Goal: Task Accomplishment & Management: Manage account settings

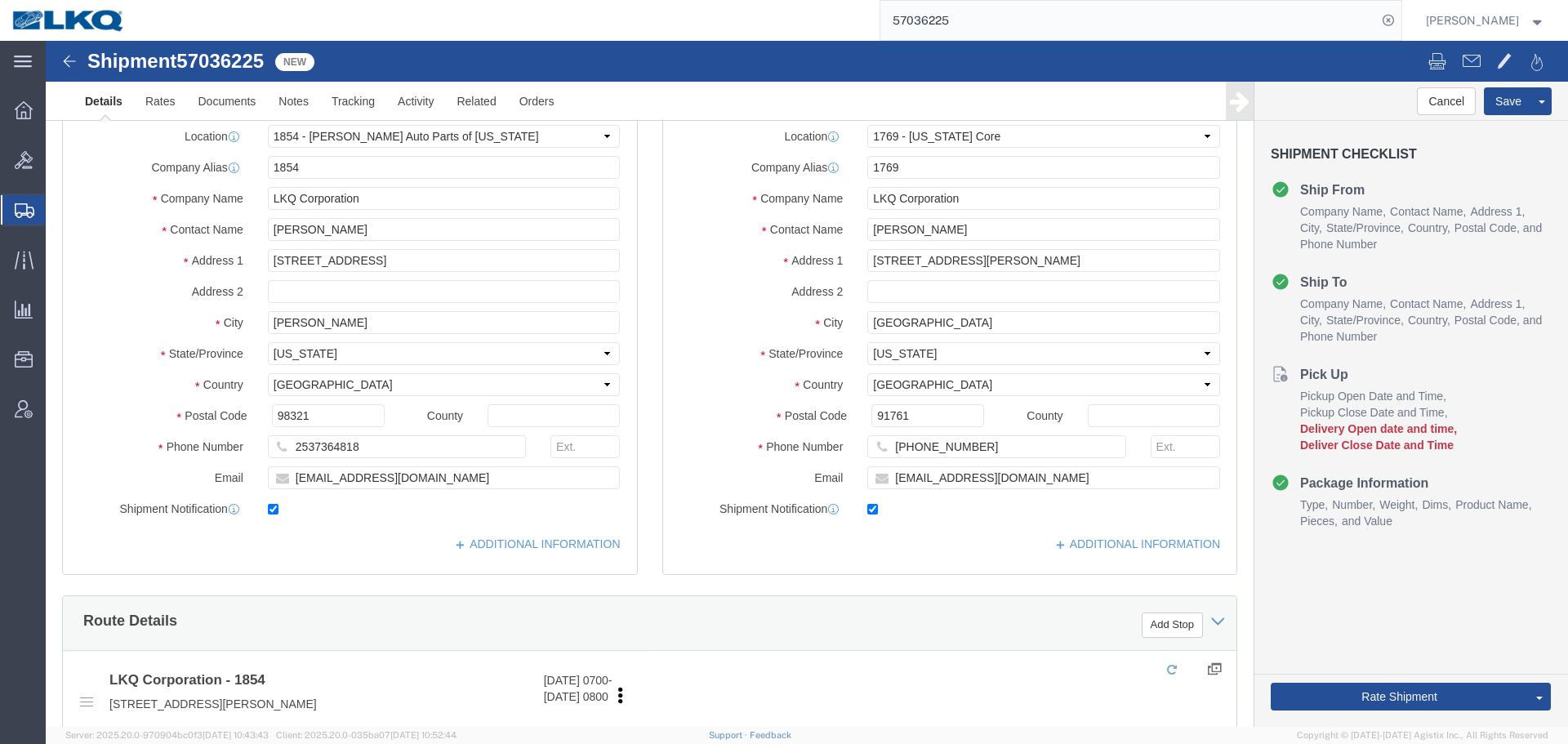
select select "28719"
select select "28716"
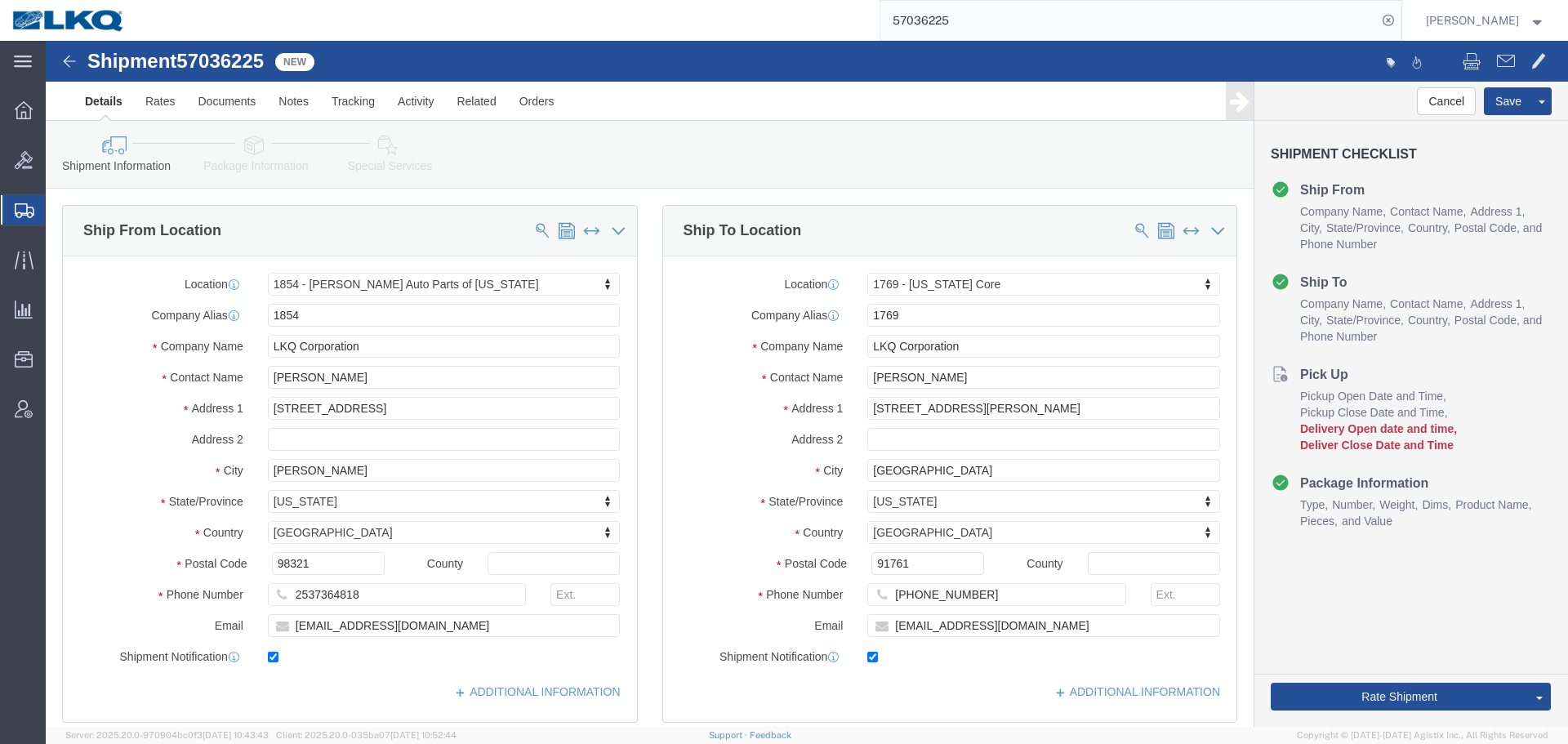
scroll to position [719, 0]
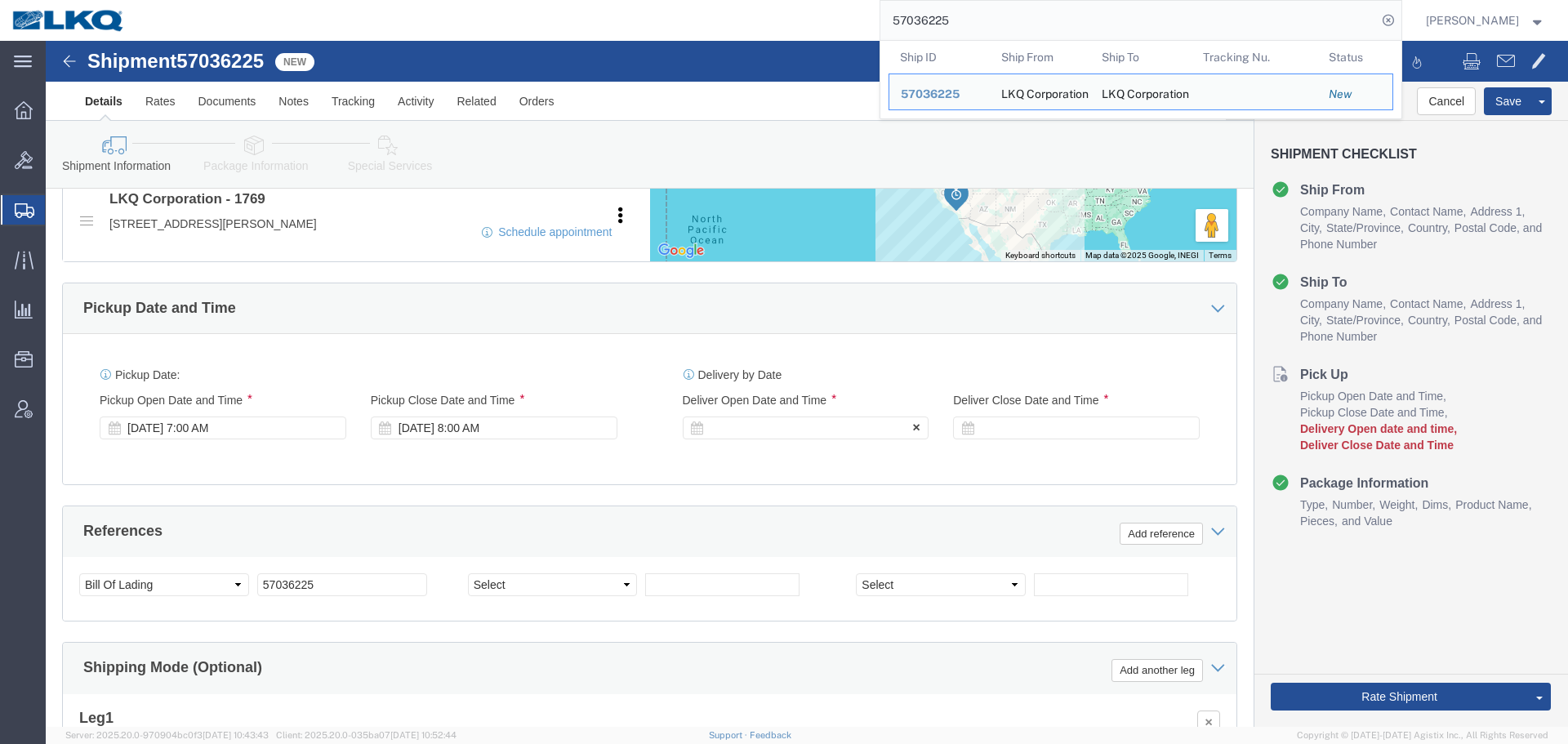
click div
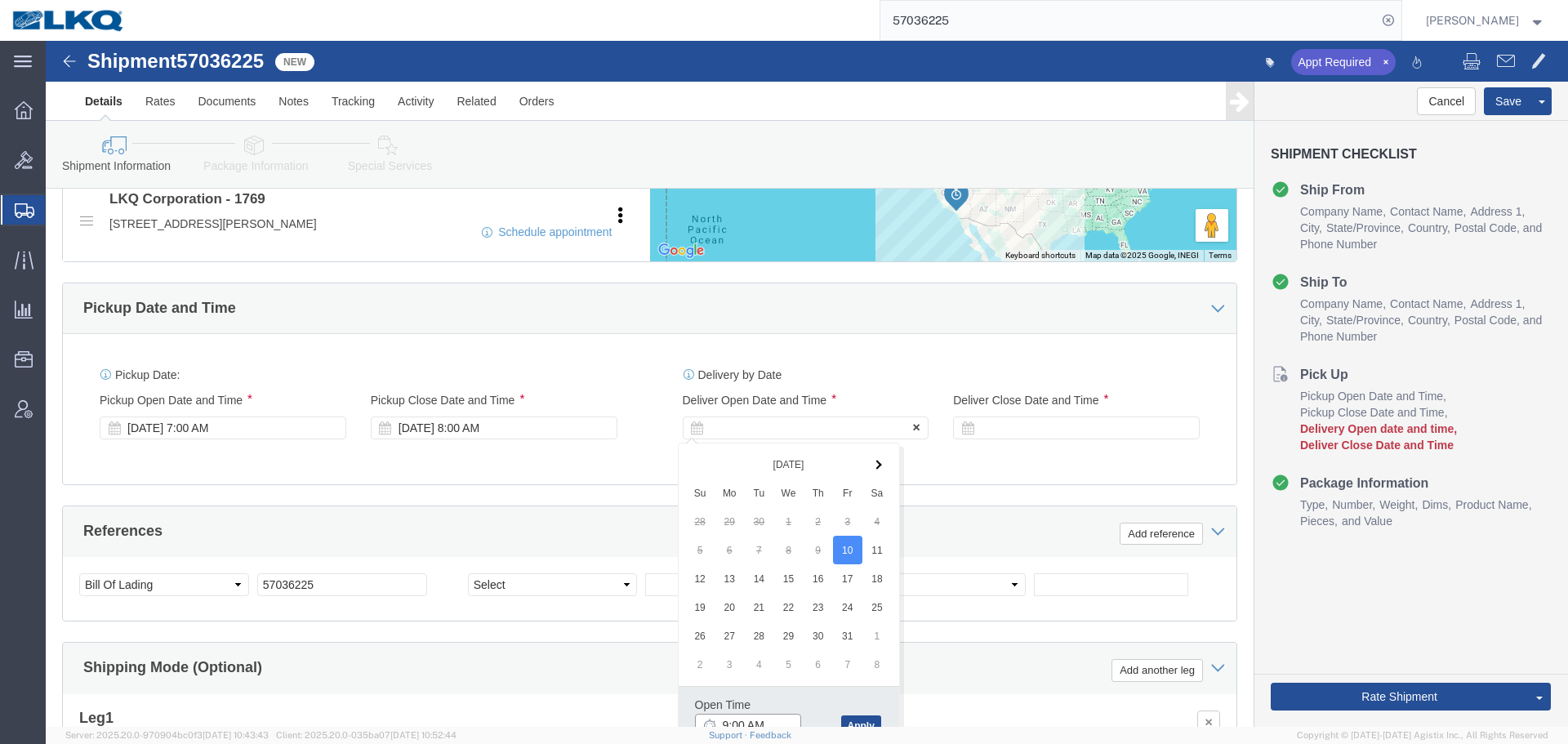
scroll to position [729, 0]
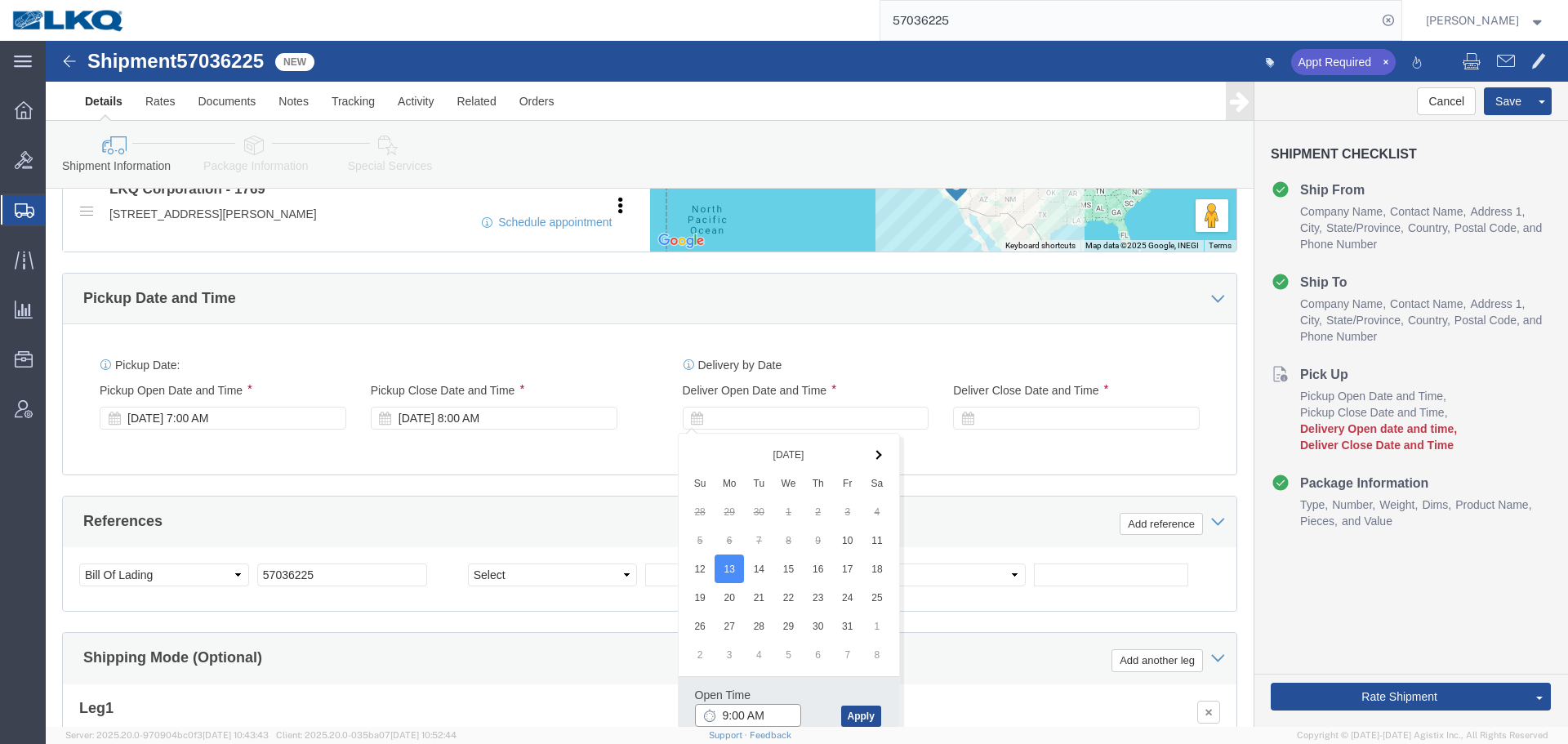
click input "9:00 AM"
type input "7:00 AM"
click button "Apply"
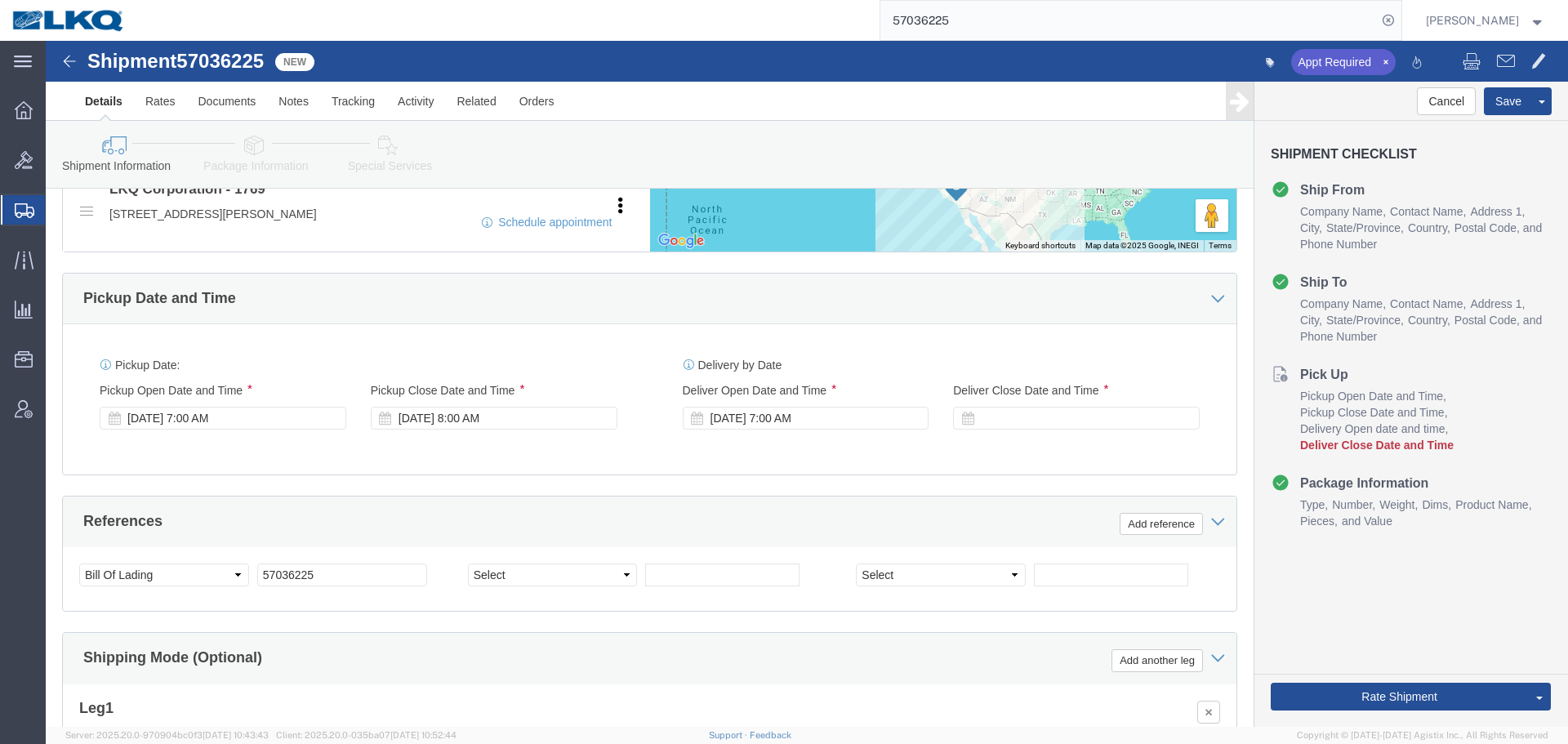
click div "Delivery Start Date Delivery Start Time Deliver Open Date and Time Oct 13 2025 …"
click div
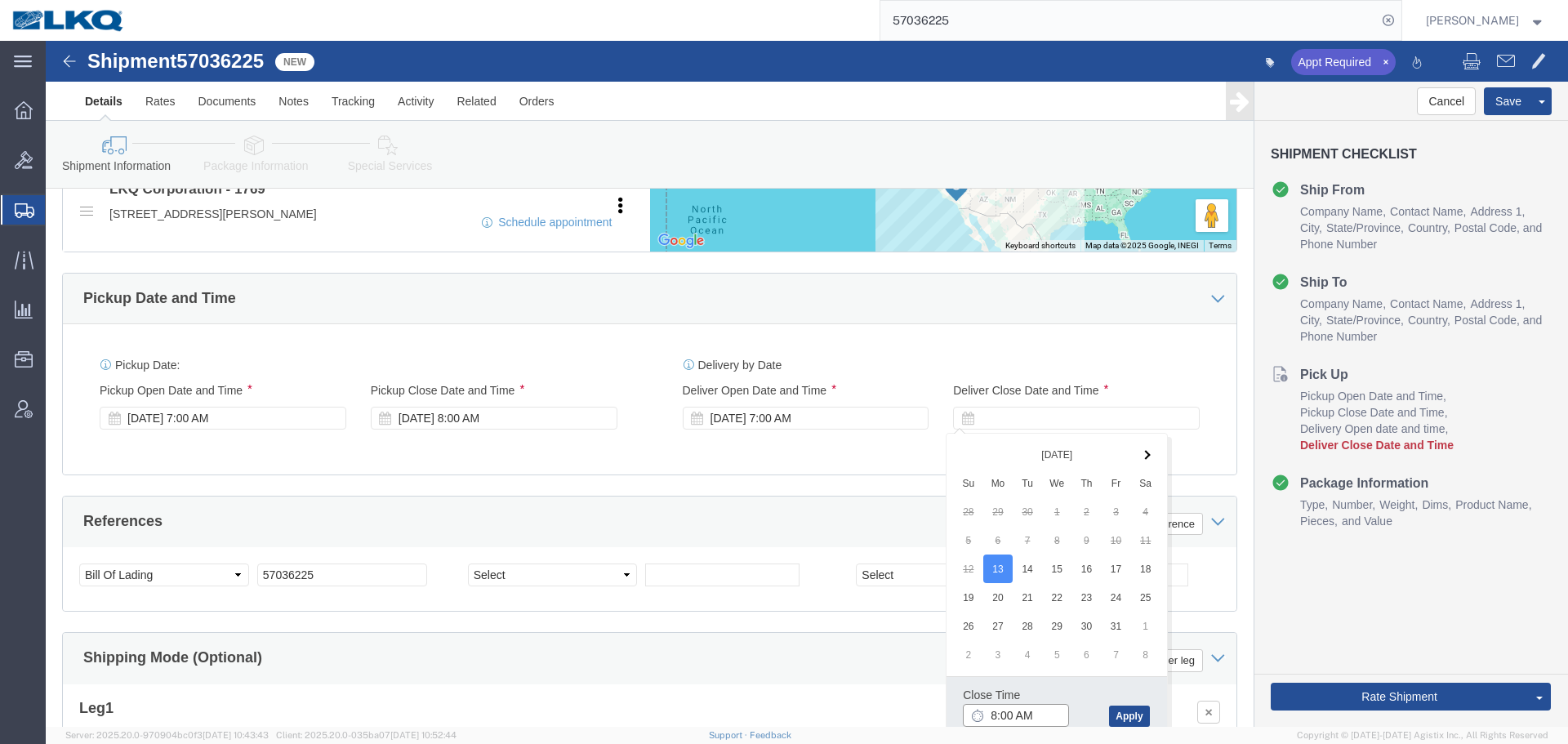
click input "8:00 AM"
type input "7:01 AM"
click button "Apply"
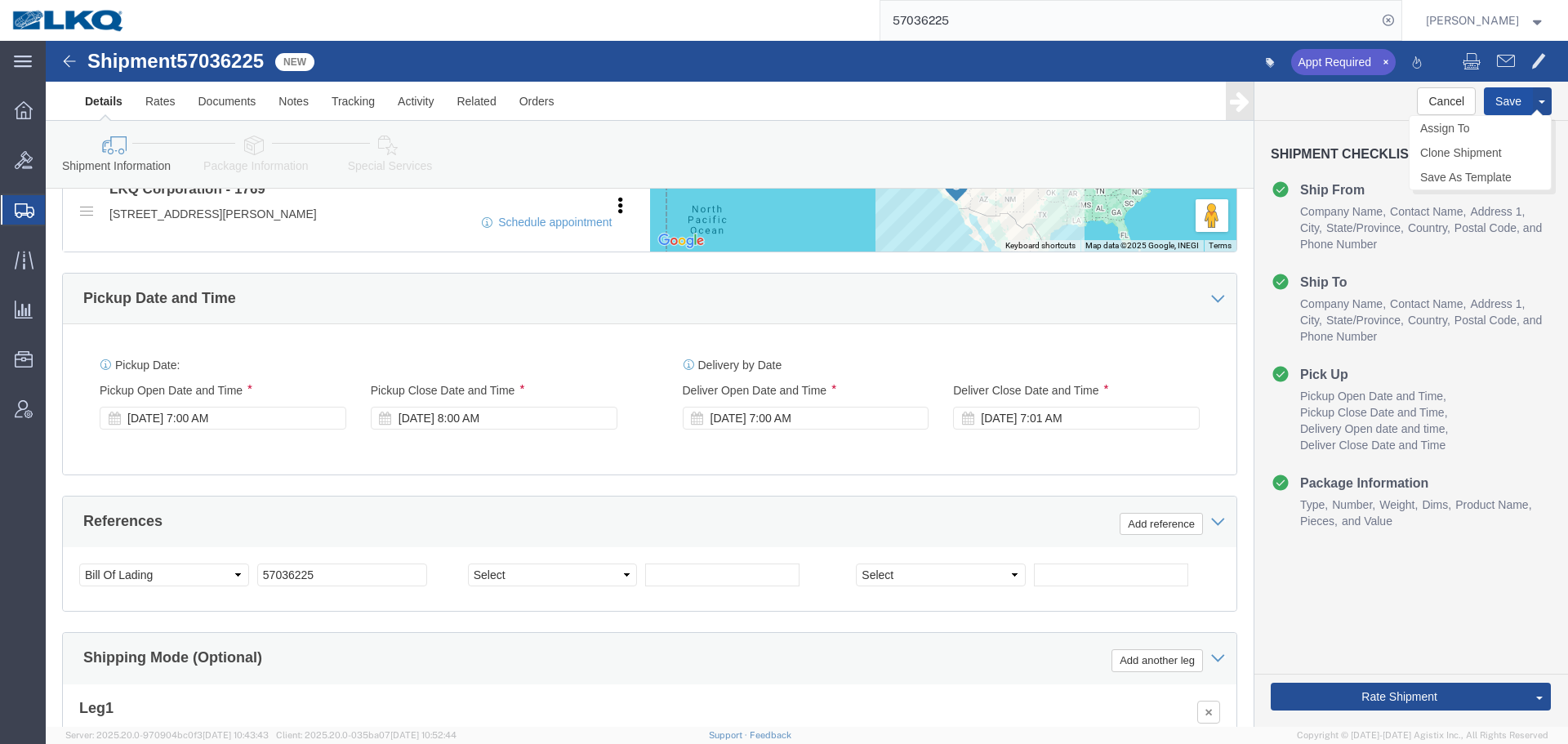
click button "Save"
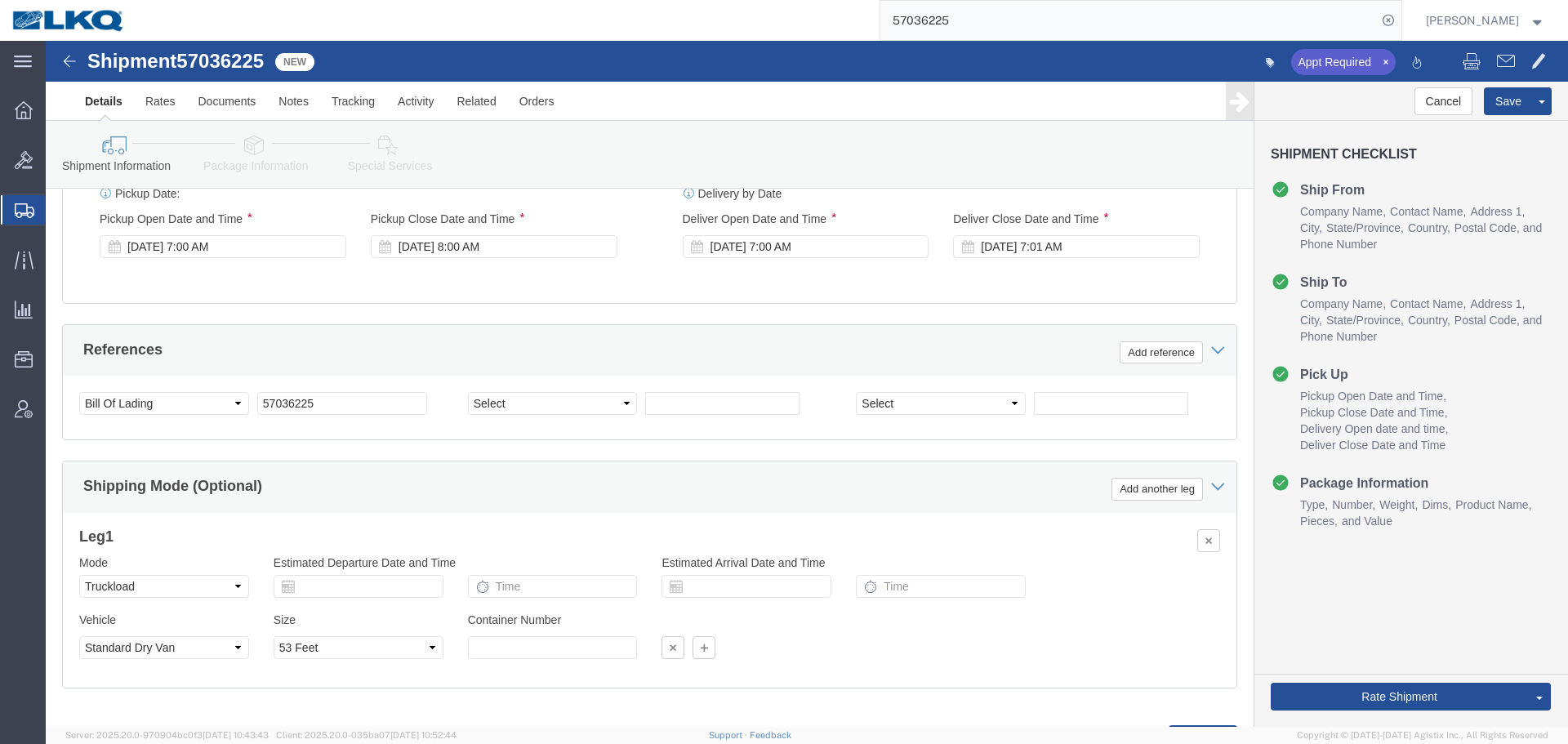
scroll to position [977, 0]
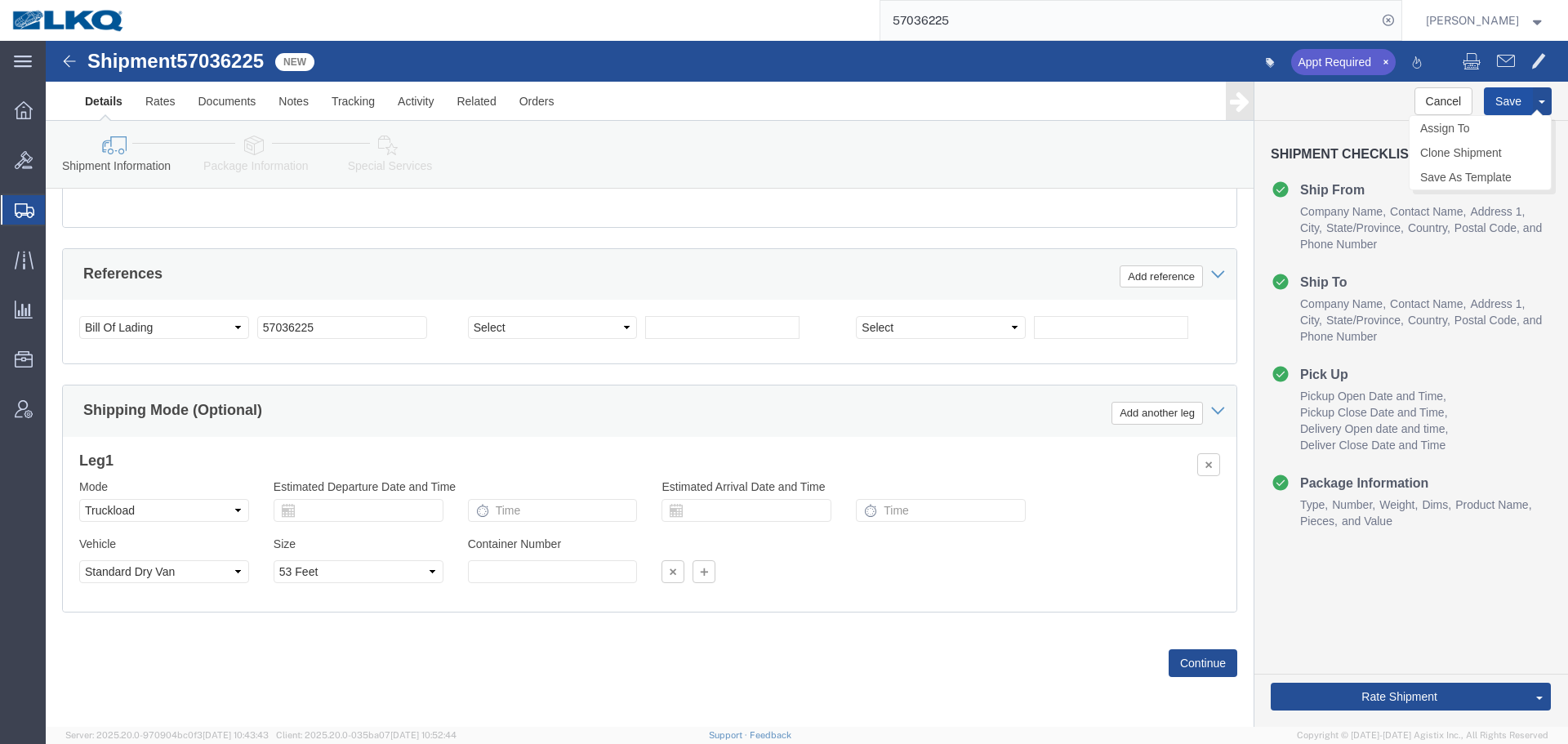
click button "Save"
type button "Save"
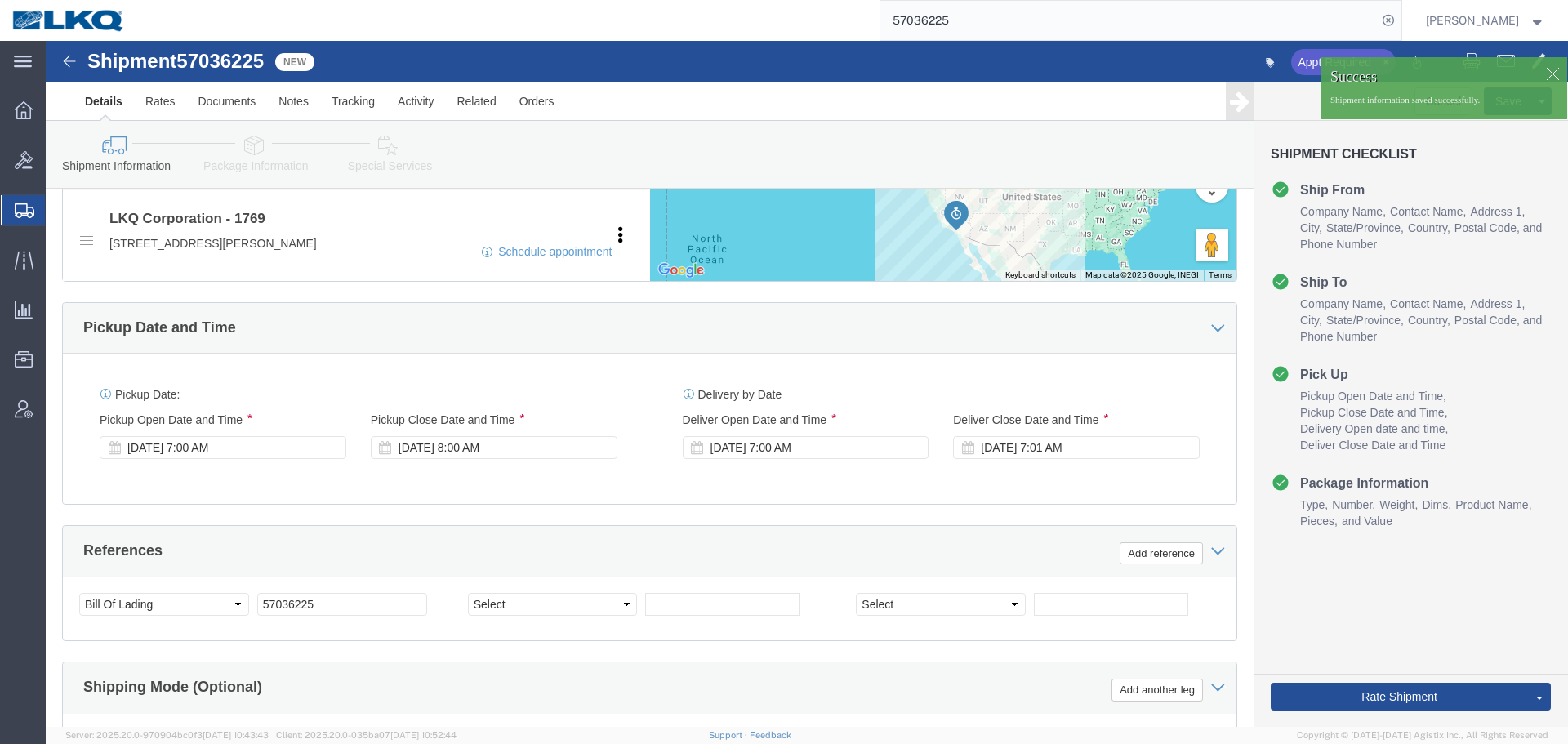
scroll to position [323, 0]
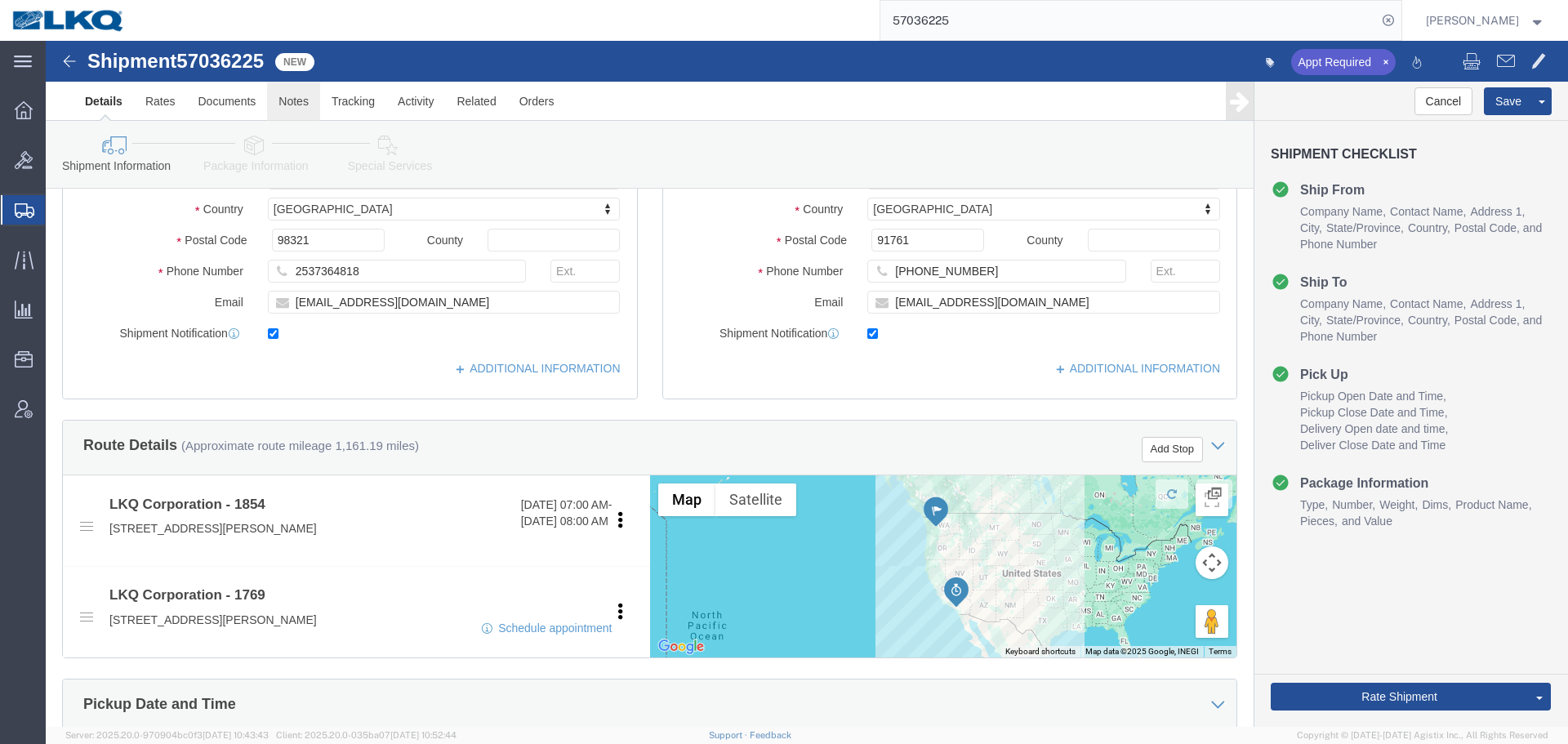
click link "Notes"
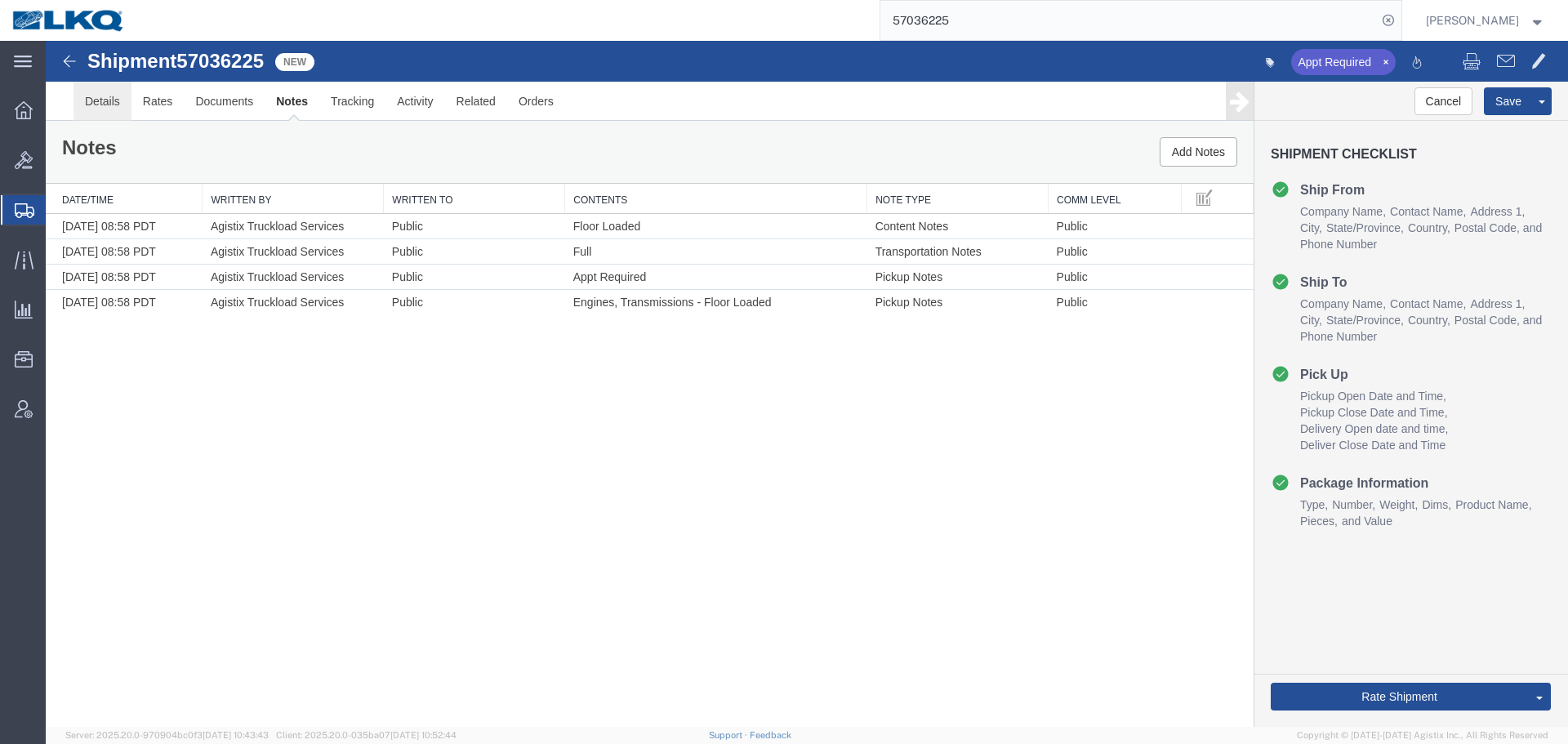
click at [89, 107] on link "Details" at bounding box center [103, 101] width 58 height 39
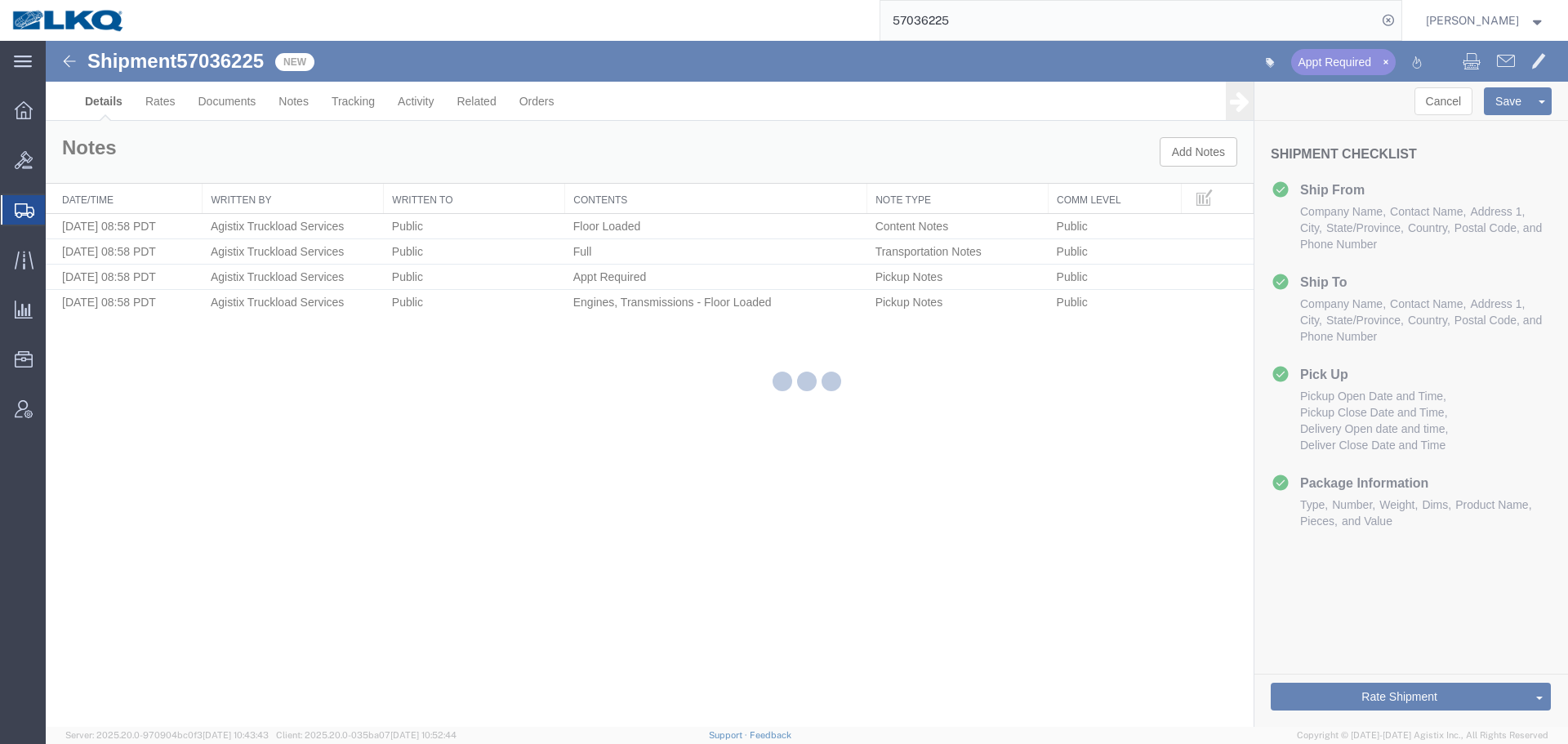
select select "28719"
select select "28716"
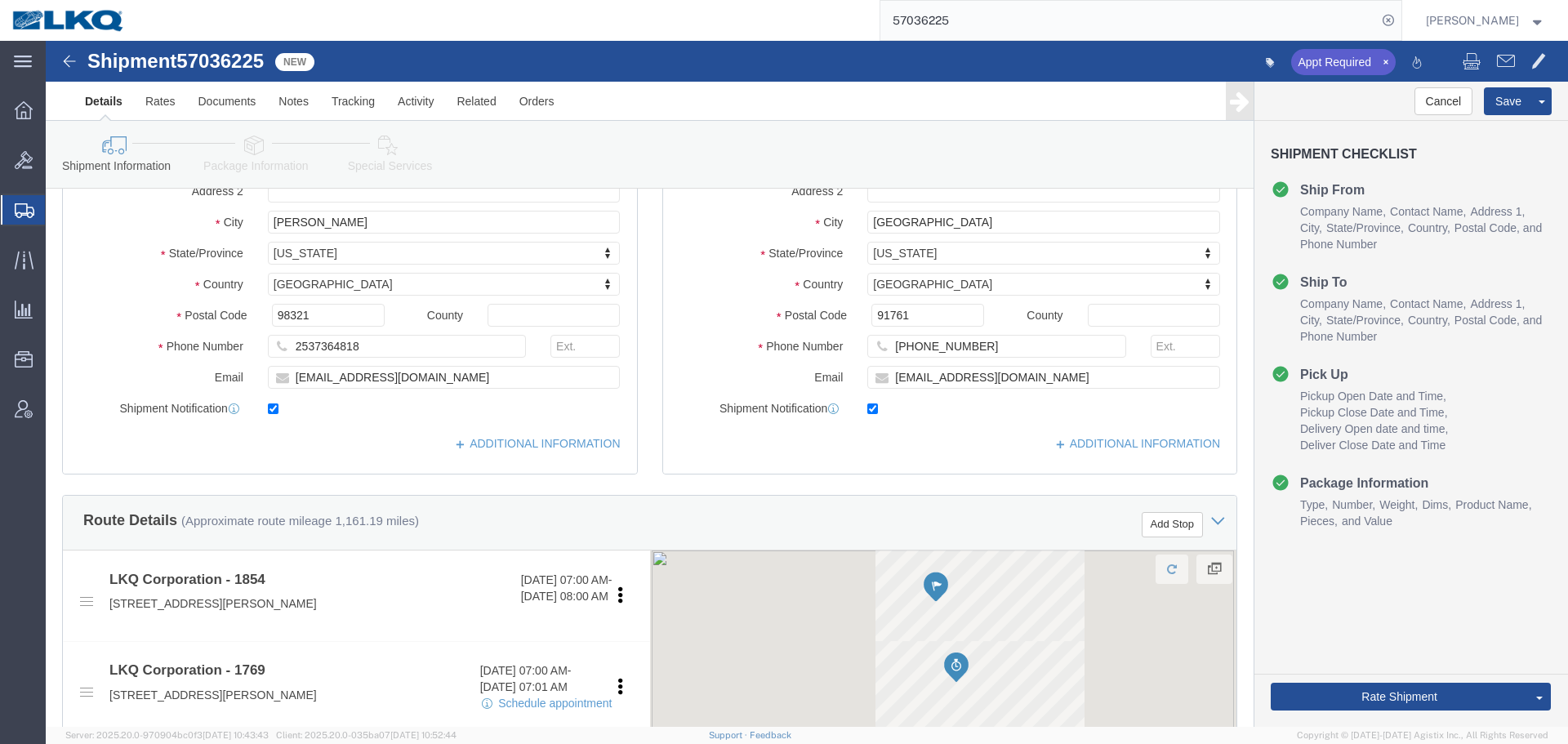
scroll to position [245, 0]
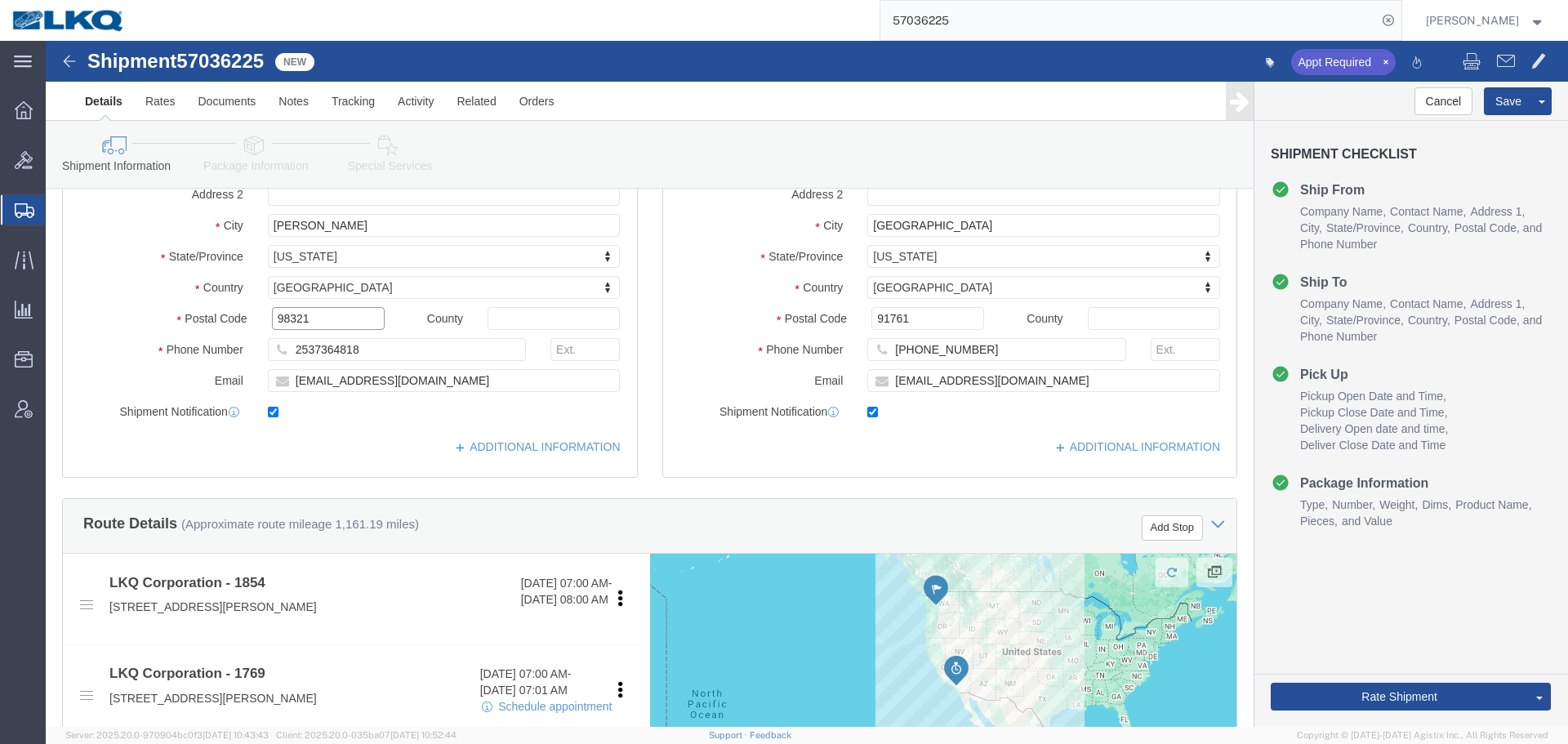
click input "98321"
click input "91761"
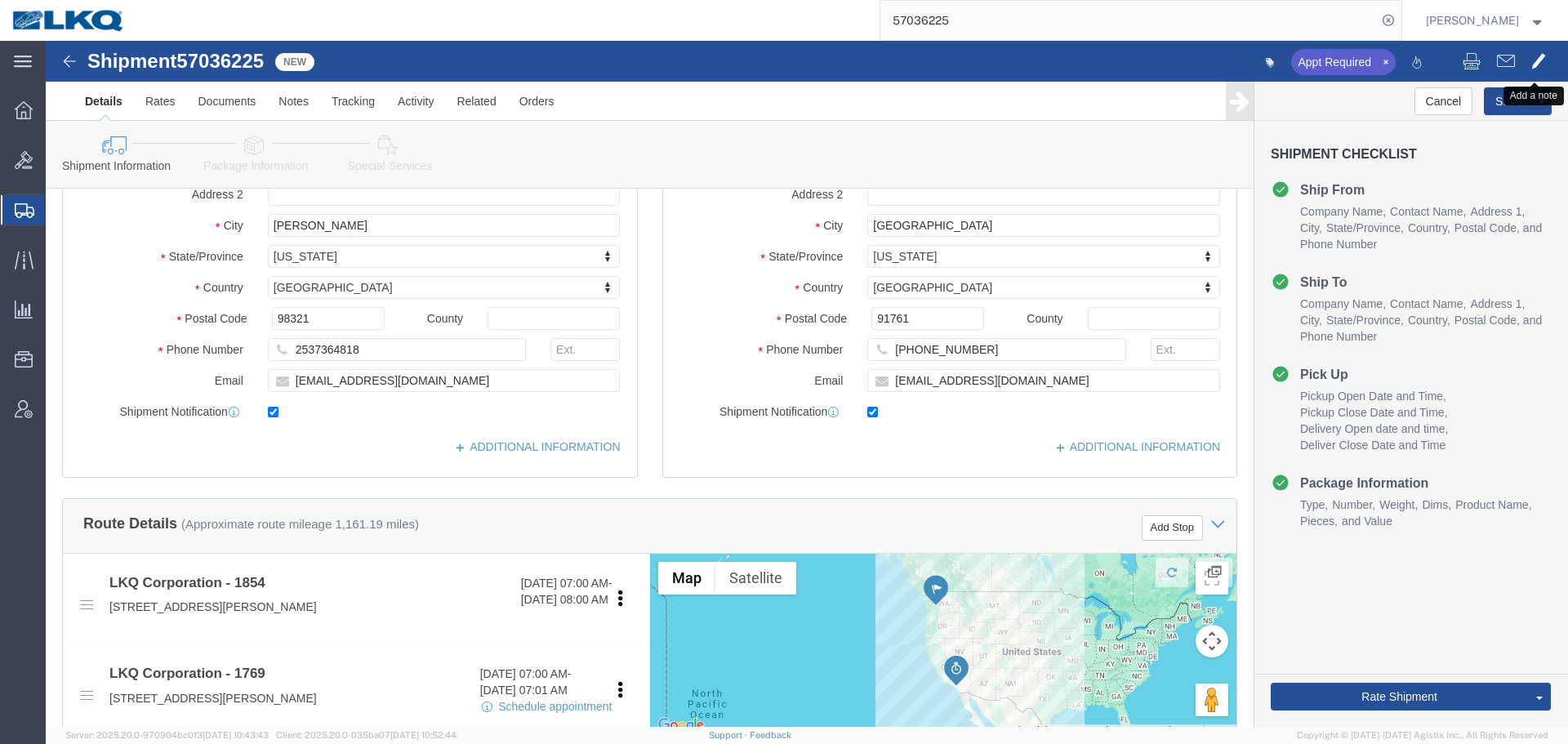
click span
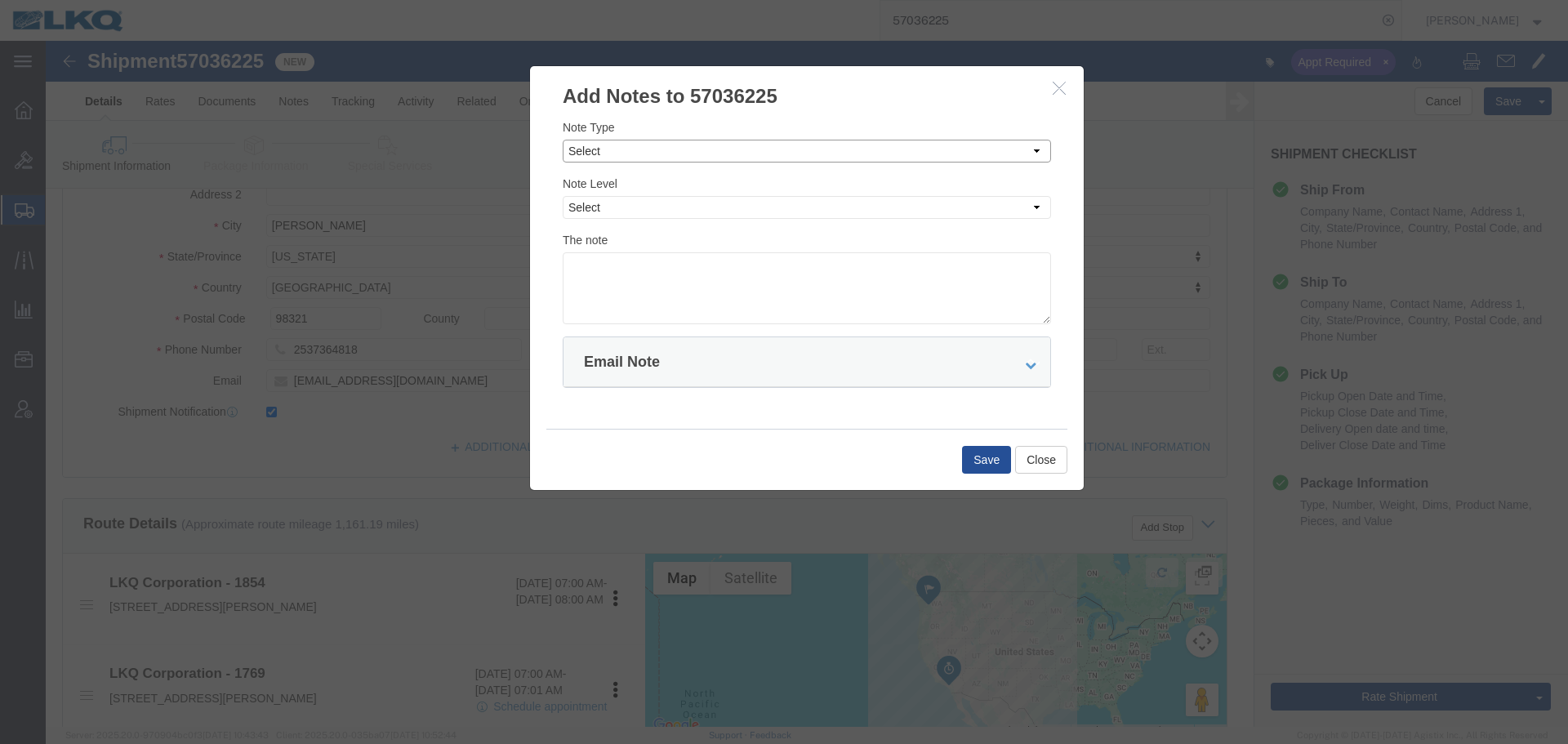
click select "Select Approval Bid Notes Carrier Change Notes Claim Notes Content Hazmat Notes…"
click select "Select Private to Account Private to Vendor Public"
click select "Select Approval Bid Notes Carrier Change Notes Claim Notes Content Hazmat Notes…"
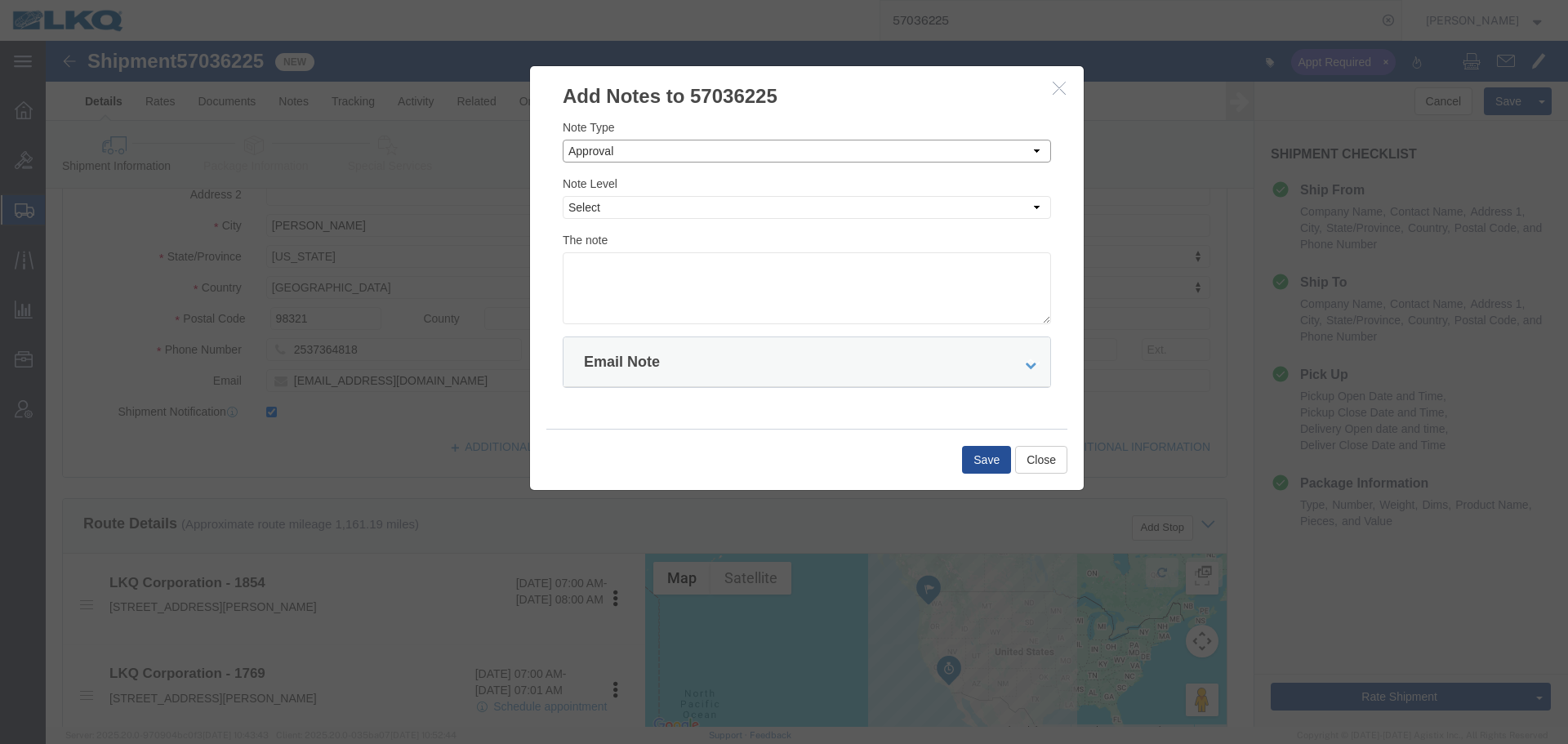
drag, startPoint x: 560, startPoint y: 109, endPoint x: 560, endPoint y: 119, distance: 10.0
click select "Select Approval Bid Notes Carrier Change Notes Claim Notes Content Hazmat Notes…"
select select "BID_NOTES"
click select "Select Approval Bid Notes Carrier Change Notes Claim Notes Content Hazmat Notes…"
click div "Note Level Select Private to Account Private to Vendor Public"
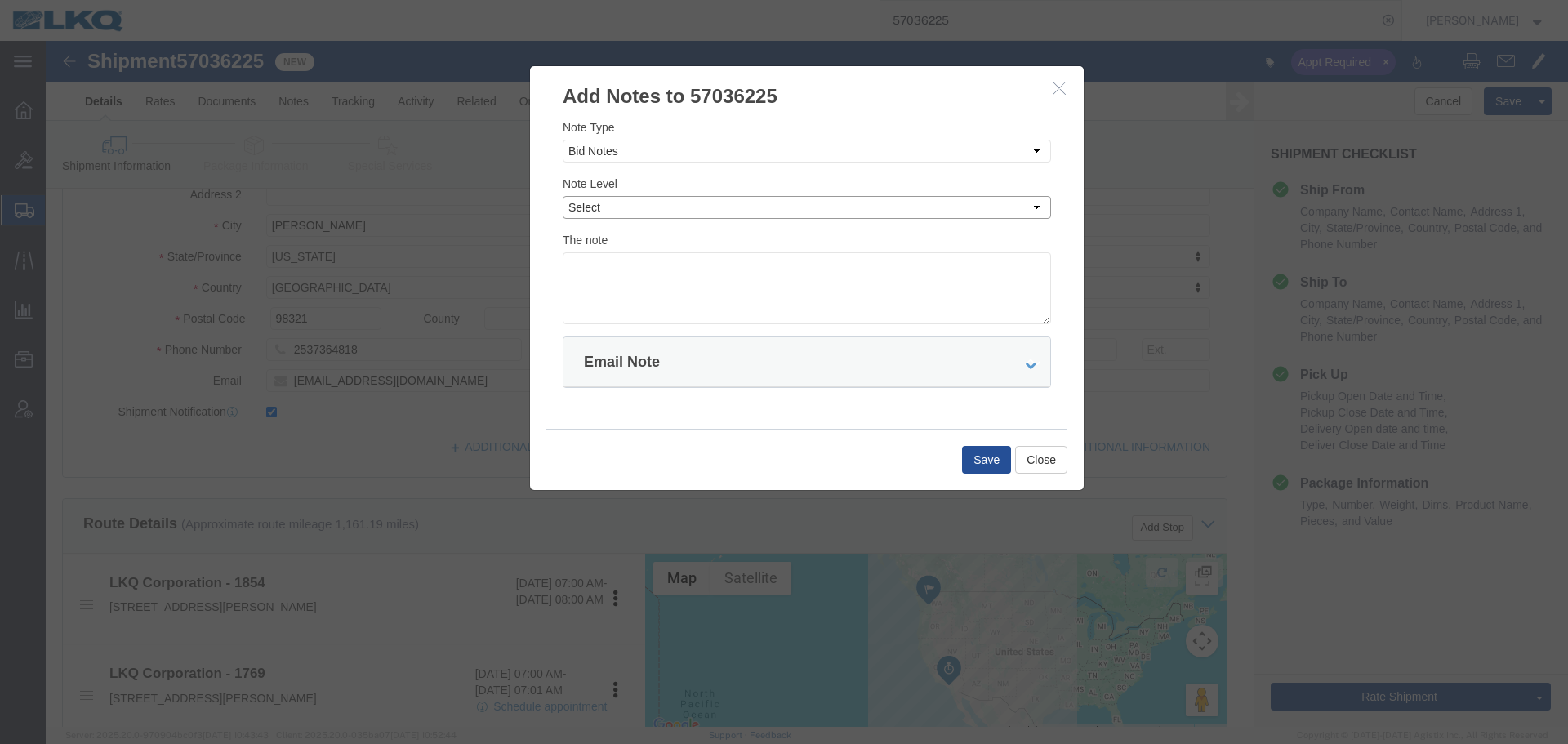
click select "Select Private to Account Private to Vendor Public"
select select "PRIVATE_TO_ACCOUNT"
click select "Select Private to Account Private to Vendor Public"
click textarea
paste textarea "$1,390"
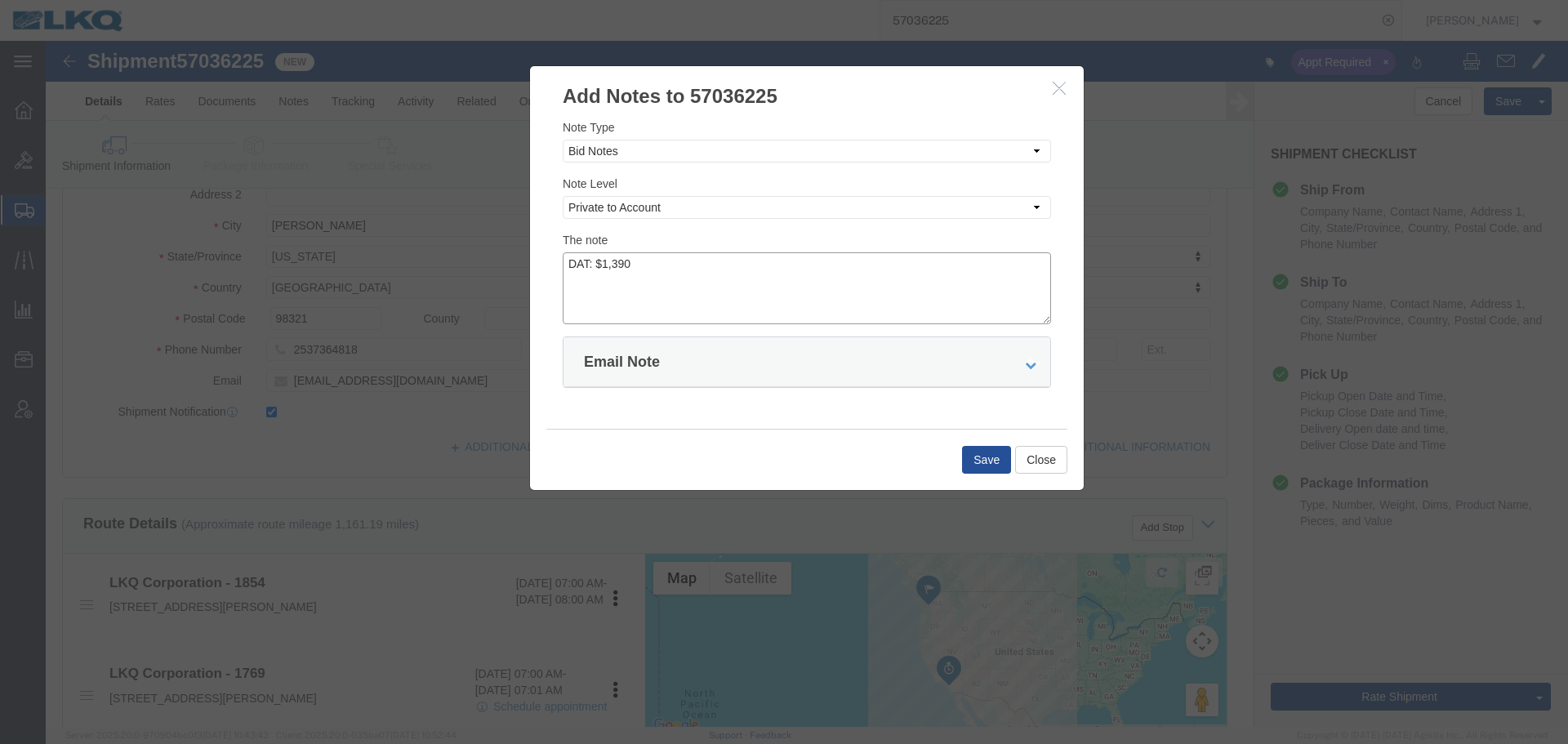
click textarea "DAT: $1,390"
type textarea "DAT: $1390"
click button "Save"
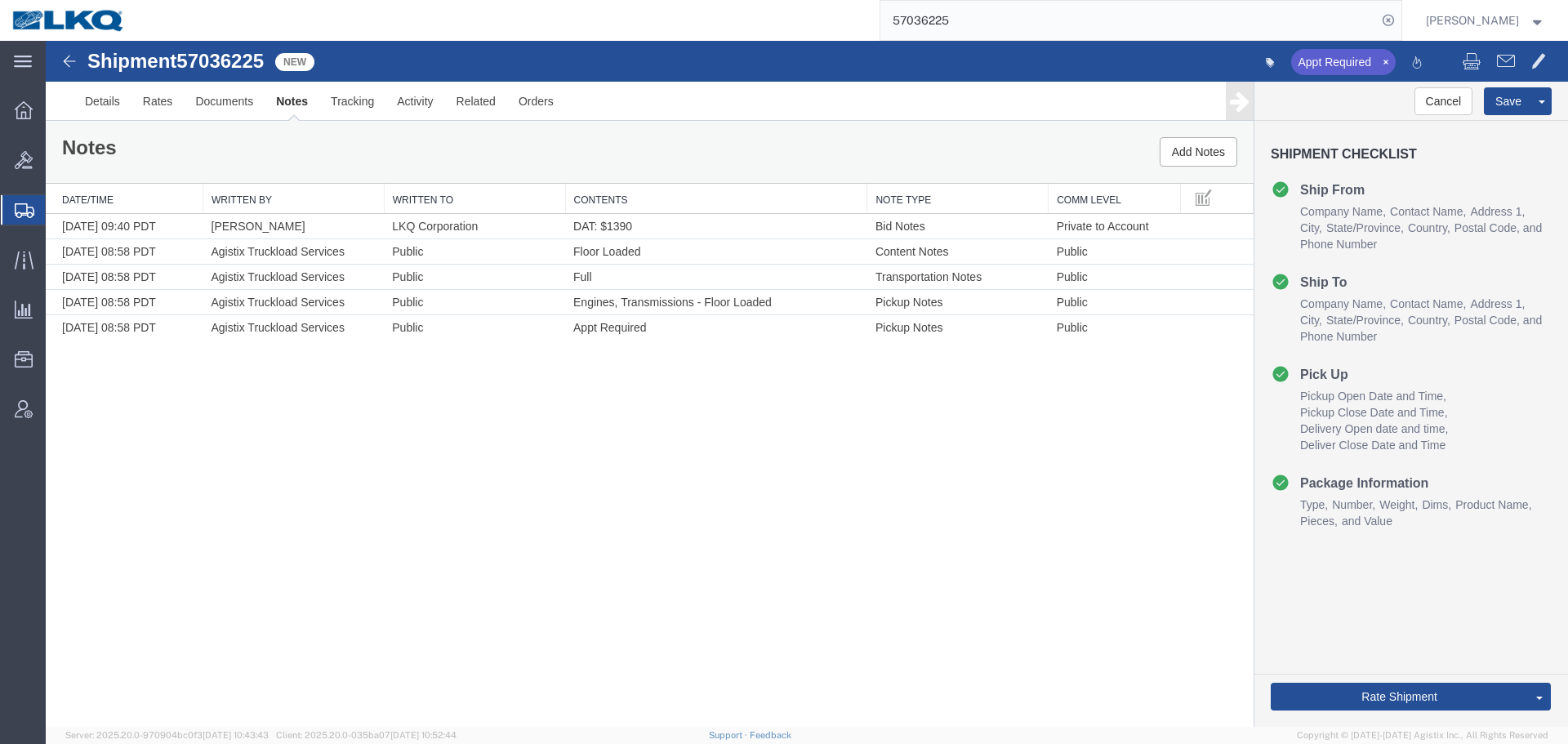
scroll to position [0, 0]
click at [1453, 617] on link "Send To Bid" at bounding box center [1480, 620] width 141 height 25
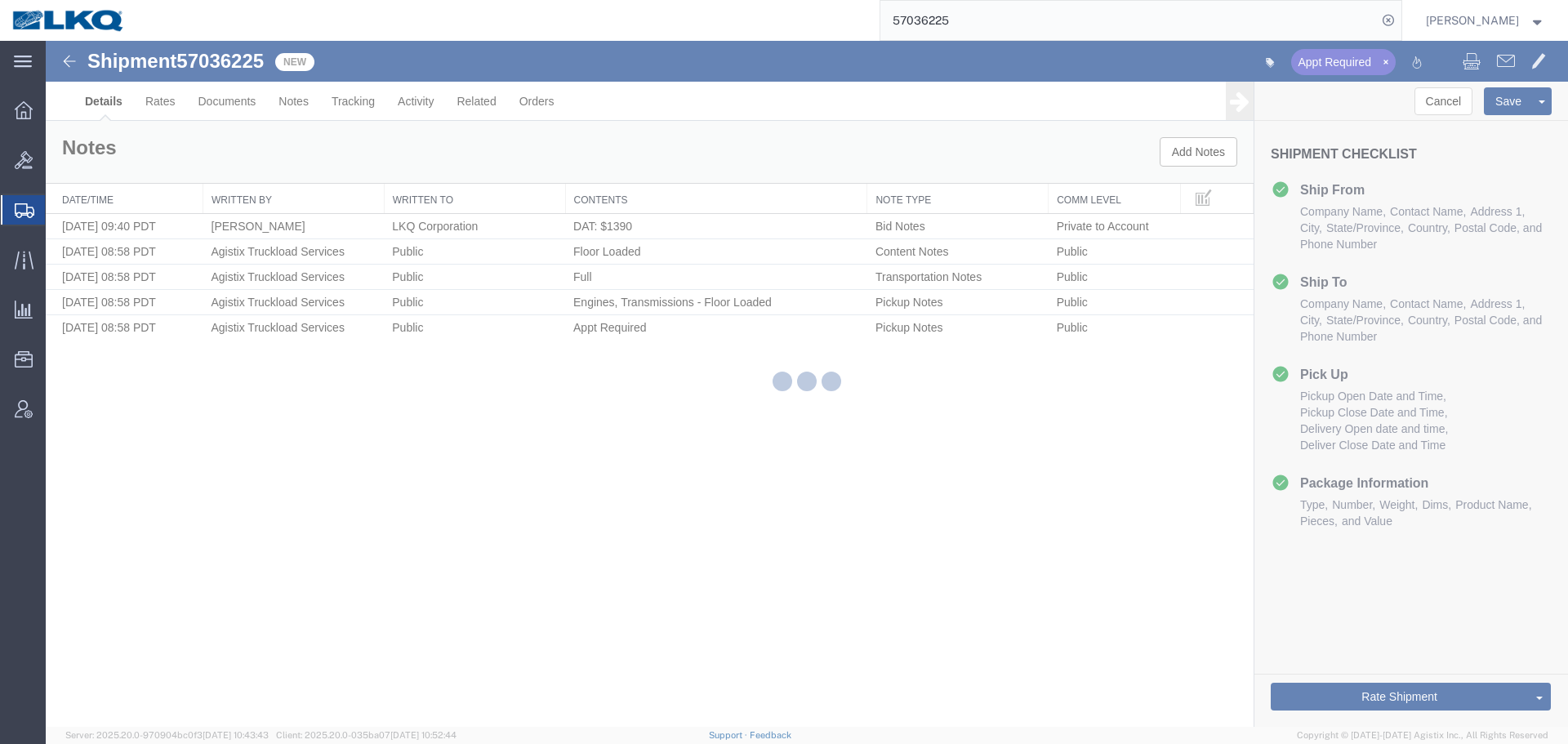
select select "28719"
select select "28716"
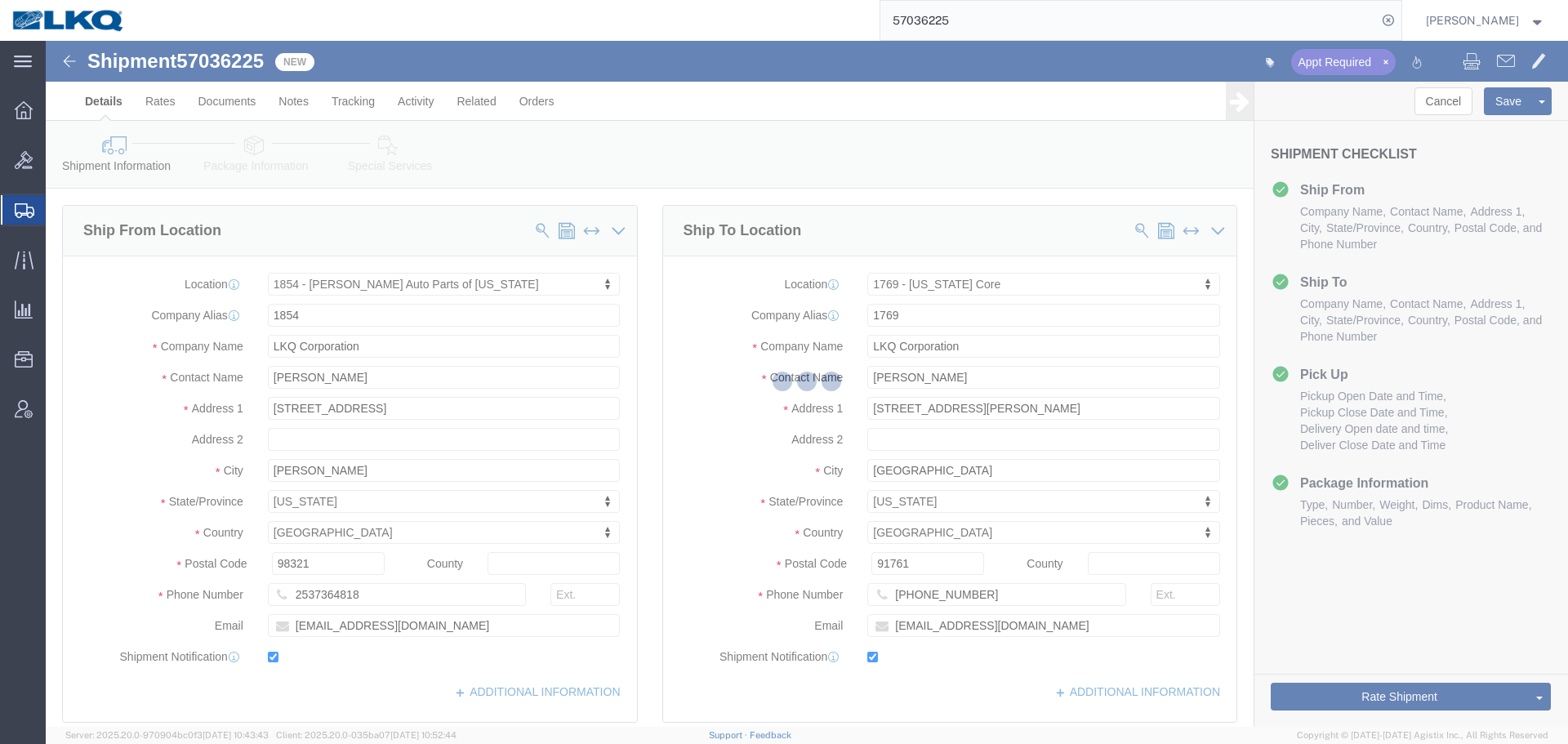
select select "TL"
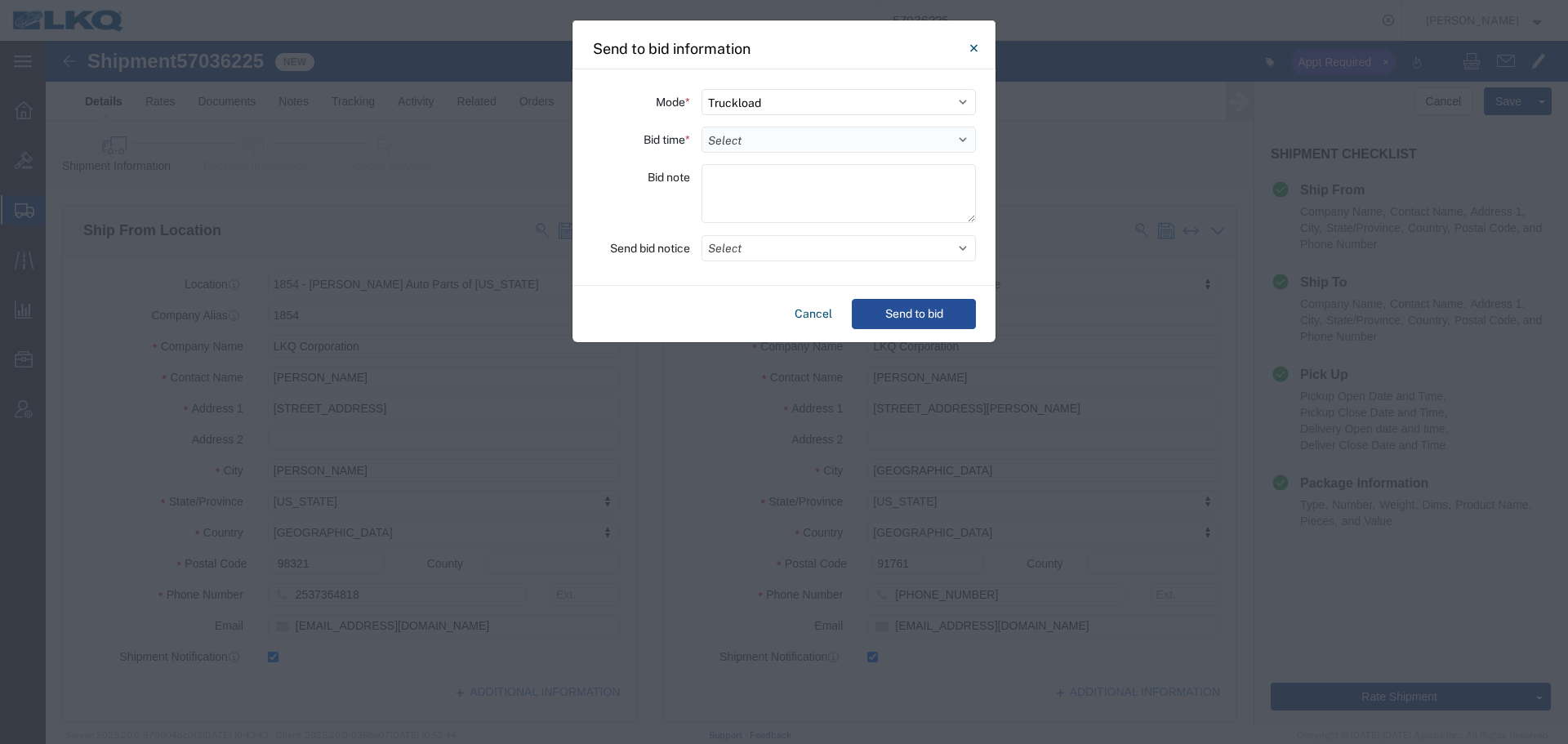
click at [740, 147] on select "Select 30 Min (Rush) 1 Hour (Rush) 2 Hours (Rush) 4 Hours (Rush) 8 Hours (Rush)…" at bounding box center [839, 139] width 275 height 26
select select "24"
click at [702, 126] on select "Select 30 Min (Rush) 1 Hour (Rush) 2 Hours (Rush) 4 Hours (Rush) 8 Hours (Rush)…" at bounding box center [839, 139] width 275 height 26
click at [748, 254] on button "Select" at bounding box center [839, 248] width 275 height 26
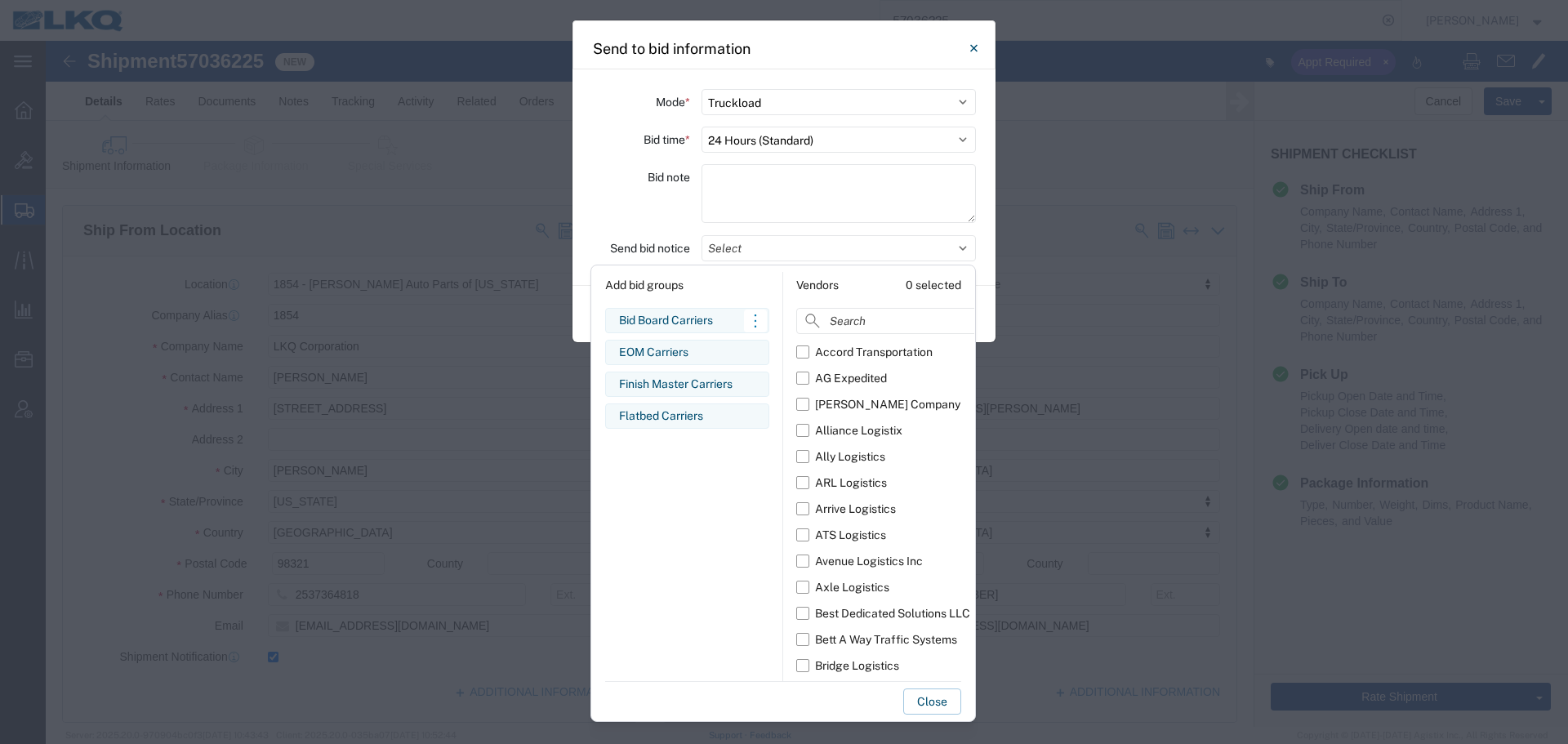
click at [714, 323] on div "Bid Board Carriers" at bounding box center [687, 320] width 136 height 17
click at [627, 181] on div "Bid note" at bounding box center [642, 196] width 98 height 64
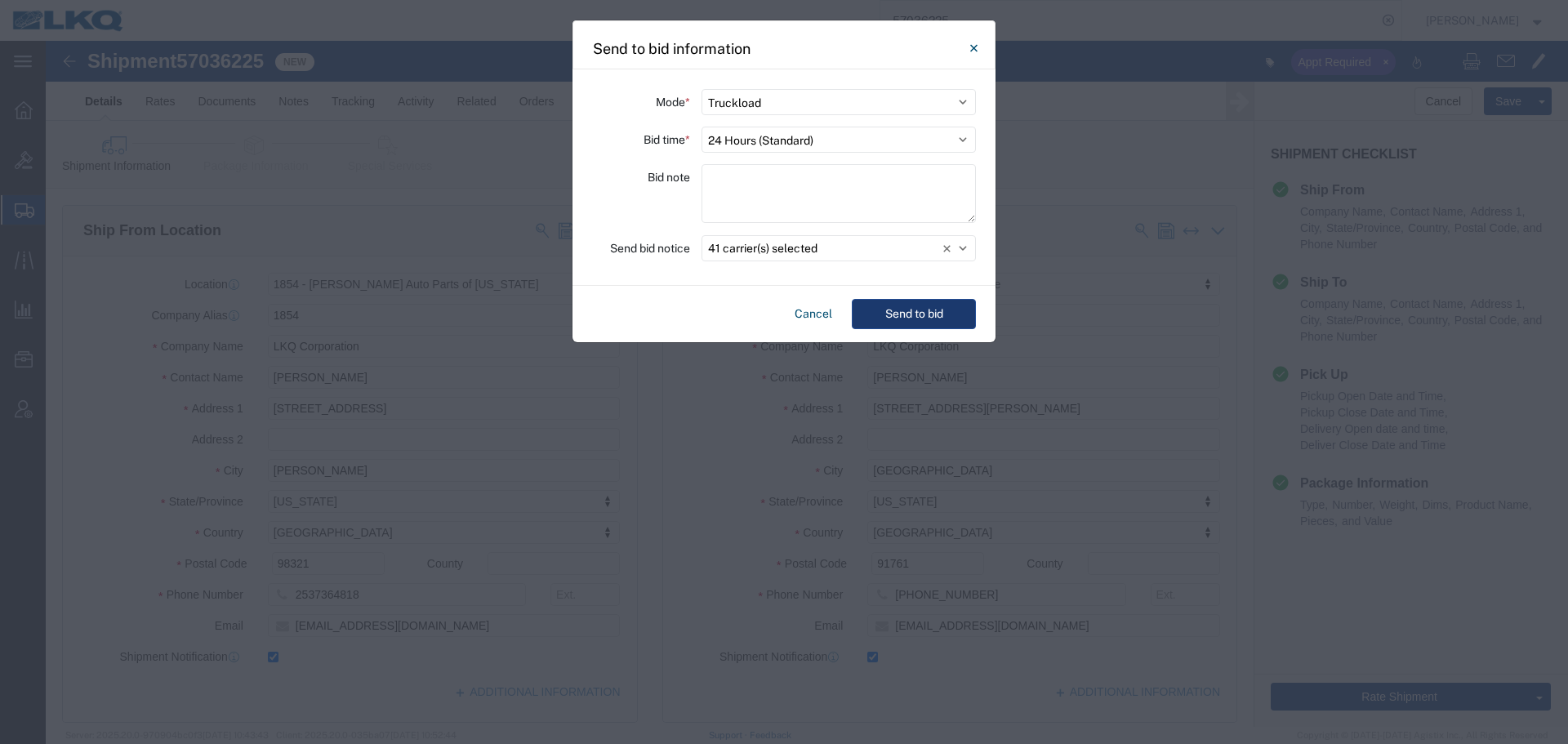
click at [965, 305] on button "Send to bid" at bounding box center [914, 313] width 125 height 30
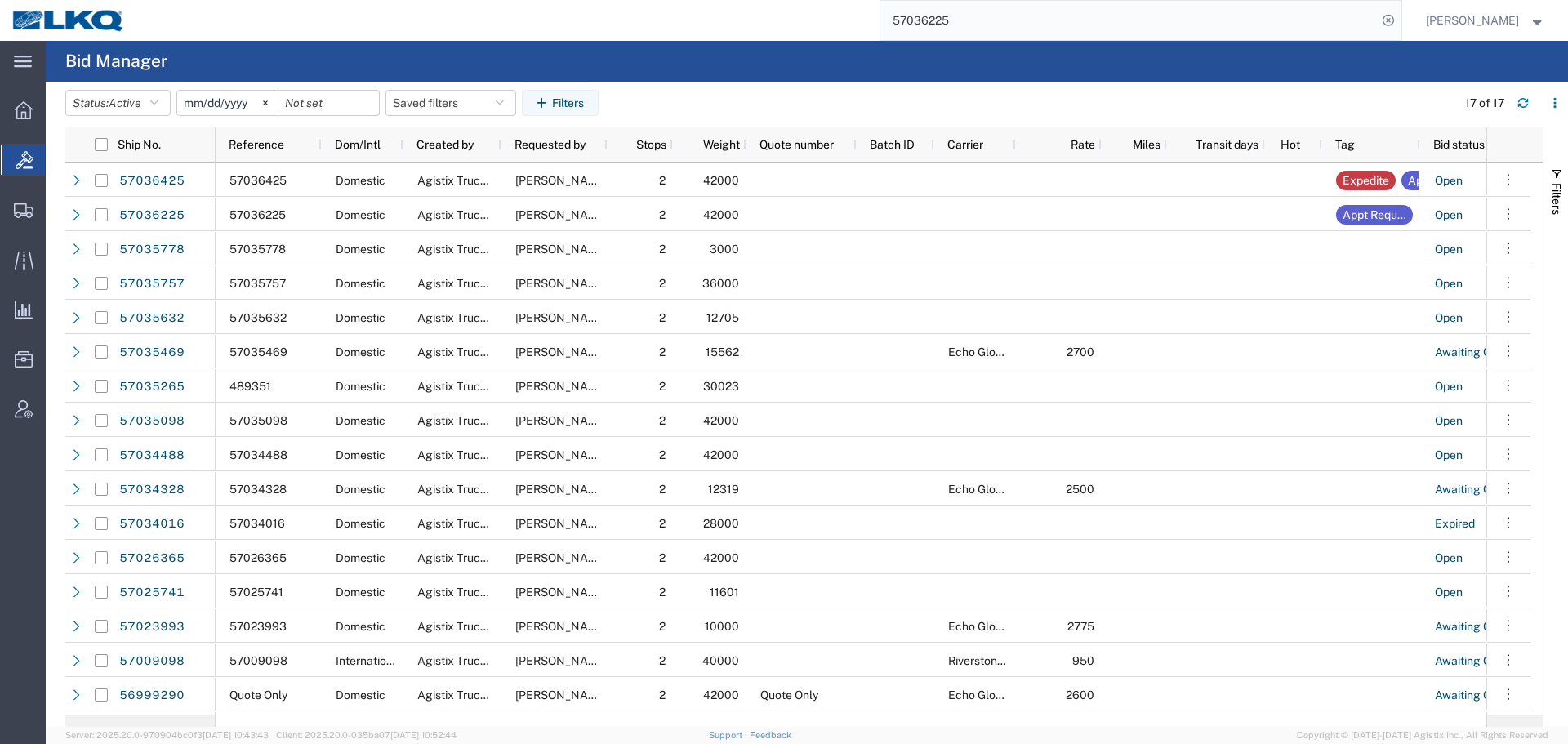
click at [1003, 21] on input "57036225" at bounding box center [1129, 20] width 496 height 39
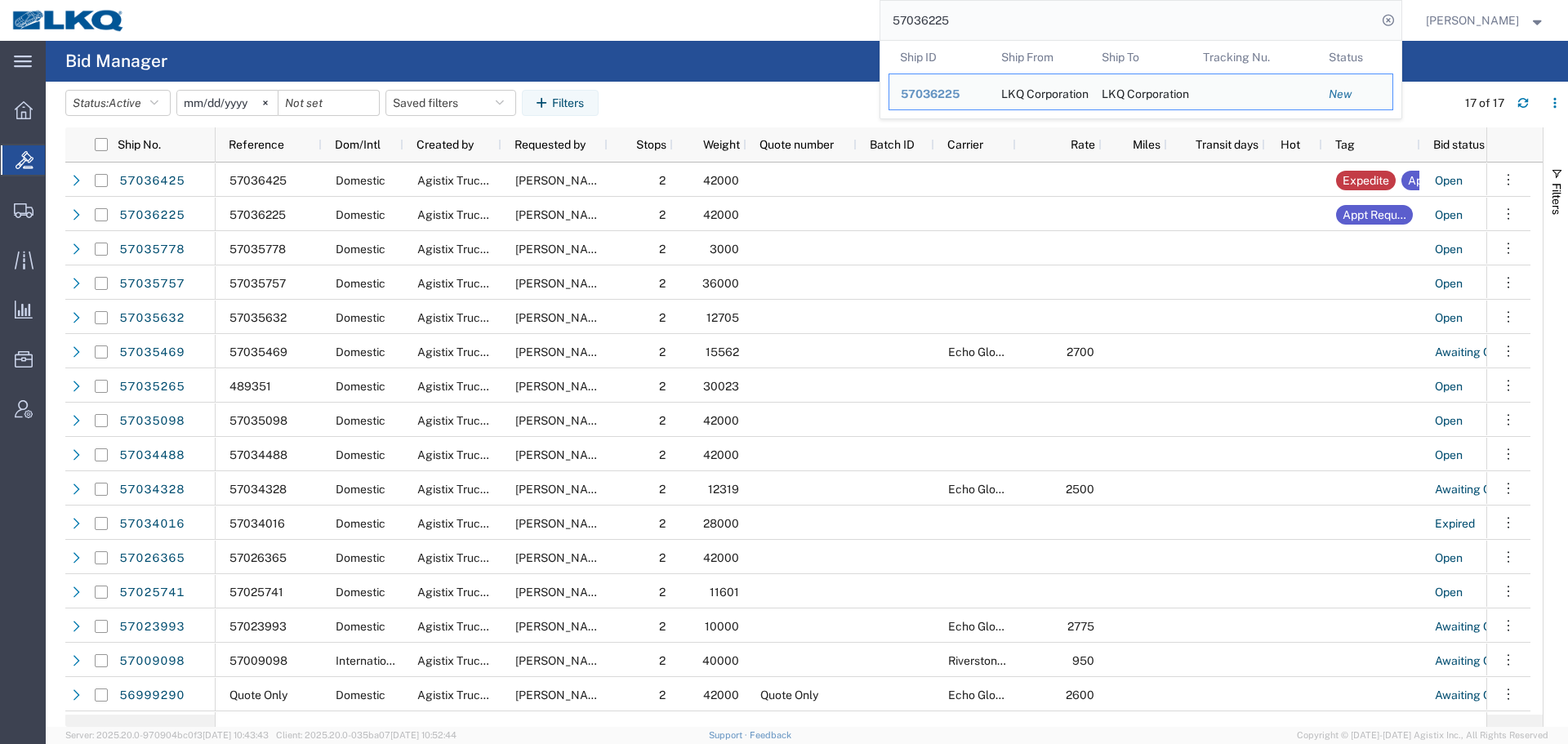
paste input "30500916"
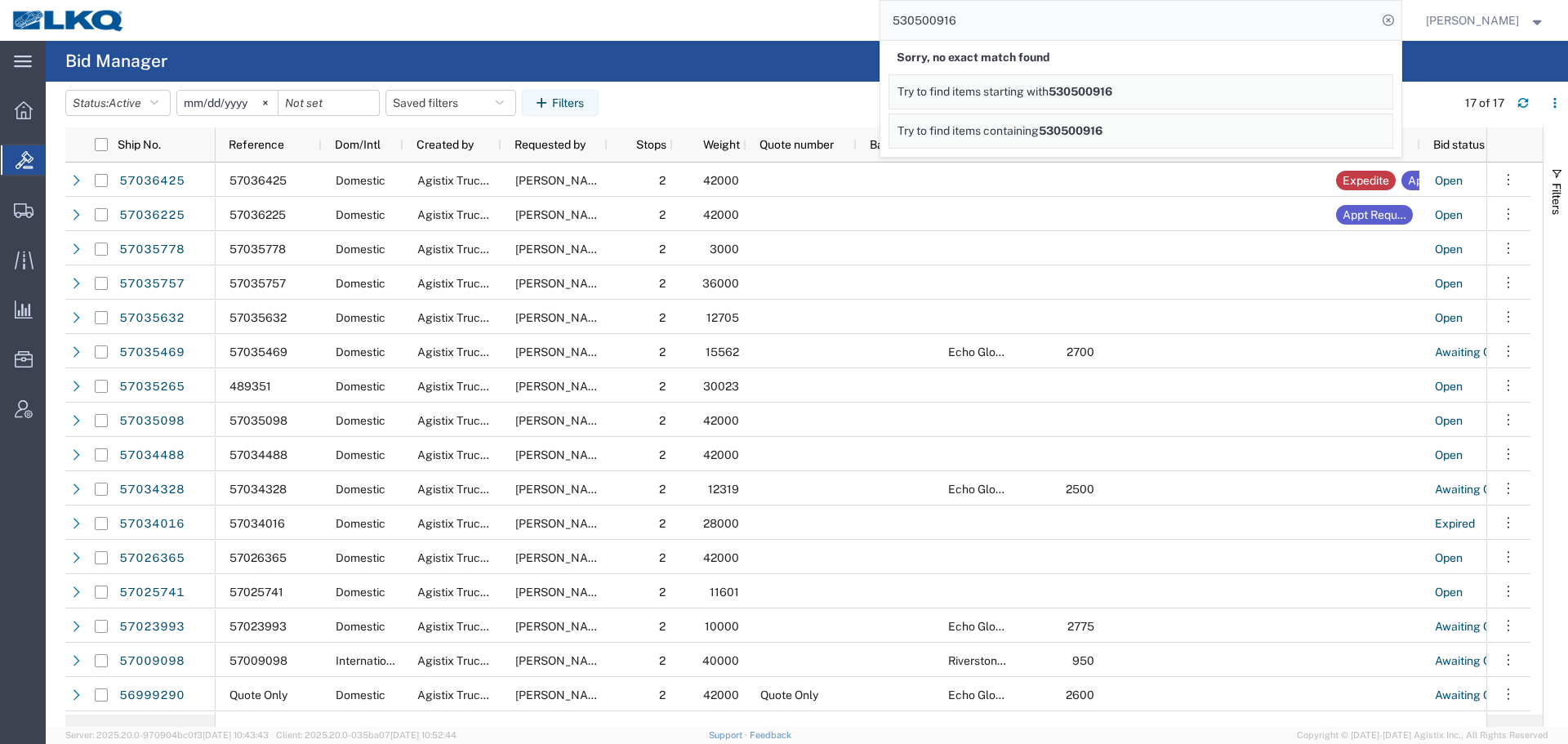
paste input "6999614"
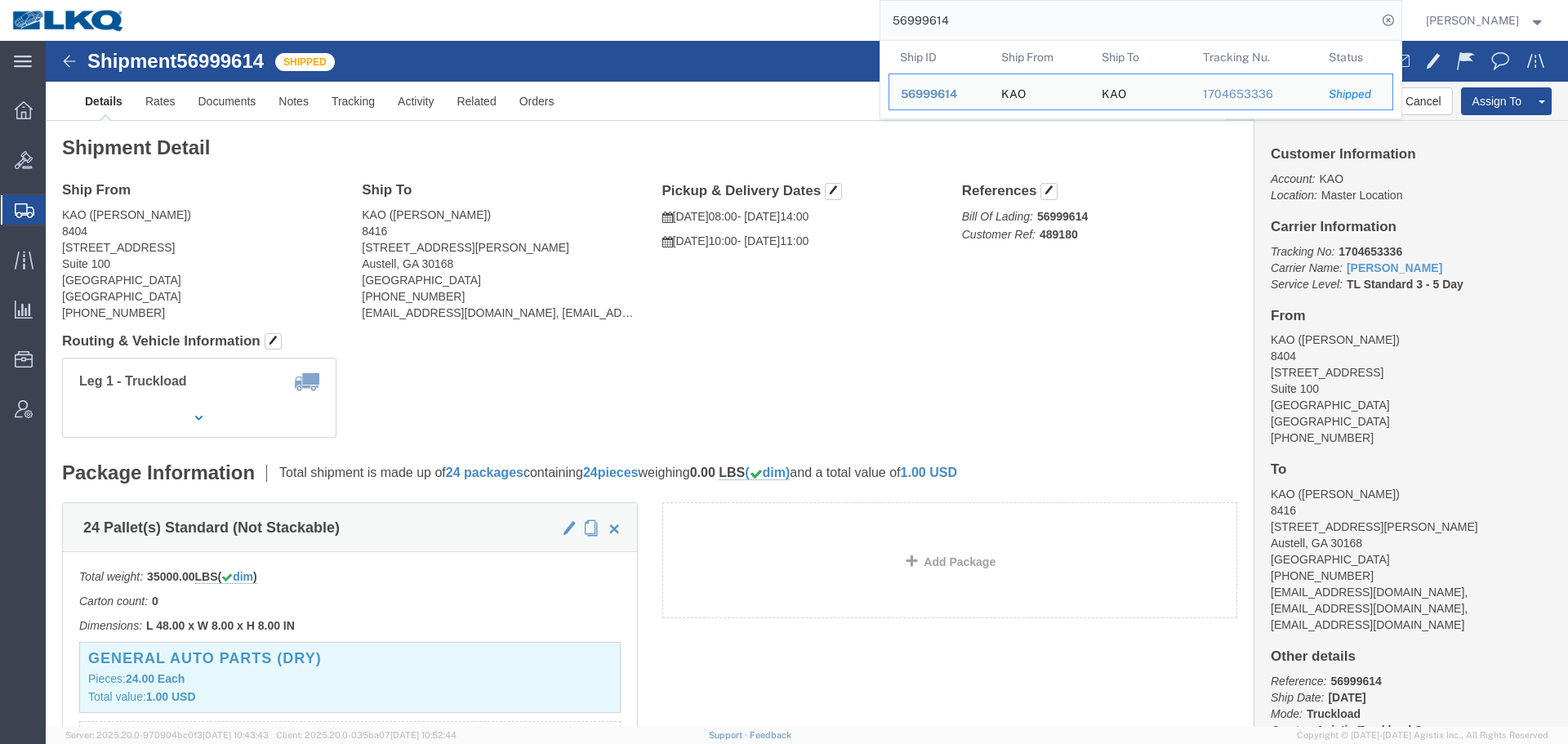
click div "Ship From KAO (Matthew Veith) 8404 2900 State Hwy 161 Suite 100 Irving, TX 7503…"
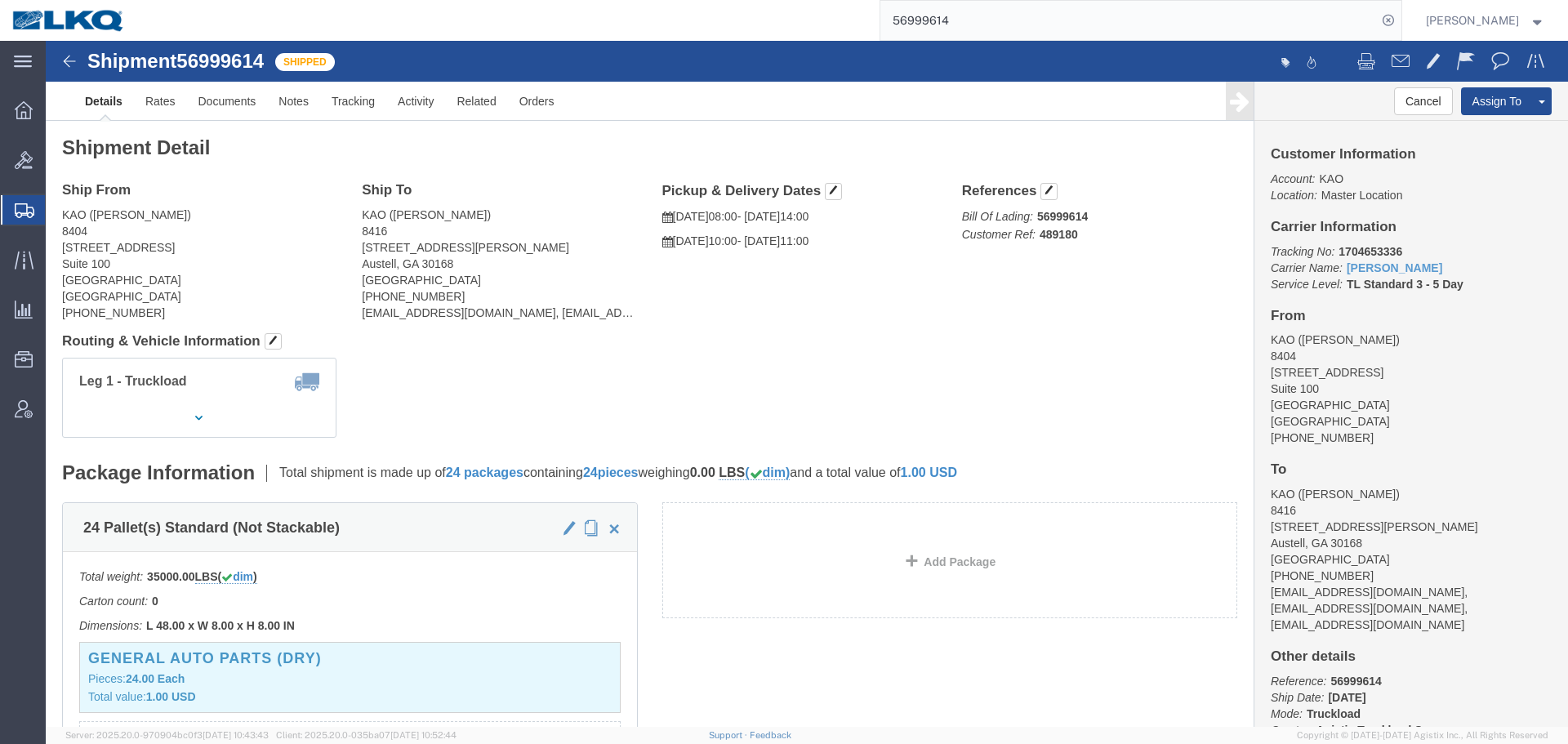
click b "489180"
copy b "489180"
click at [964, 20] on input "56999614" at bounding box center [1129, 20] width 496 height 39
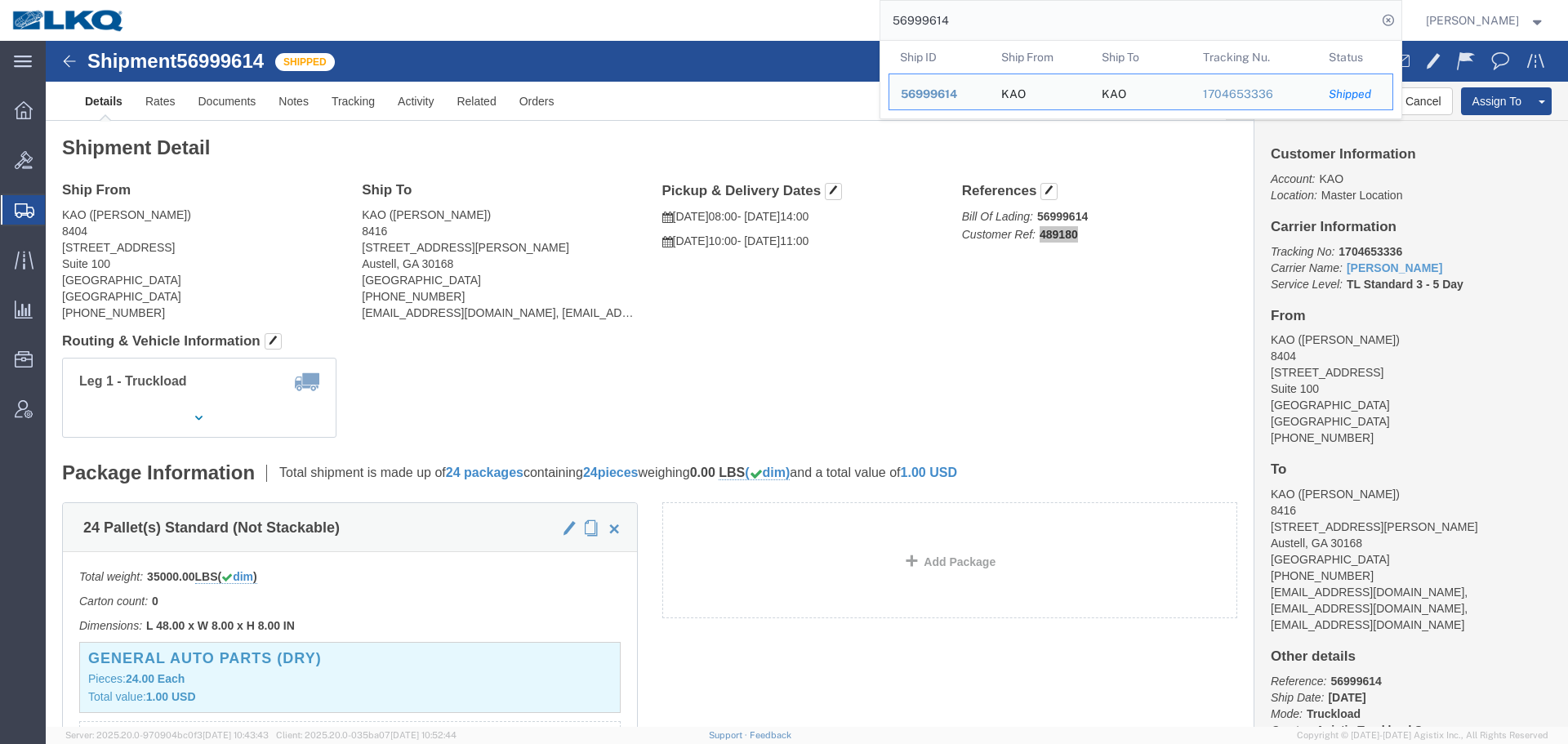
paste input "607082"
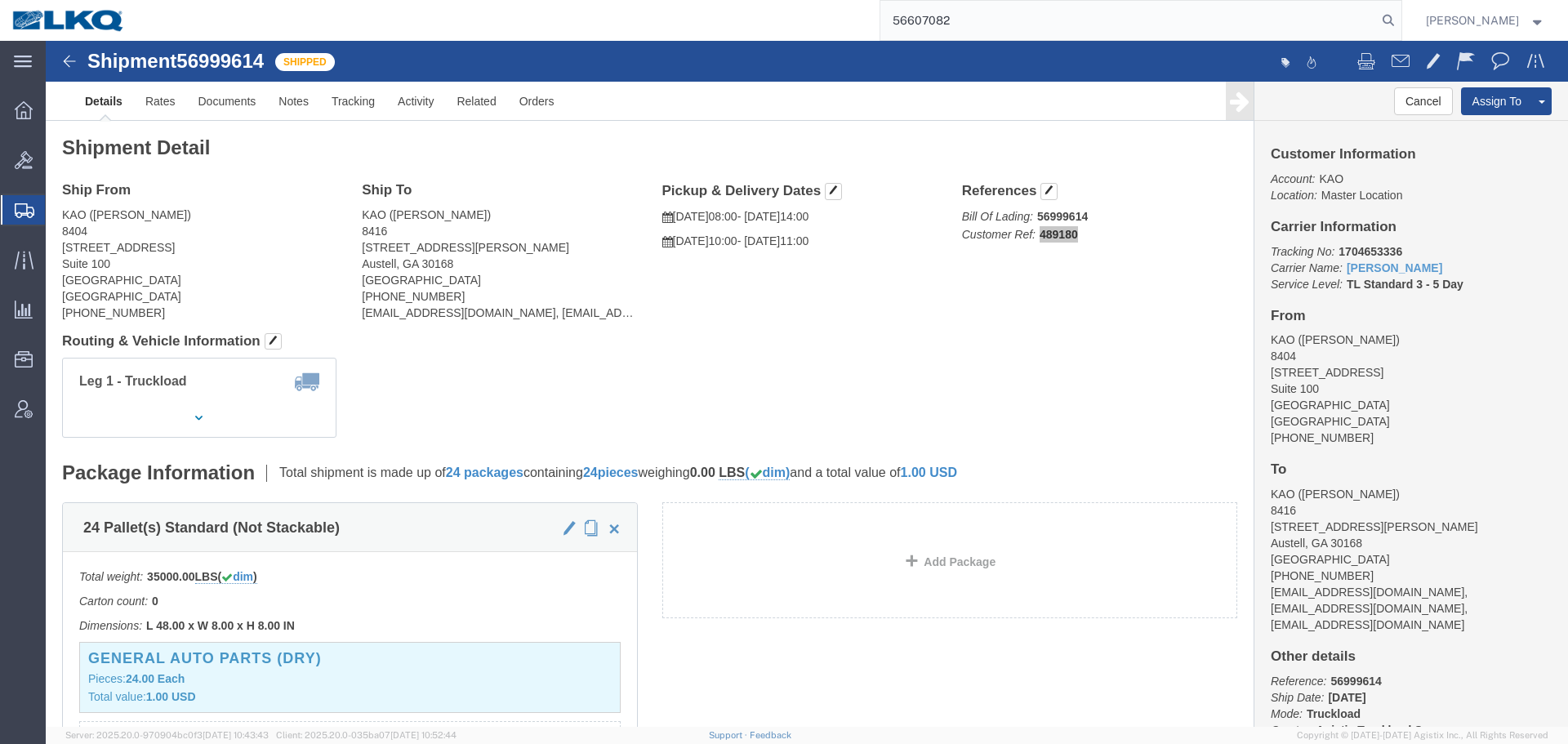
type input "56607082"
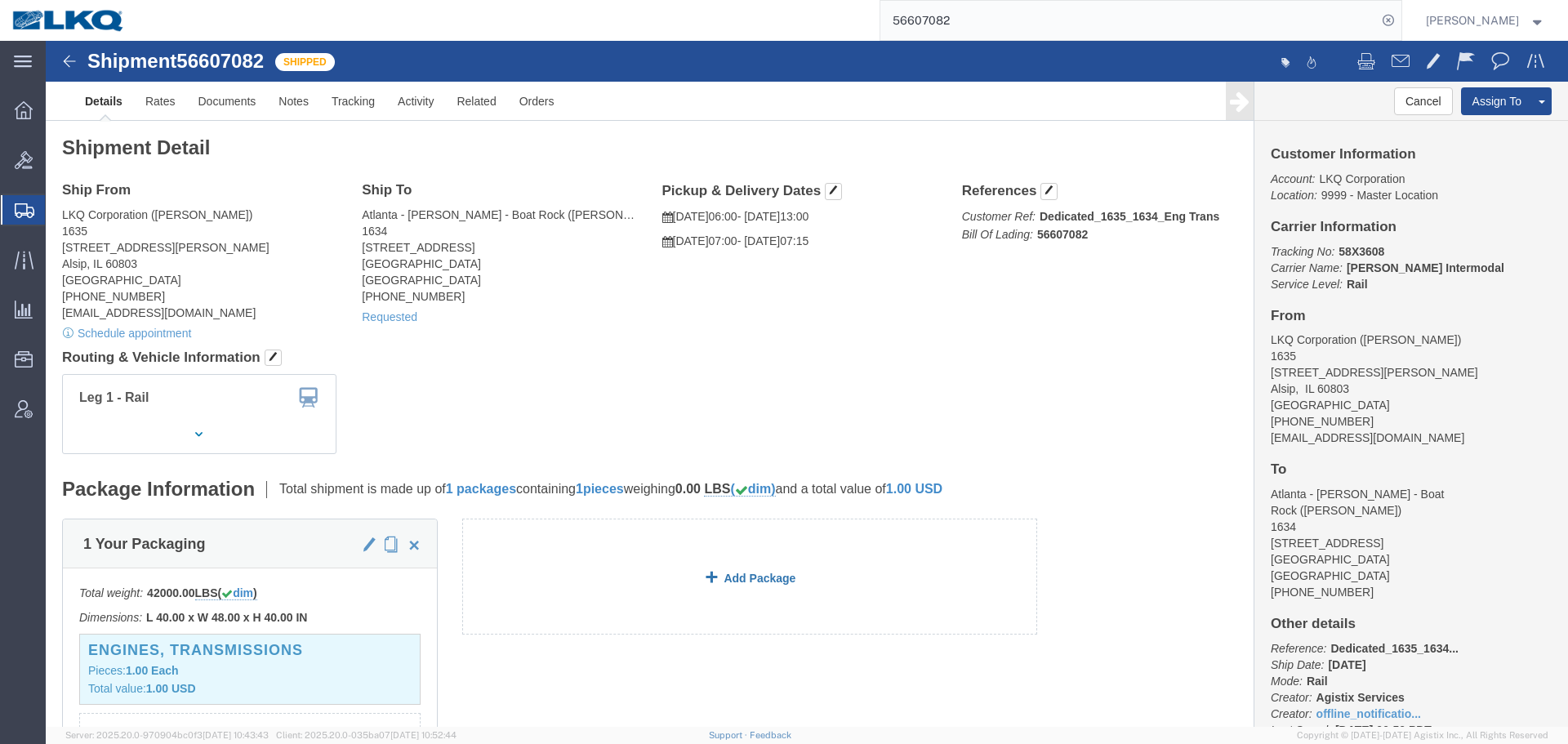
drag, startPoint x: 745, startPoint y: 340, endPoint x: 808, endPoint y: 506, distance: 177.6
click div "Leg 1 - Rail"
click div "Ship From LKQ Corporation (John Herman) 1635 11800 S. Austin Ave. Alsip, IL 608…"
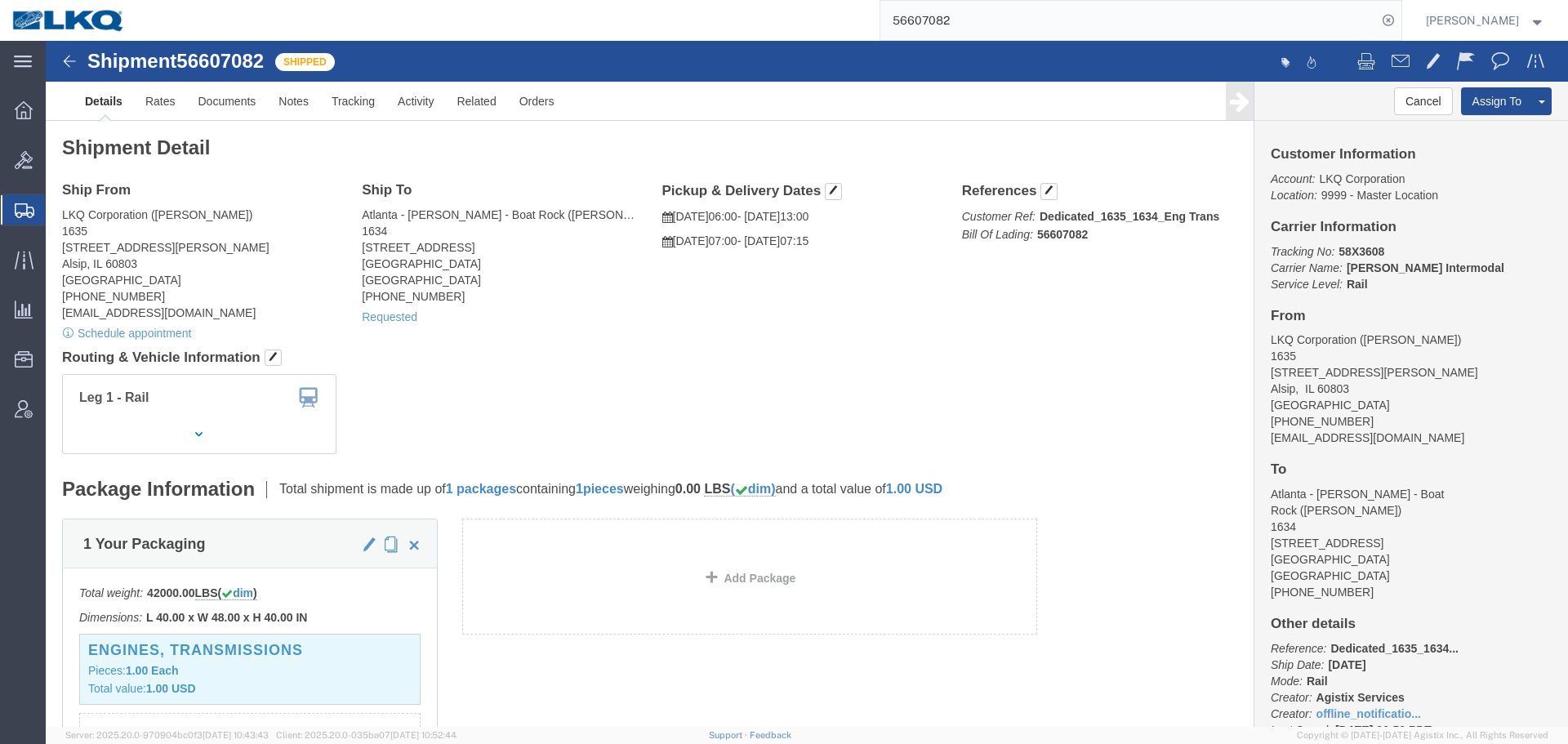
click div "Ship From LKQ Corporation (John Herman) 1635 11800 S. Austin Ave. Alsip, IL 608…"
click div "Leg 1 - Rail"
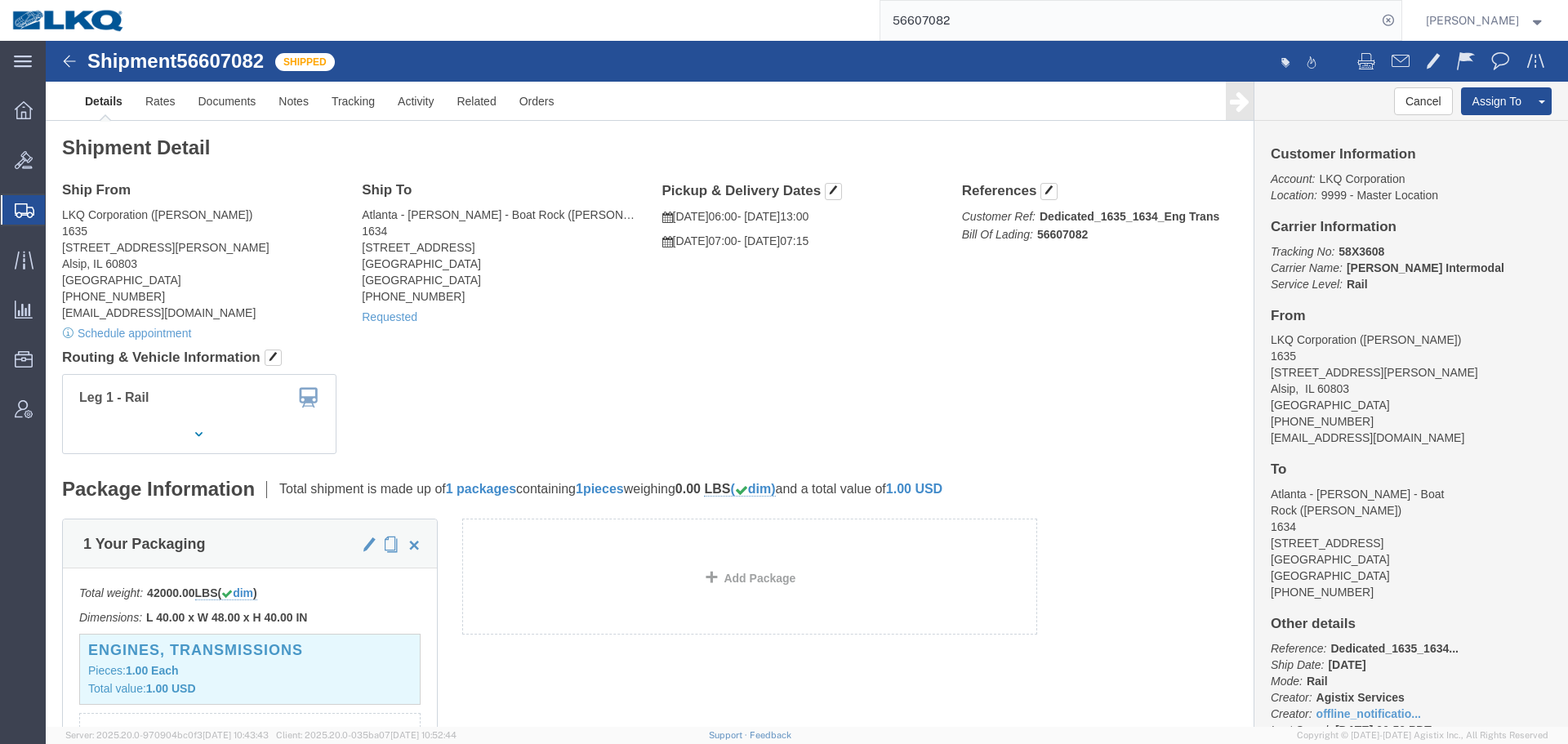
click div "Ship From LKQ Corporation (John Herman) 1635 11800 S. Austin Ave. Alsip, IL 608…"
click h4 "Routing & Vehicle Information"
click div "Ship From LKQ Corporation (John Herman) 1635 11800 S. Austin Ave. Alsip, IL 608…"
click h4 "Routing & Vehicle Information"
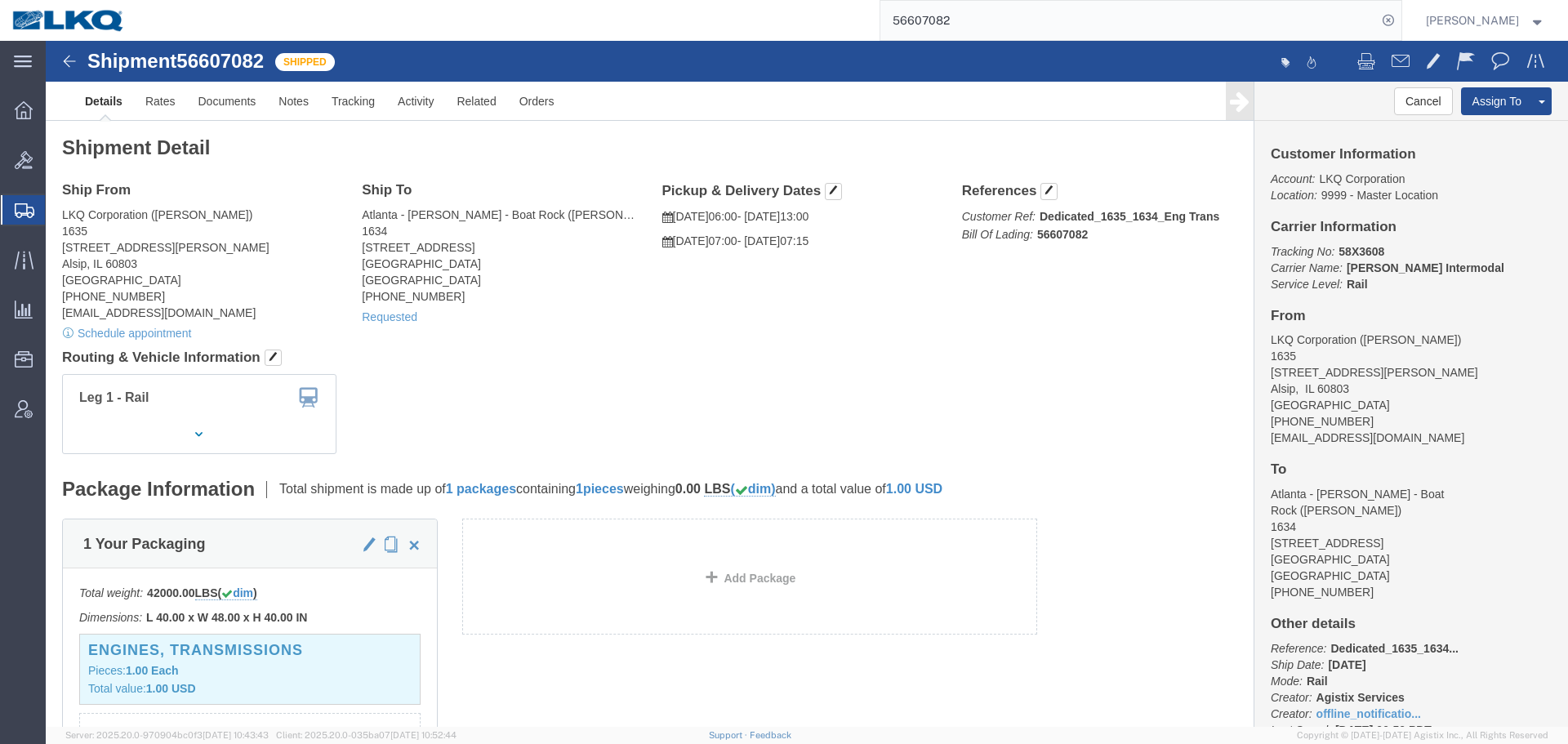
click div "Ship From LKQ Corporation (John Herman) 1635 11800 S. Austin Ave. Alsip, IL 608…"
click div "Shipment Detail Ship From LKQ Corporation (John Herman) 1635 11800 S. Austin Av…"
click div "Ship From LKQ Corporation (John Herman) 1635 11800 S. Austin Ave. Alsip, IL 608…"
click div "Leg 1 - Rail"
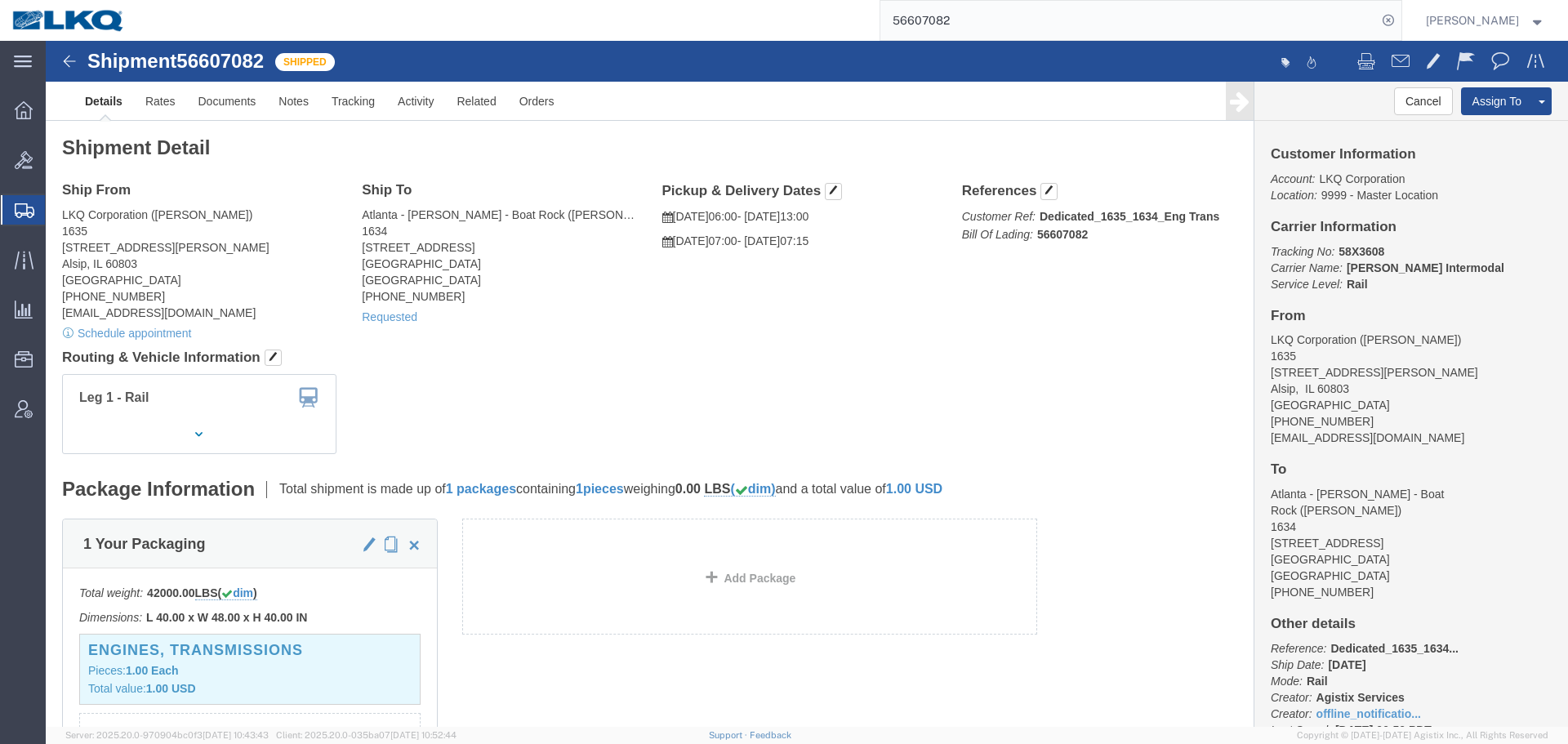
click div "Leg 1 - Rail"
click link "Requested"
click div
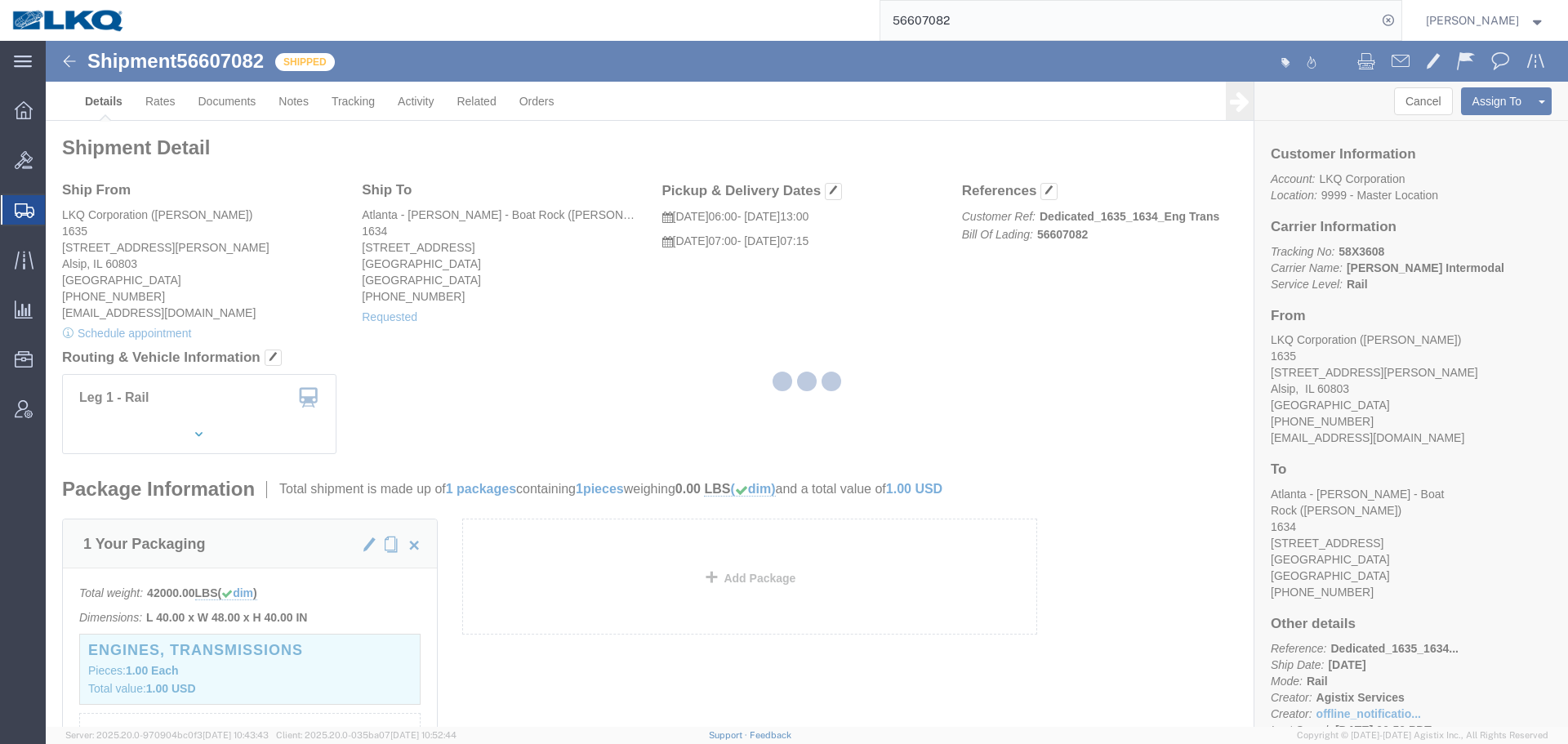
select select
select select "15"
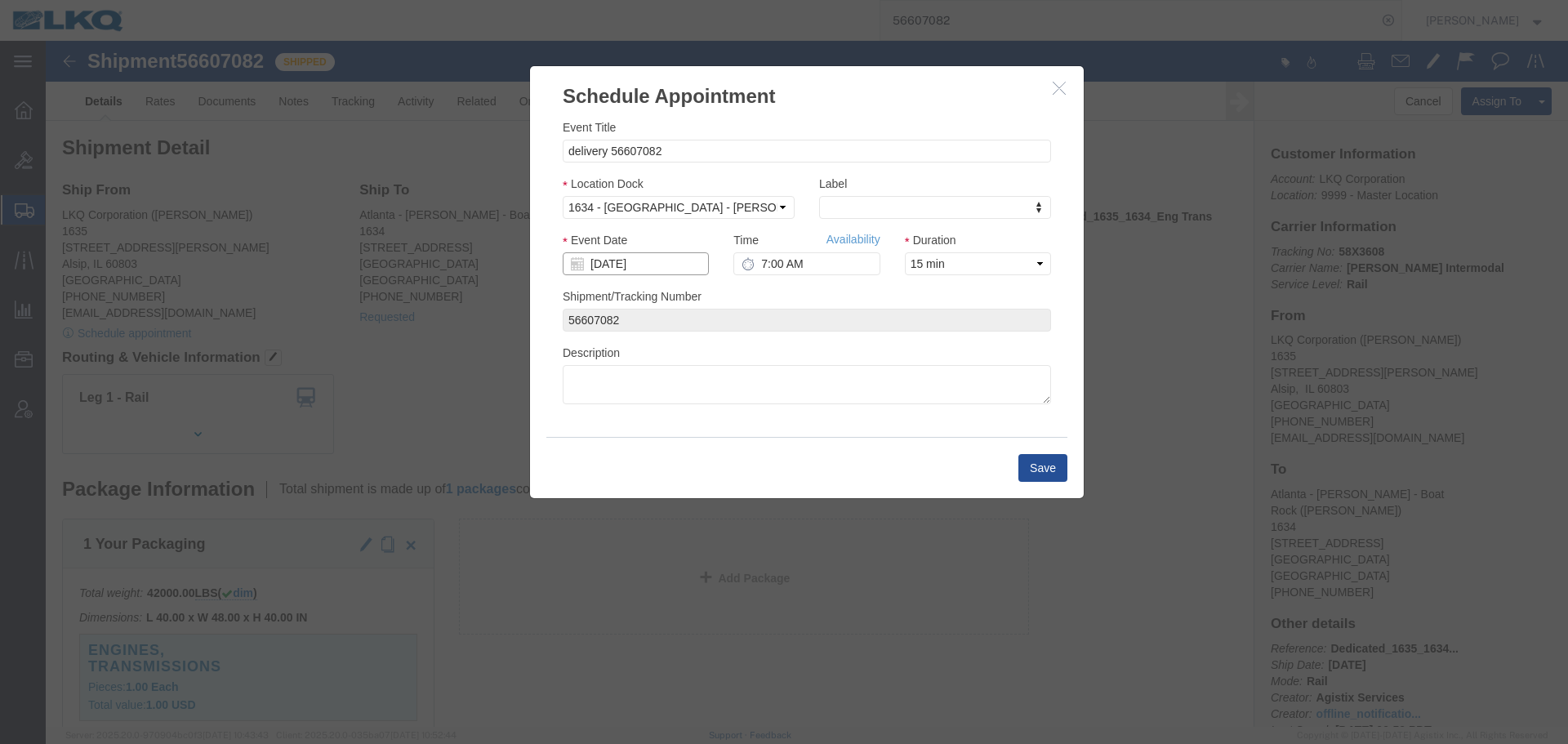
click input "10/06/2025"
click td "7"
click input "7:00 AM"
type input "10:00 AM"
click button "Save"
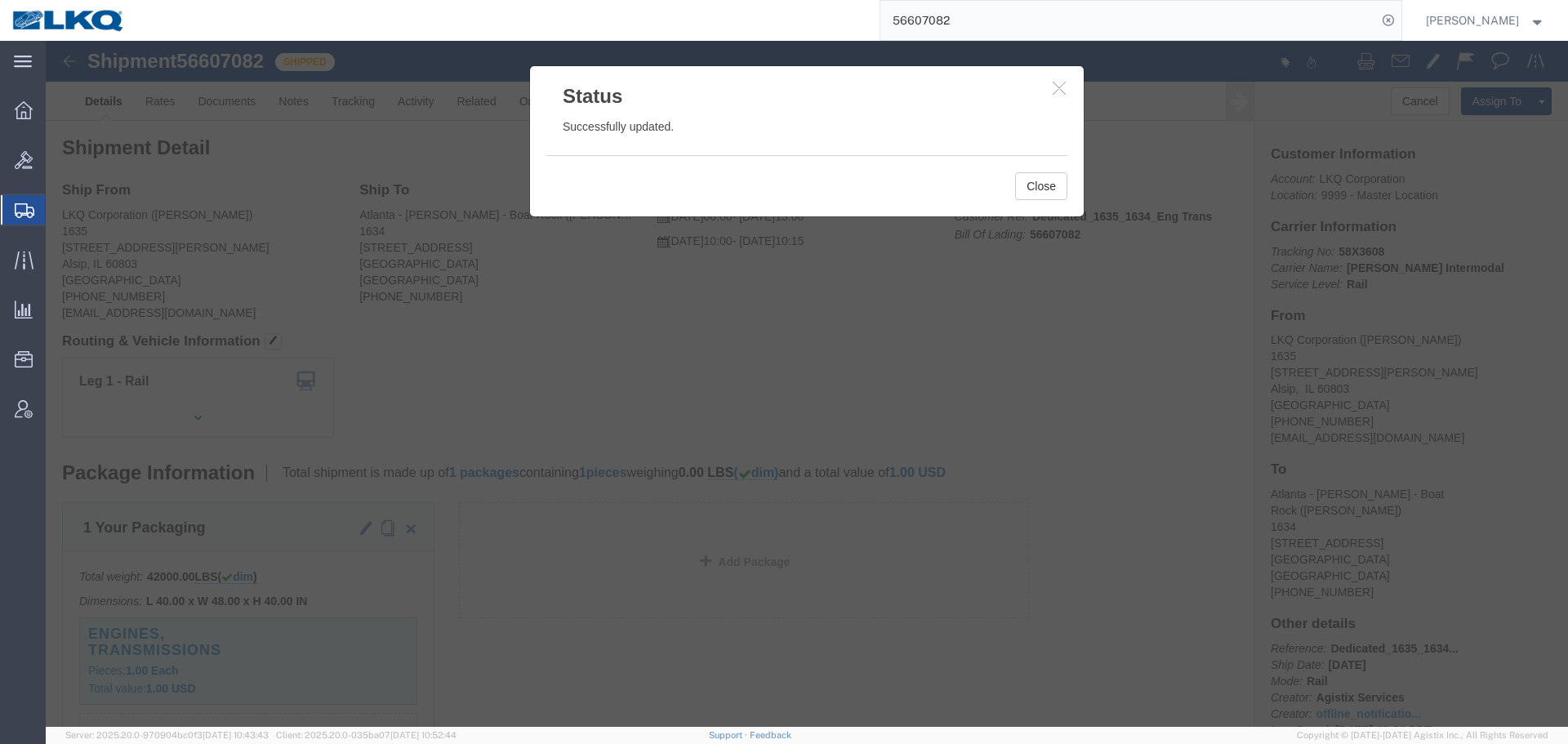
click icon "button"
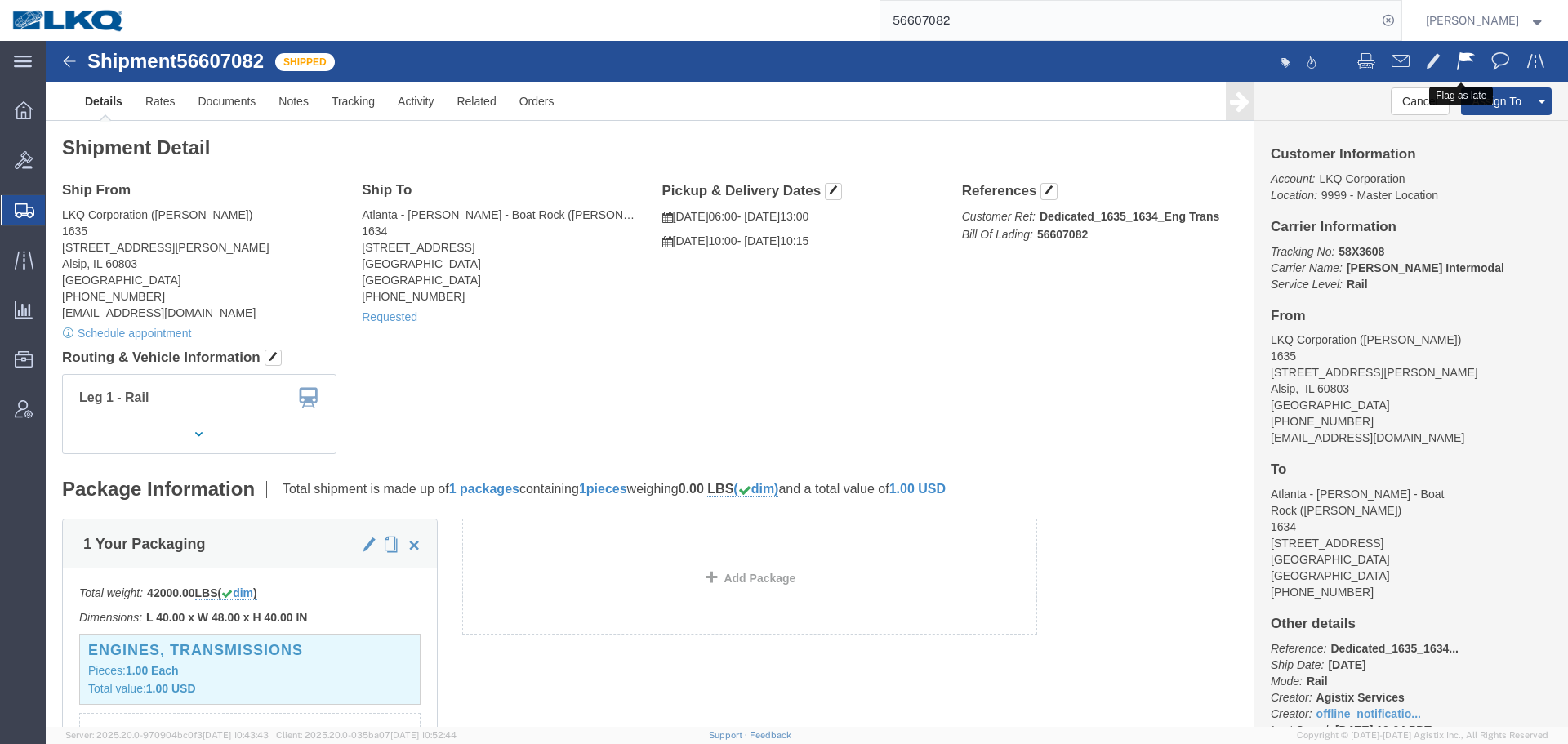
click span
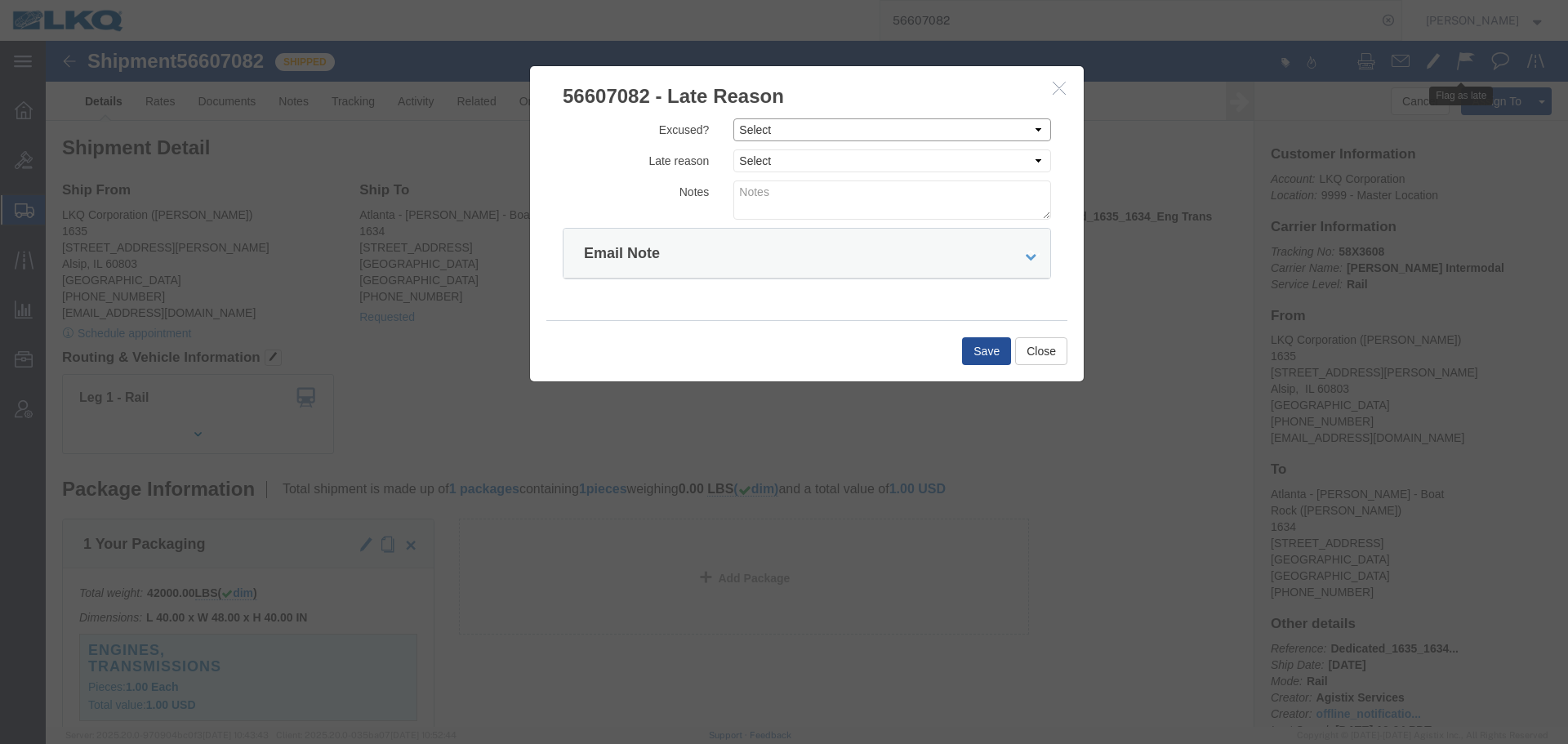
click select "Select Excused Not Excused"
select select "NOT_EXCUSED"
click select "Select Excused Not Excused"
click select "Select Bad Carrier Data Carrier Admin Error Delay Accident Driver Error Lack of…"
select select "DRIVER_ERROR"
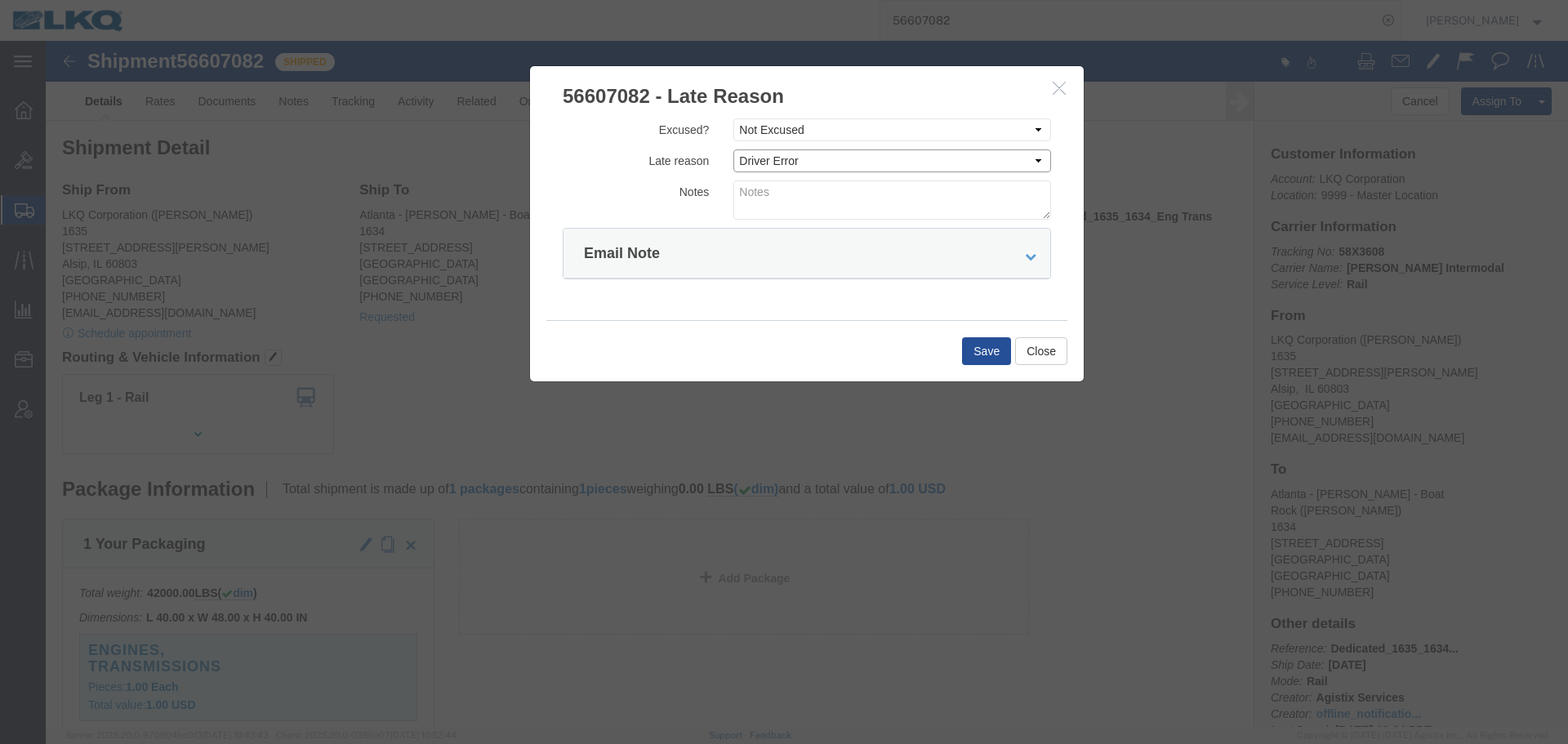
click select "Select Bad Carrier Data Carrier Admin Error Delay Accident Driver Error Lack of…"
click textarea
type textarea "0"
type textarea "10/06 delivery"
click button "Save"
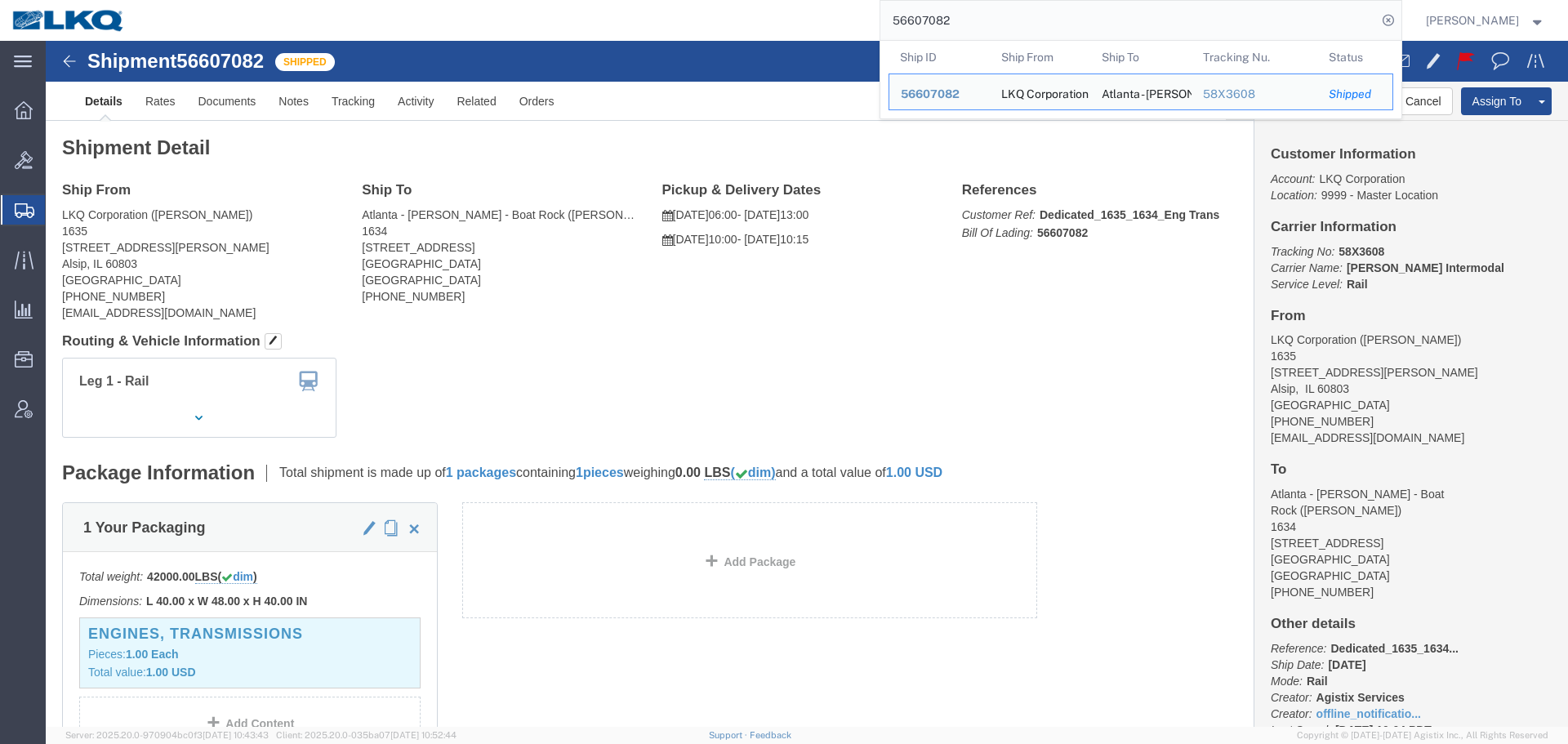
click at [1007, 8] on input "56607082" at bounding box center [1129, 20] width 496 height 39
paste input "593281"
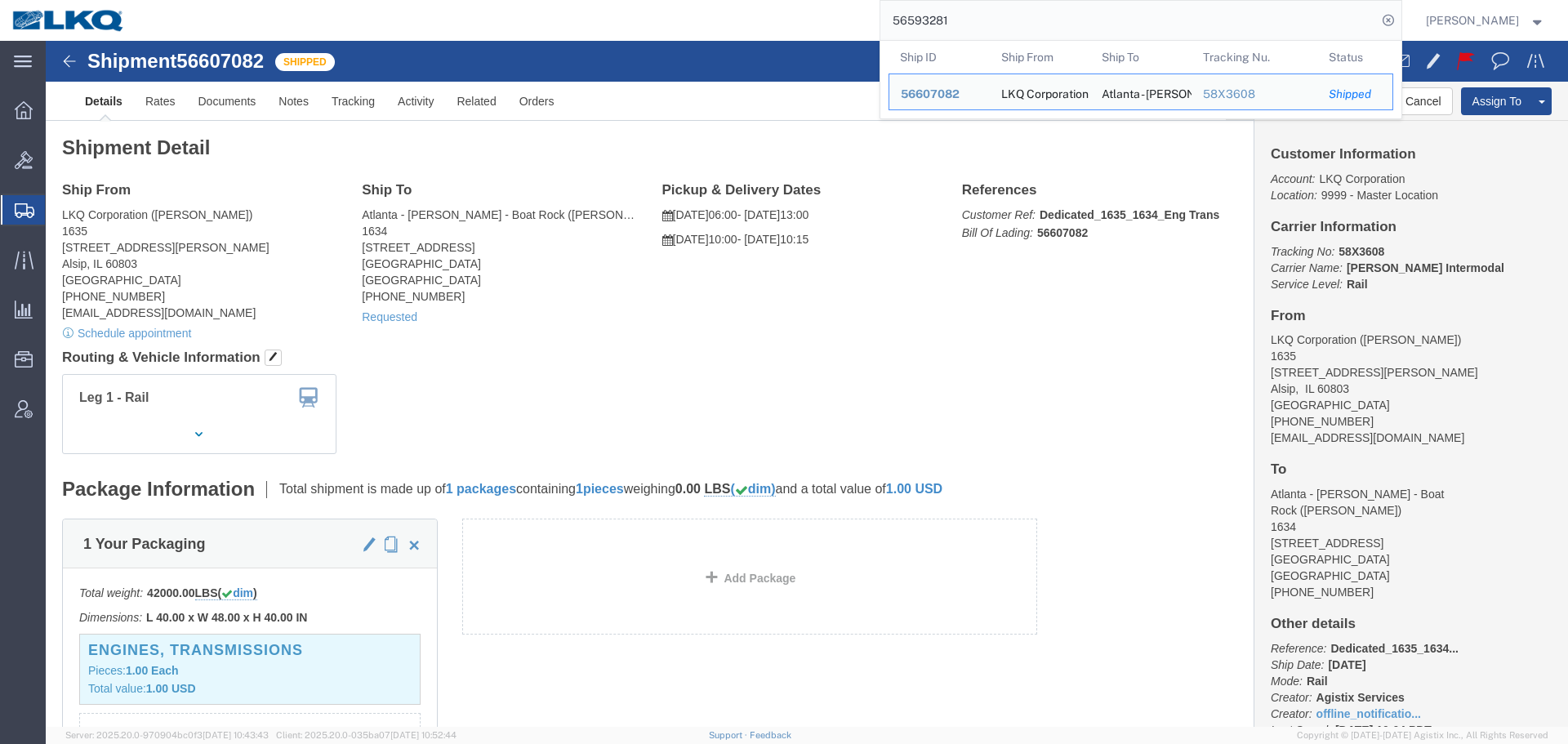
type input "56593281"
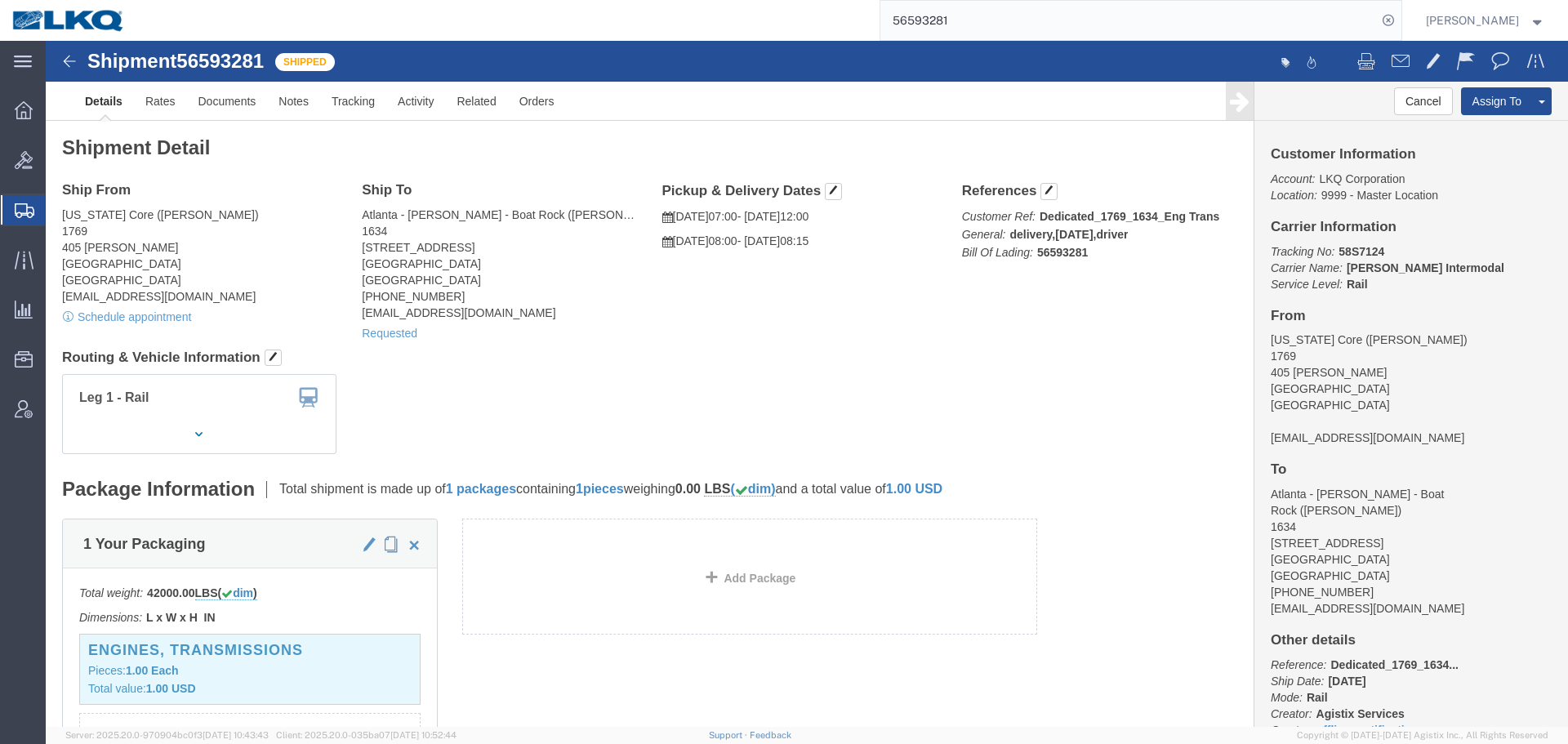
click div "Shipment Detail Ship From California Core (Marc Metzger) 1769 405 S. WANAMAKER …"
click div "Ship From California Core (Marc Metzger) 1769 405 S. WANAMAKER Ontario, CA 9176…"
click div "Leg 1 - Rail Vehicle 1: Boxcar"
click link "Requested"
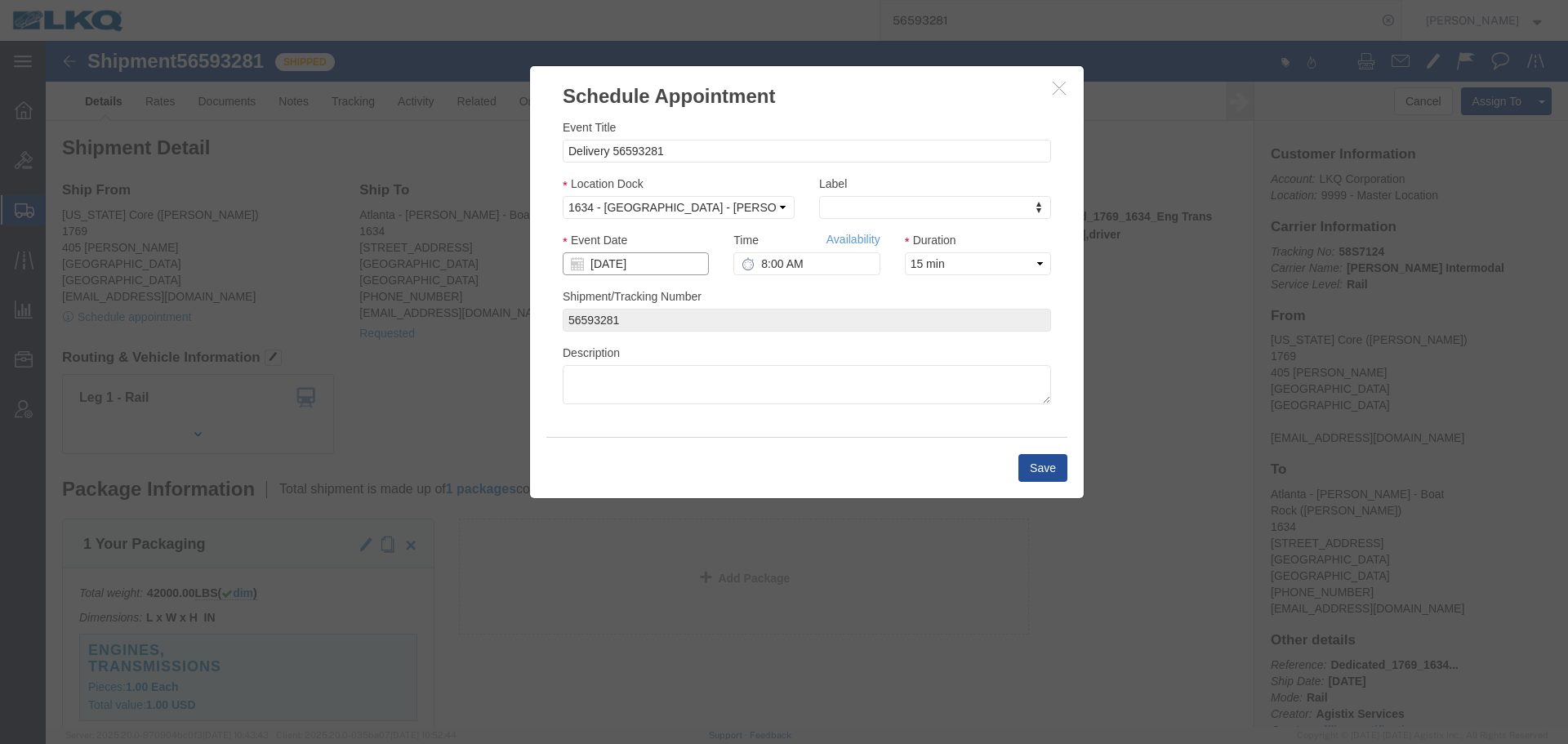
click input "10/06/2025"
click td "7"
click input "8:00 AM"
type input "12:00 PM"
click button "Save"
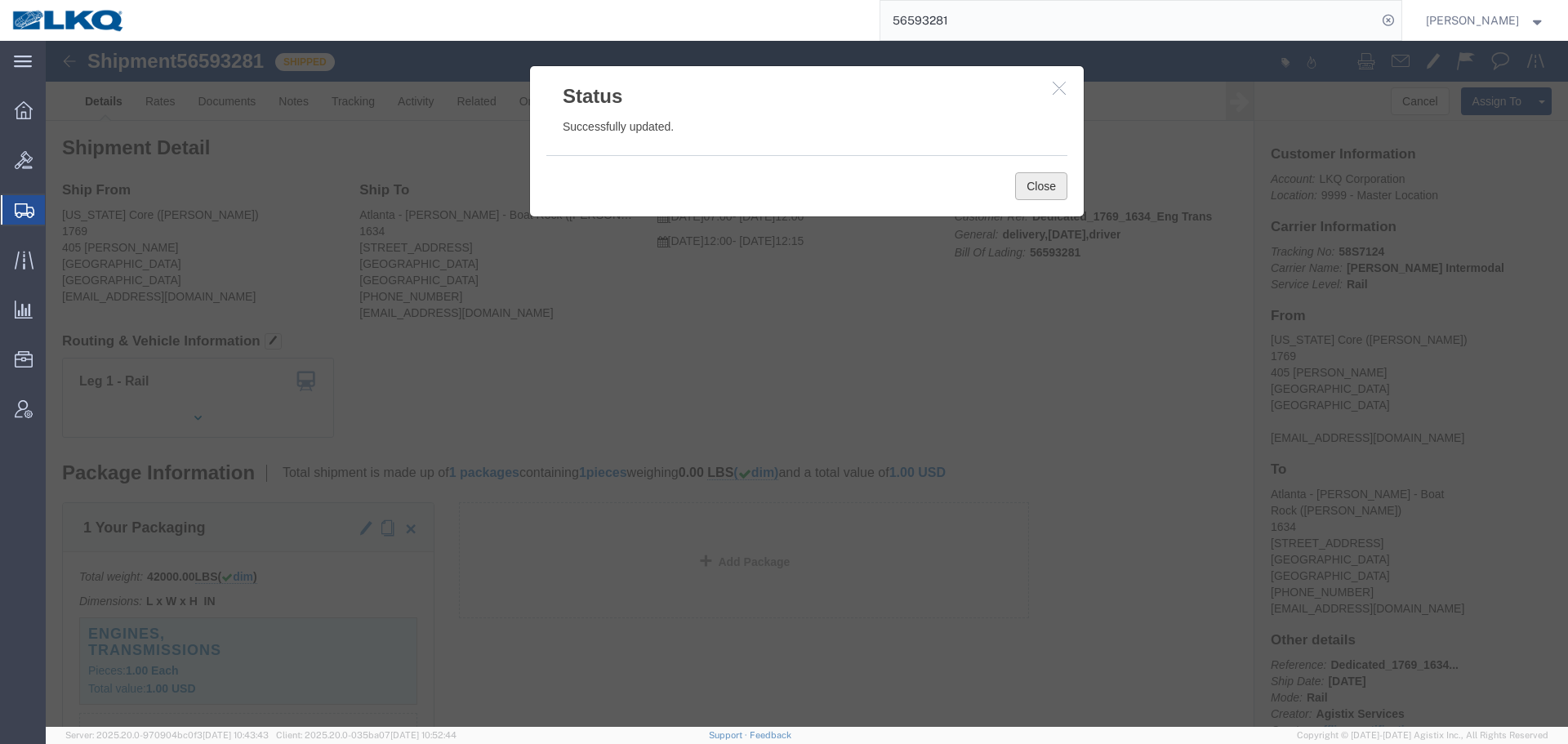
click button "Close"
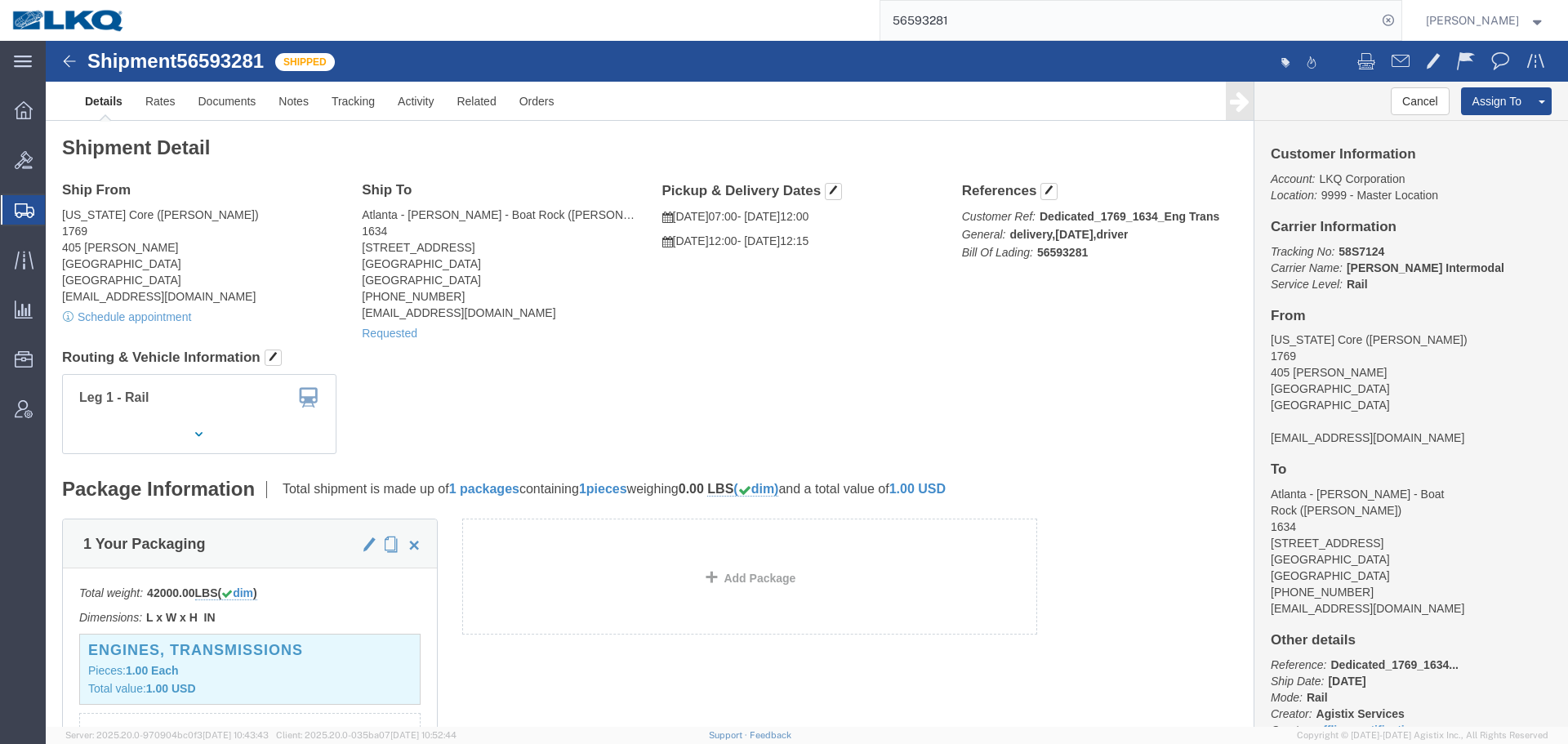
drag, startPoint x: 920, startPoint y: 323, endPoint x: 901, endPoint y: 743, distance: 420.4
click h4 "Routing & Vehicle Information"
click div "Shipment Detail Ship From California Core (Marc Metzger) 1769 405 S. WANAMAKER …"
click at [1025, 33] on input "56593281" at bounding box center [1129, 20] width 496 height 39
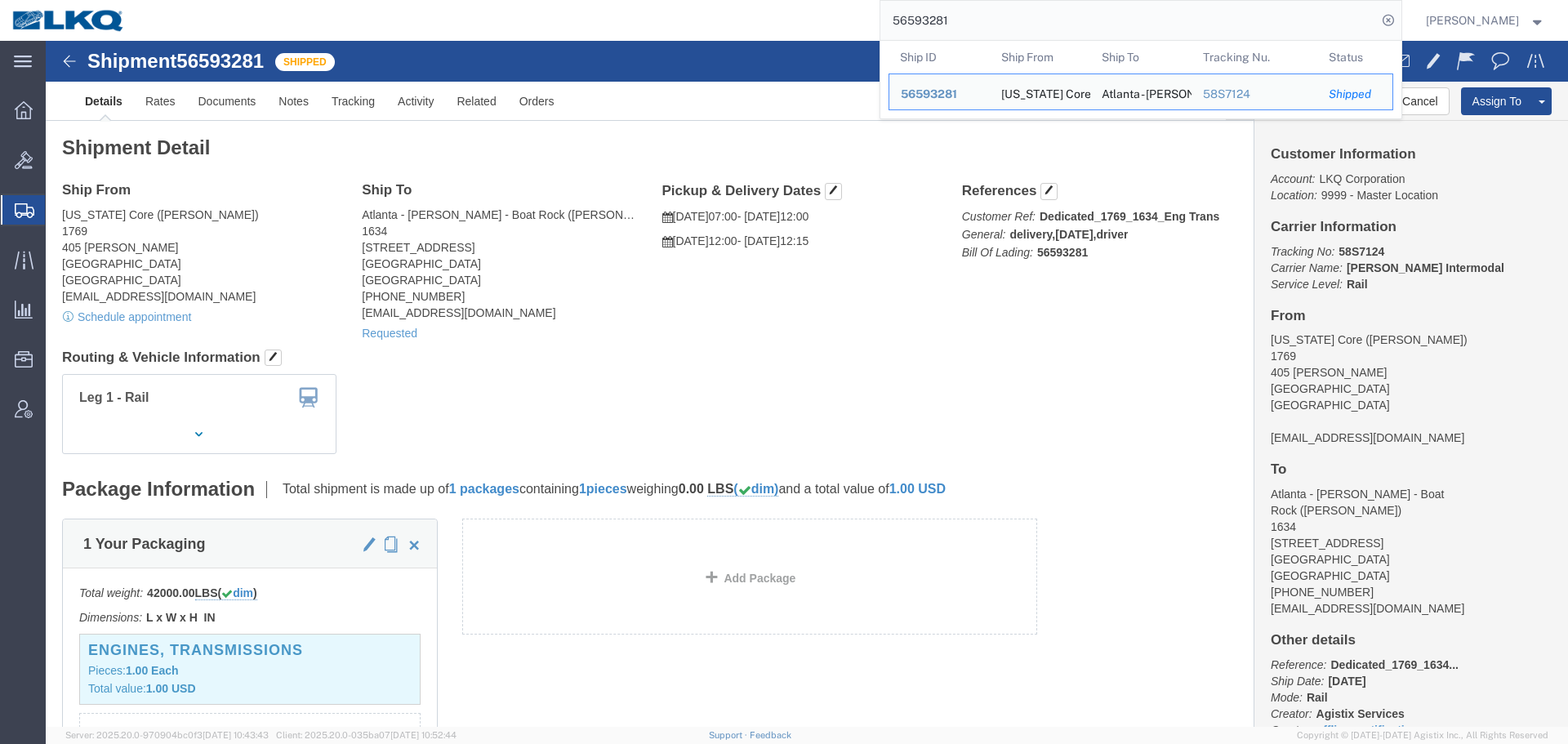
paste input "682230"
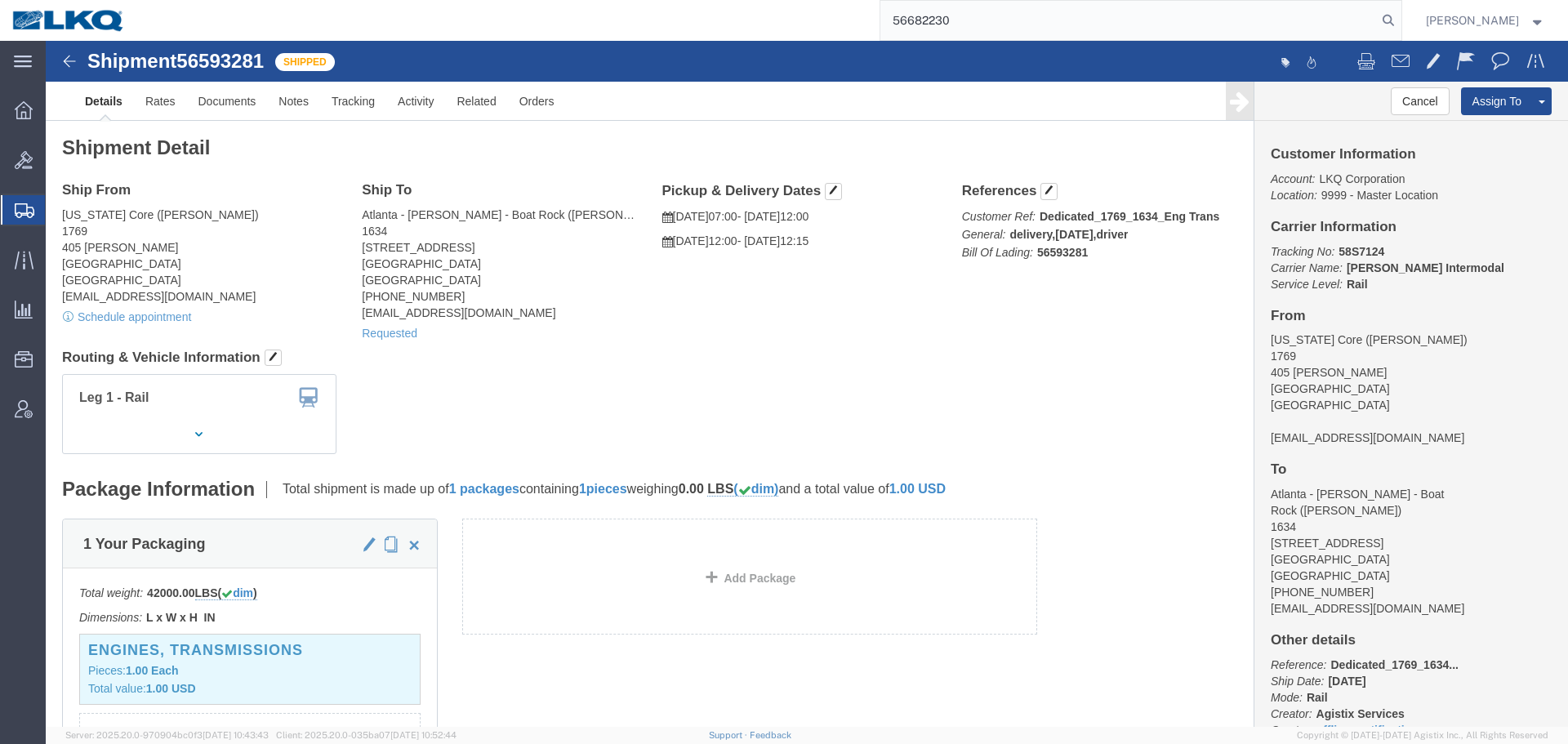
type input "56682230"
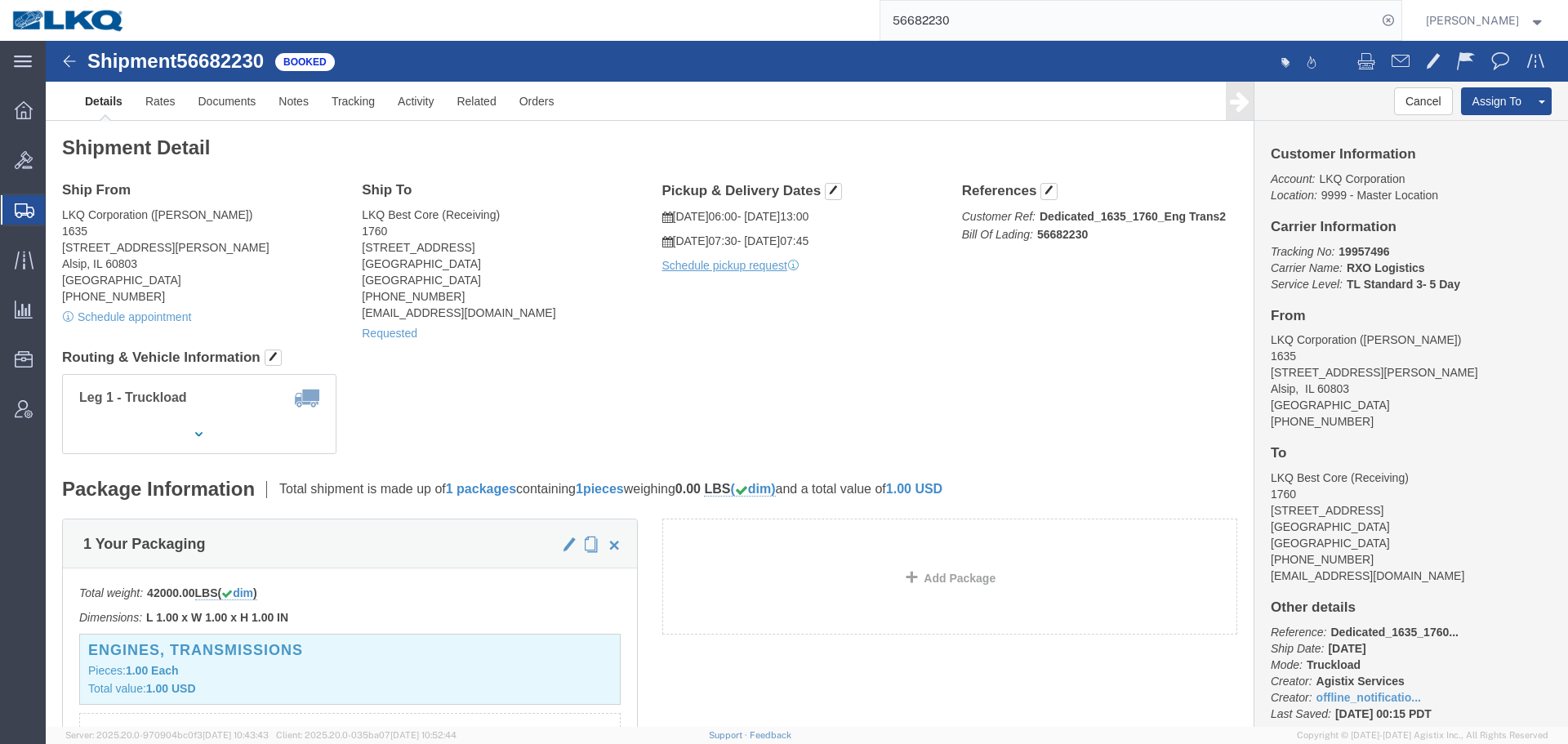
click div "Ship From LKQ Corporation (John Herman) 1635 11800 S. Austin Ave. Alsip, IL 608…"
click div "Cancel Assign To Clone Shipment Save As Template"
click button "Cancel"
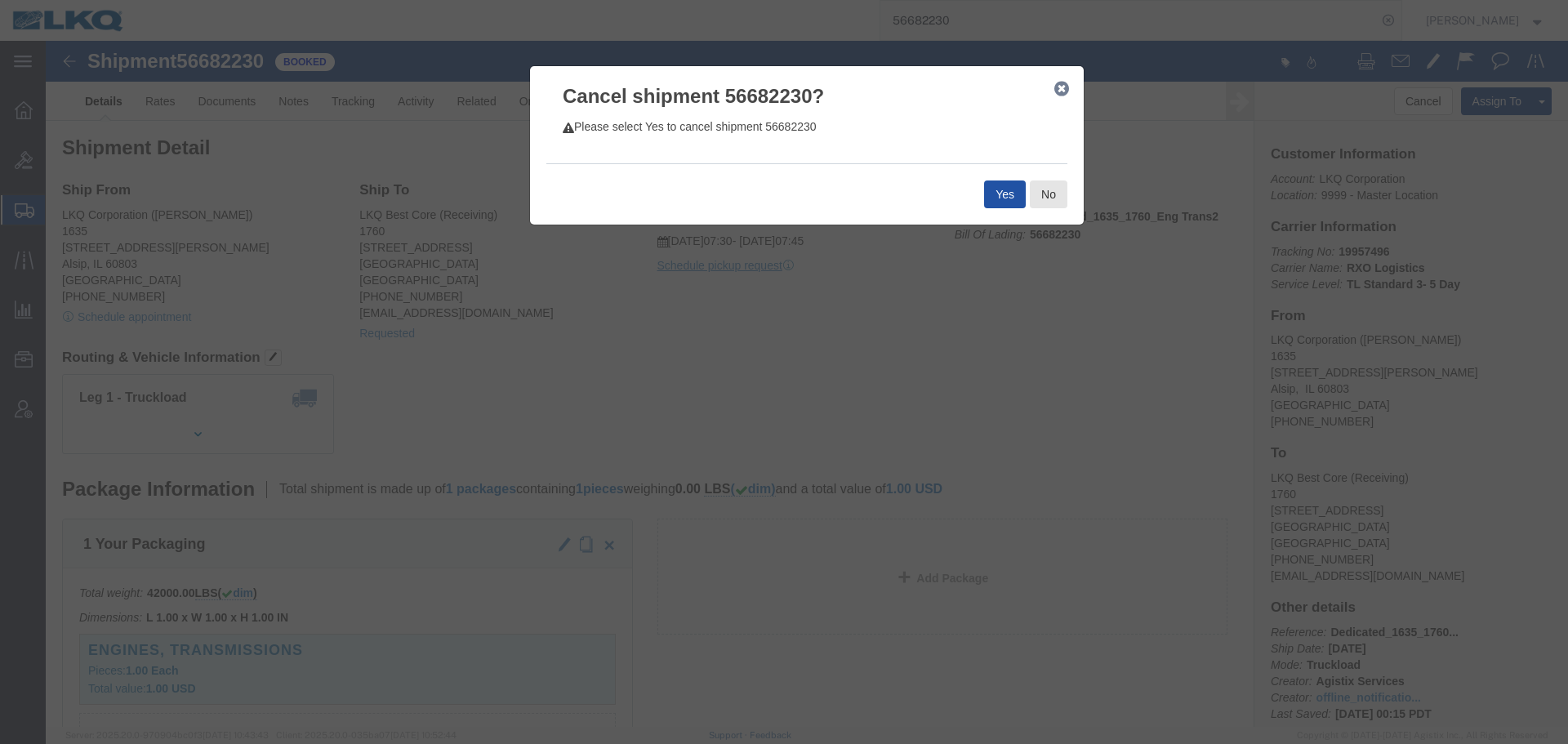
click button "Yes"
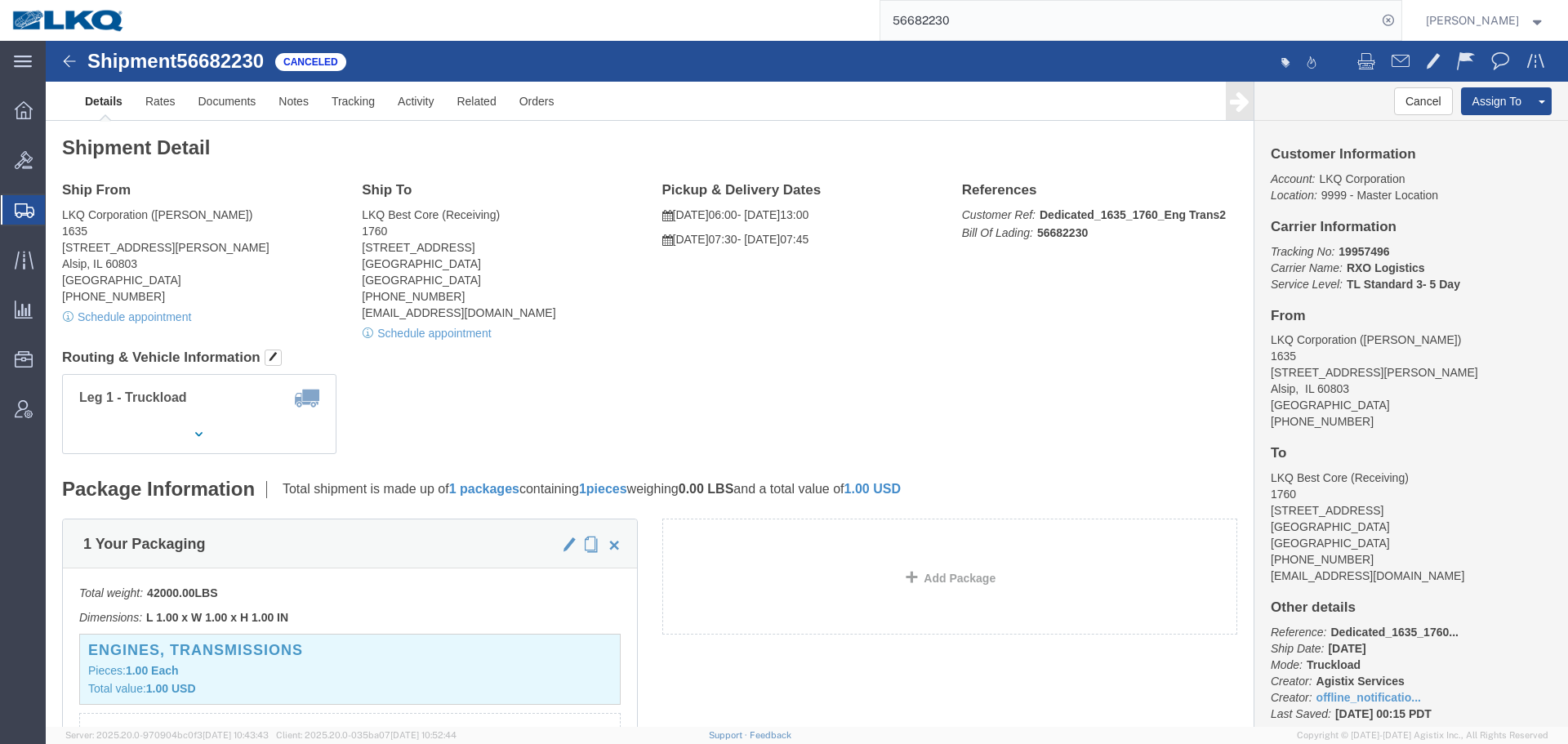
click at [0, 0] on span "Shipment Manager" at bounding box center [0, 0] width 0 height 0
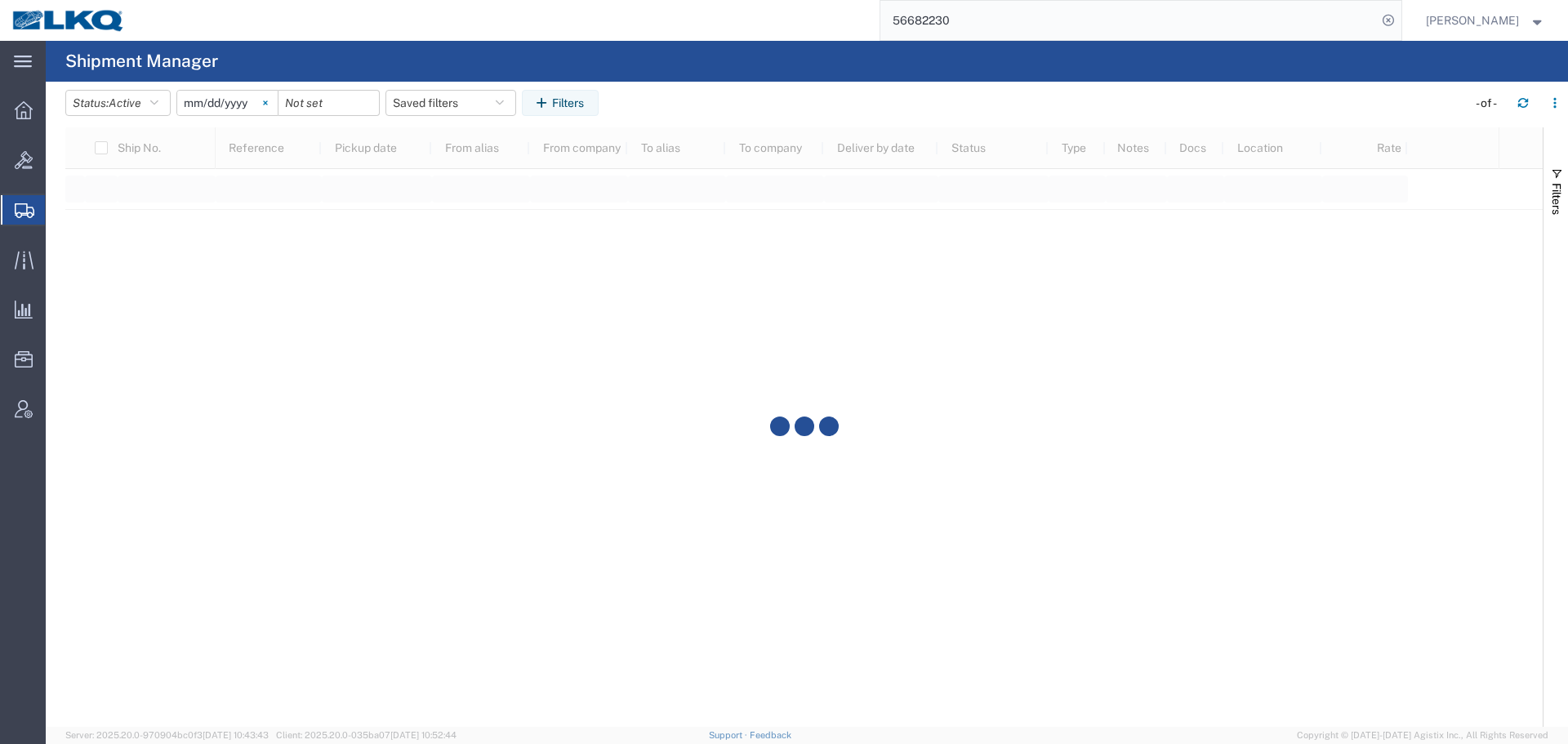
click at [268, 103] on icon at bounding box center [265, 103] width 5 height 5
click at [133, 103] on span "Active" at bounding box center [125, 103] width 33 height 13
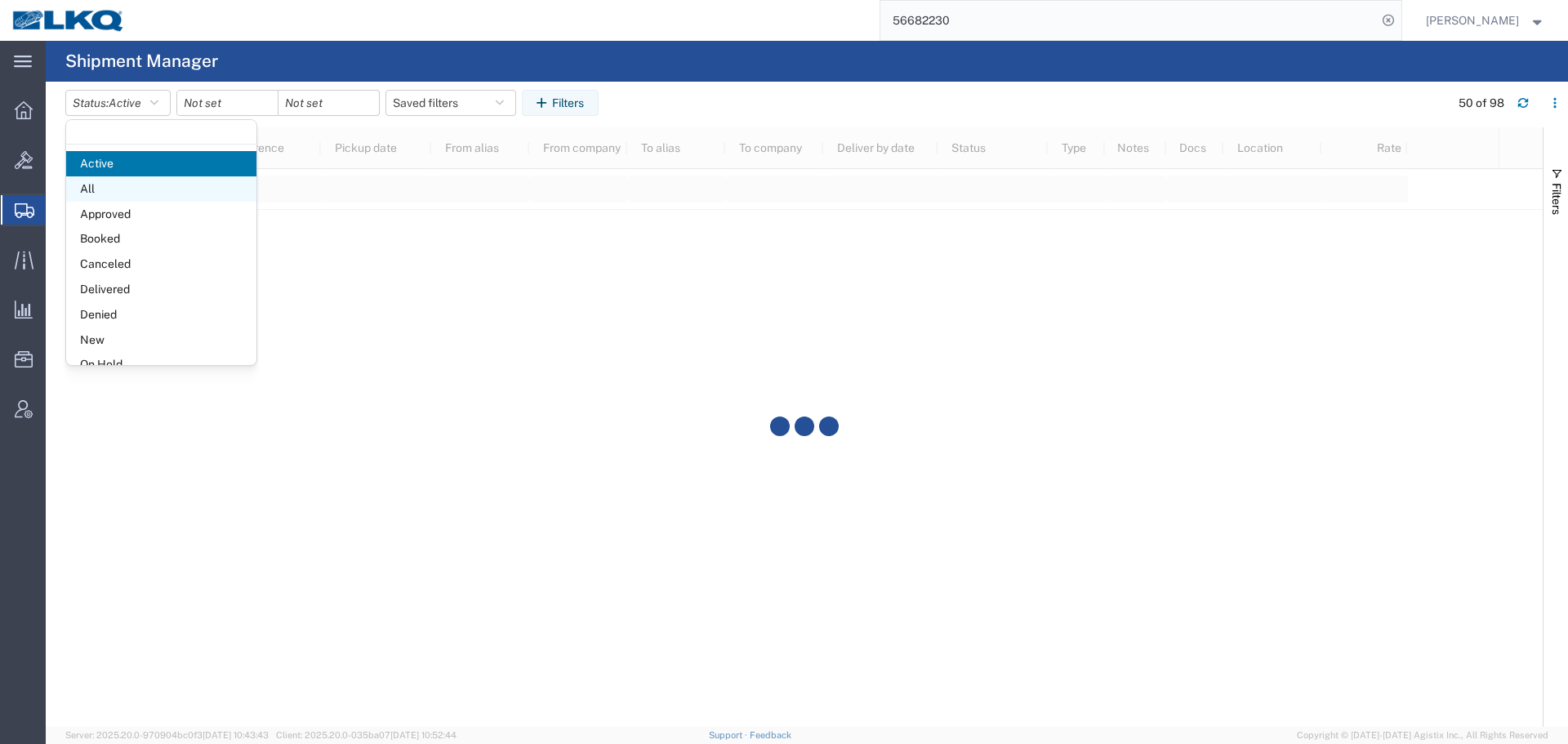
click at [127, 181] on span "All" at bounding box center [161, 189] width 190 height 25
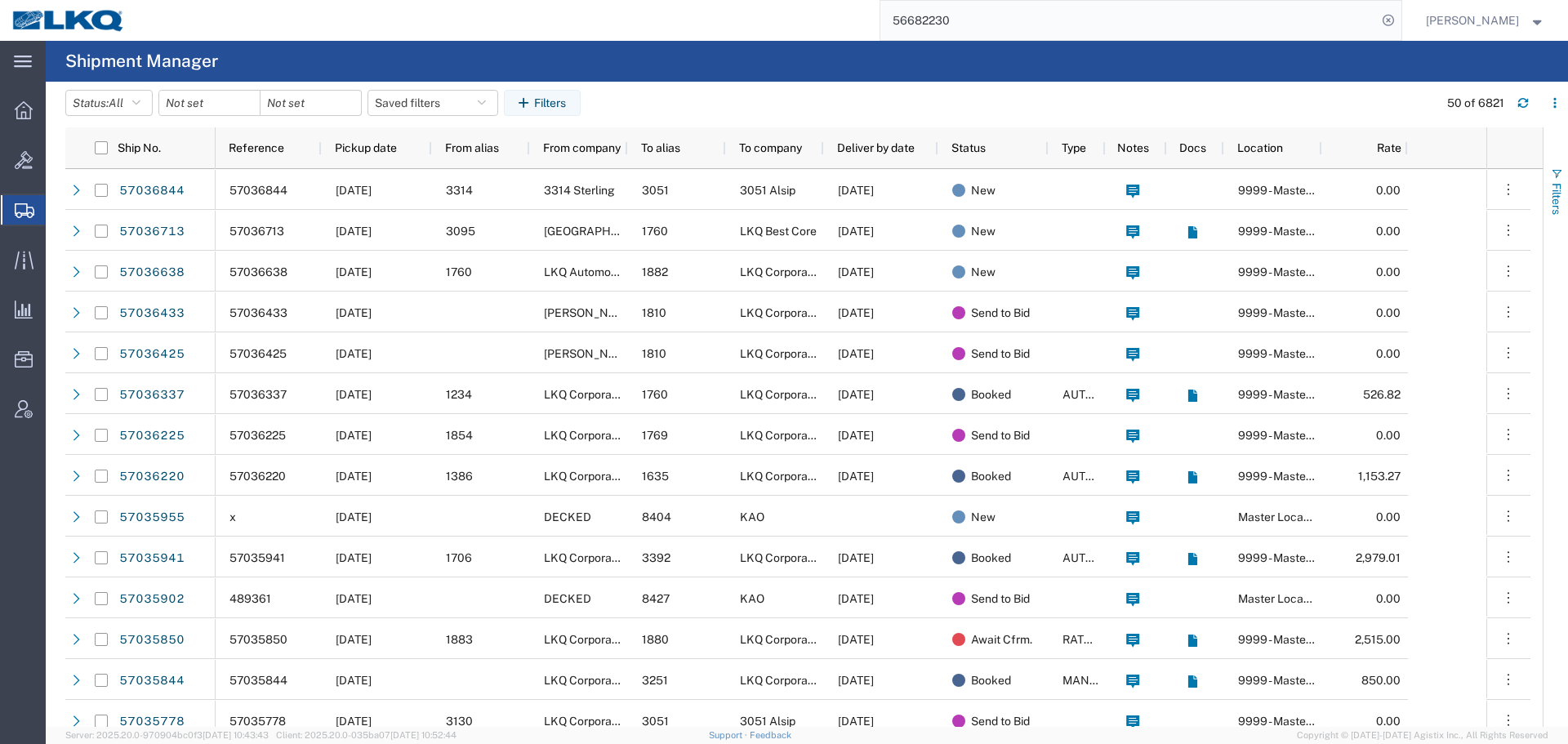
click at [1568, 205] on button "Filters" at bounding box center [1555, 191] width 25 height 88
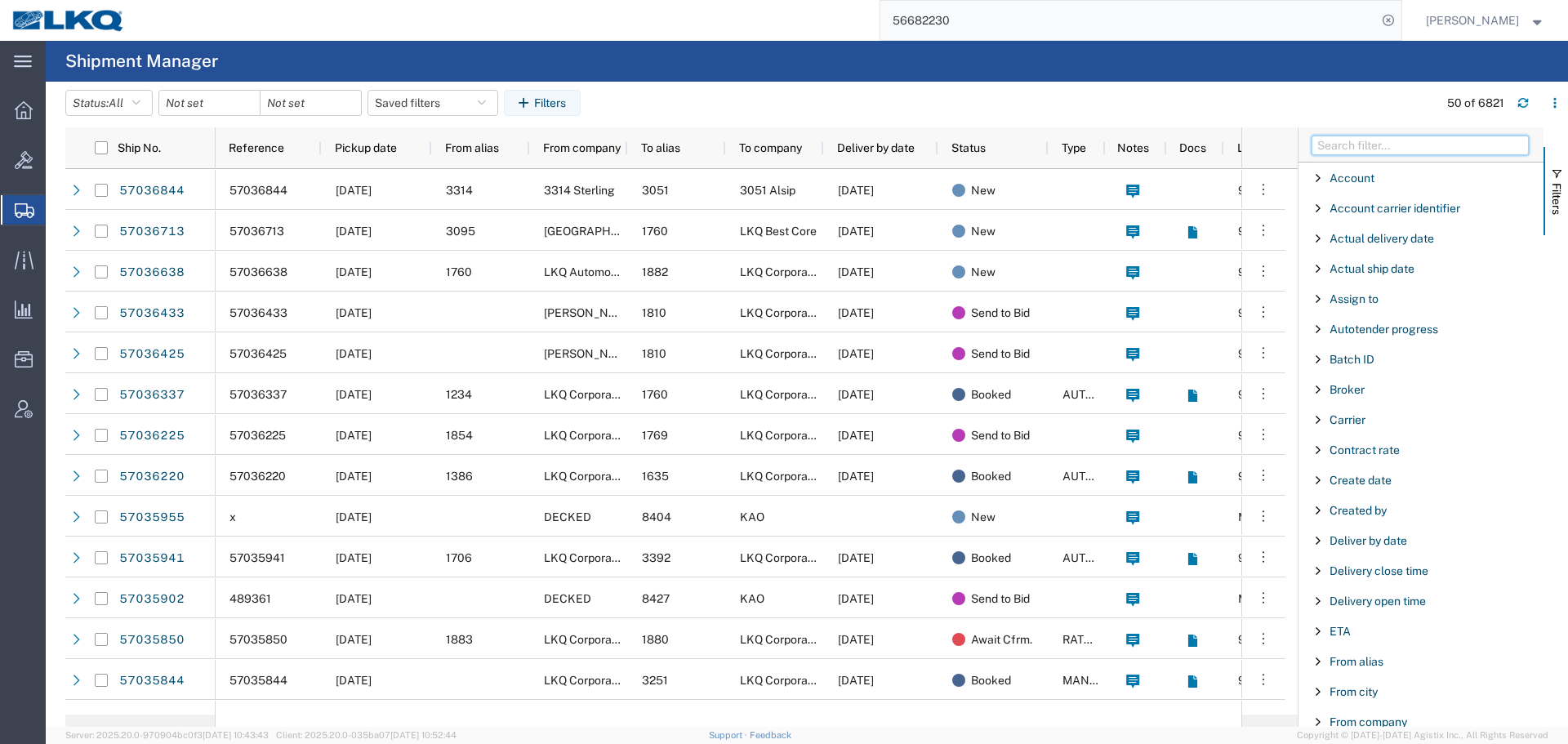
click at [1366, 141] on input "Filter Columns Input" at bounding box center [1420, 145] width 217 height 20
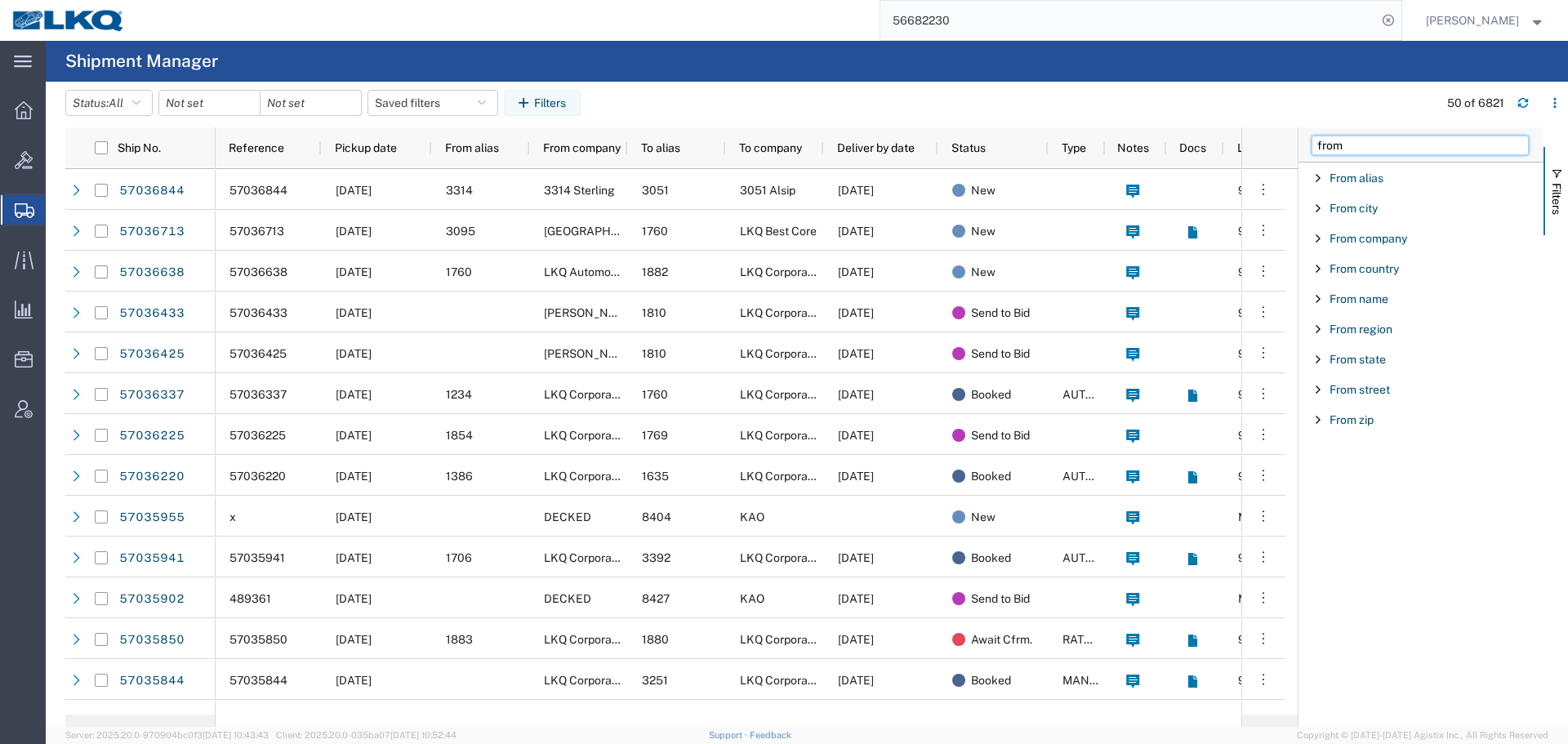
type input "from"
click at [1319, 205] on span "Filter List 9 Filters" at bounding box center [1318, 208] width 13 height 13
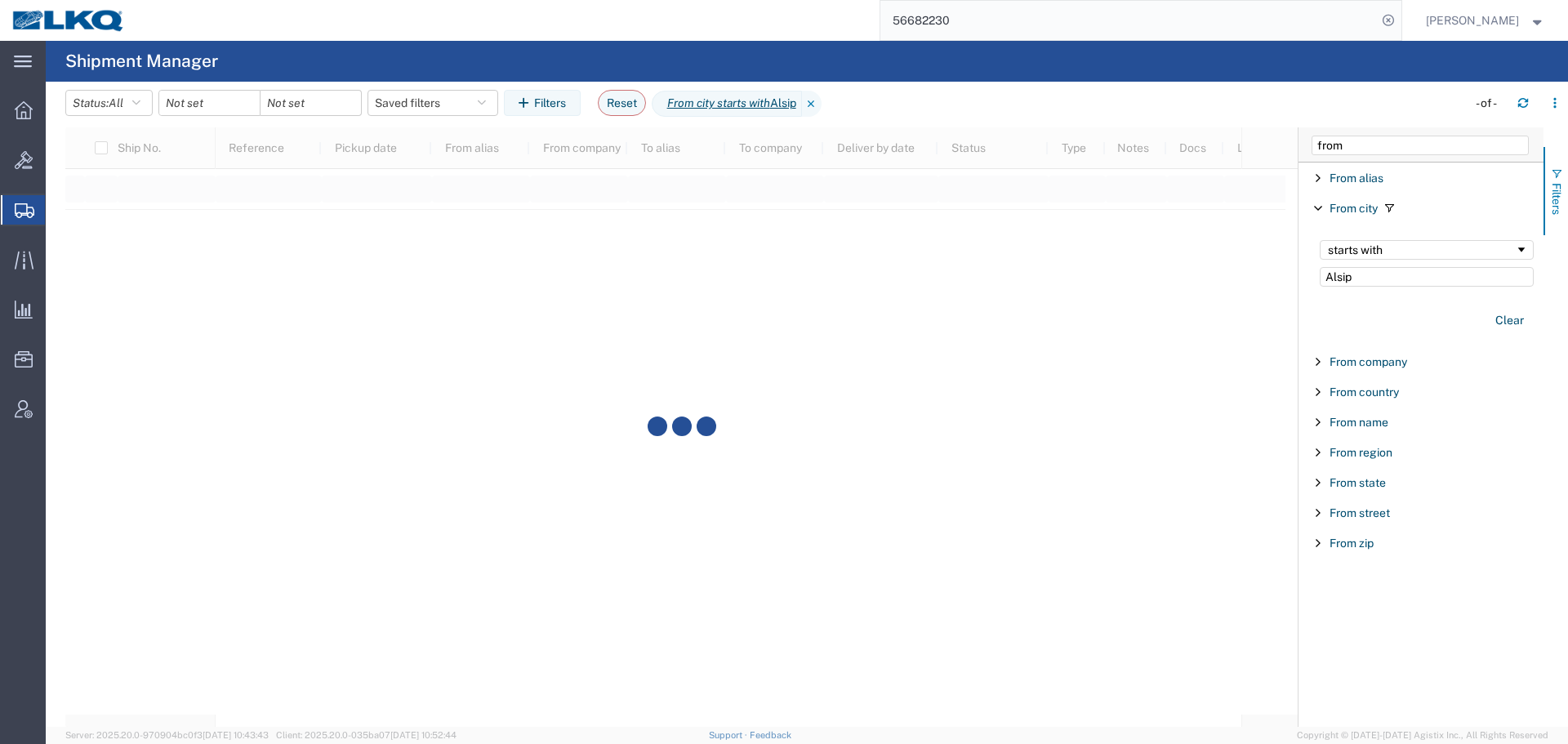
type input "Alsip"
click at [1368, 142] on input "from" at bounding box center [1420, 145] width 217 height 20
type input "to"
click at [1050, 47] on agx-page-header "Shipment Manager" at bounding box center [806, 61] width 1523 height 41
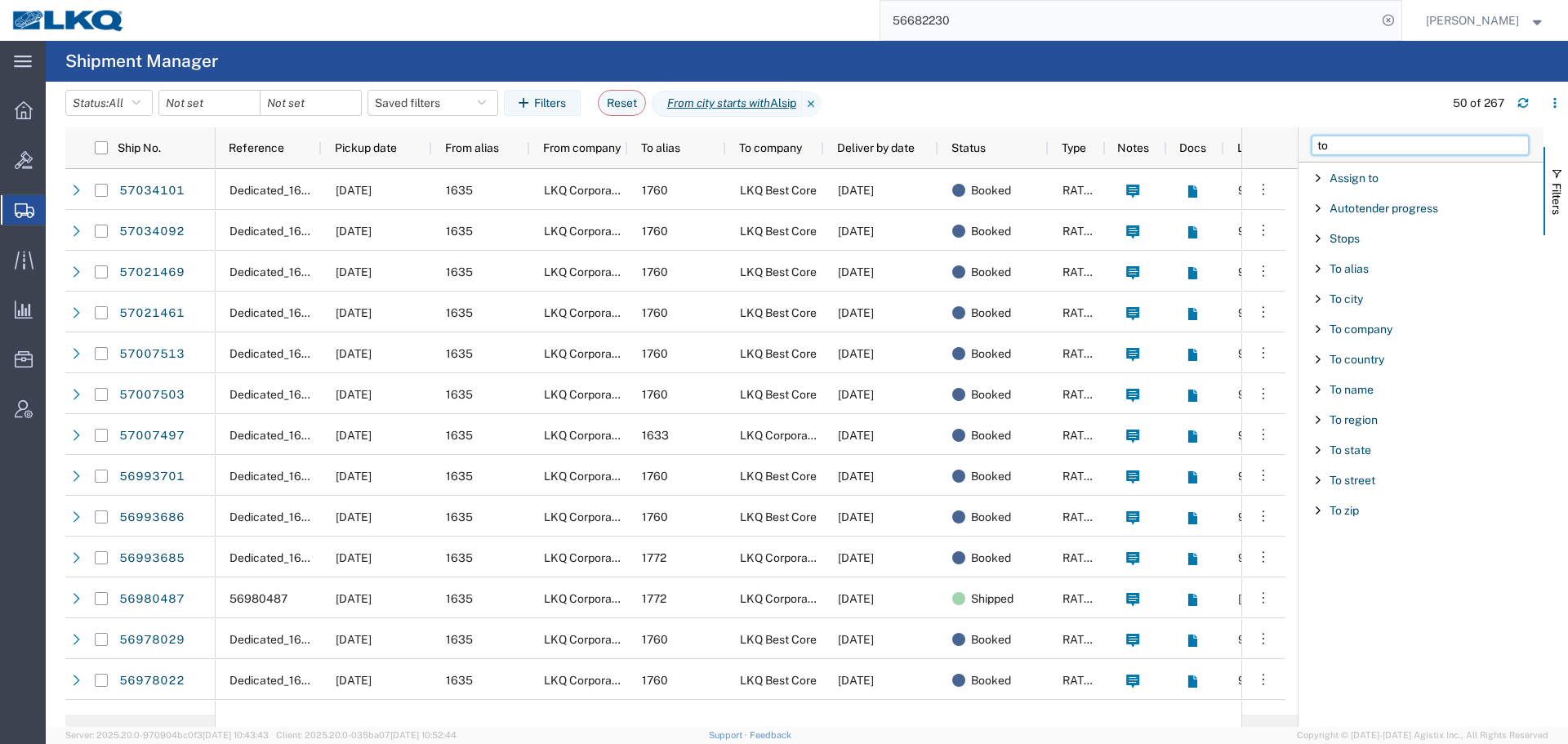
click at [1398, 135] on input "to" at bounding box center [1420, 145] width 217 height 20
click at [1313, 292] on div "To city" at bounding box center [1422, 299] width 245 height 29
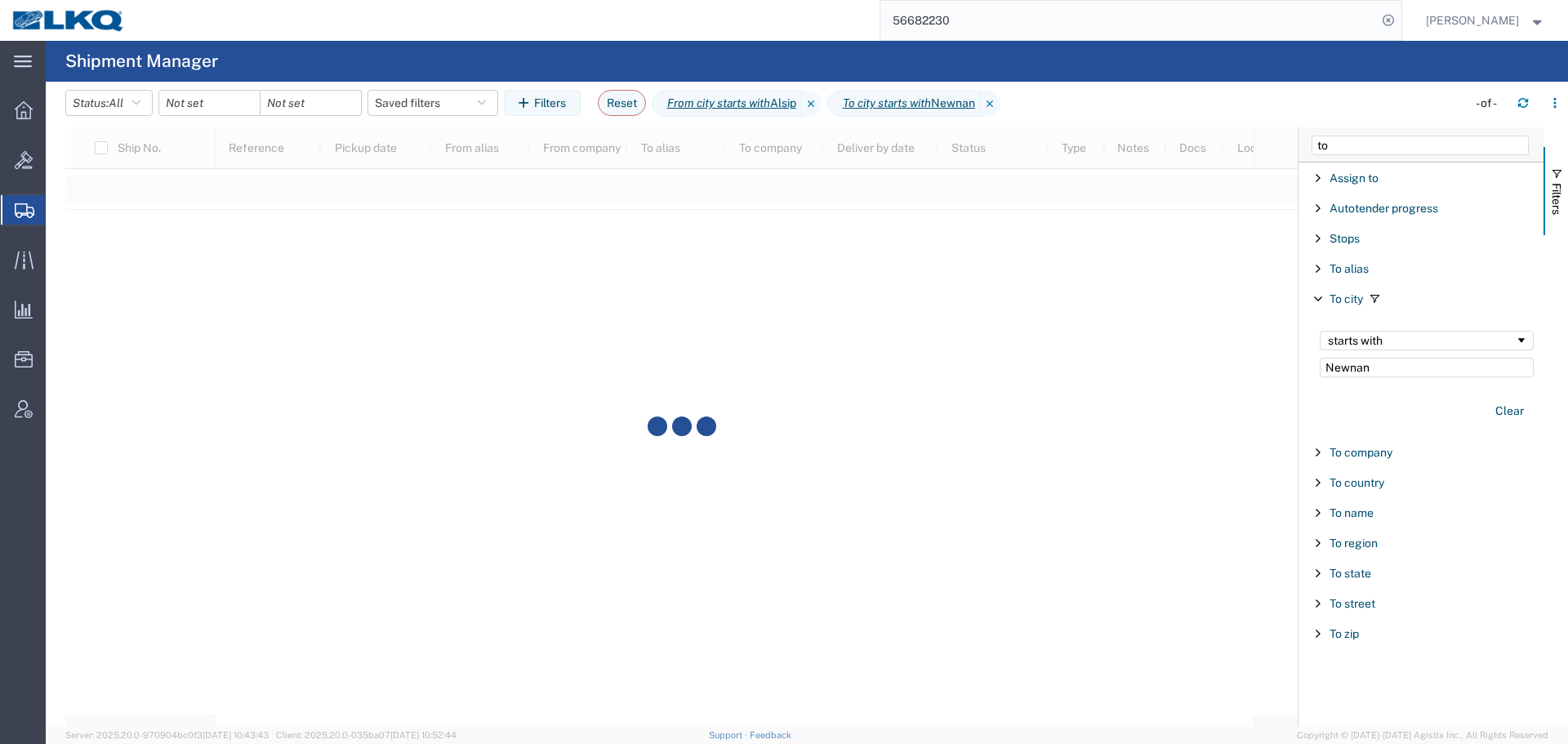
type input "Newnan"
click at [1290, 98] on agx-table-filter-chips "Status: All Active All Approved Booked Canceled Delivered Denied New On Hold Pe…" at bounding box center [762, 108] width 1393 height 37
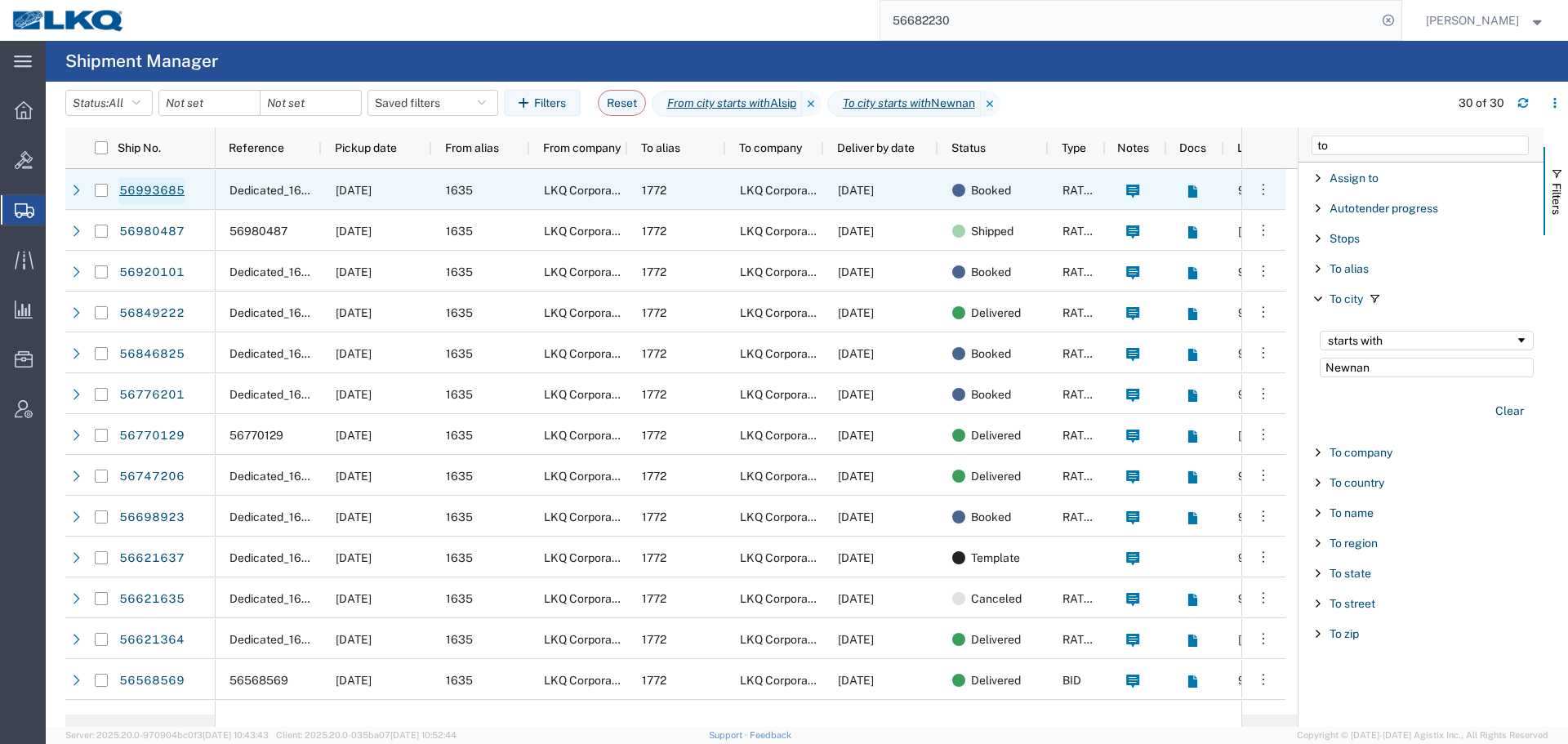
click at [151, 189] on link "56993685" at bounding box center [152, 191] width 67 height 26
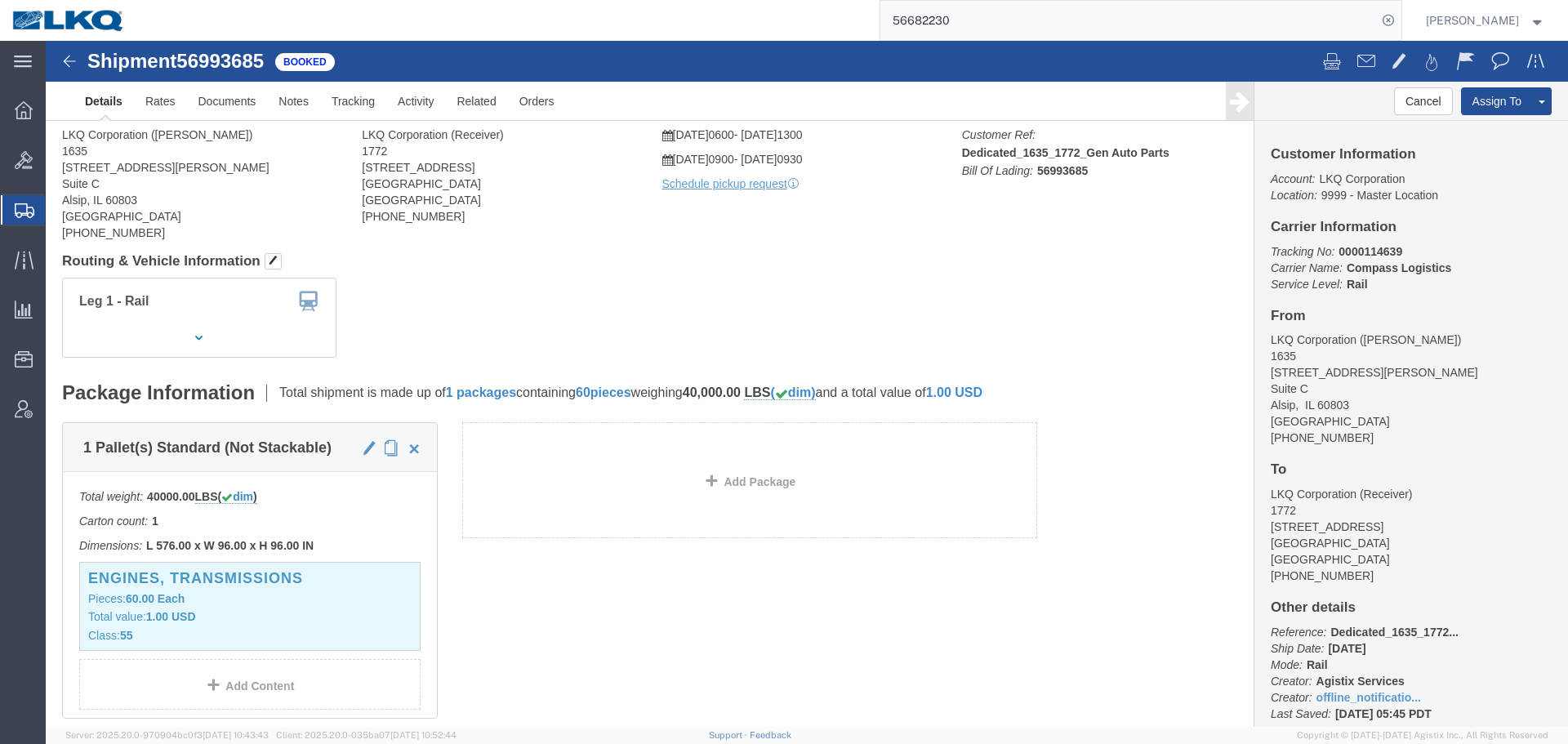
click div
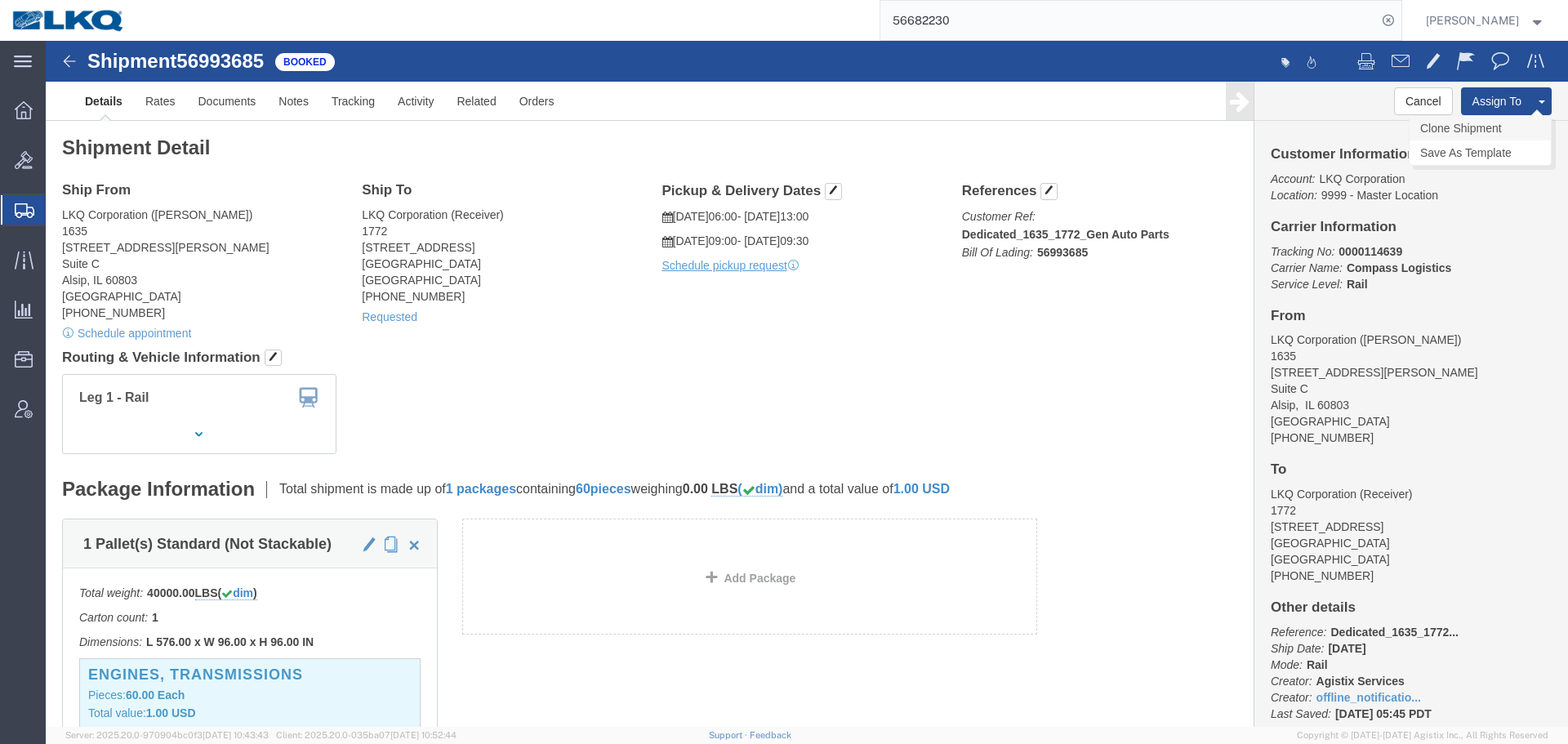
click link "Clone Shipment"
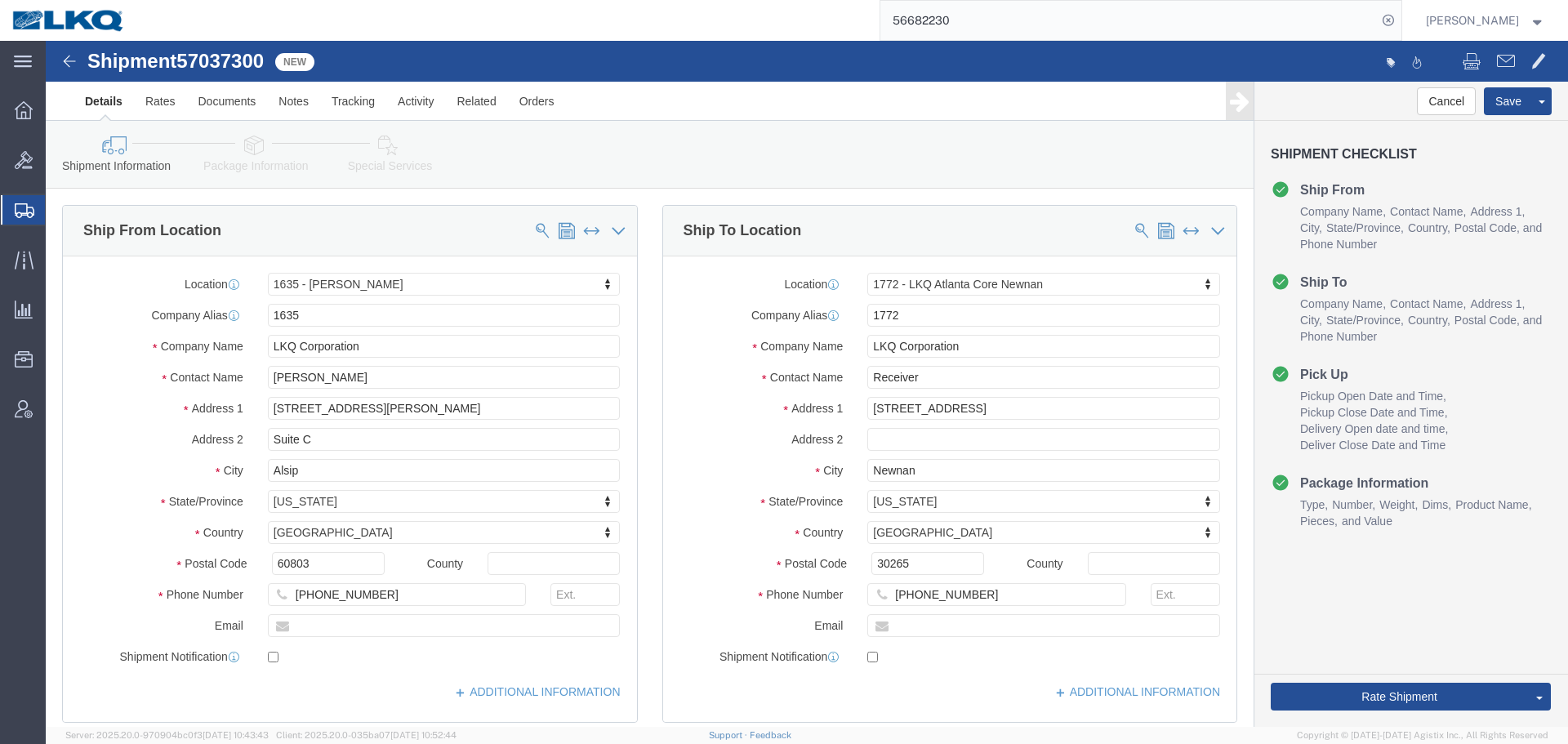
click span "57037300"
select select "27578"
select select "30704"
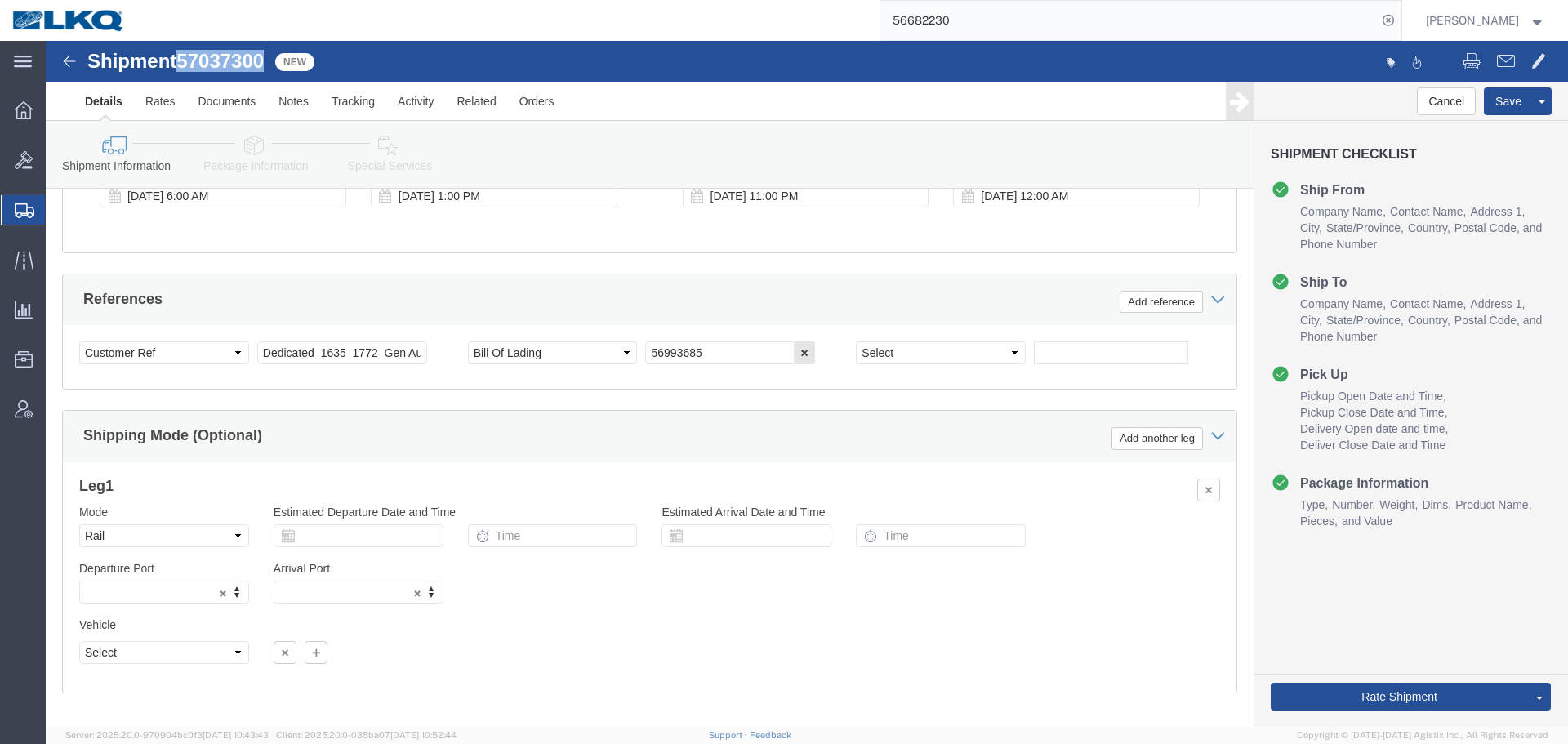
scroll to position [1032, 0]
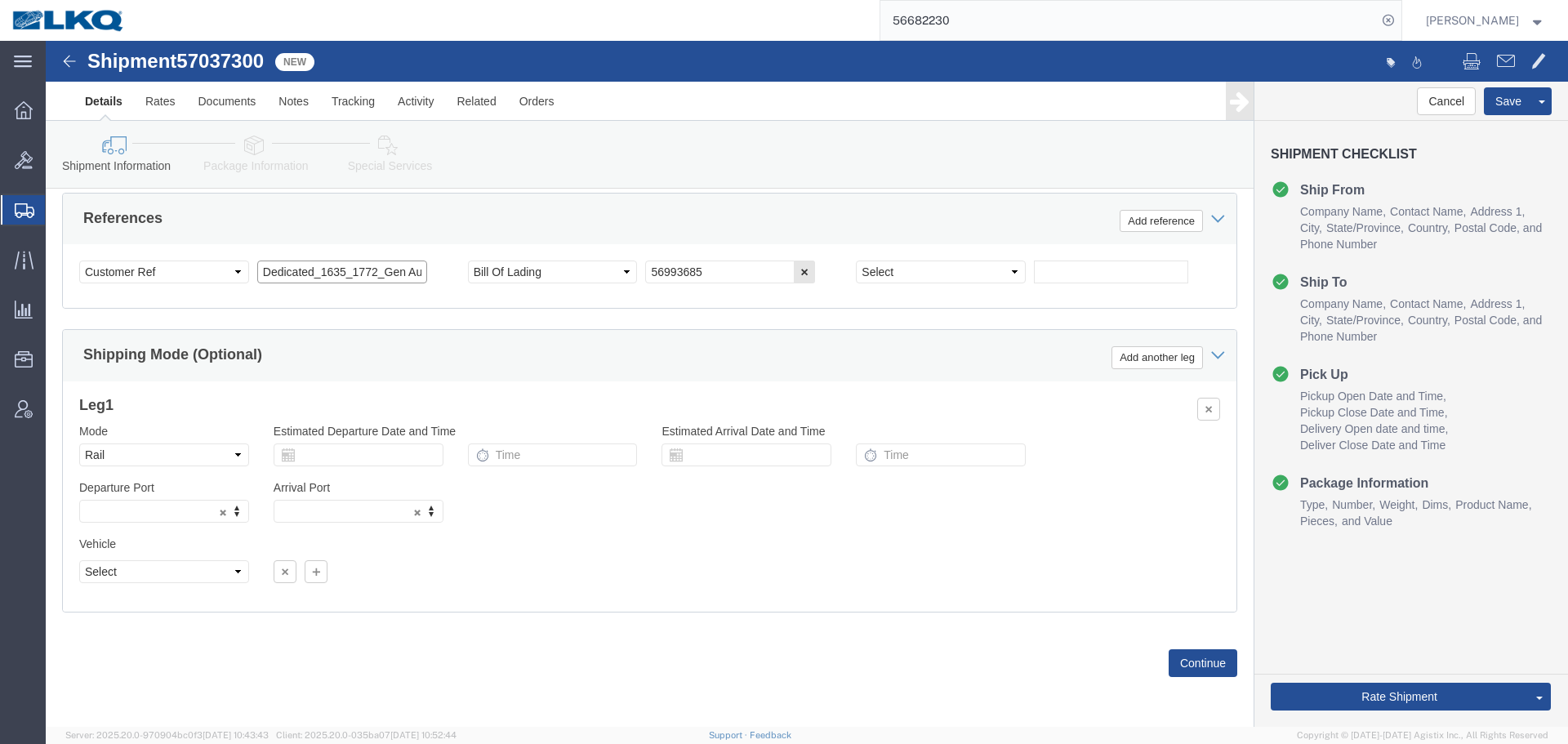
click input "Dedicated_1635_1772_Gen Auto Parts"
click select "Select Account Type Activity ID Airline Appointment Number ASN Batch Request # …"
click div "References Add reference"
click select "Select Account Type Activity ID Airline Appointment Number ASN Batch Request # …"
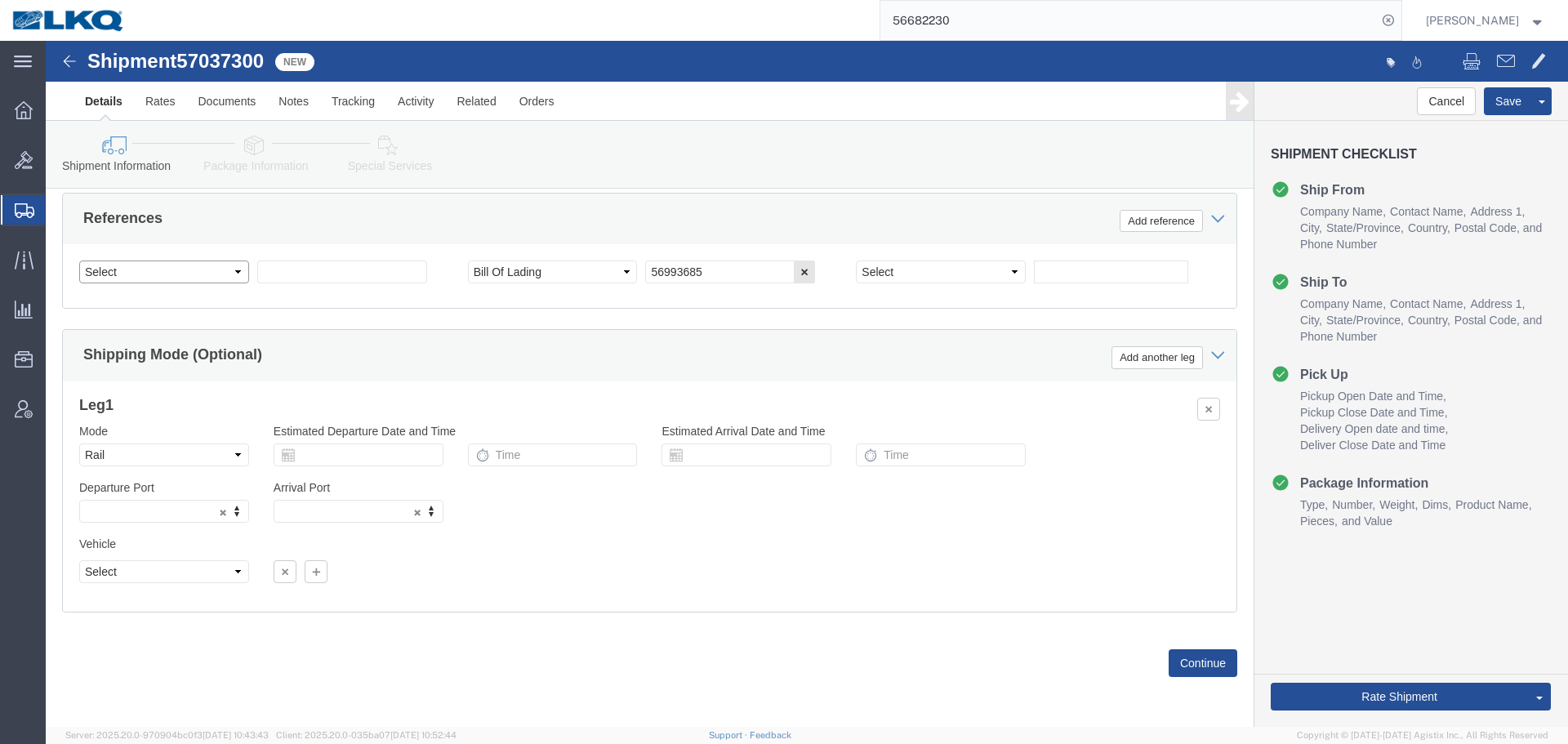
select select "BOL"
click select "Select Account Type Activity ID Airline Appointment Number ASN Batch Request # …"
click input "56993685"
click div "Shipment 57037300 New"
click span "57037300"
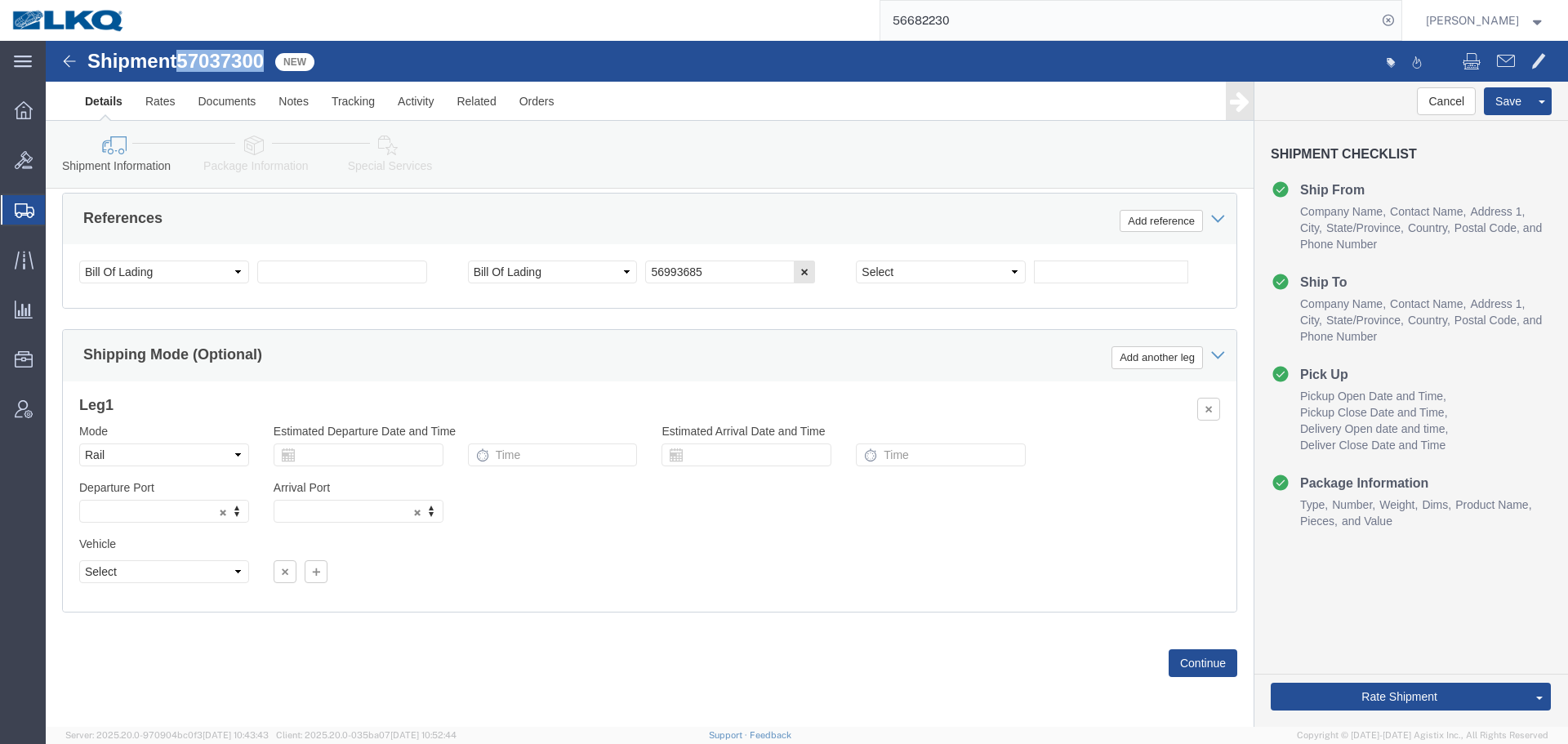
click span "57037300"
copy span "57037300"
click input "text"
paste input "57037300"
type input "57037300"
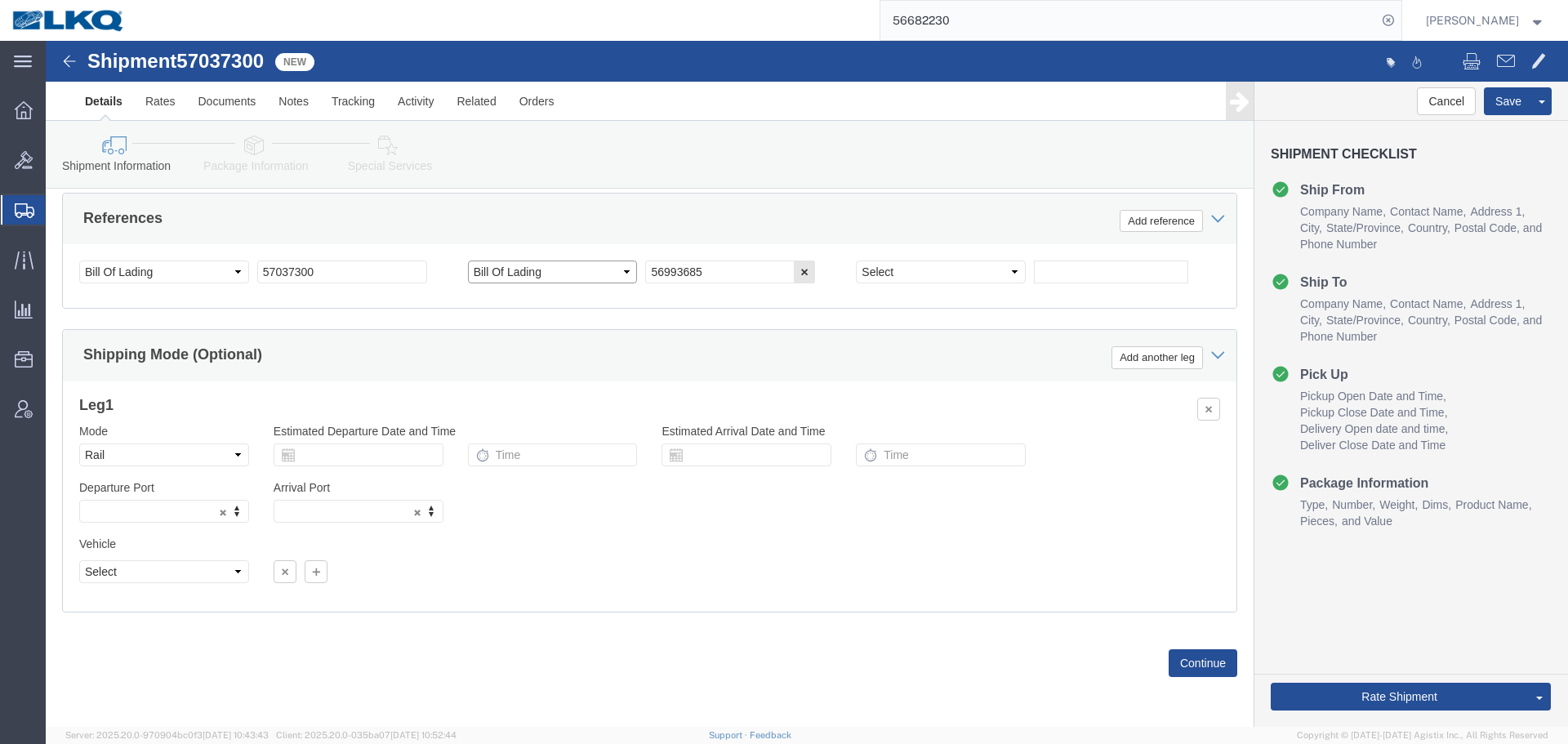
click select "Select Account Type Activity ID Airline Appointment Number ASN Batch Request # …"
select select
click select "Select Account Type Activity ID Airline Appointment Number ASN Batch Request # …"
click div "Select Account Type Activity ID Airline Appointment Number ASN Batch Request # …"
click icon "button"
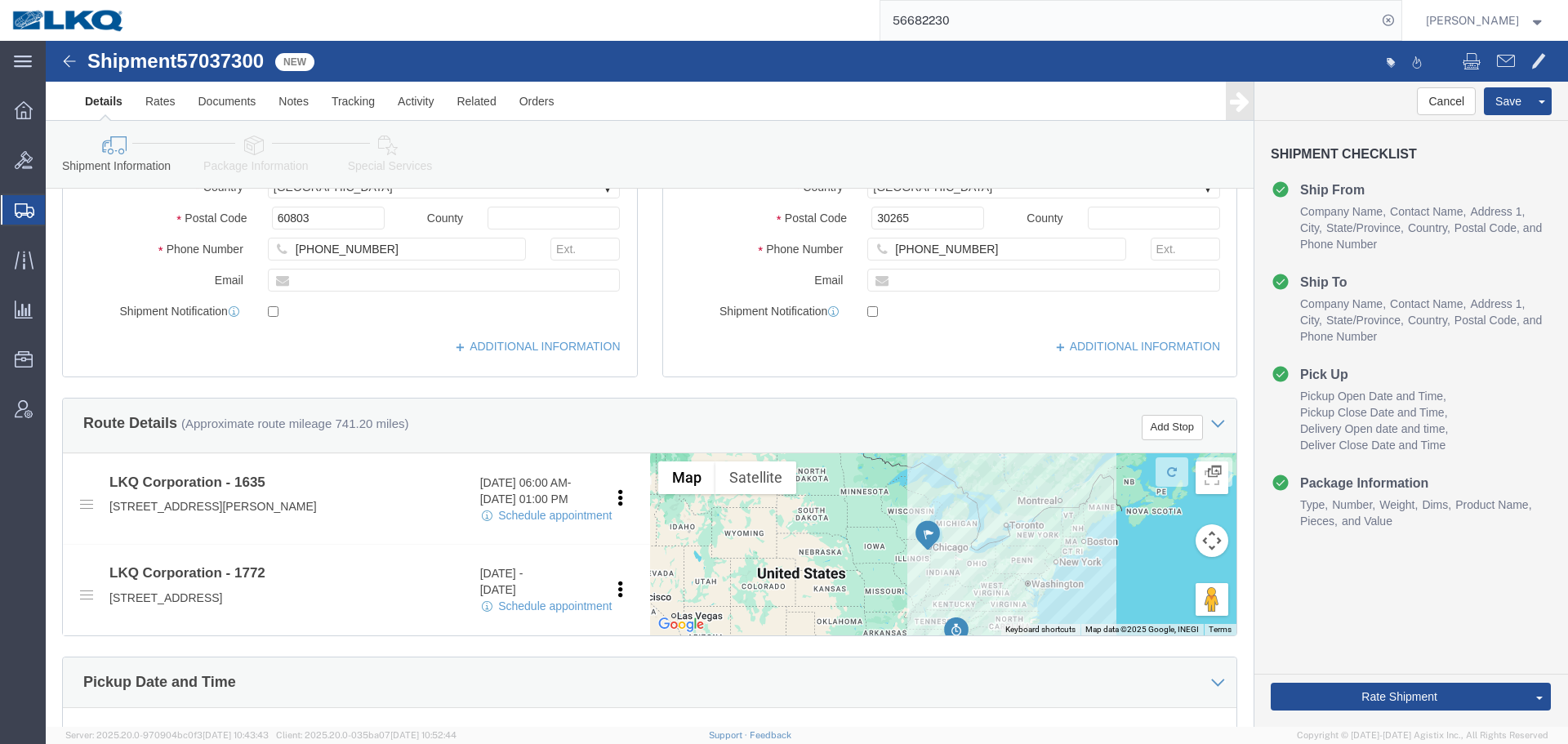
scroll to position [490, 0]
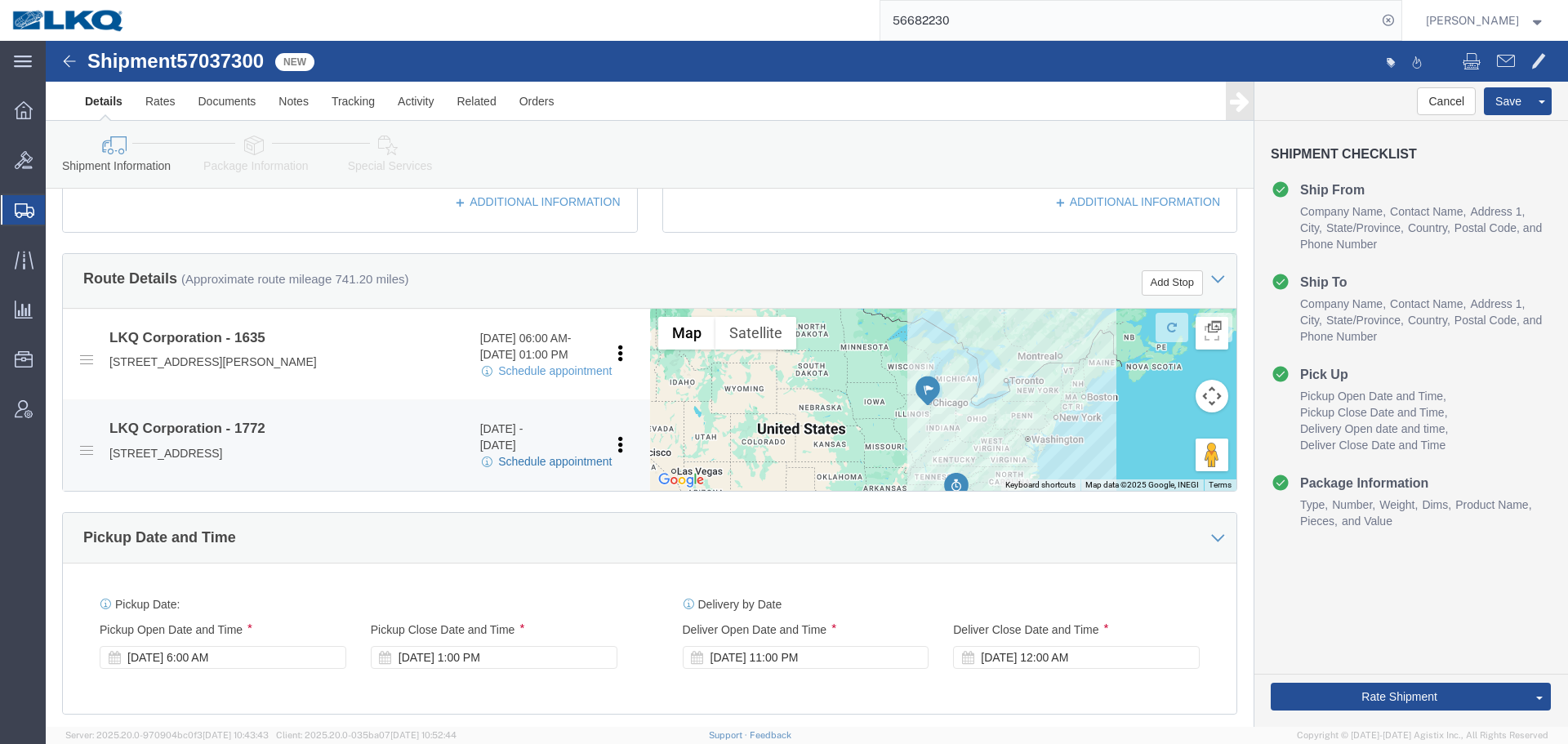
click link "Schedule appointment"
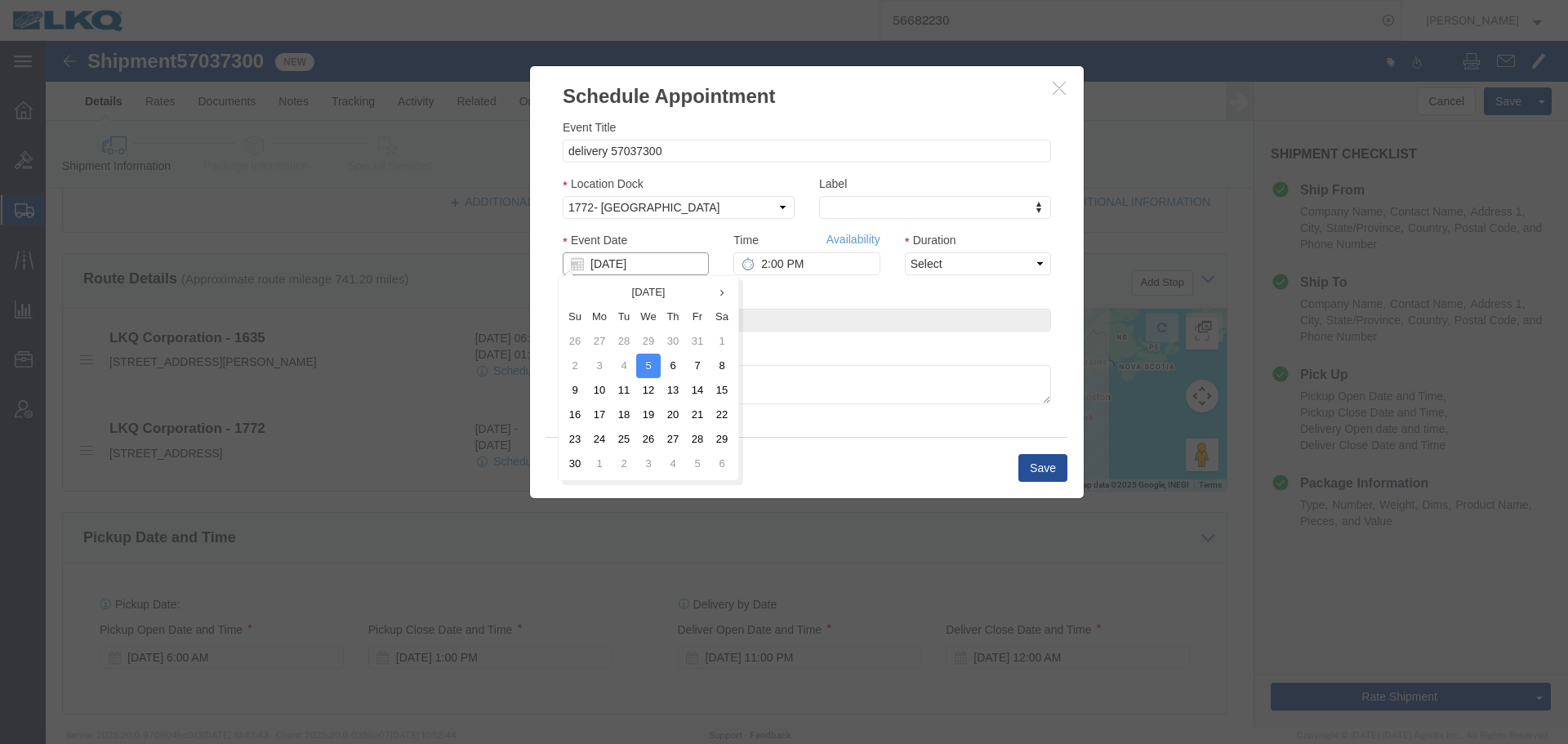
click input "11/05/2025"
click td "7"
click input "11/07/2025"
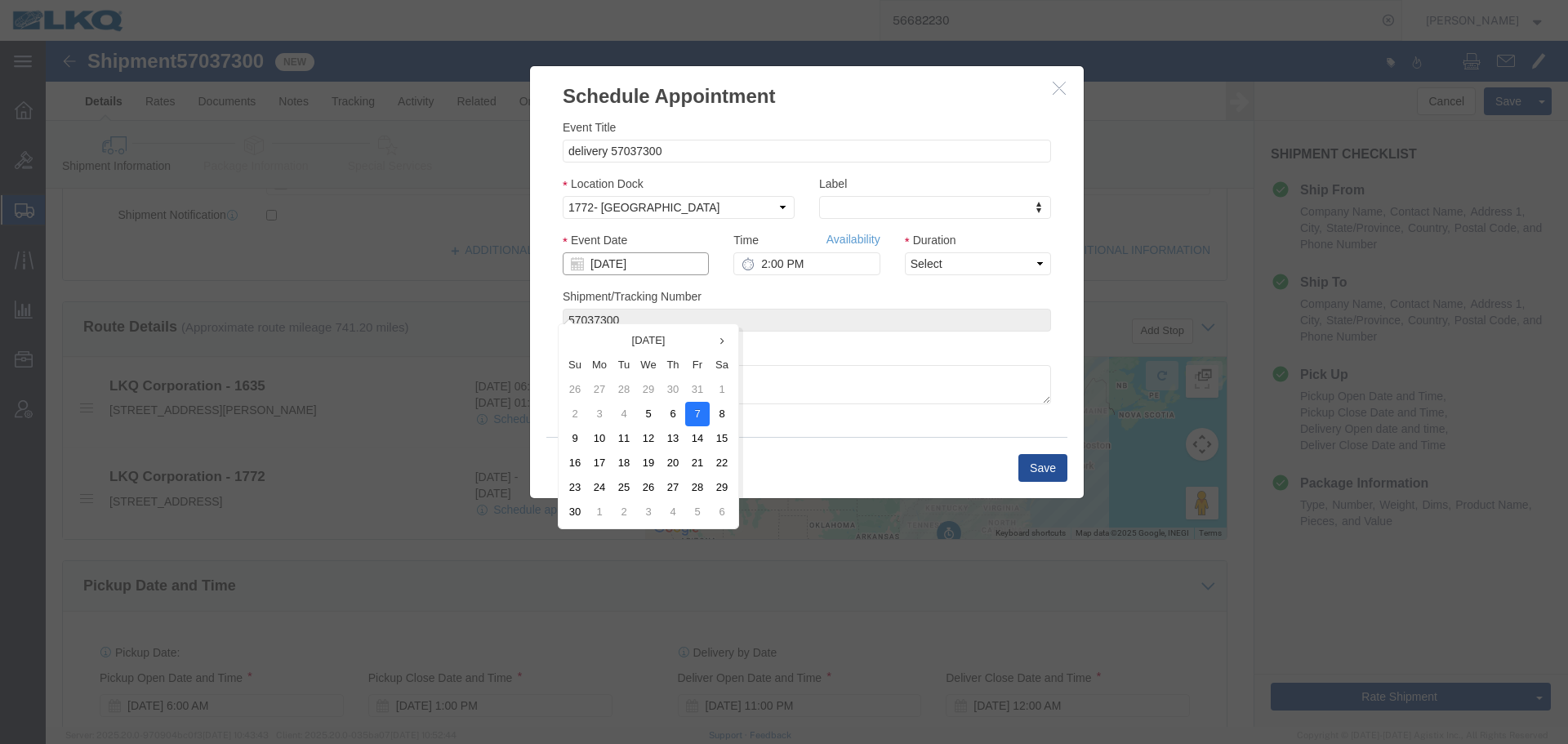
scroll to position [408, 0]
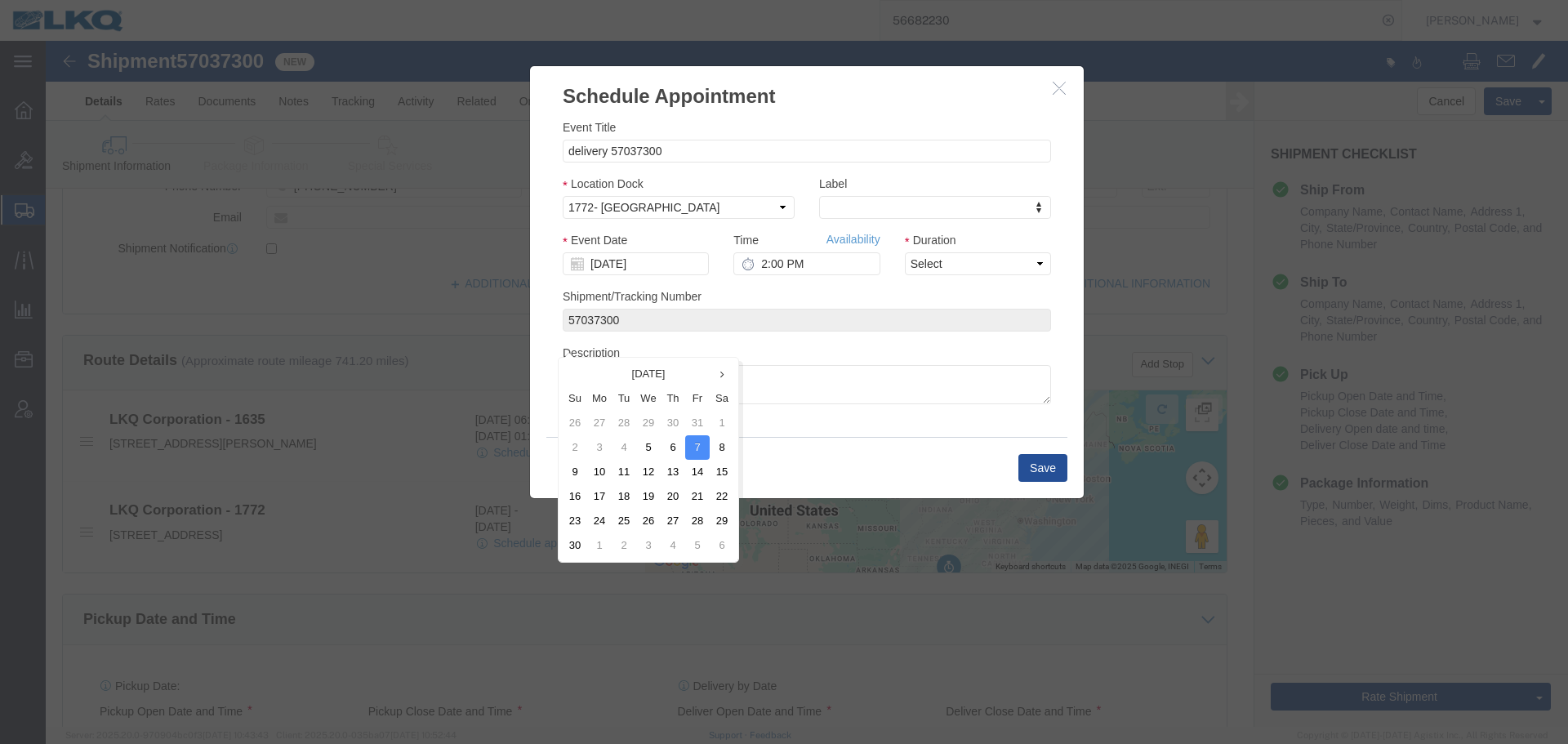
click table "November 2025 Su Mo Tu We Th Fr Sa 26 27 28 29 30 31 1 2 3 4 5 6 7 8 9 10 11 12…"
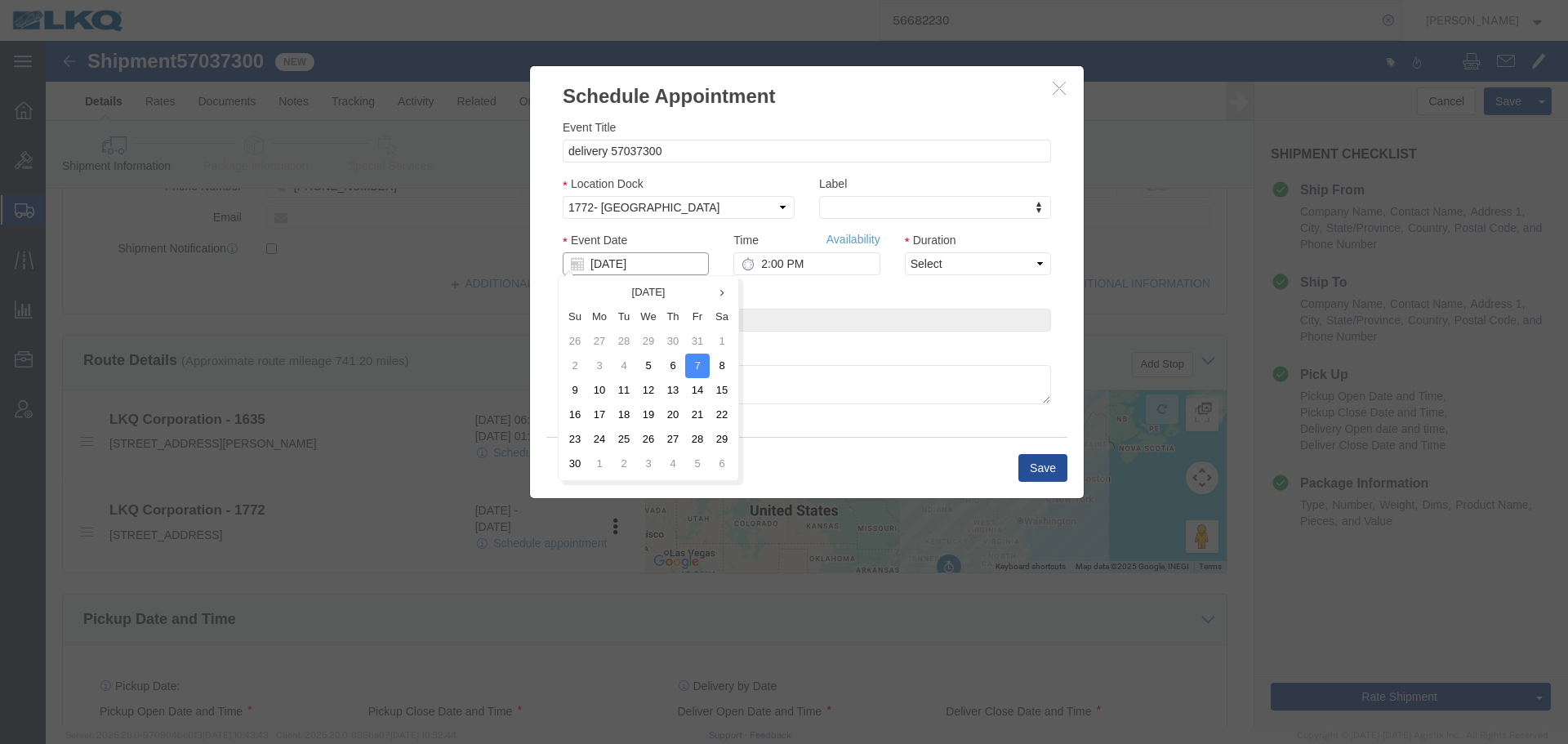
click input "11/07/2025"
type input "10/10/2025"
click input "Event Date"
click icon "button"
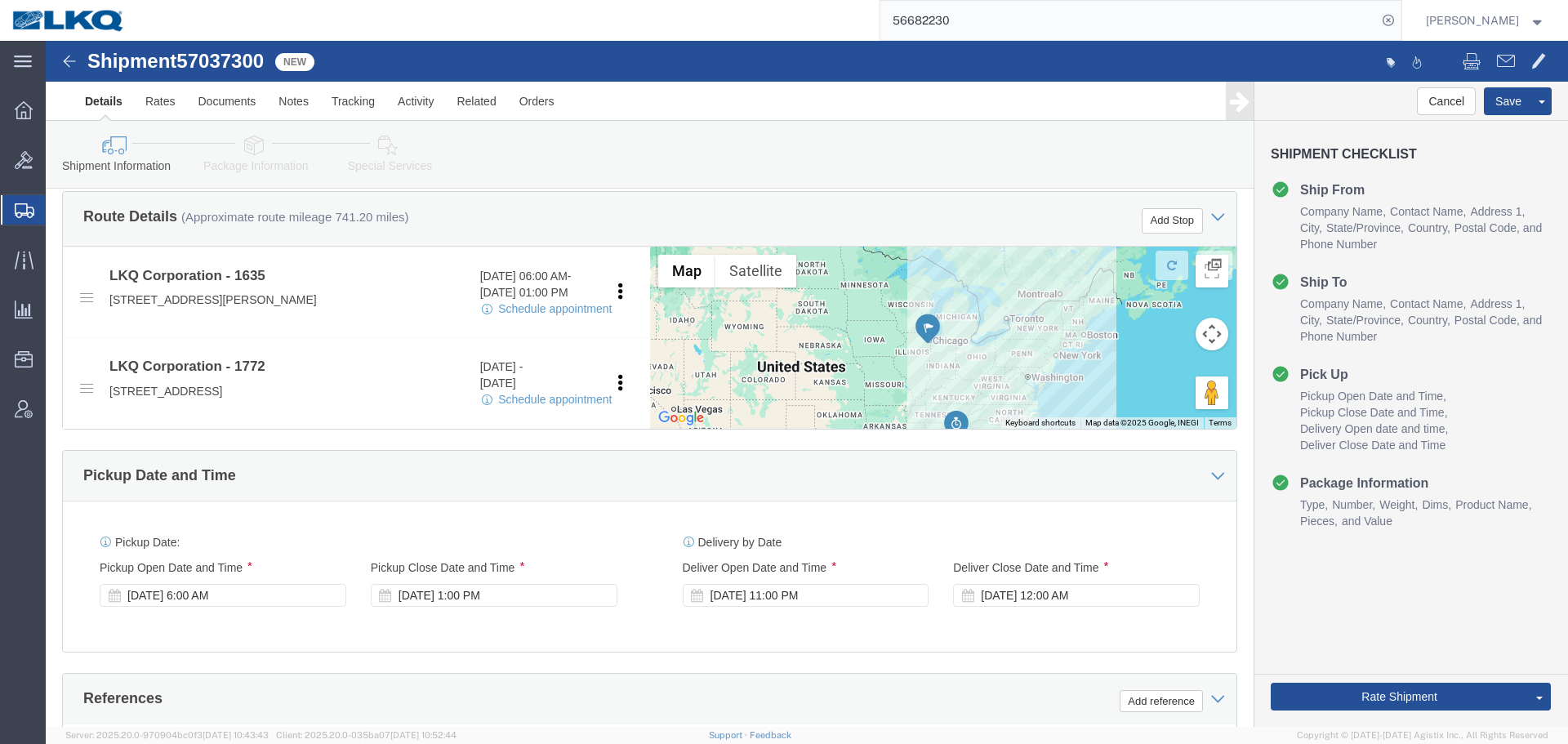
scroll to position [735, 0]
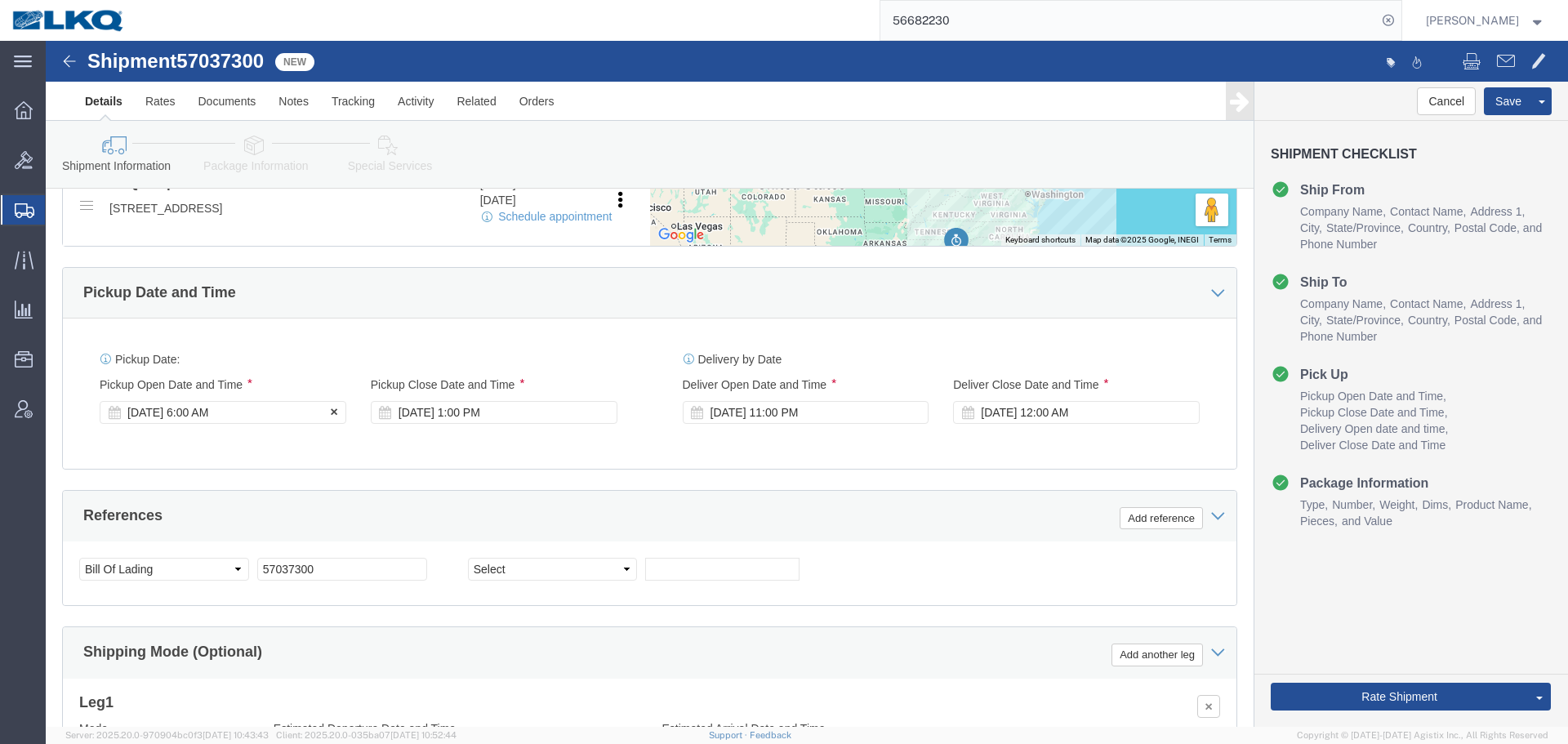
click div "Nov 05 2025 6:00 AM"
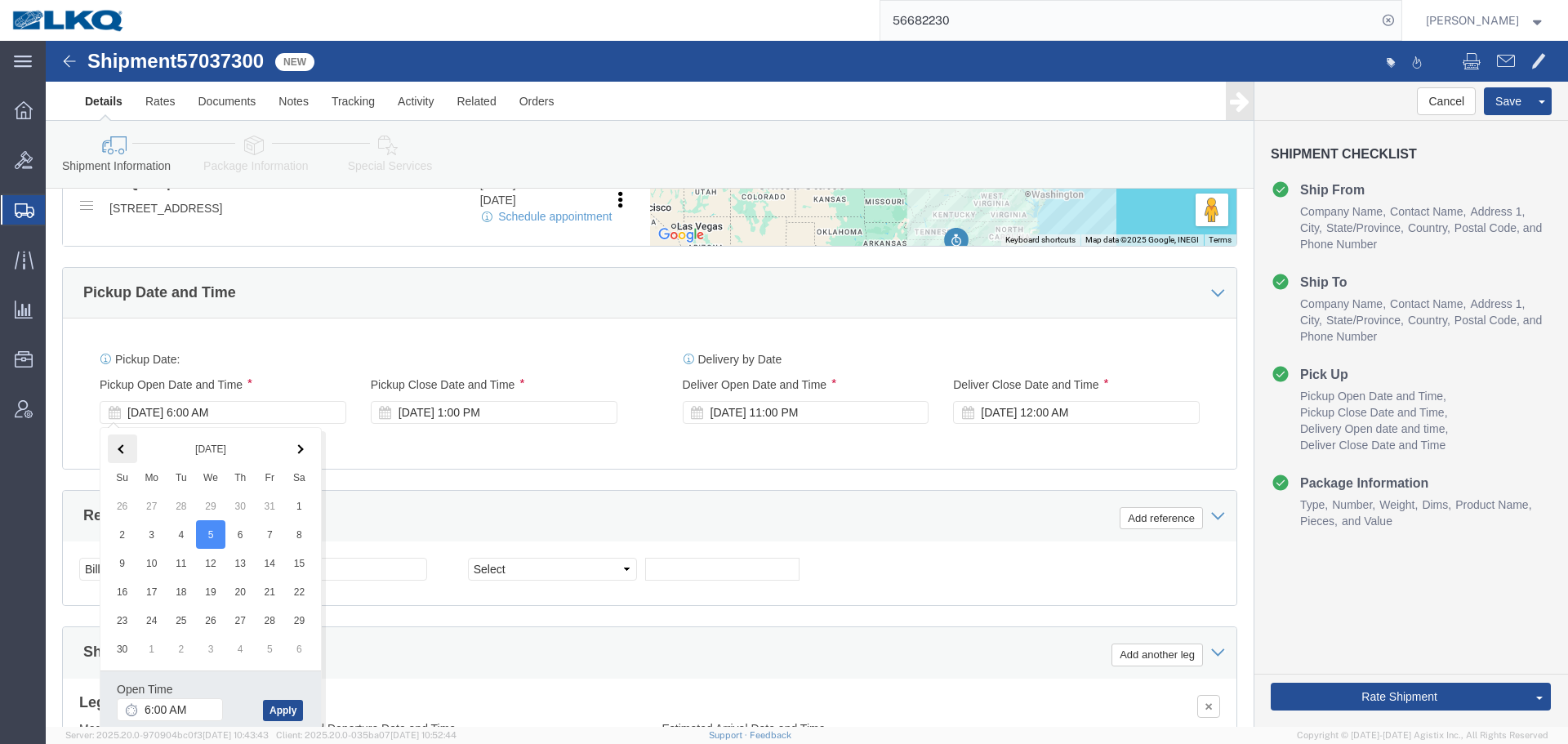
click span
click button "Apply"
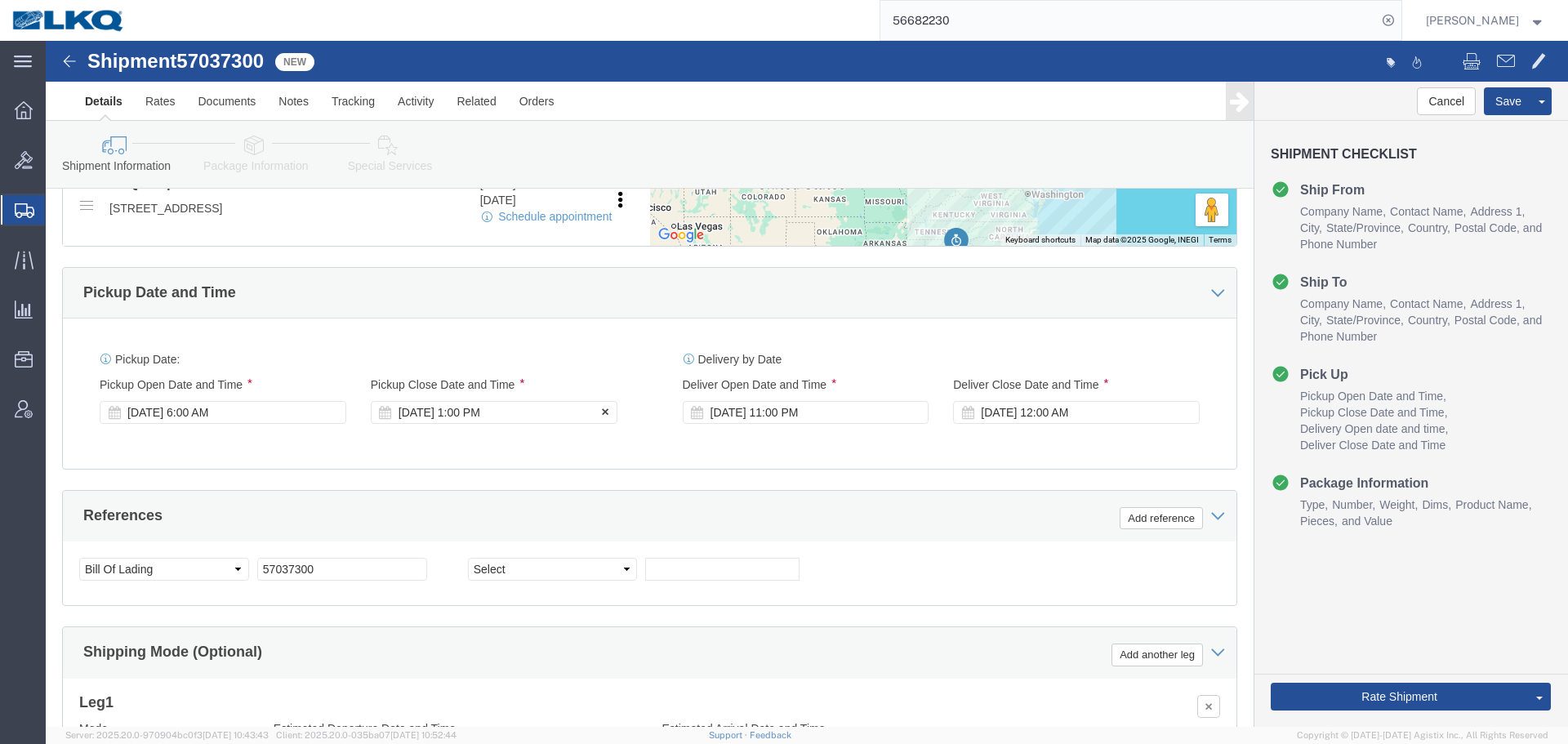
click div "Nov 05 2025 1:00 PM"
click th
click input "1:00 PM"
type input "10:00 AM"
click button "Apply"
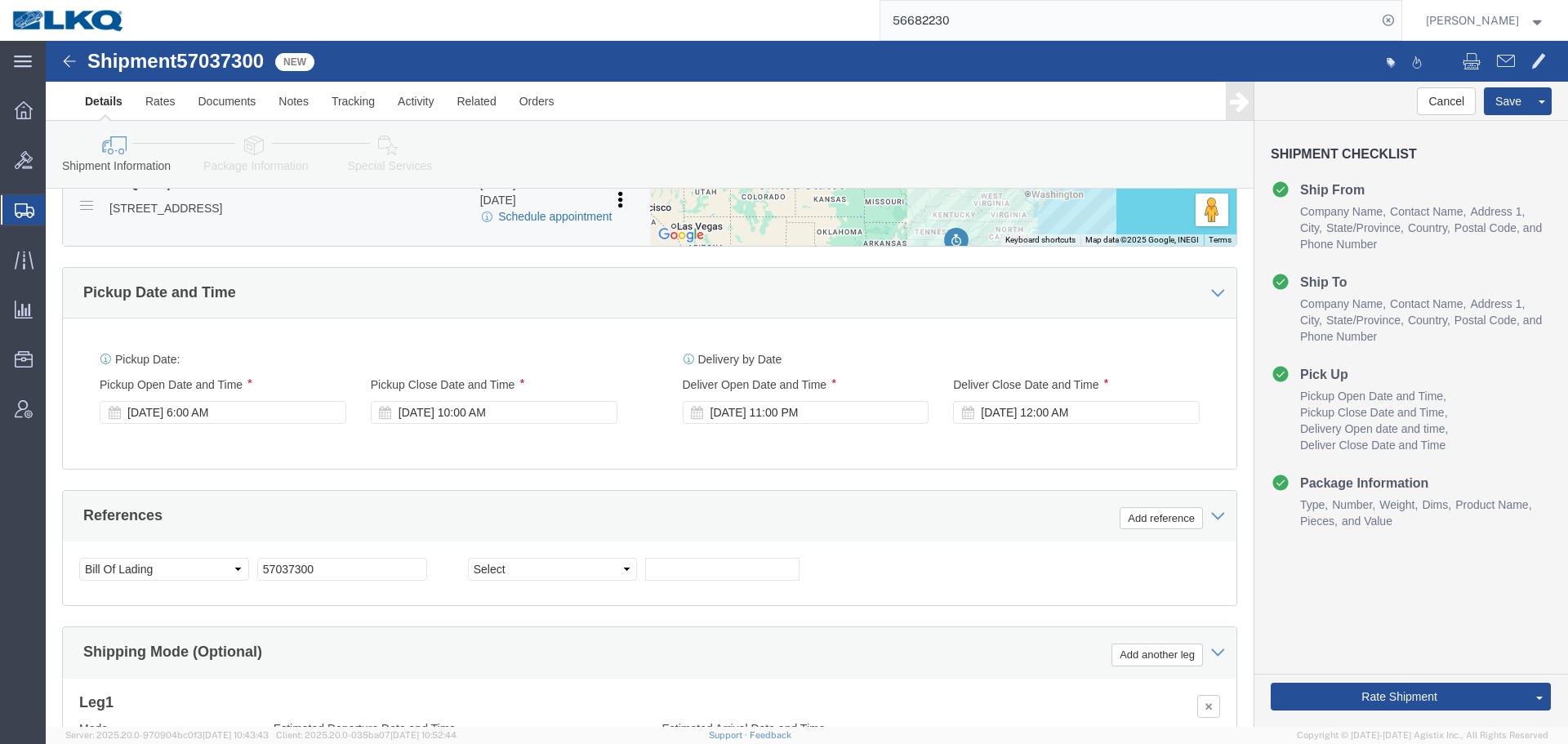
click link "Schedule appointment"
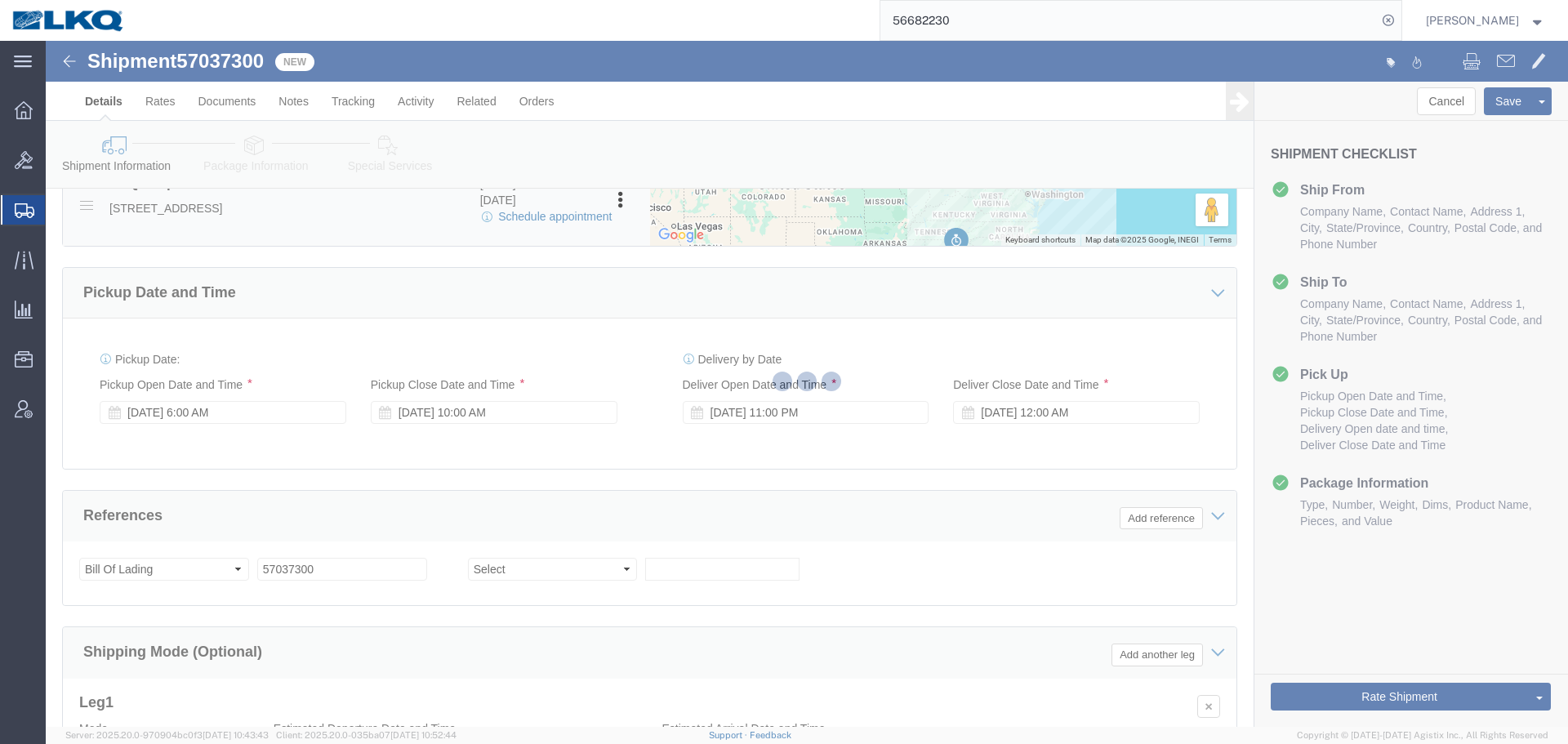
select select
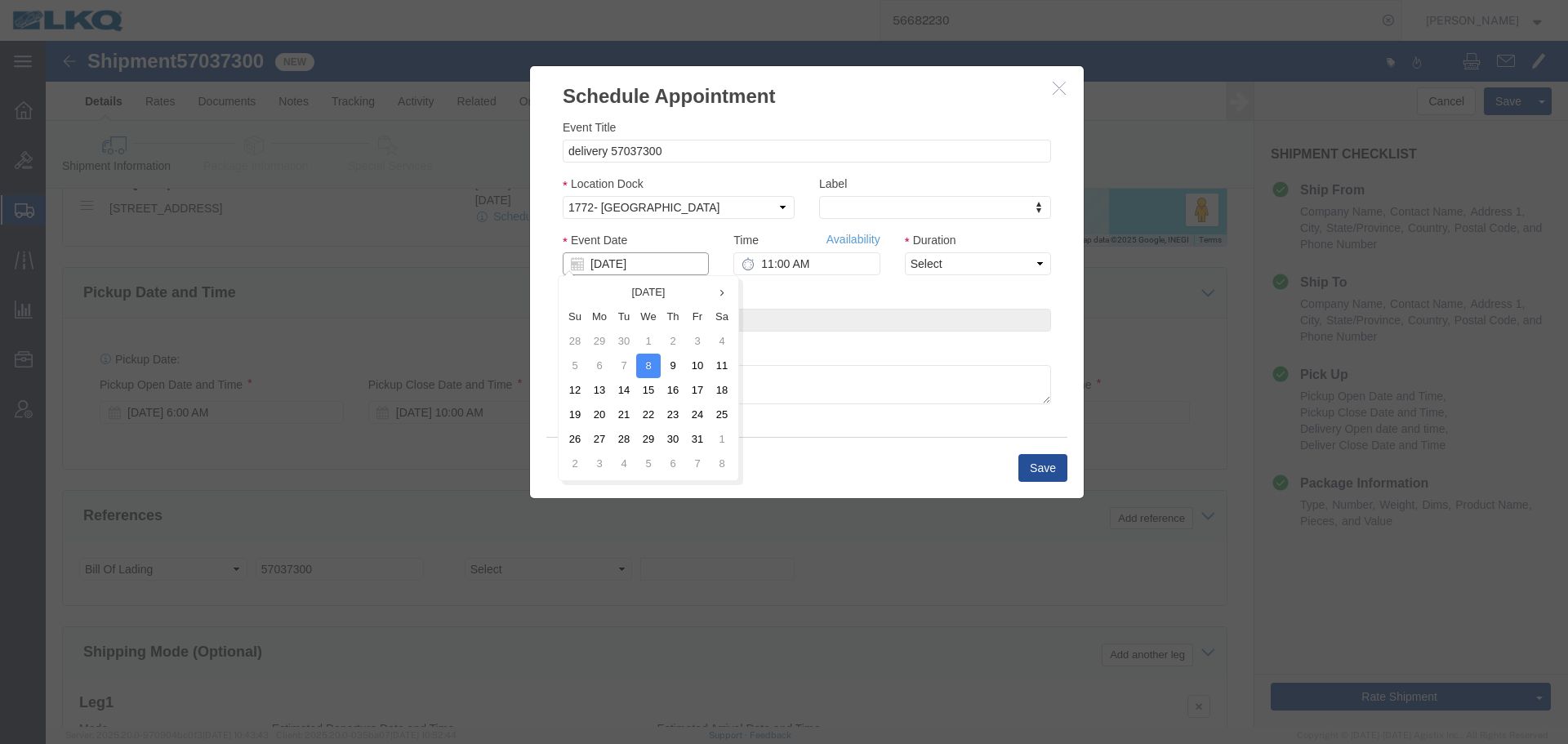
click input "10/08/2025"
click td "10"
type input "10/10/2025"
click input "11:00 AM"
type input "7:00 AM"
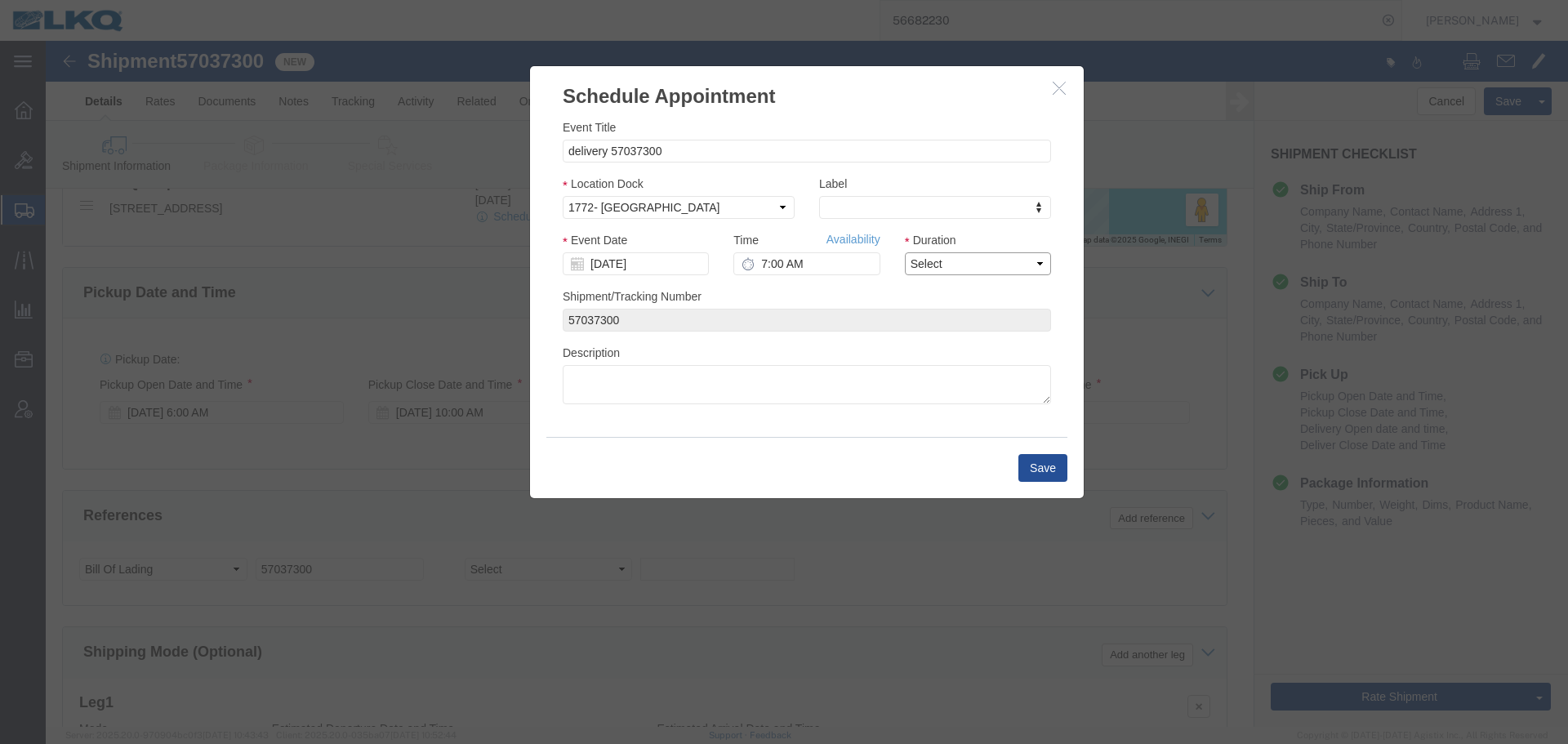
click select "Select 15 min 30 min 45 min 1 hr 2 hr 3 hr 4 hr"
select select "15"
click select "Select 15 min 30 min 45 min 1 hr 2 hr 3 hr 4 hr"
click button "Save"
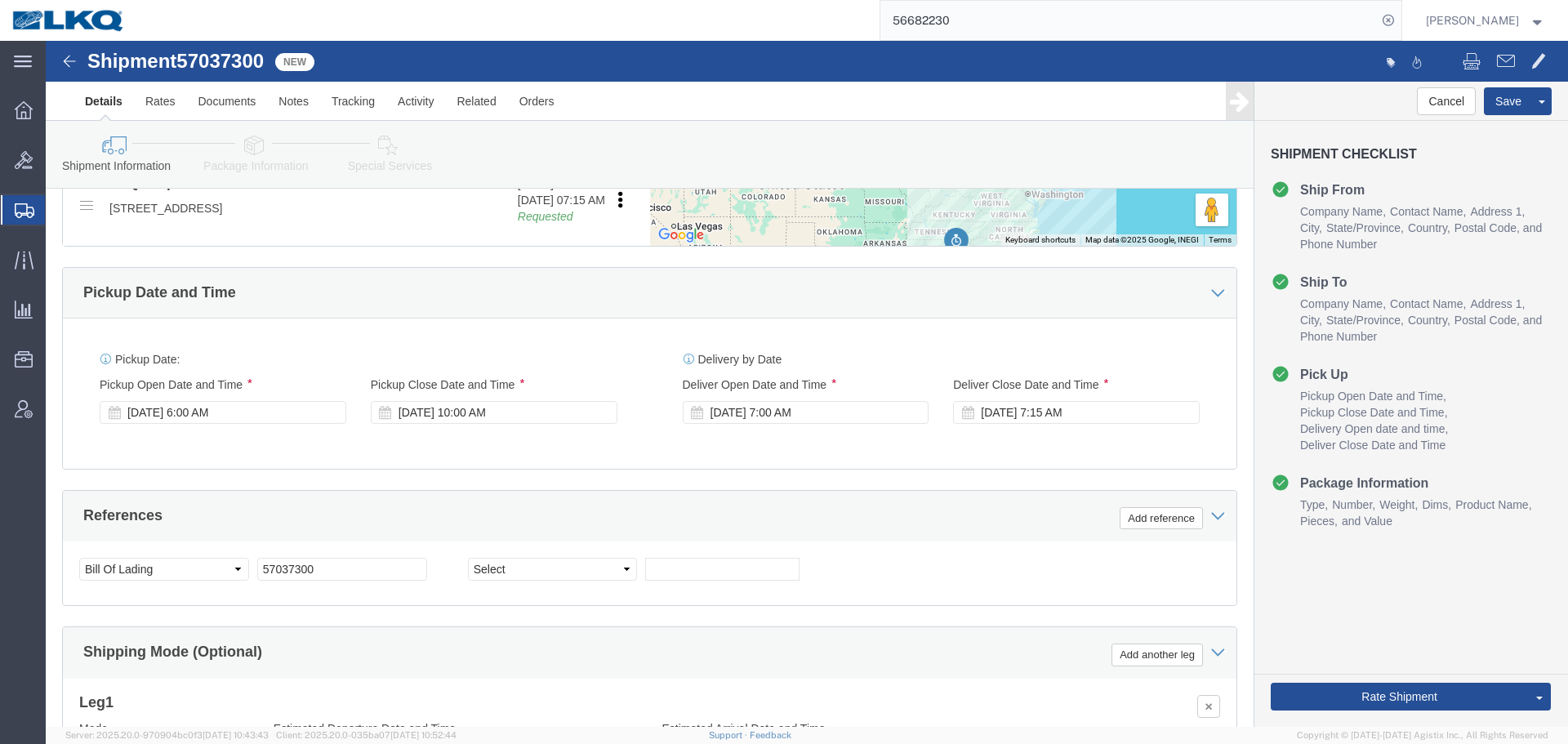
scroll to position [245, 0]
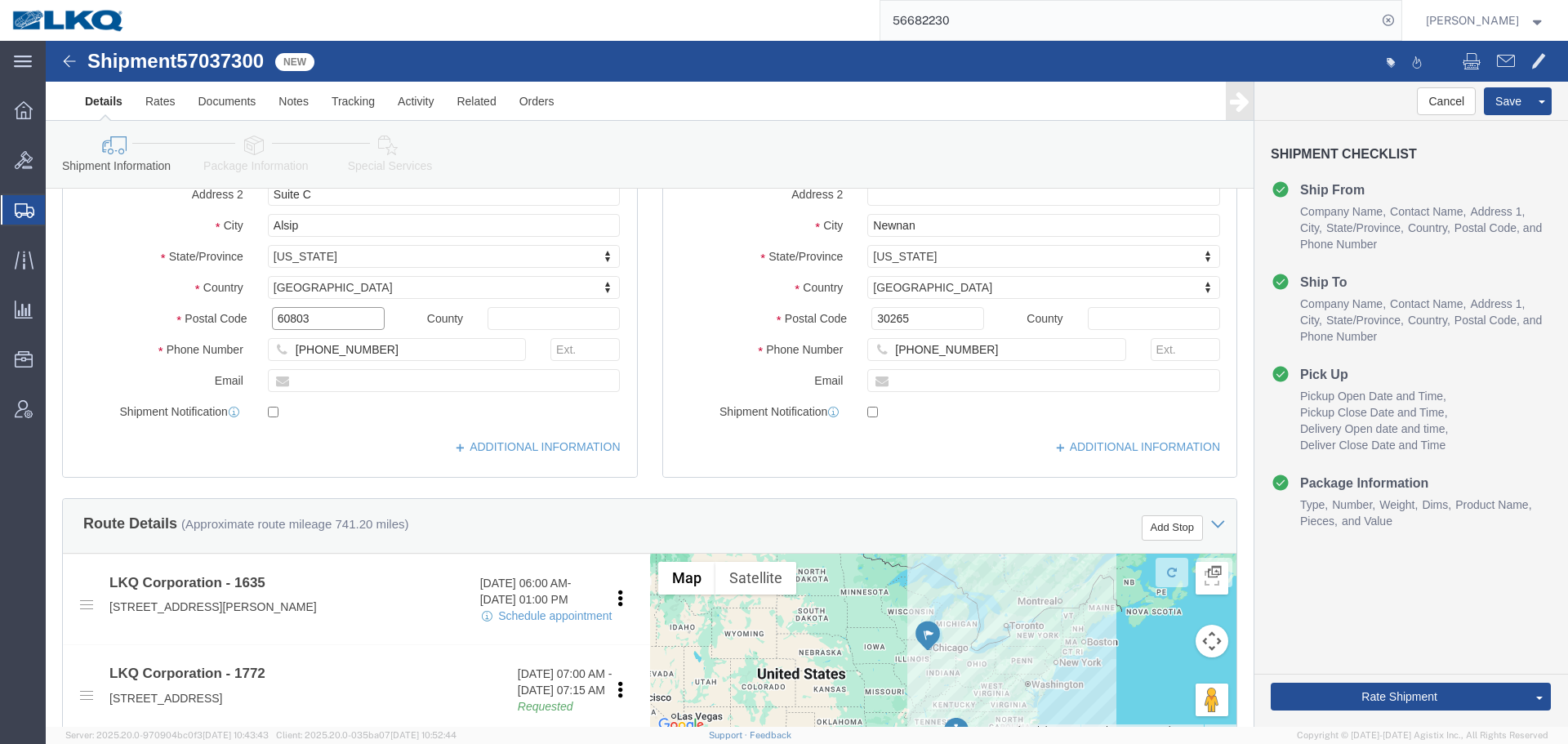
click input "60803"
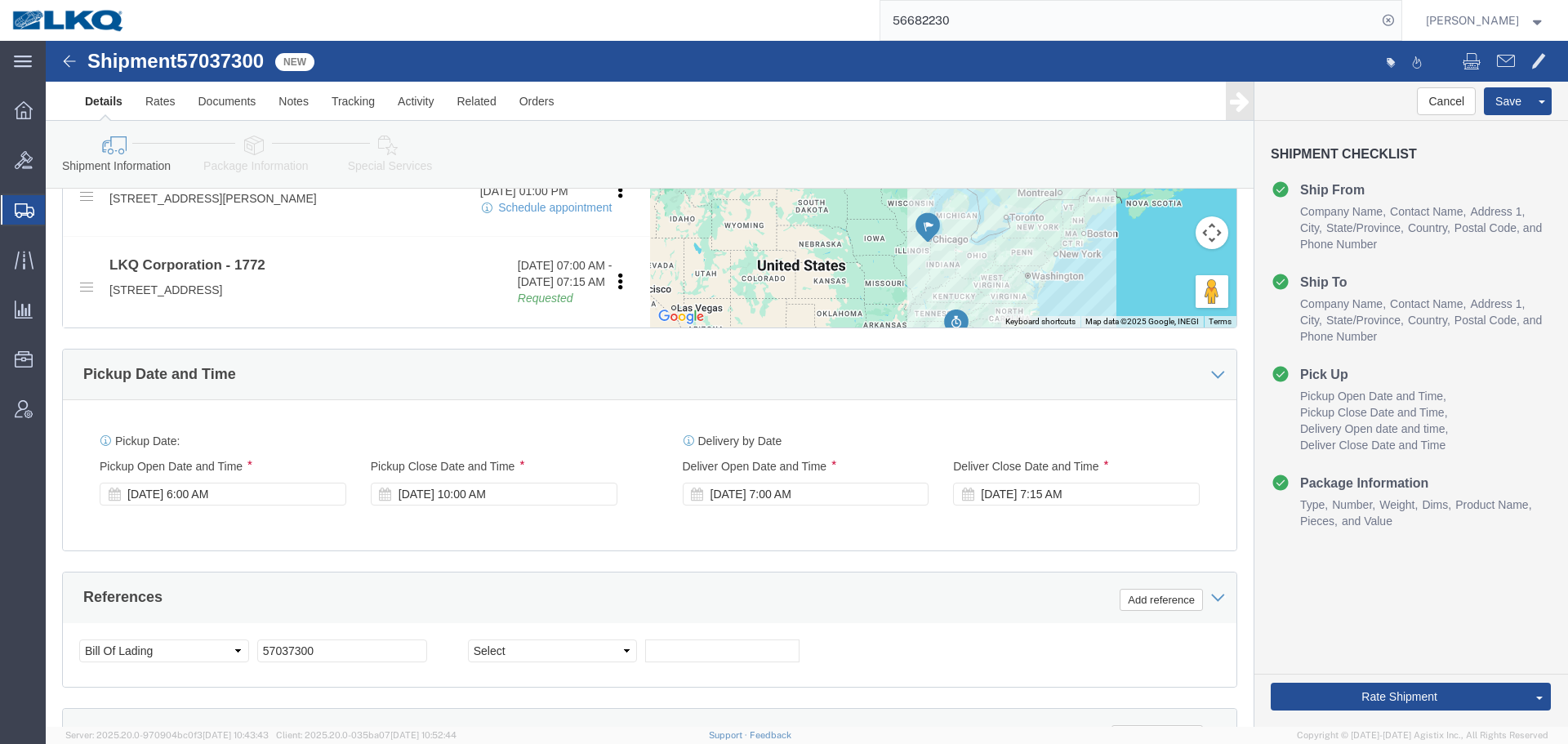
scroll to position [164, 0]
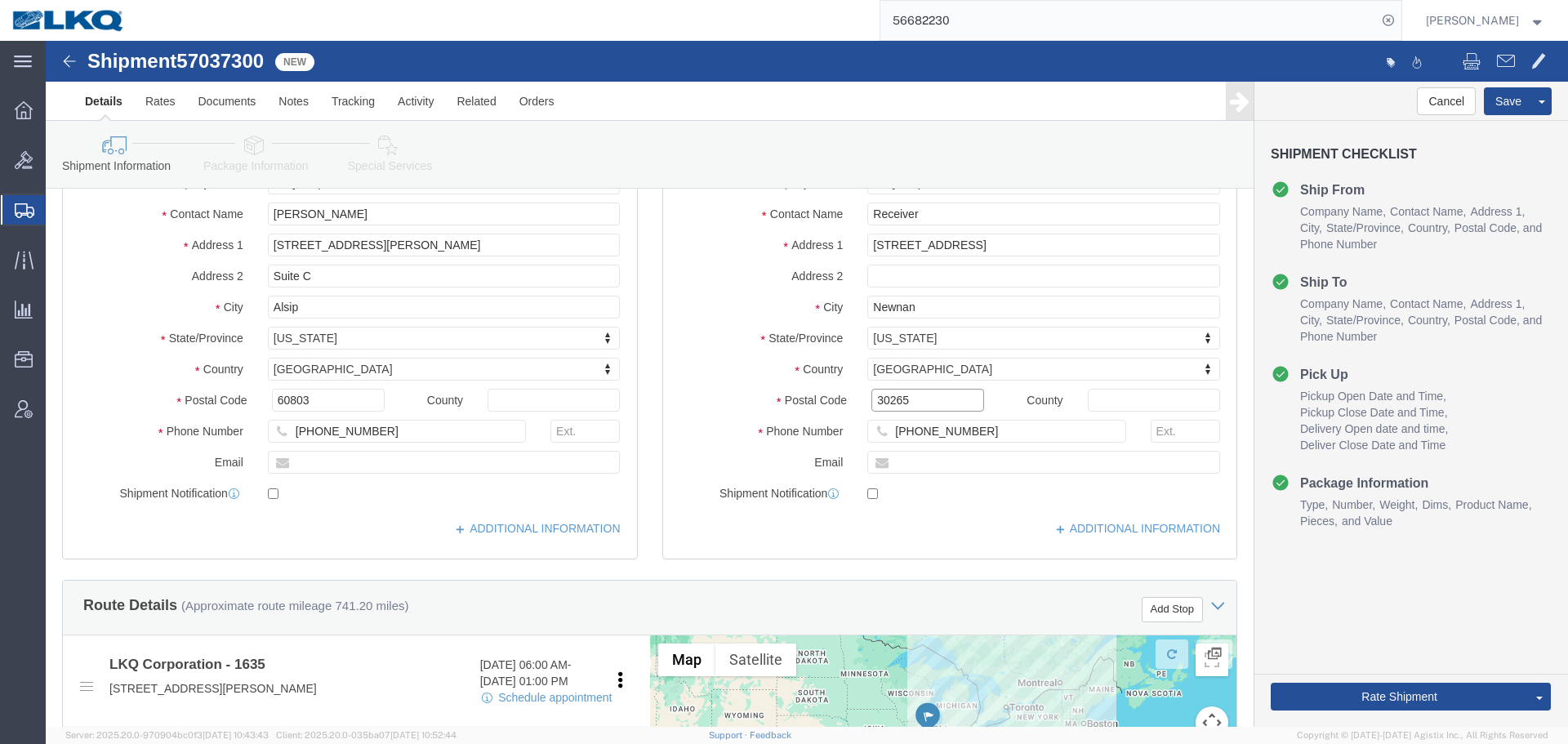
click input "30265"
click button "Save"
click span
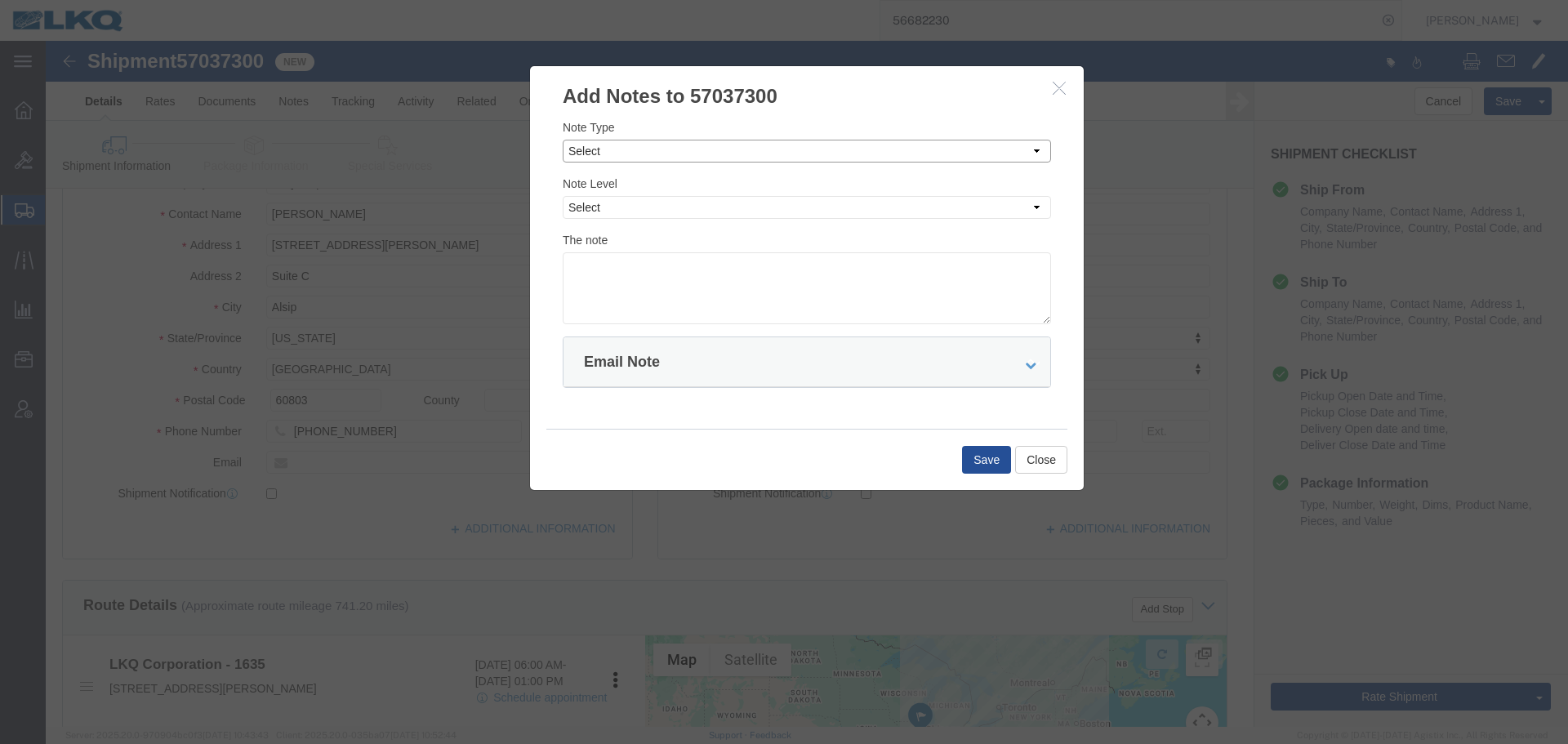
click select "Select Approval Bid Notes Carrier Change Notes Claim Notes Content Hazmat Notes…"
select select "BID_NOTES"
click select "Select Approval Bid Notes Carrier Change Notes Claim Notes Content Hazmat Notes…"
click select "Select Private to Account Private to Vendor Public"
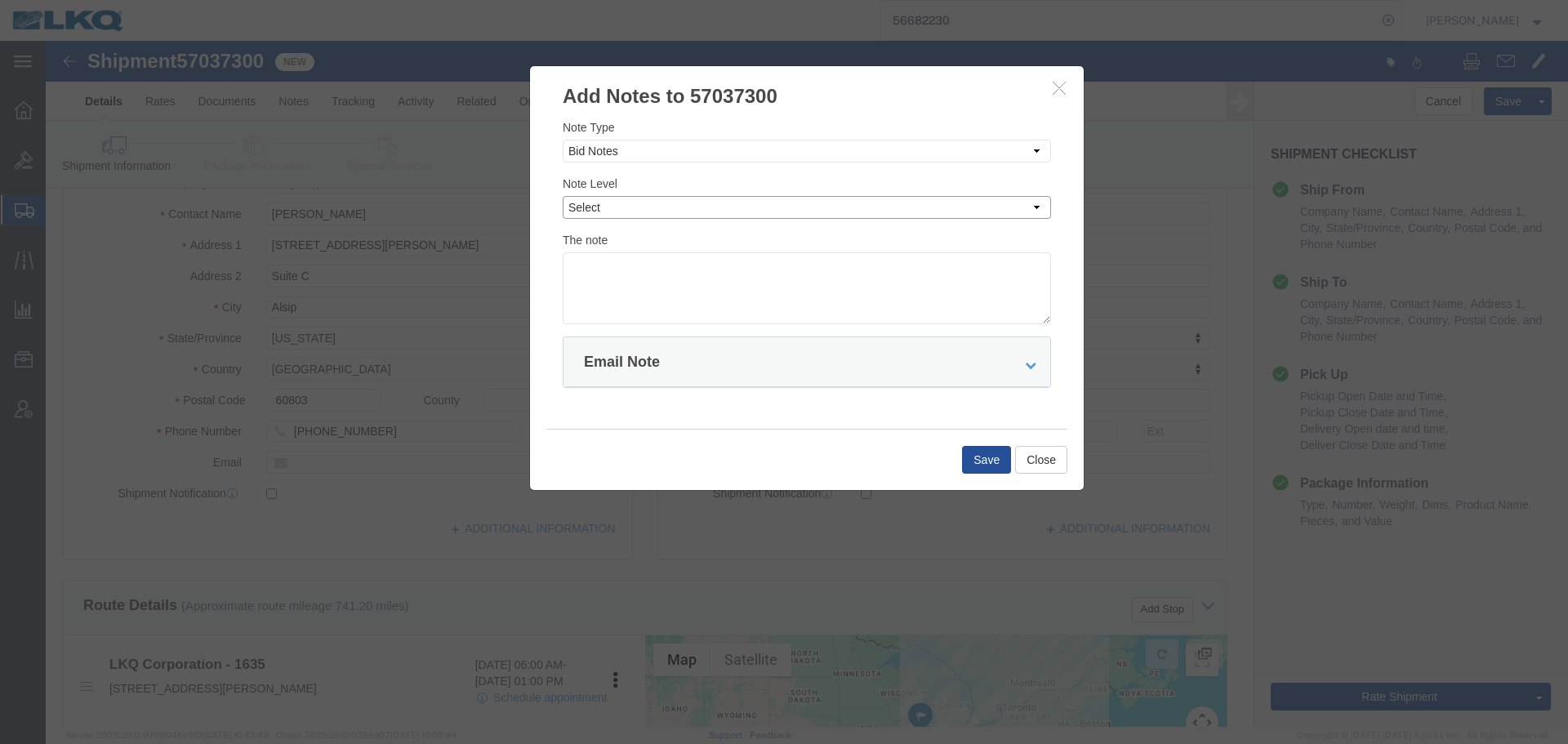
select select "PRIVATE_TO_ACCOUNT"
click select "Select Private to Account Private to Vendor Public"
click textarea
paste textarea "$2,229"
click div "The note DAT: $2,229"
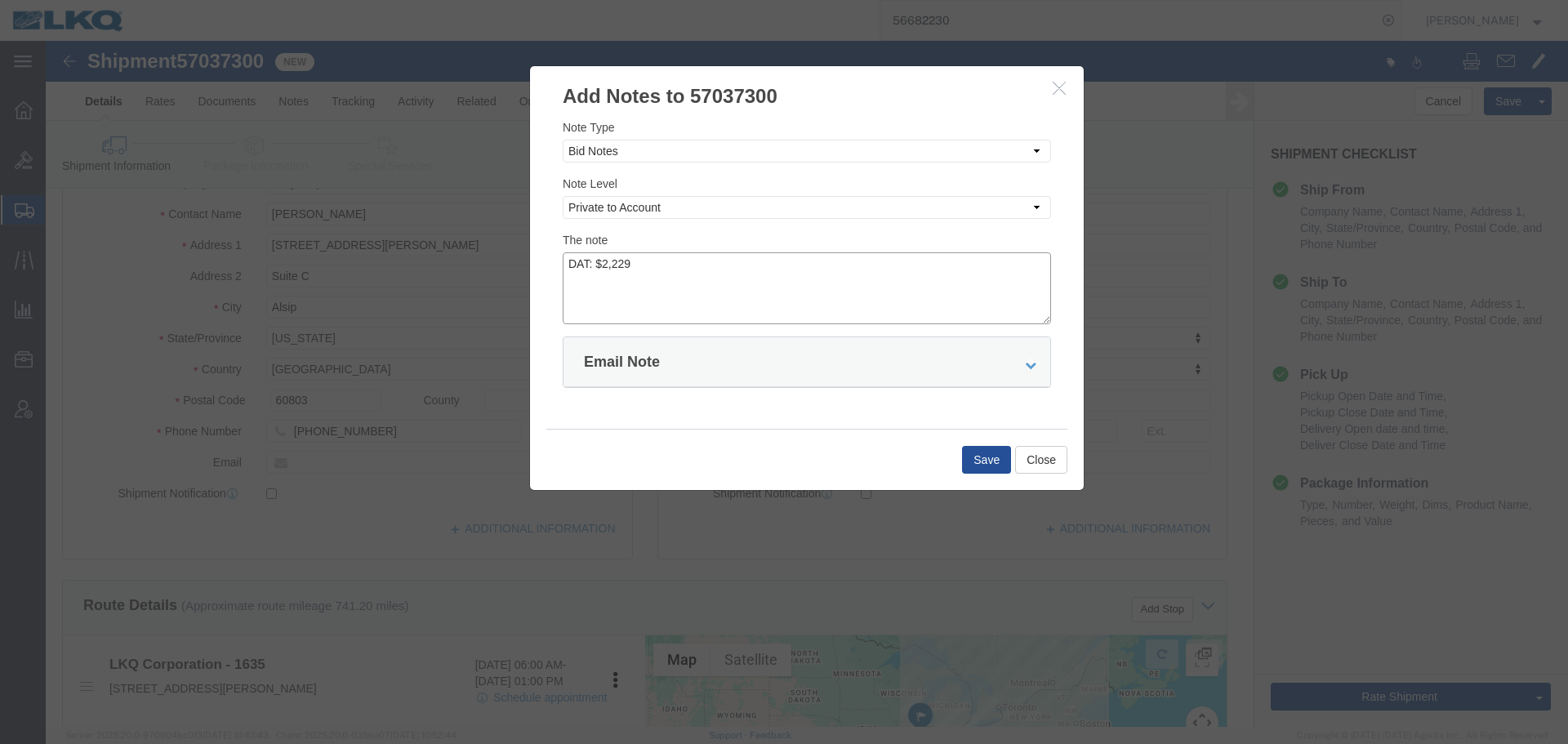
click textarea "DAT: $2,229"
type textarea "DAT: $2229"
click div "Save Close"
click button "Save"
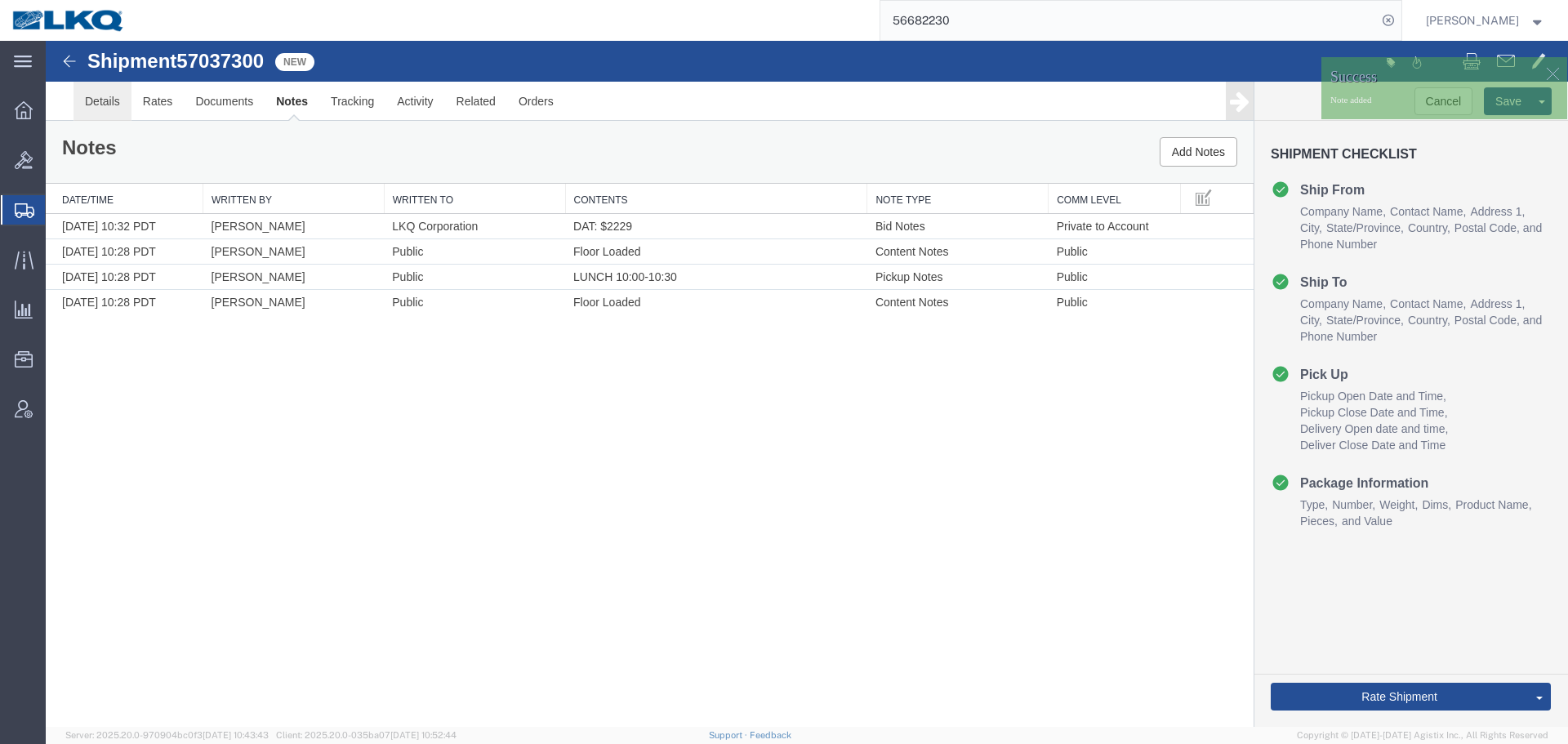
click at [104, 106] on link "Details" at bounding box center [103, 101] width 58 height 39
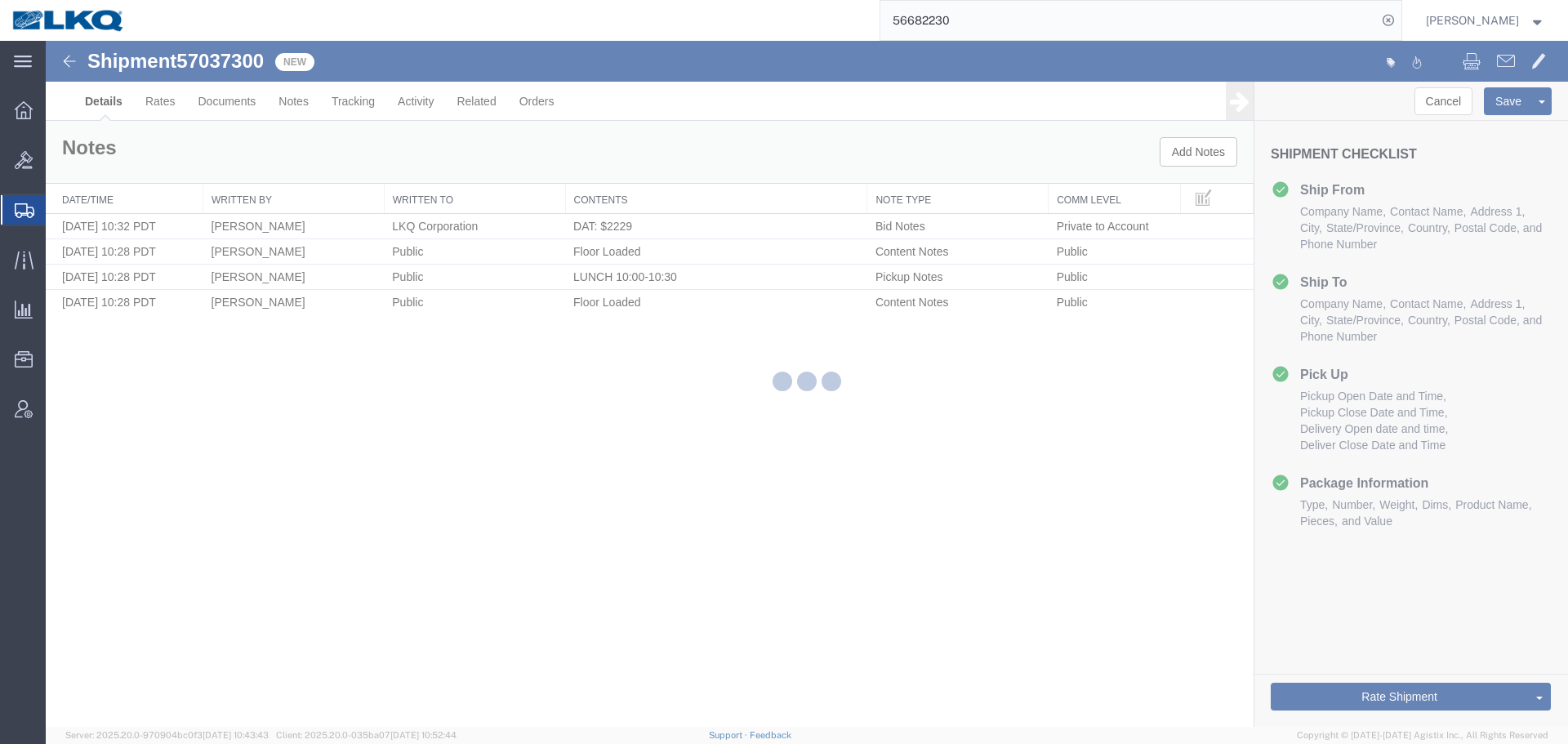
select select "27578"
select select "30704"
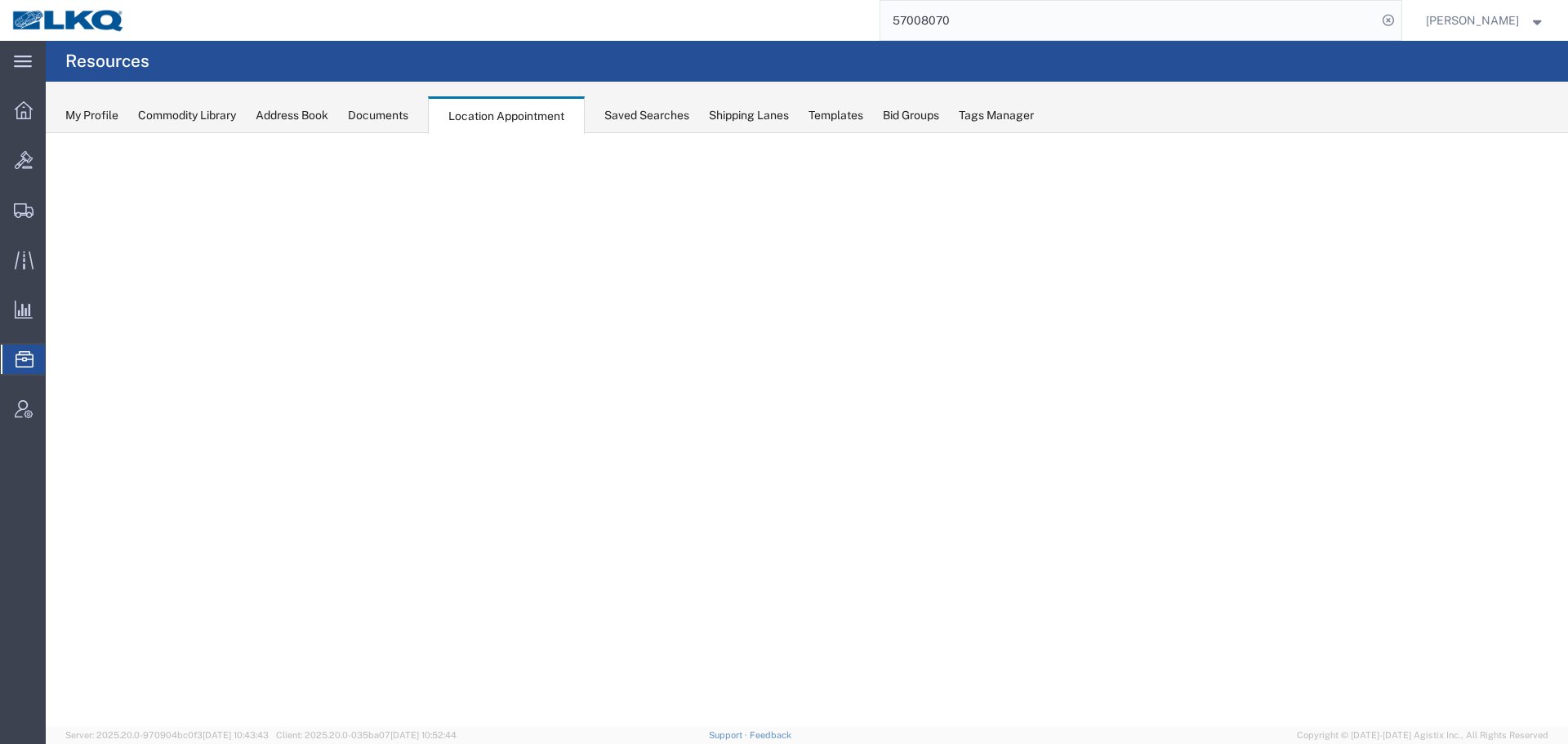
select select "27634"
select select "agendaWeek"
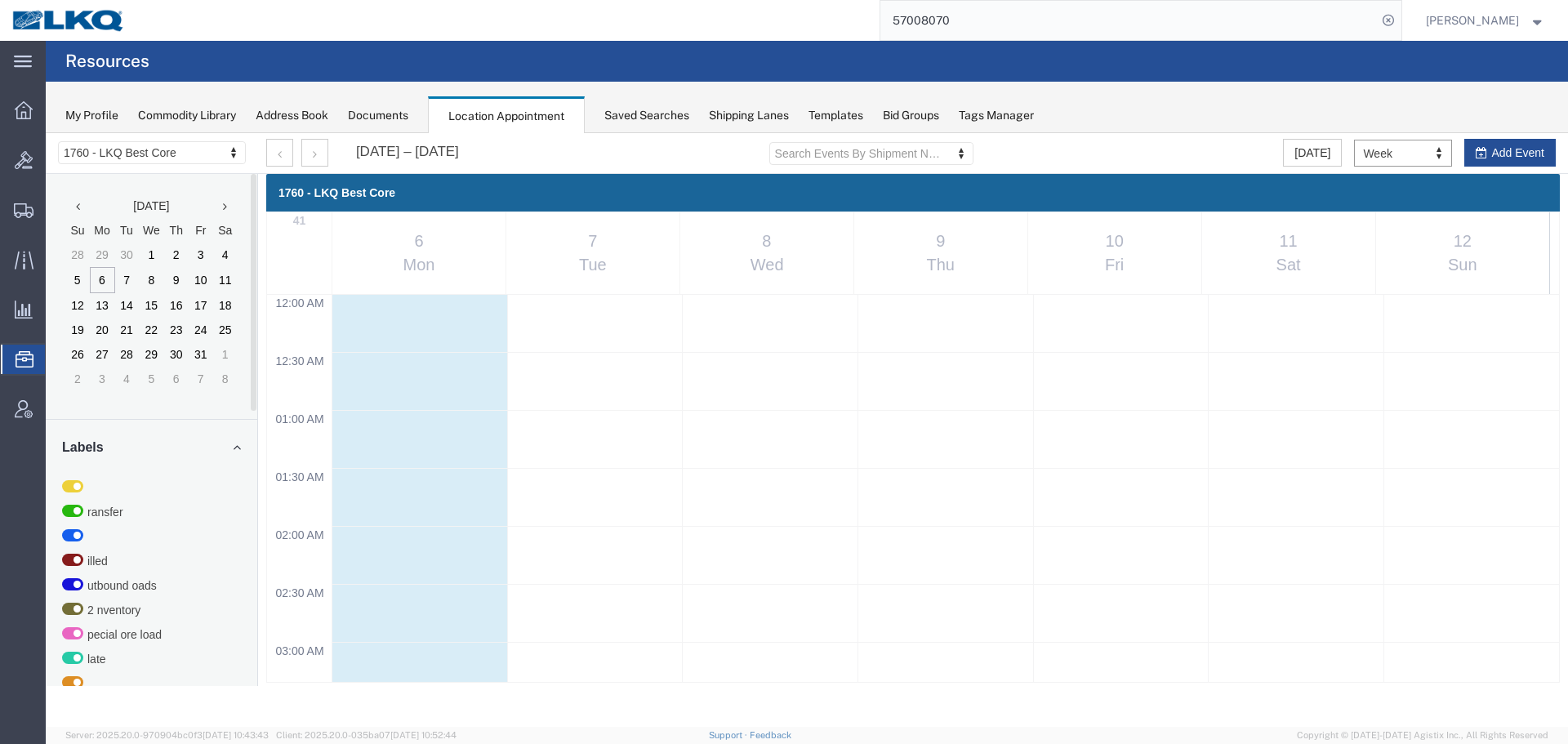
scroll to position [941, 0]
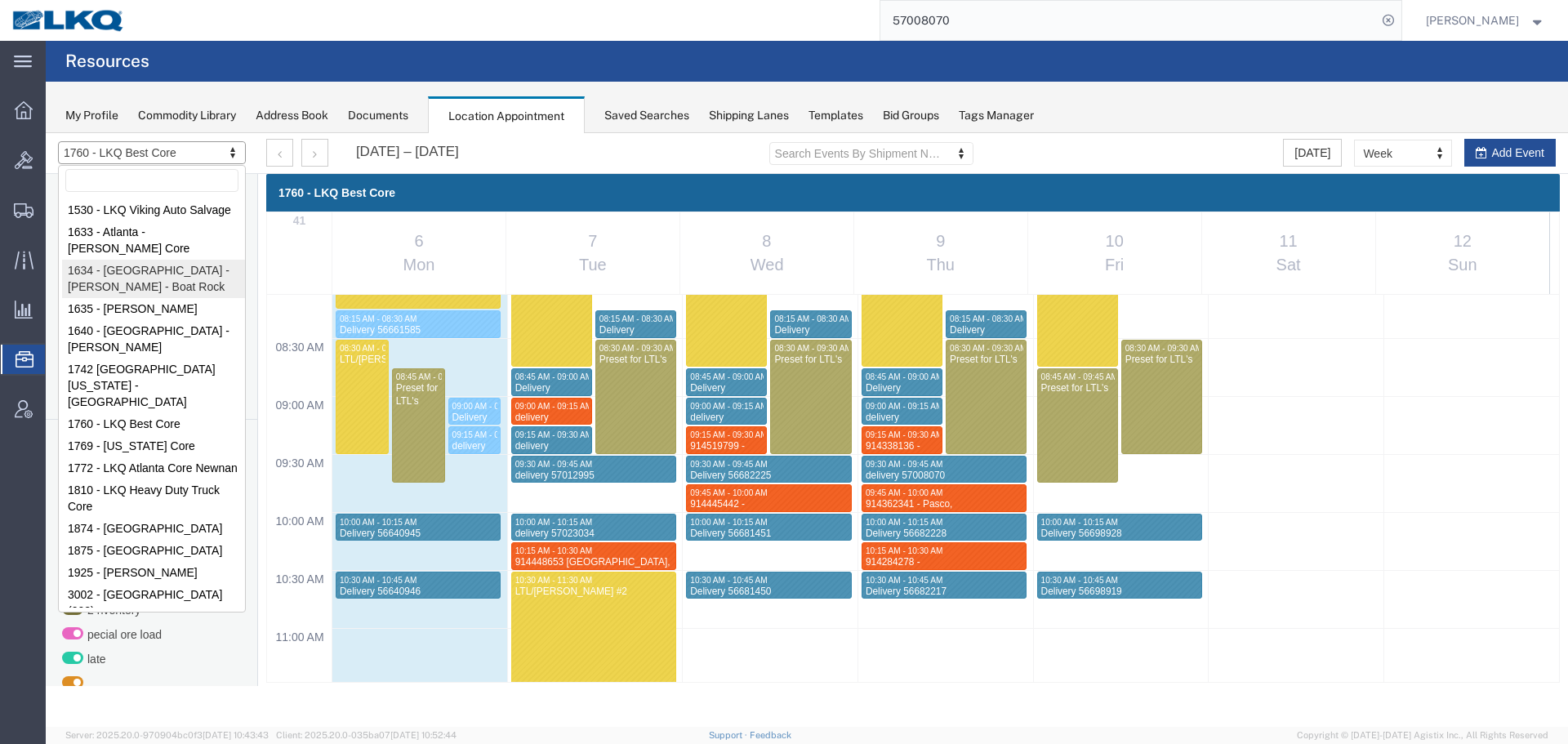
select select "28712"
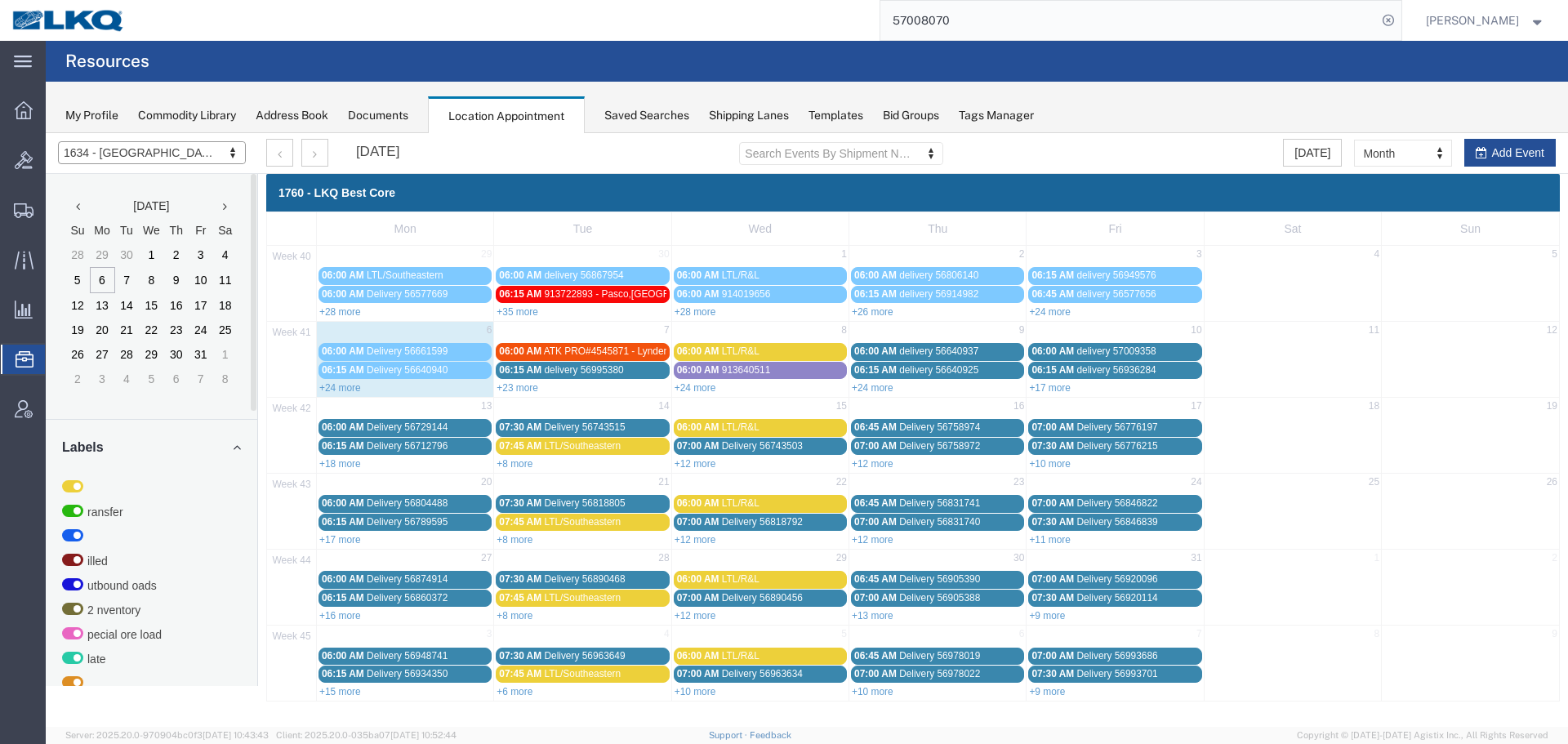
click at [1113, 68] on agx-page-header "Resources" at bounding box center [806, 61] width 1523 height 41
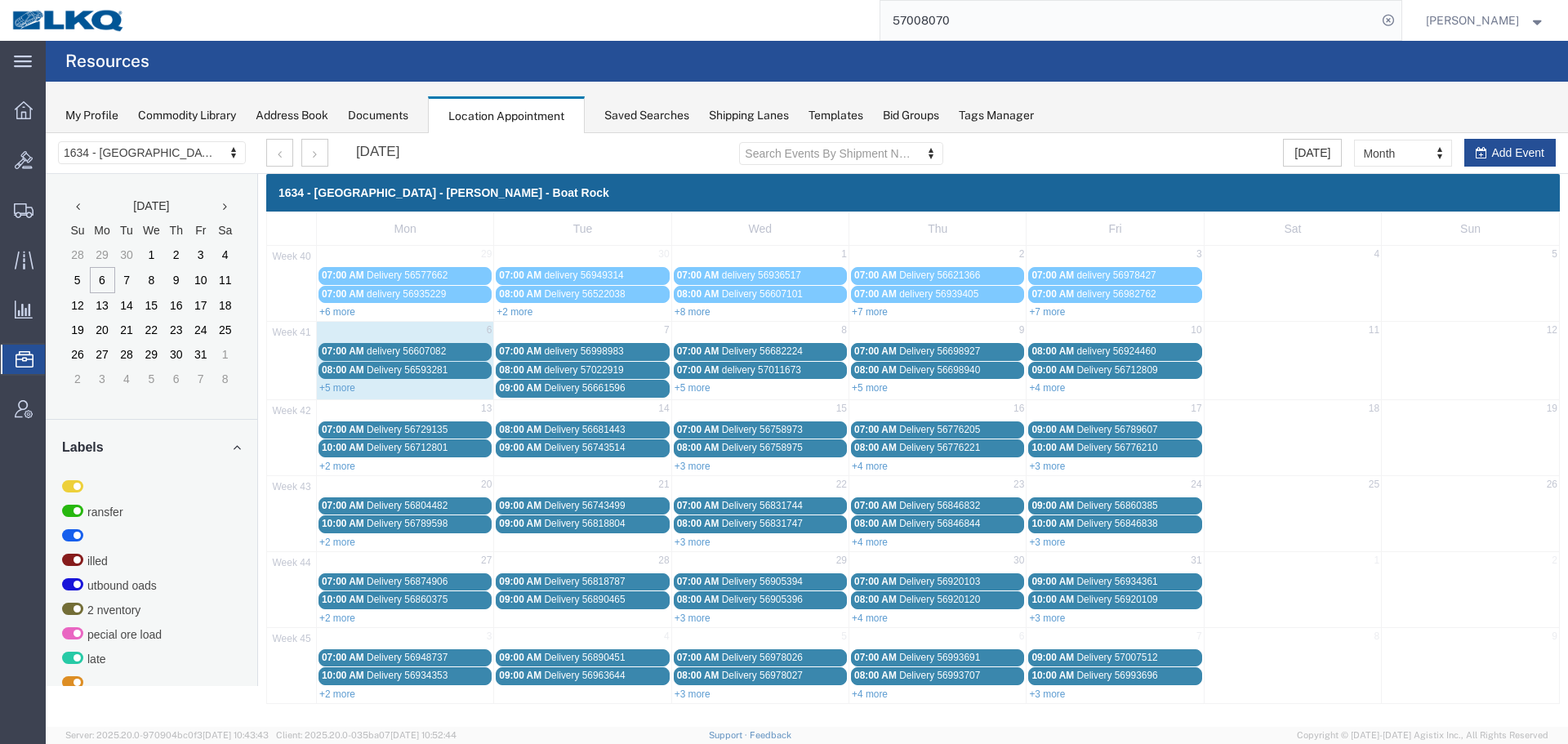
drag, startPoint x: 1426, startPoint y: 284, endPoint x: 1381, endPoint y: 151, distance: 140.4
select select "agendaWeek"
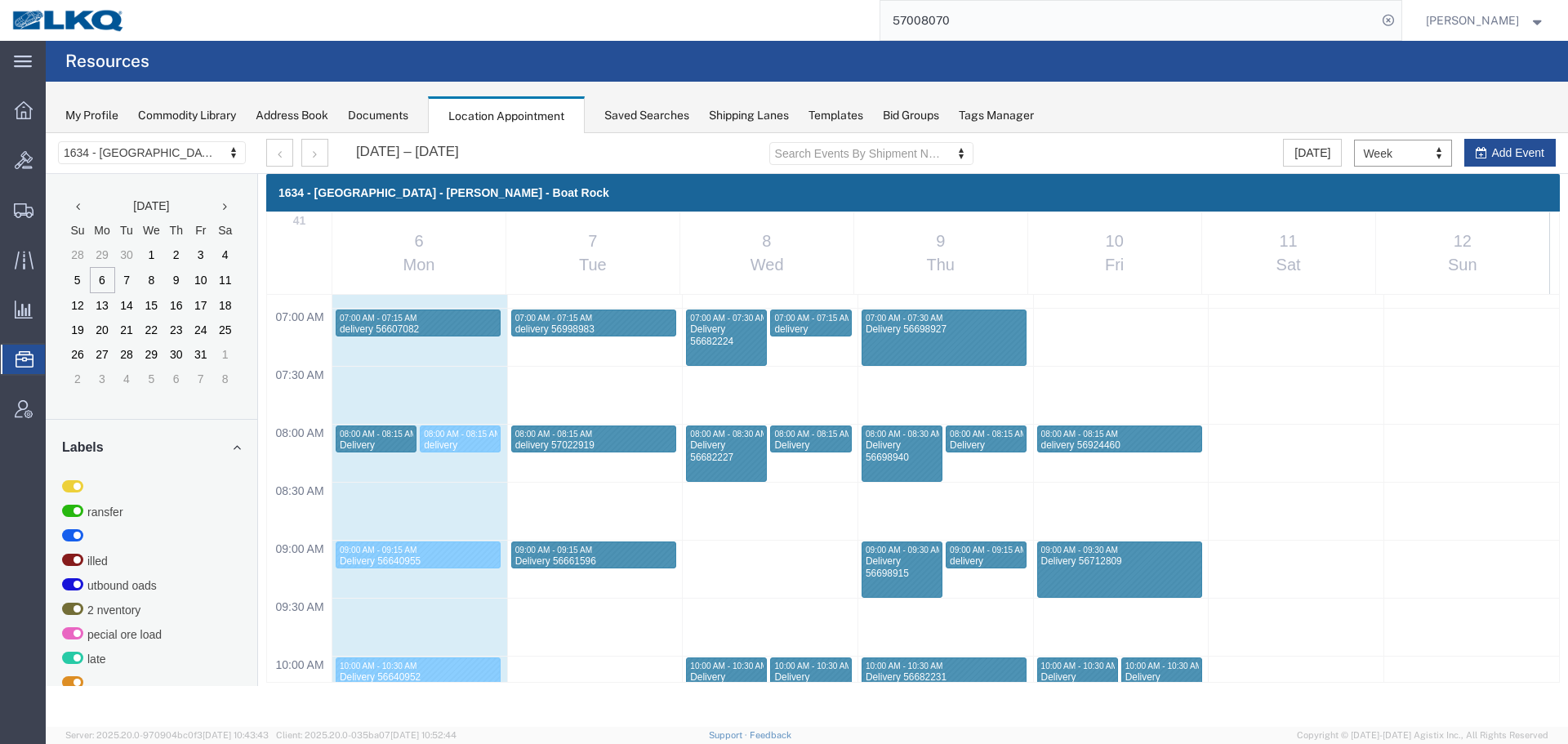
scroll to position [1023, 0]
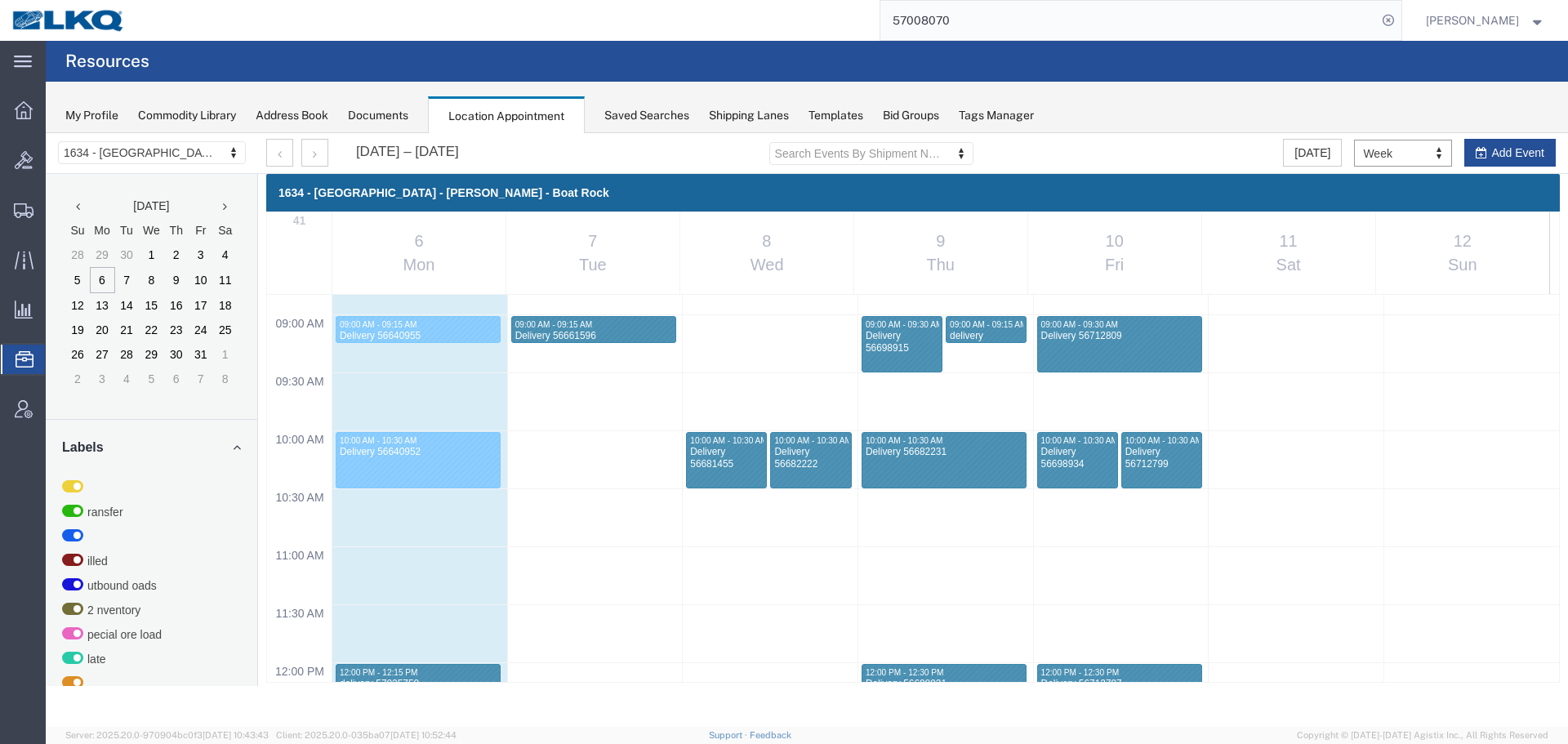
click at [1171, 124] on div "My Profile Commodity Library Address Book Documents Location Appointment Saved …" at bounding box center [806, 107] width 1523 height 52
click at [1156, 52] on agx-page-header "Resources" at bounding box center [806, 61] width 1523 height 41
click at [1155, 61] on agx-page-header "Resources" at bounding box center [806, 61] width 1523 height 41
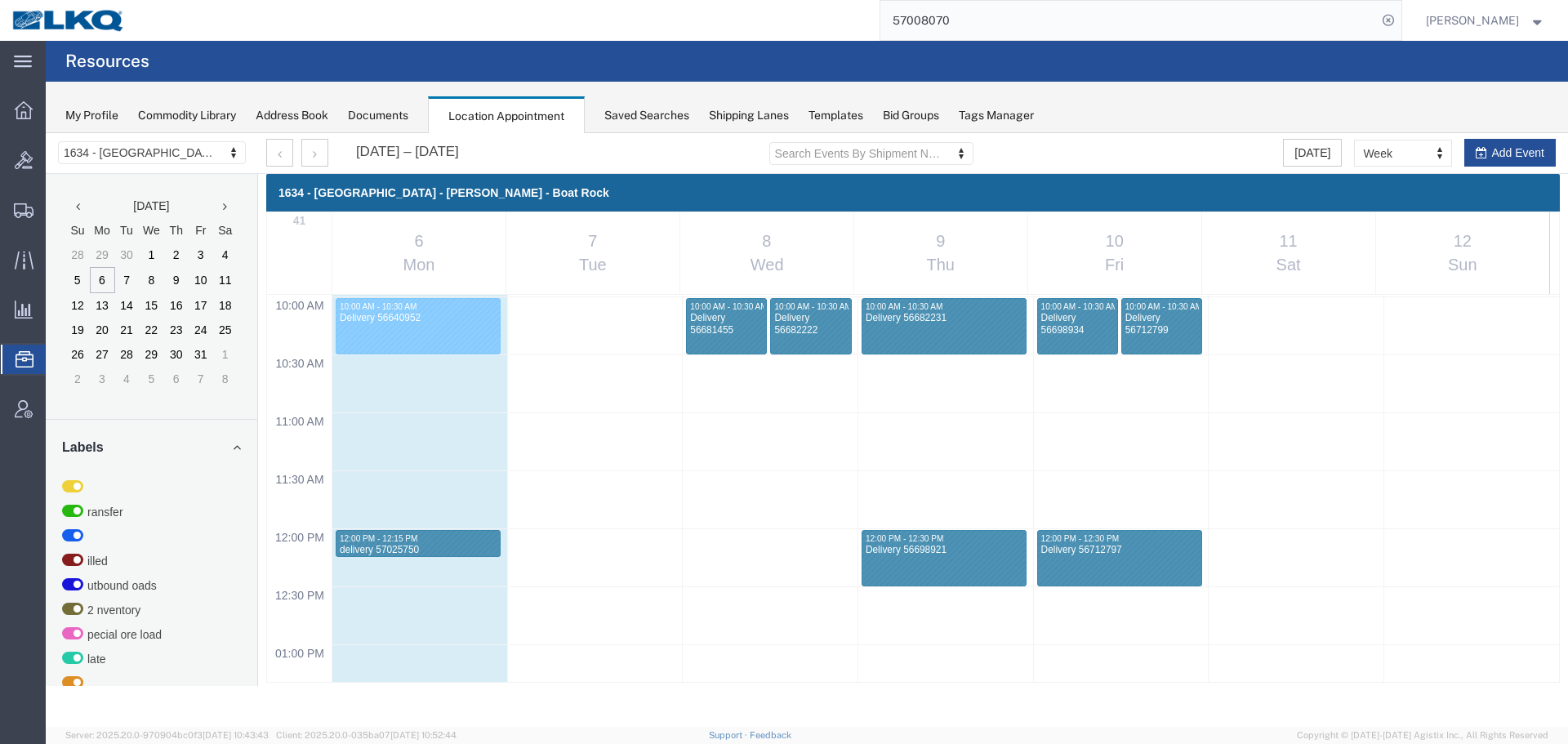
scroll to position [1186, 0]
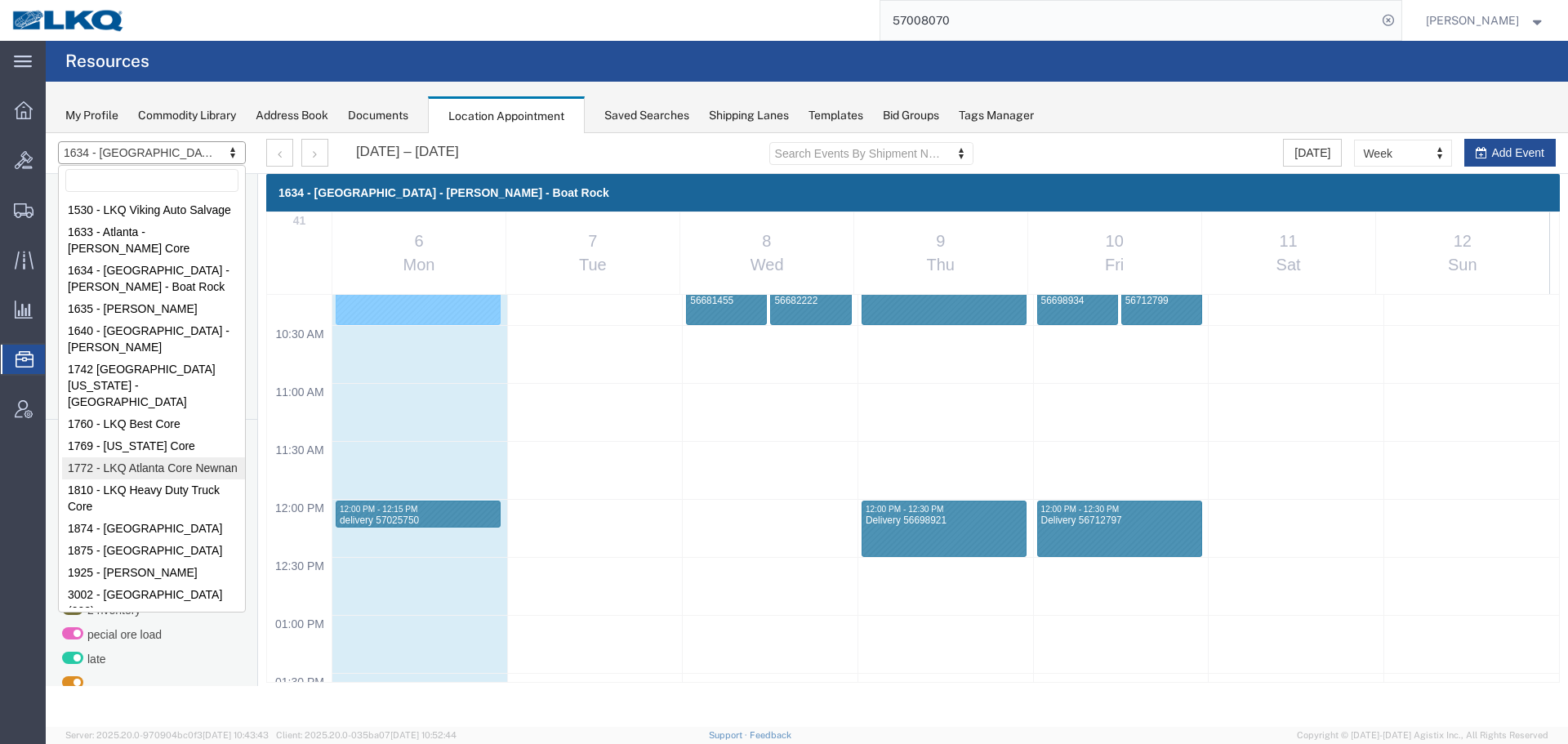
drag, startPoint x: 871, startPoint y: 139, endPoint x: 134, endPoint y: 423, distance: 789.8
select select "30704"
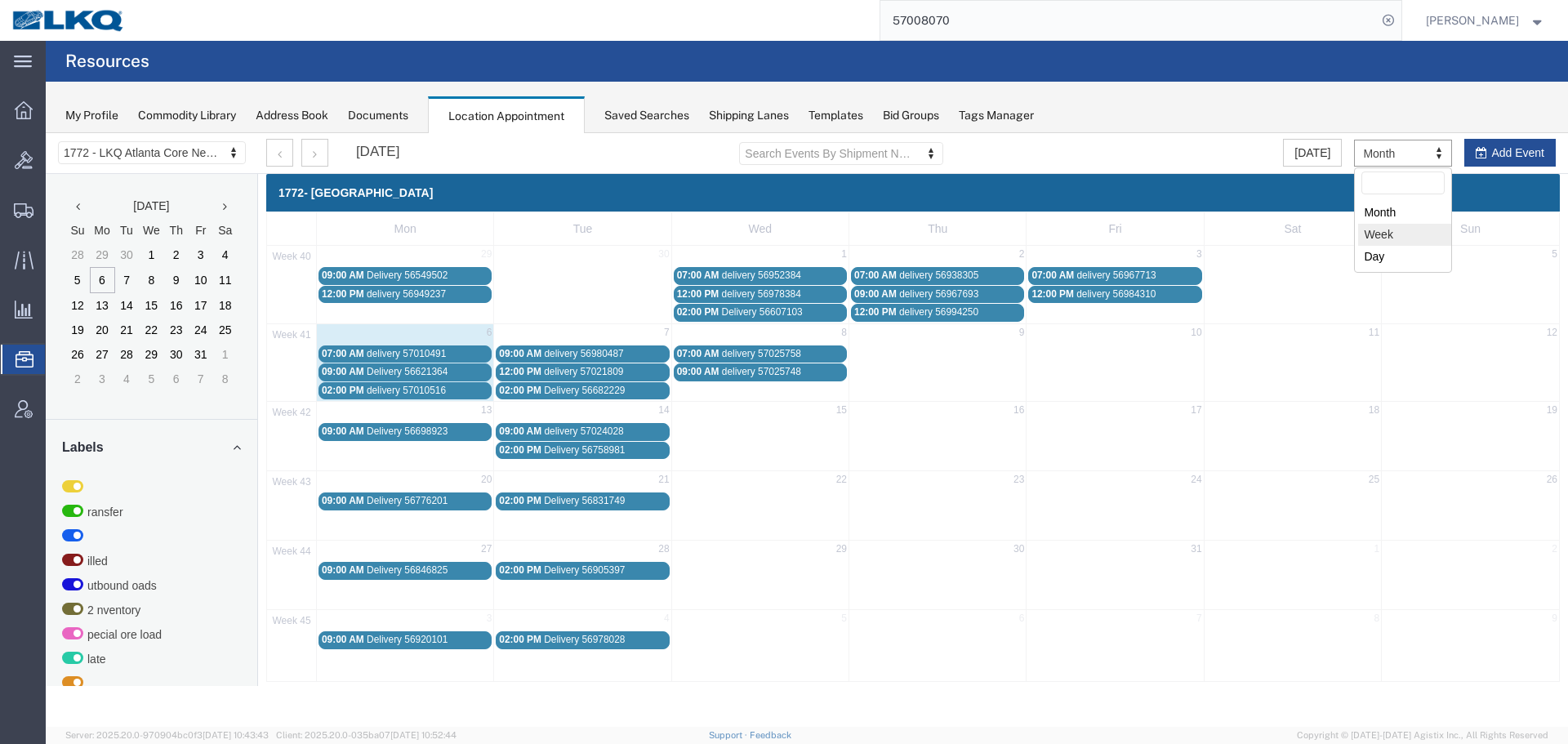
select select "agendaWeek"
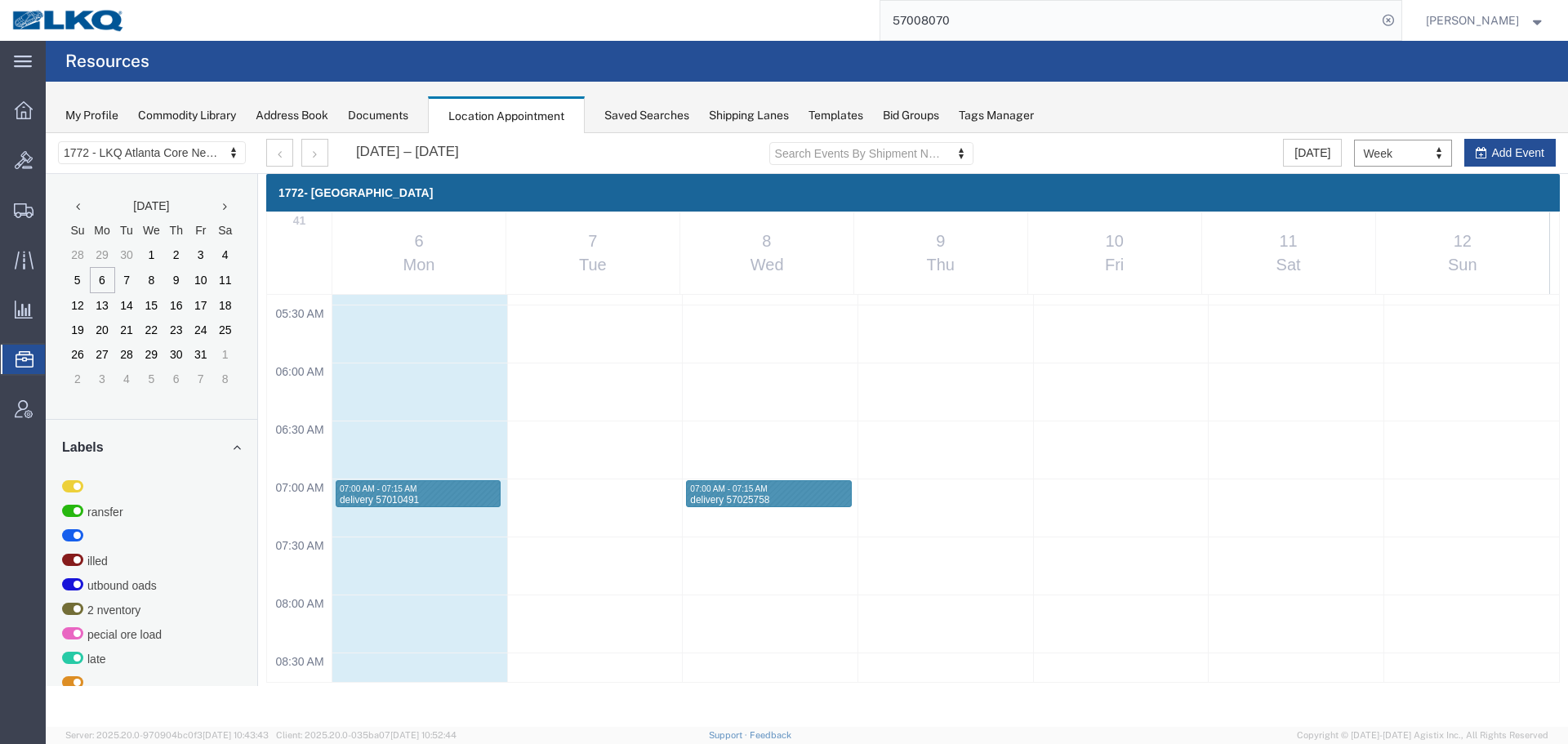
scroll to position [615, 0]
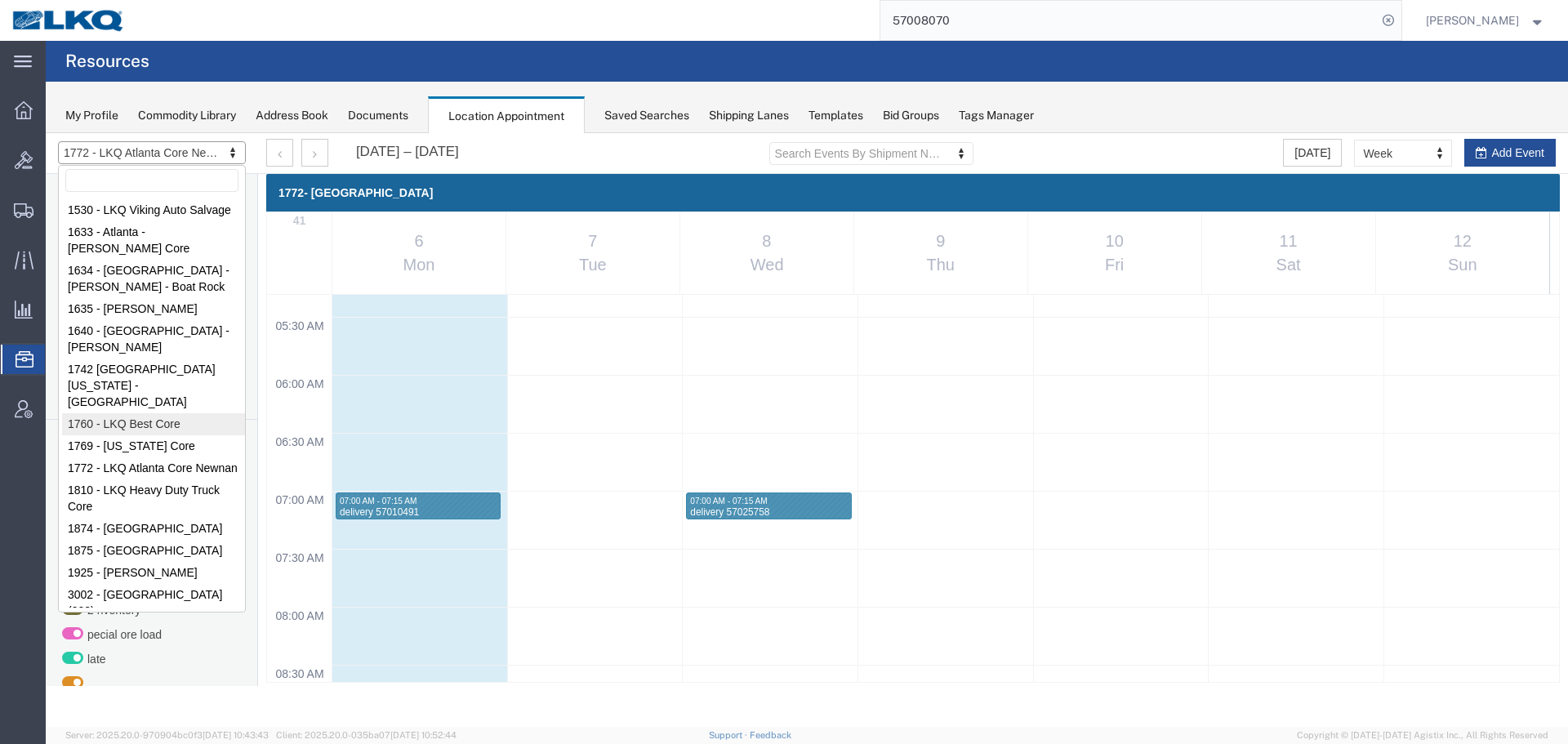
select select "27634"
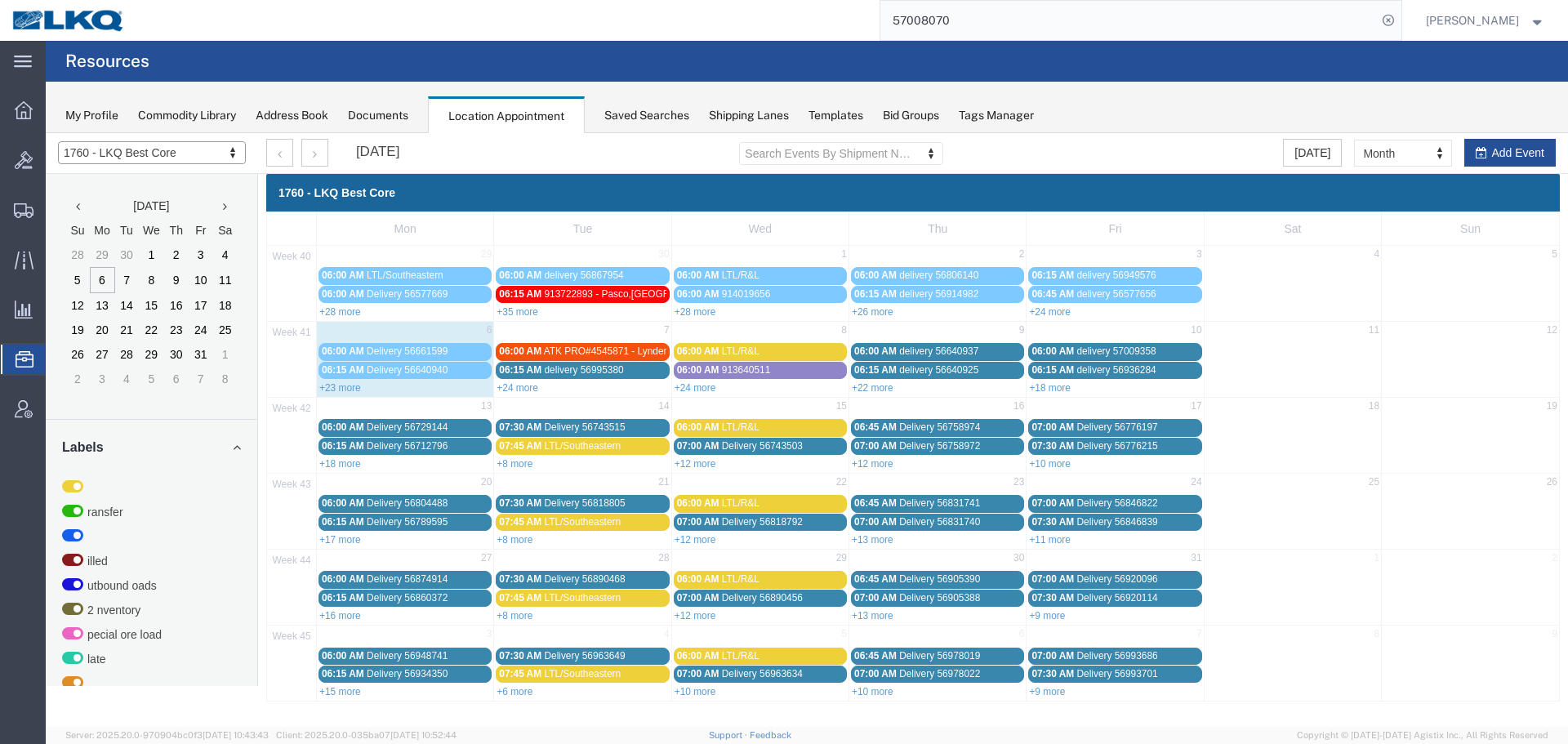
drag, startPoint x: 1422, startPoint y: 286, endPoint x: 1375, endPoint y: 153, distance: 141.1
select select "agendaWeek"
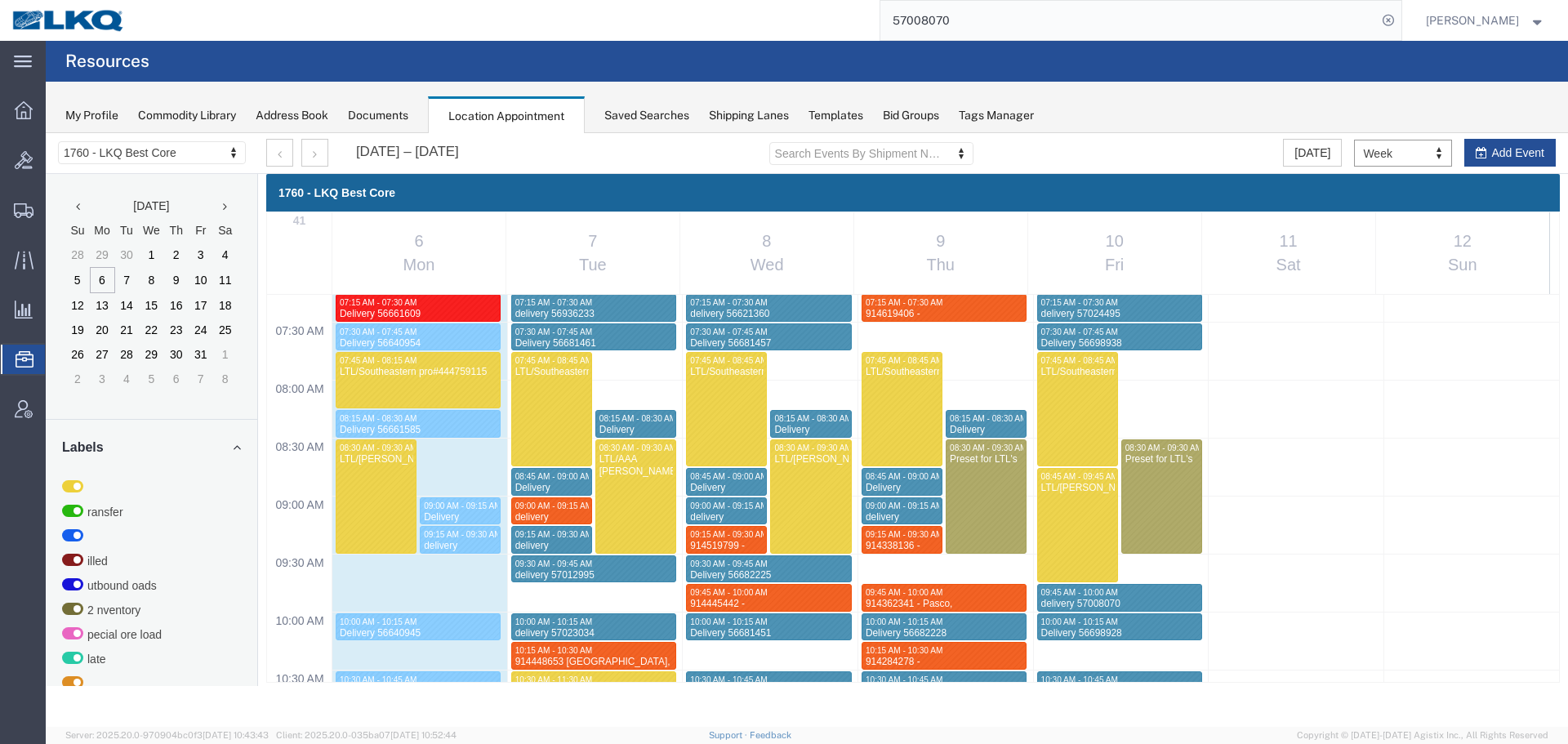
scroll to position [1023, 0]
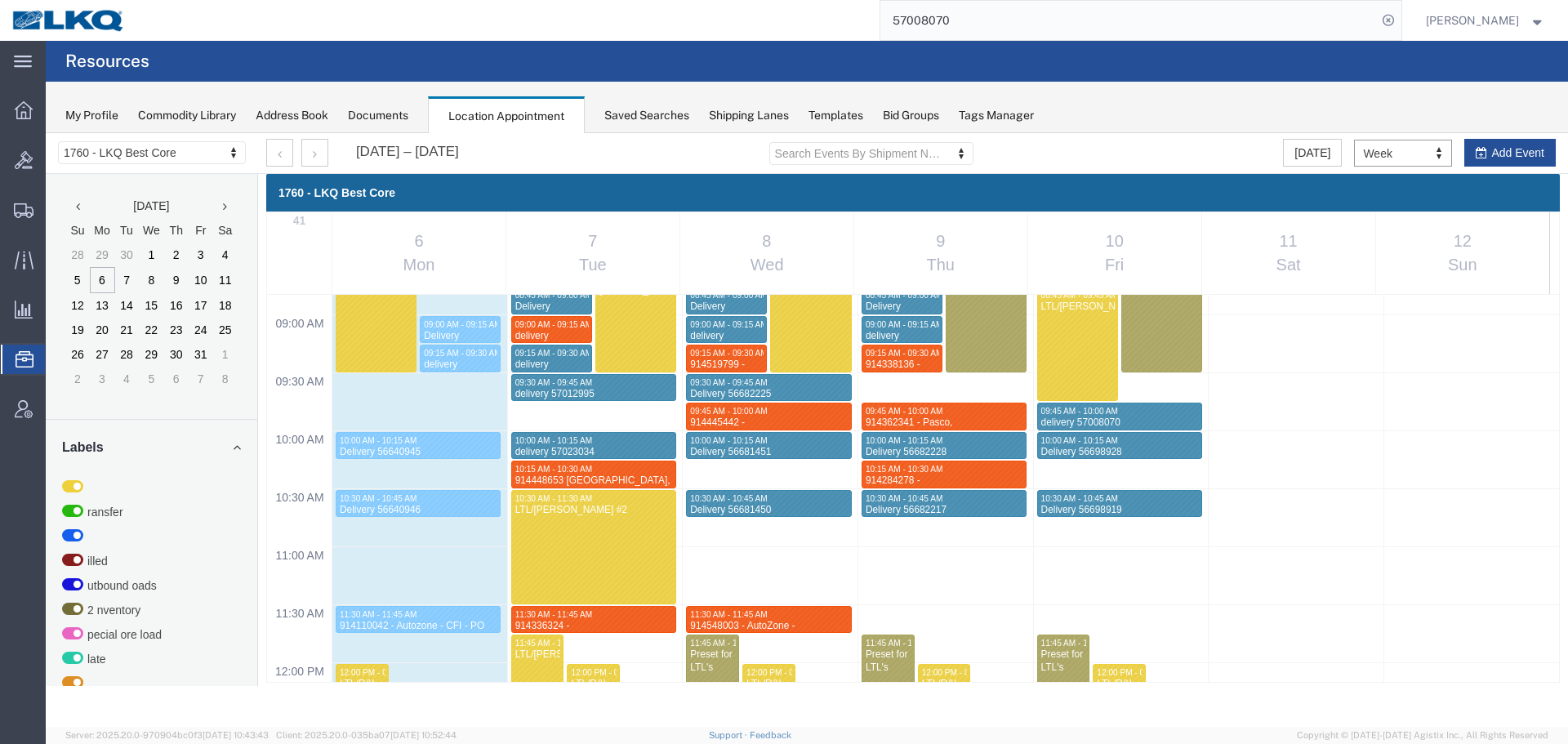
click at [794, 481] on div "12:00 AM 12:30 AM 01:00 AM 01:30 AM 02:00 AM 02:30 AM 03:00 AM 03:30 AM 04:00 A…" at bounding box center [914, 662] width 1293 height 2782
select select "1"
select select
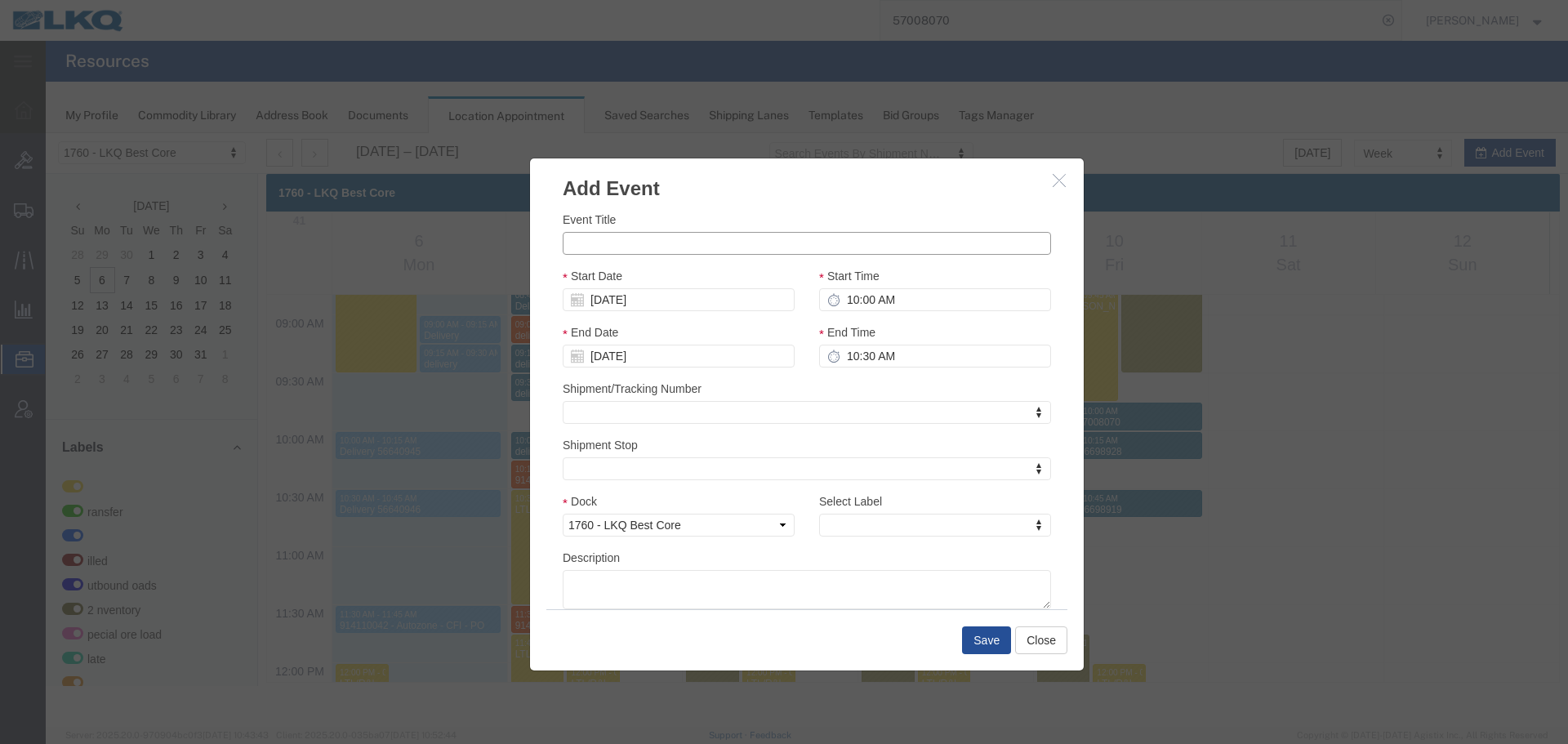
click at [621, 244] on input "Event Title" at bounding box center [806, 243] width 488 height 23
paste input "914705793"
type input "914705793"
click at [885, 291] on input "10:00 AM" at bounding box center [934, 299] width 232 height 23
type input "11:00 AM"
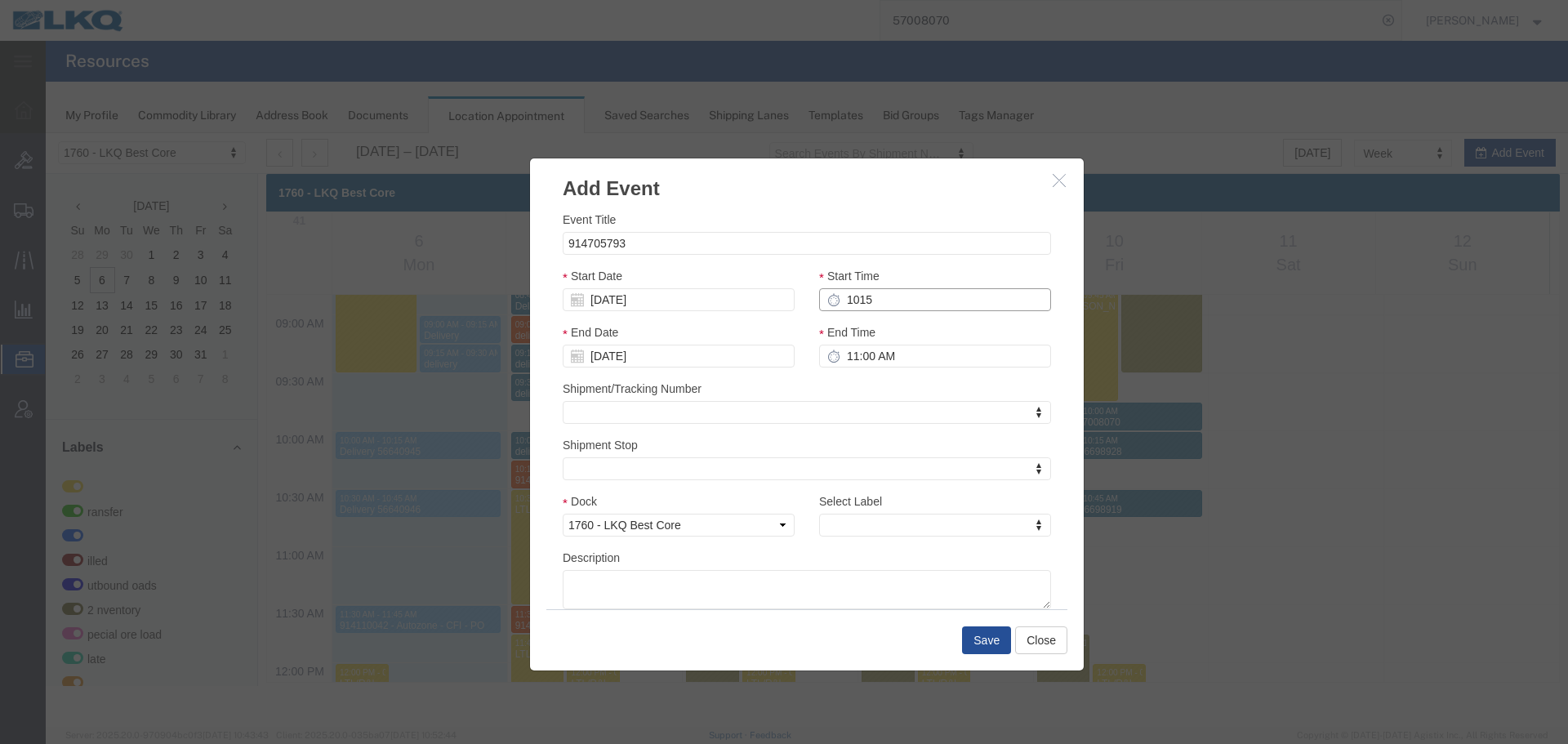
type input "10:15 AM"
type input "11:15 AM"
type input "10:15 AM"
click at [858, 357] on input "11:15 AM" at bounding box center [934, 355] width 232 height 23
type input "10:30 AM"
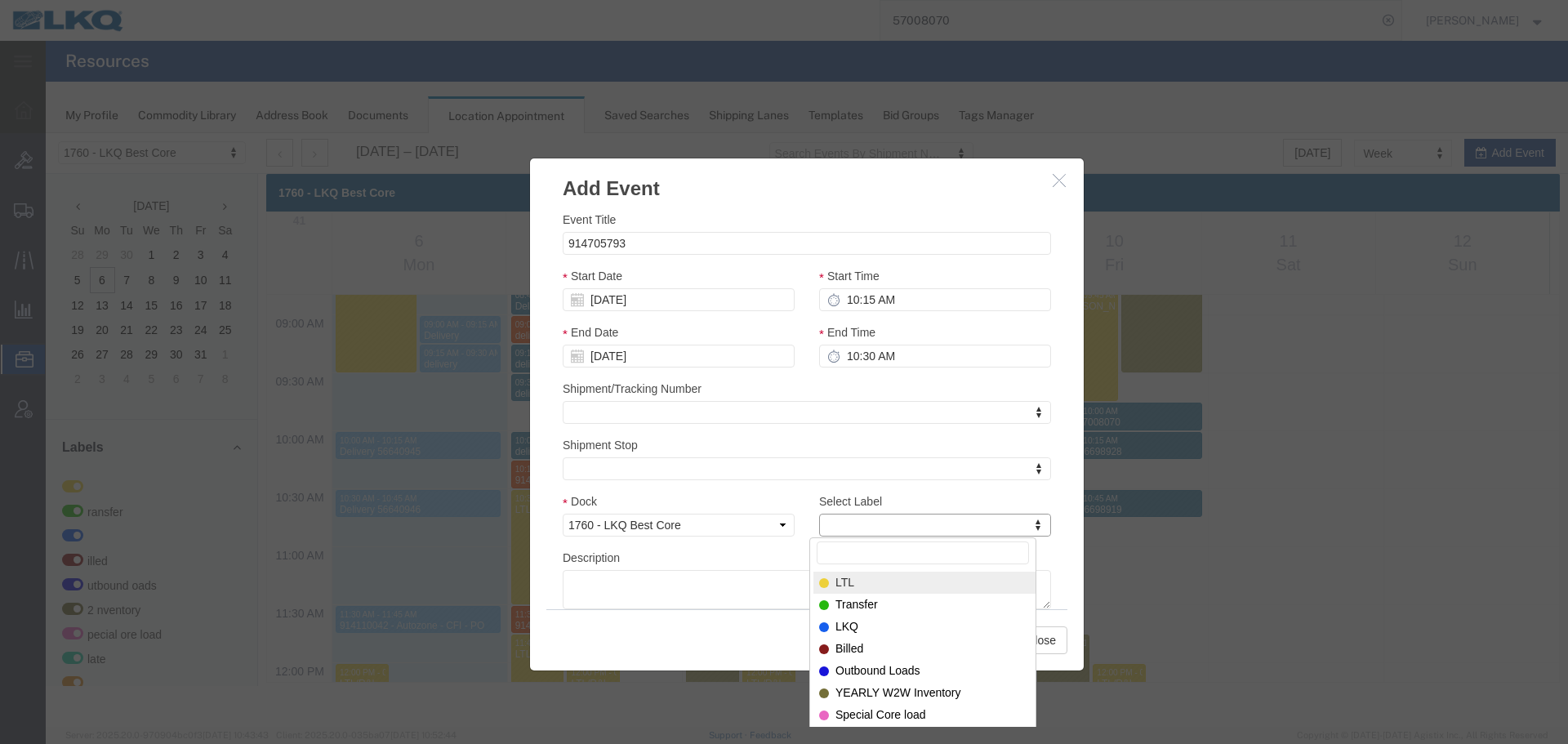
type input "m"
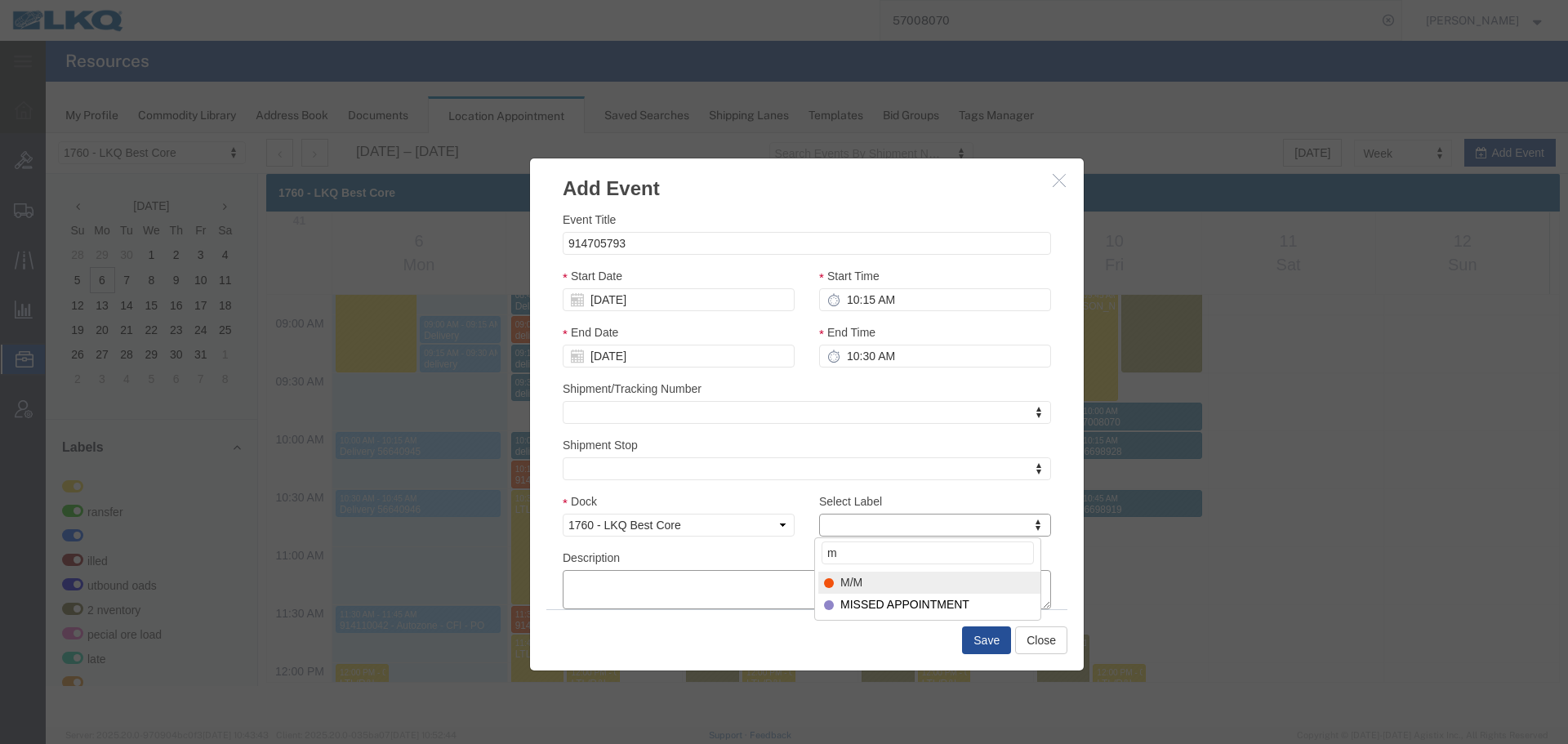
select select "24"
paste textarea "914705793"
type textarea "914705793"
click at [987, 634] on button "Save" at bounding box center [987, 640] width 49 height 28
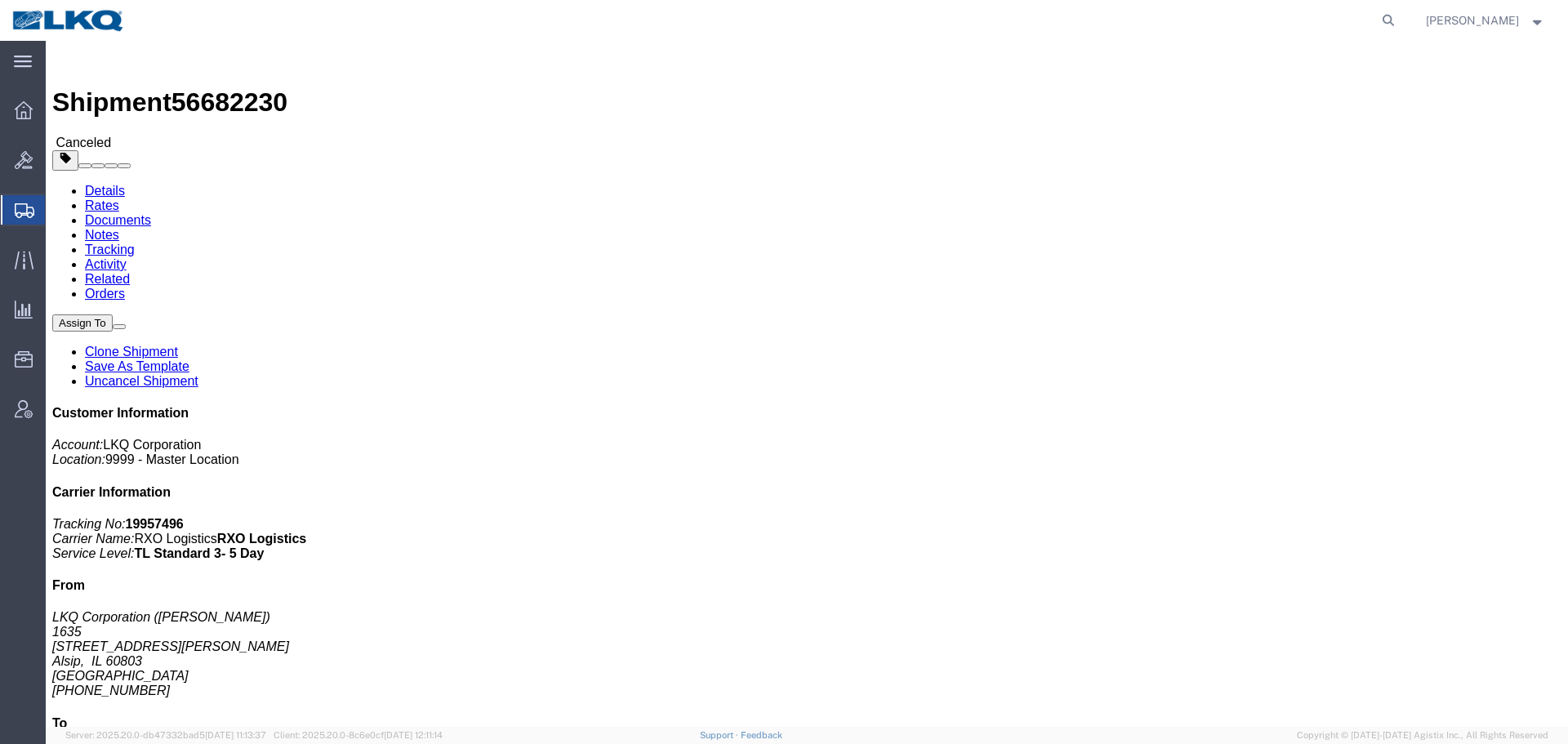
click at [992, 32] on agx-global-search at bounding box center [1141, 20] width 523 height 41
click at [1388, 18] on icon at bounding box center [1388, 20] width 23 height 23
paste input "57037300"
type input "57037300"
click div "Ship From LKQ Corporation (John Herman) 1635 11800 S. Austin Ave. Alsip, IL 608…"
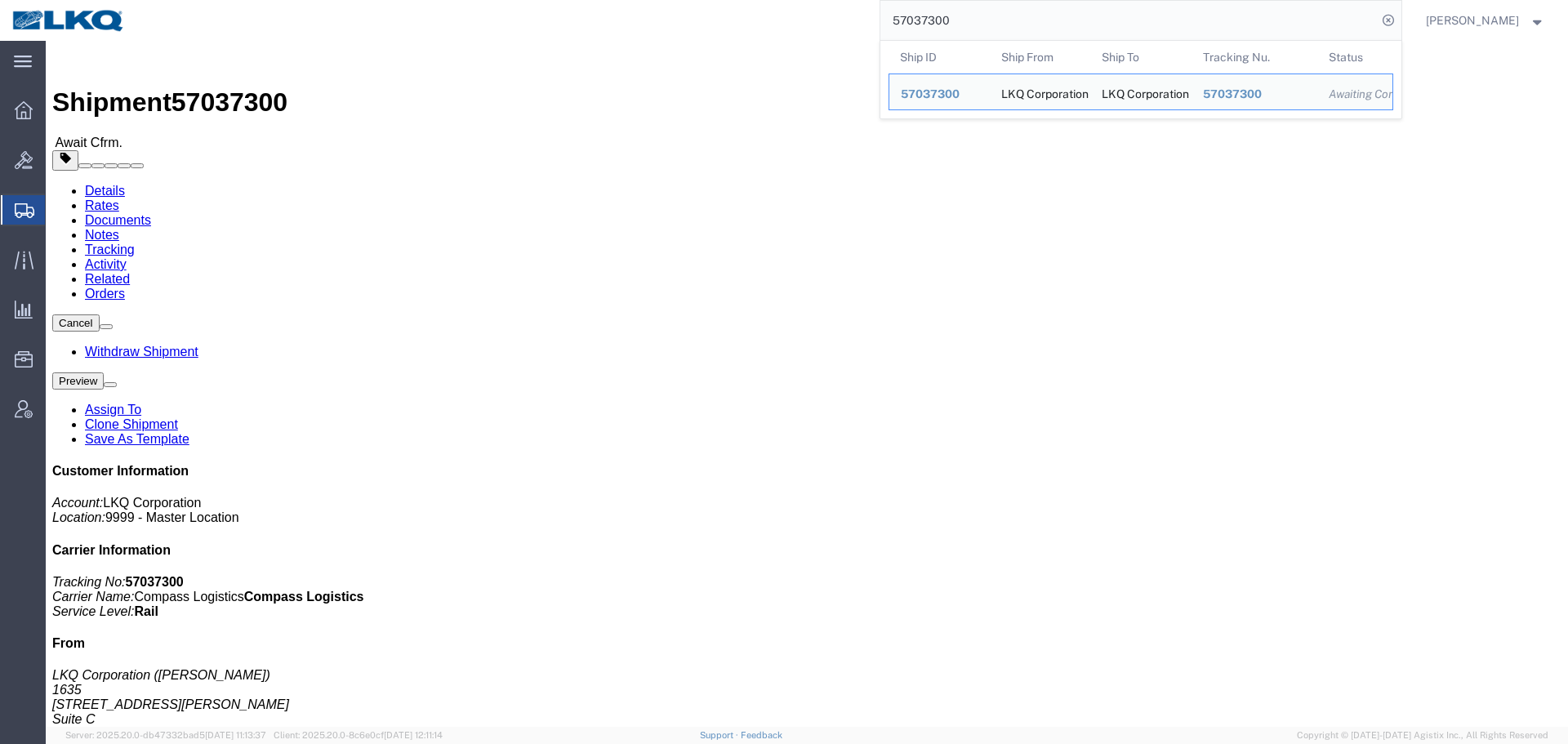
click div "Leg 1 - Rail"
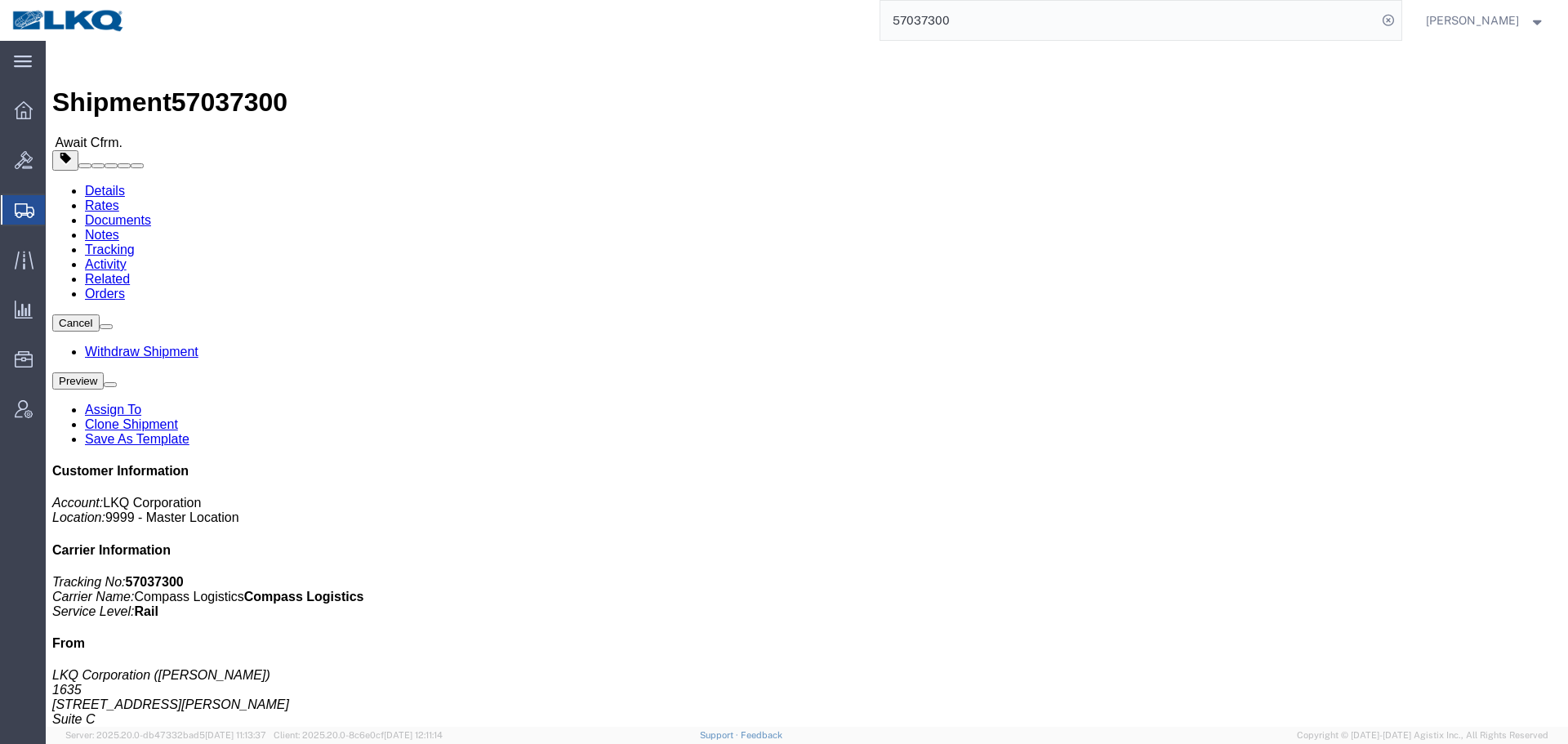
click link "Requested"
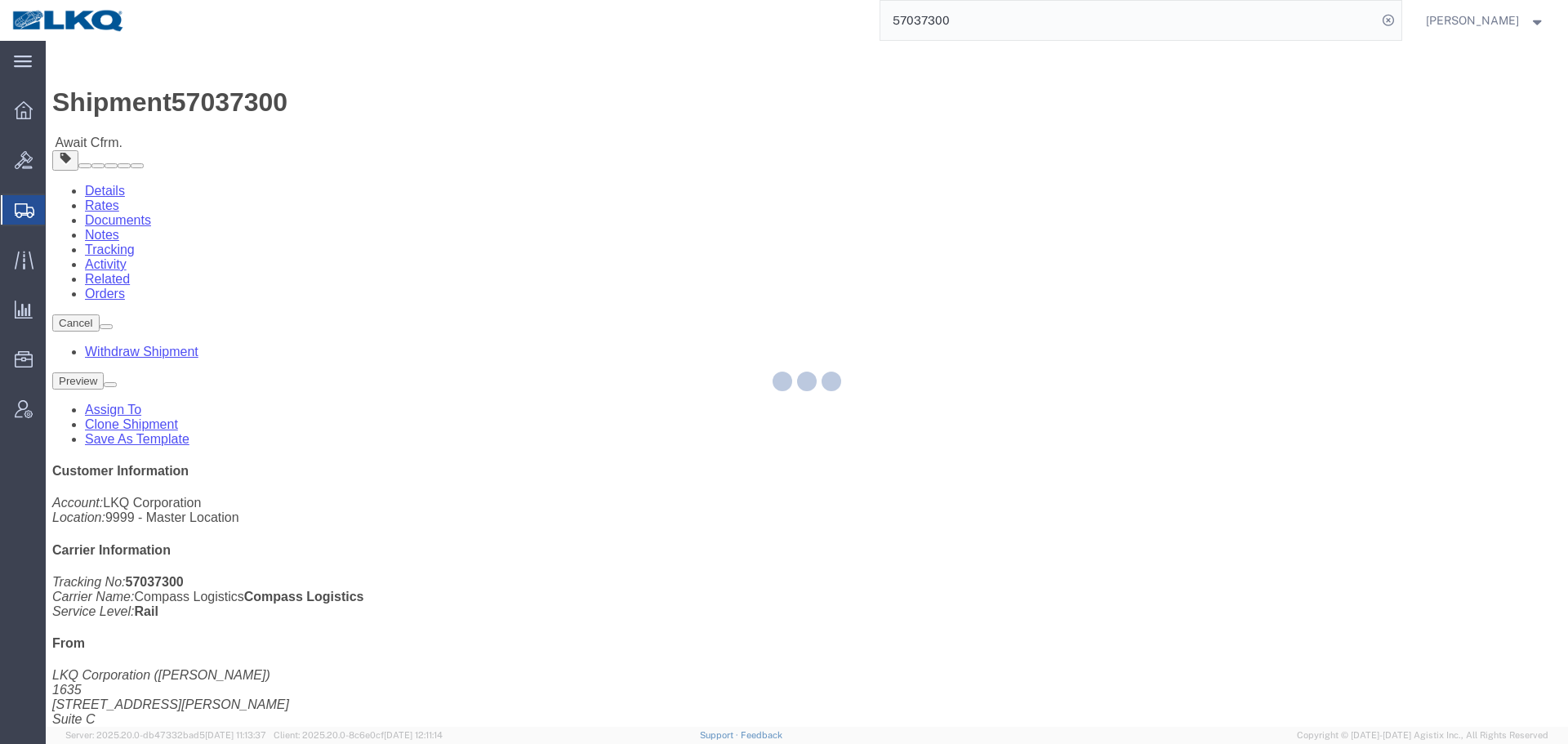
select select
select select "15"
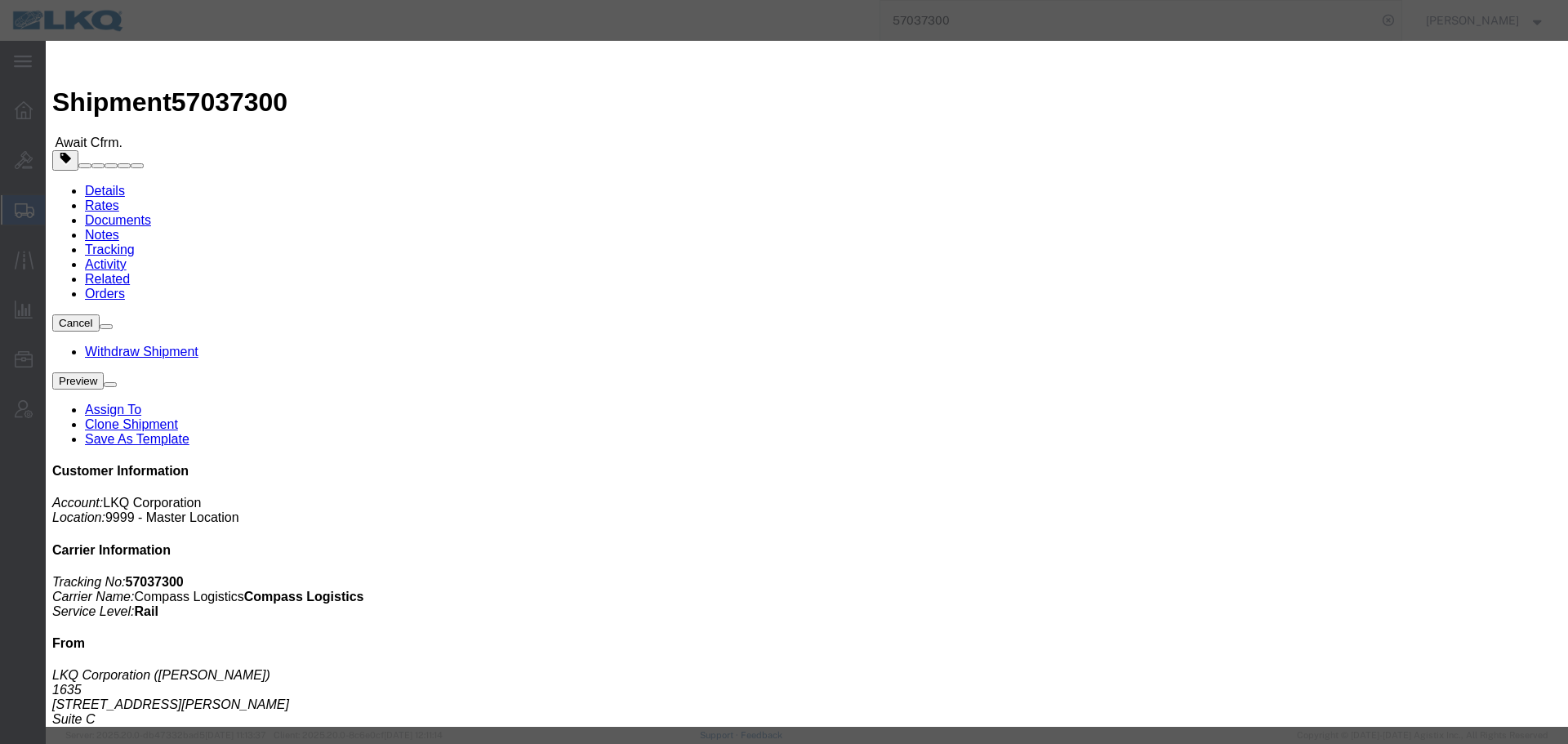
click input "7:00 AM"
type input "12pm"
click button "Save"
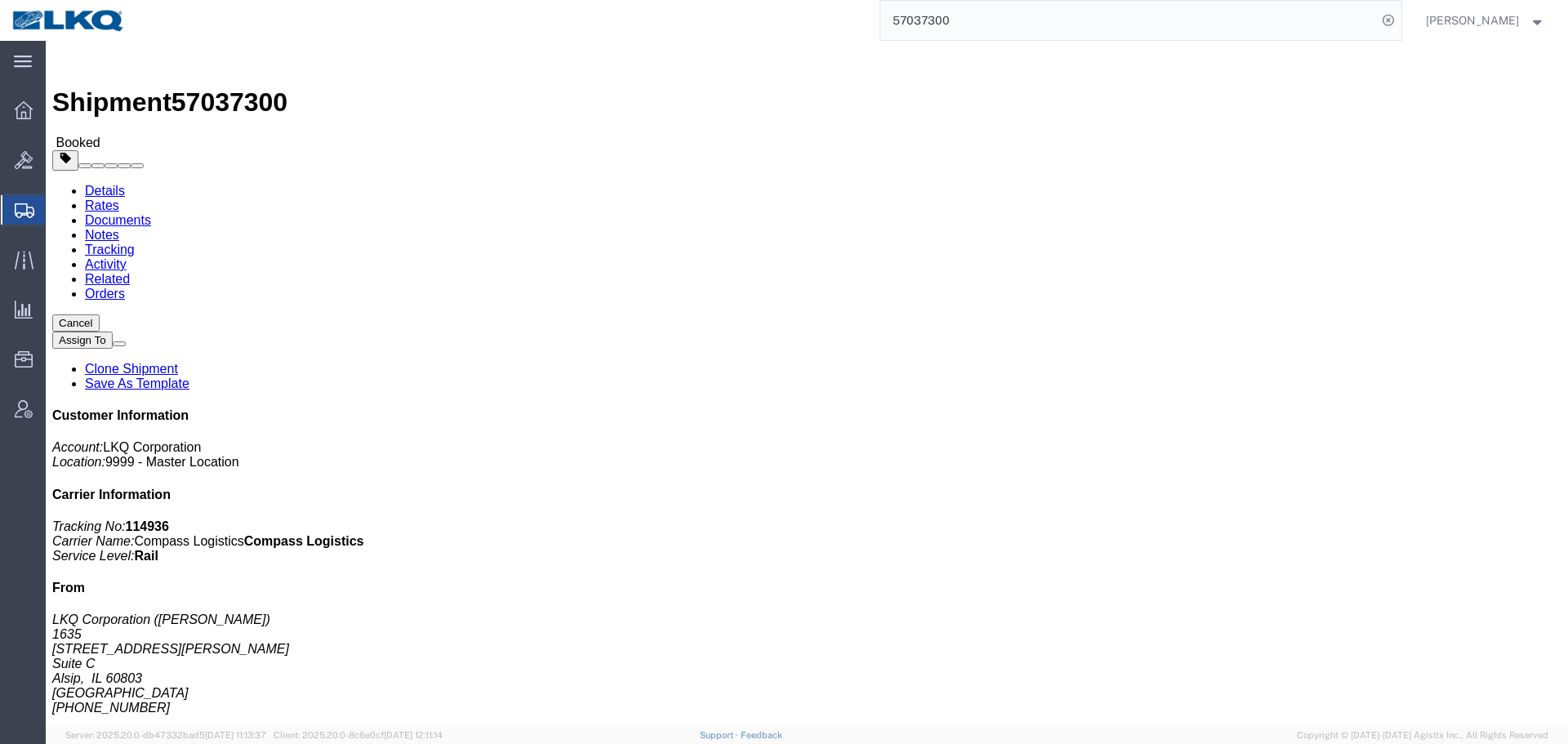
click button "Close"
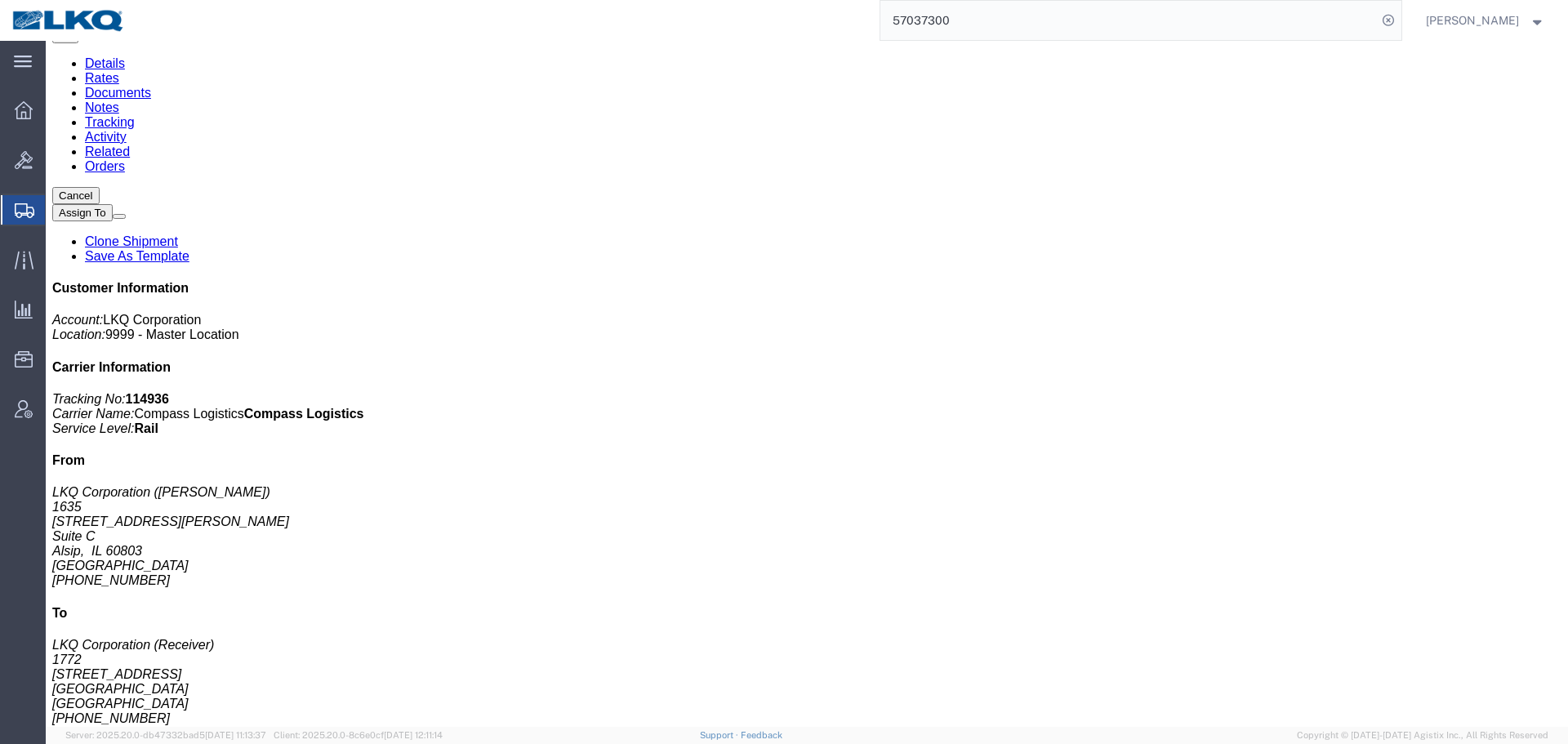
scroll to position [326, 0]
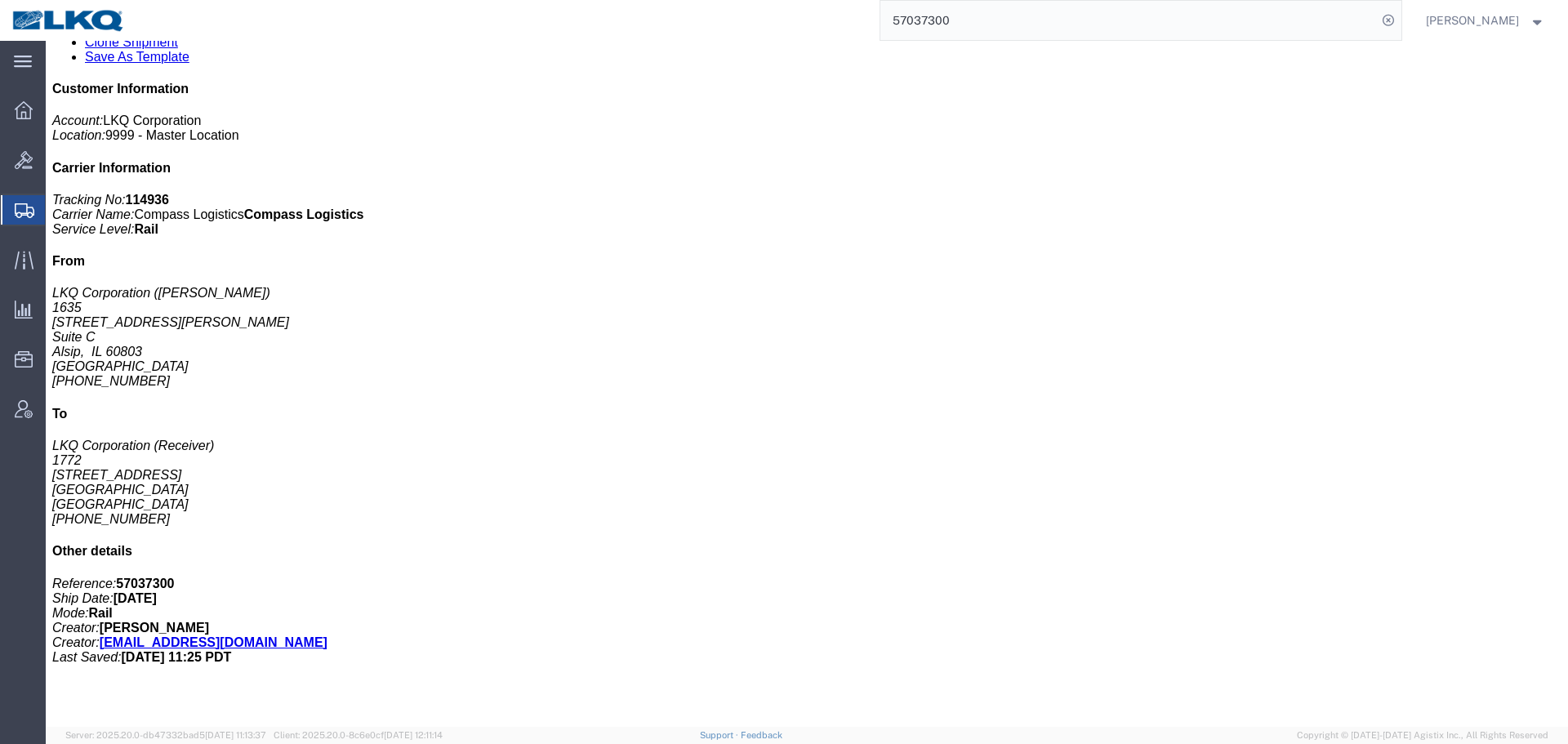
click div "1 Pallet(s) Standard (Not Stackable) Total weight: 40000.00 LBS ( dim ) Carton …"
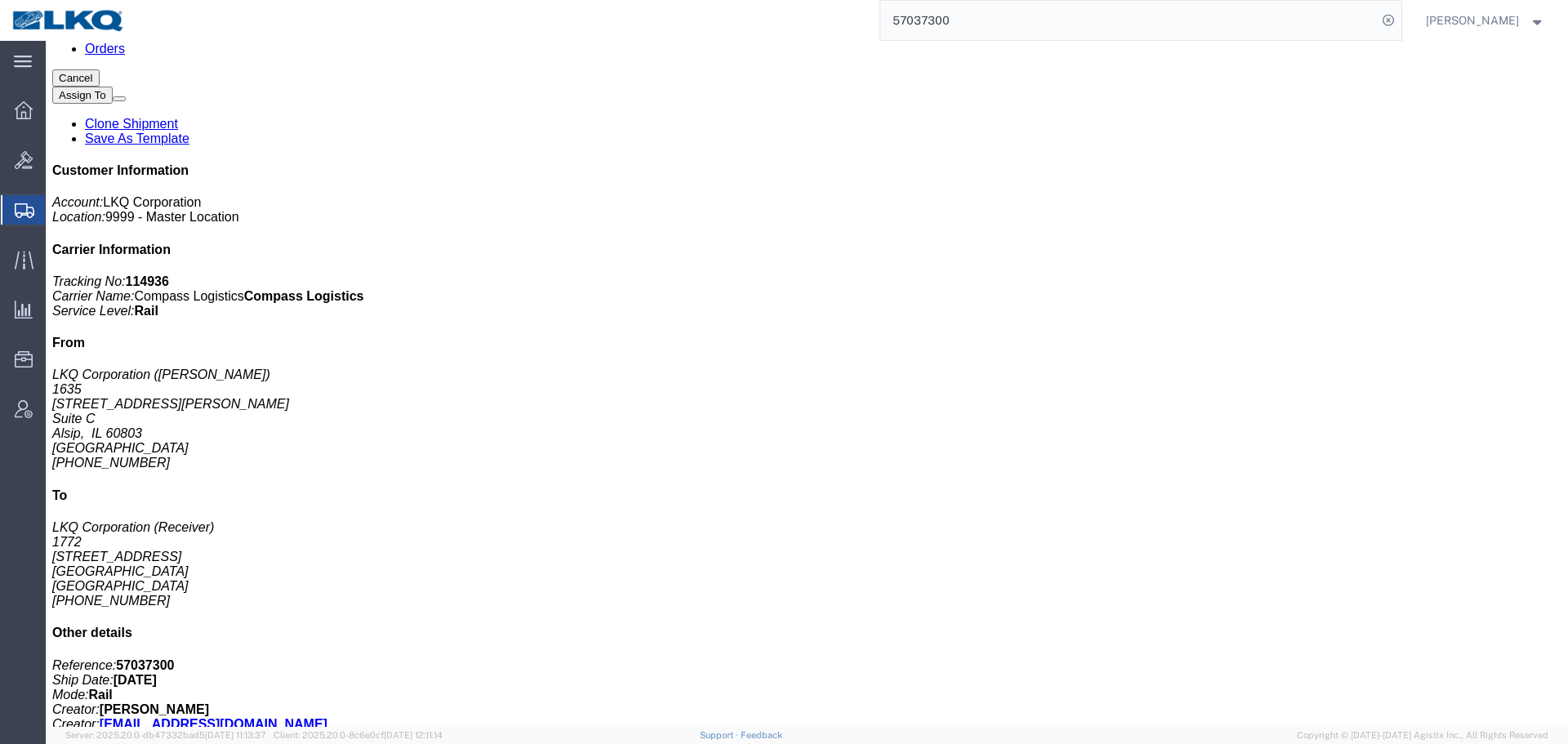
click div "1 Pallet(s) Standard (Not Stackable) Total weight: 40000.00 LBS ( dim ) Carton …"
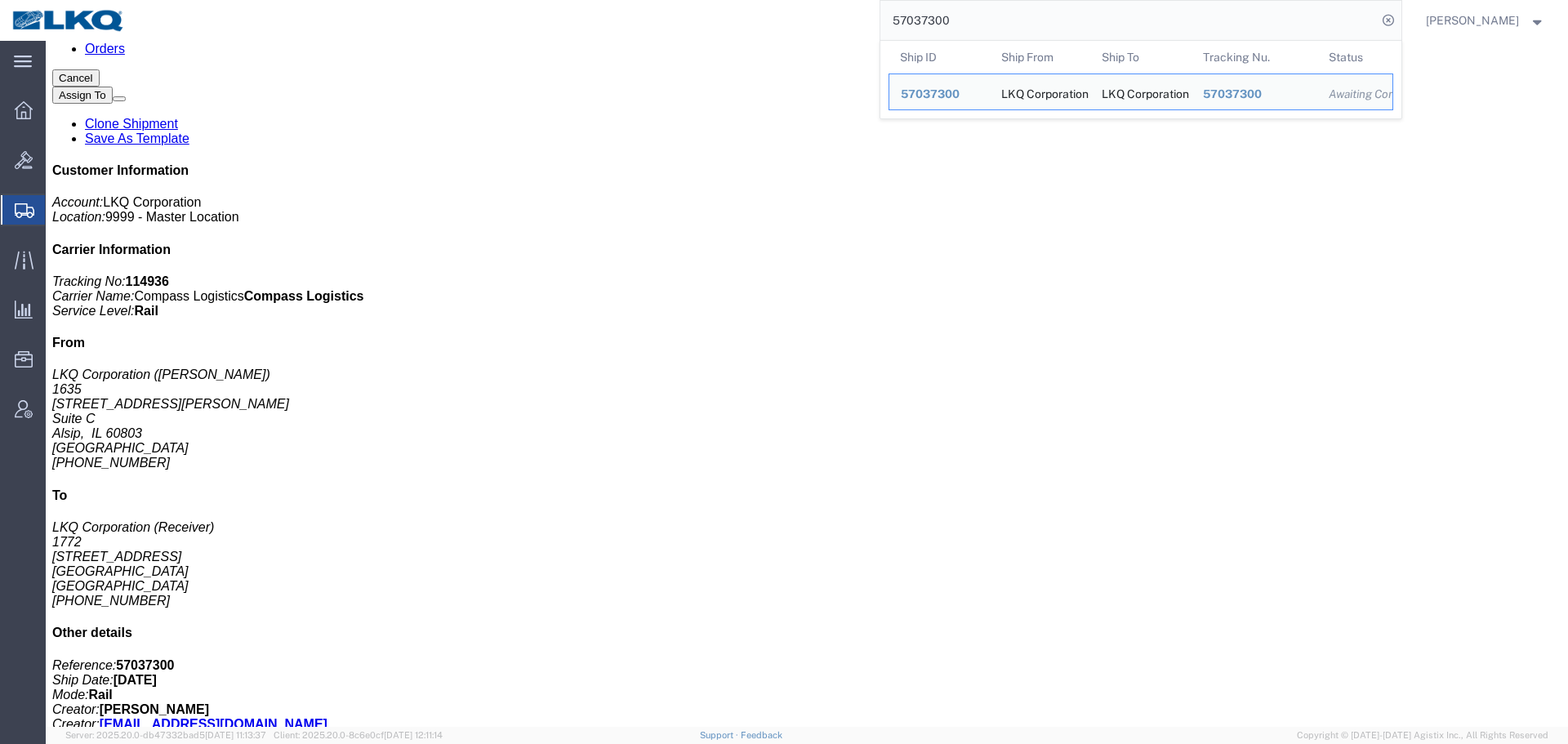
click at [1020, 28] on input "57037300" at bounding box center [1129, 20] width 496 height 39
paste input "8649"
type input "57038649"
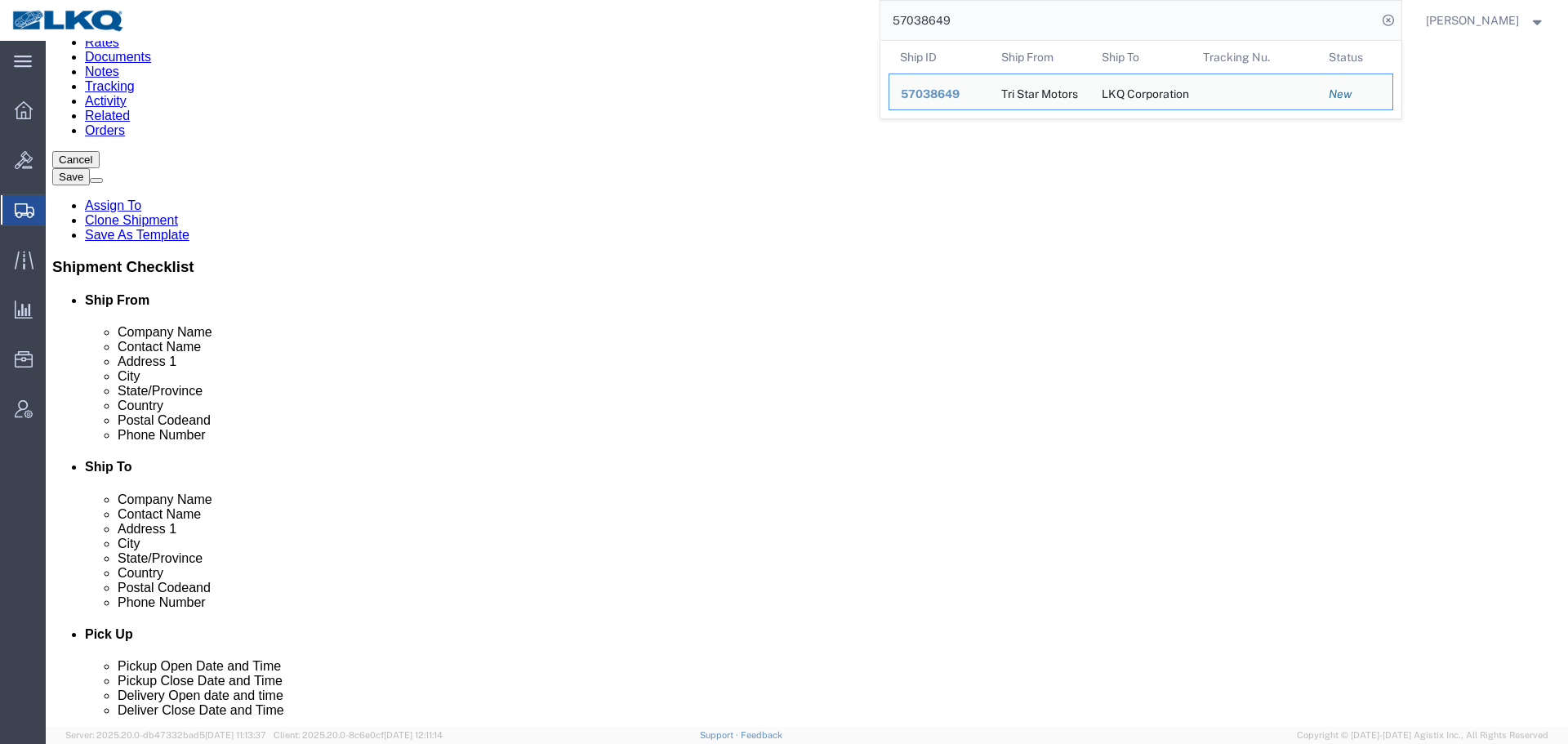
select select
select select "27708"
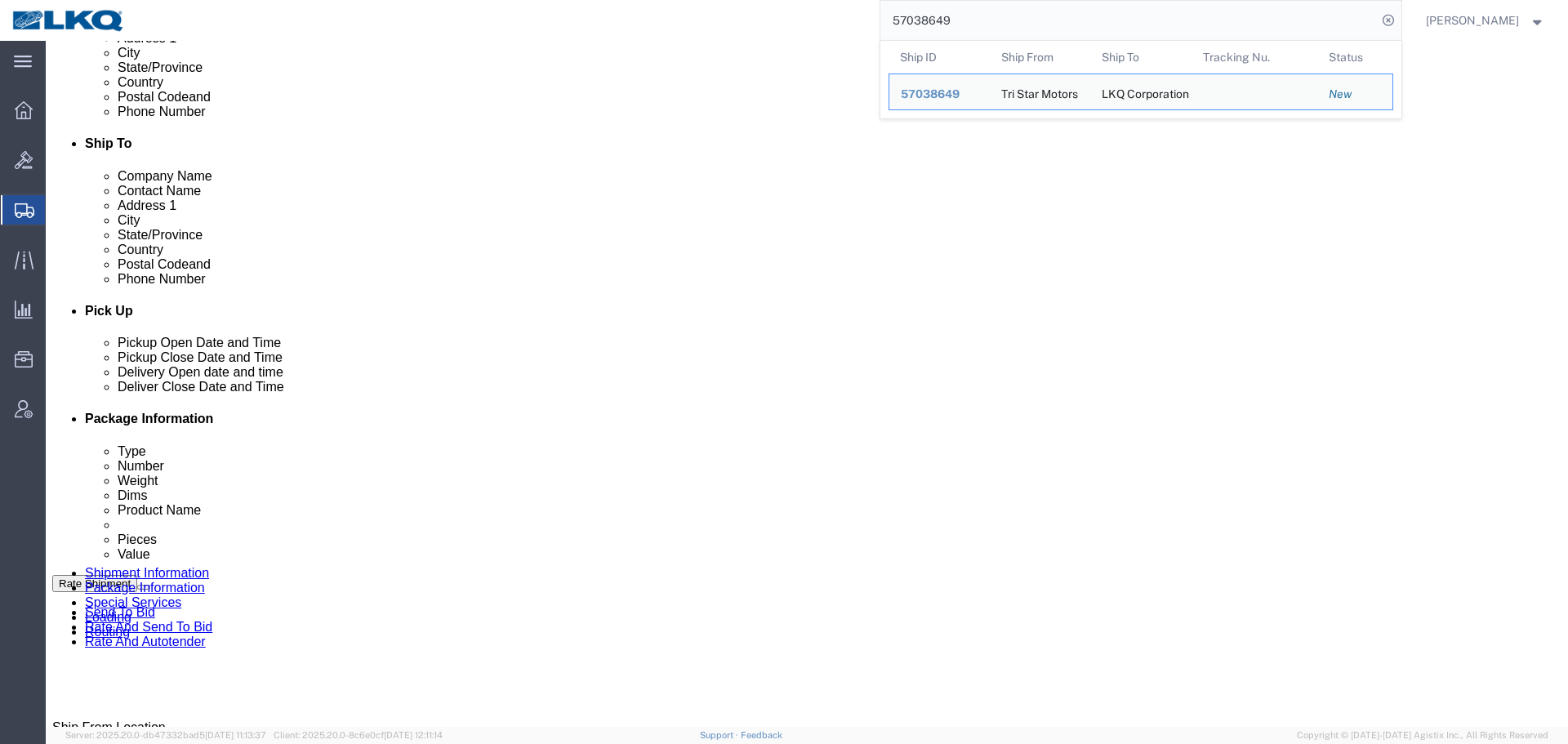
click div
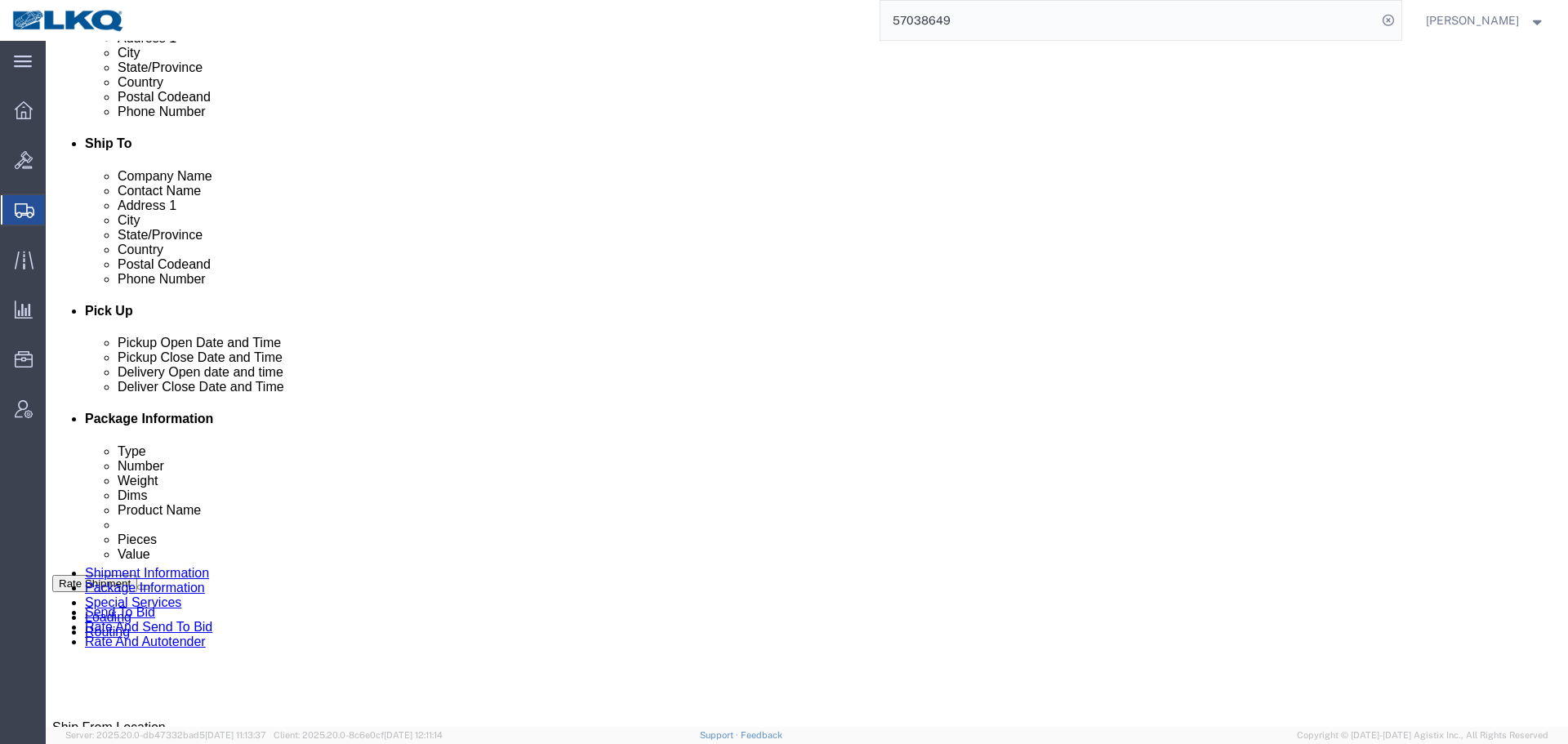
scroll to position [977, 0]
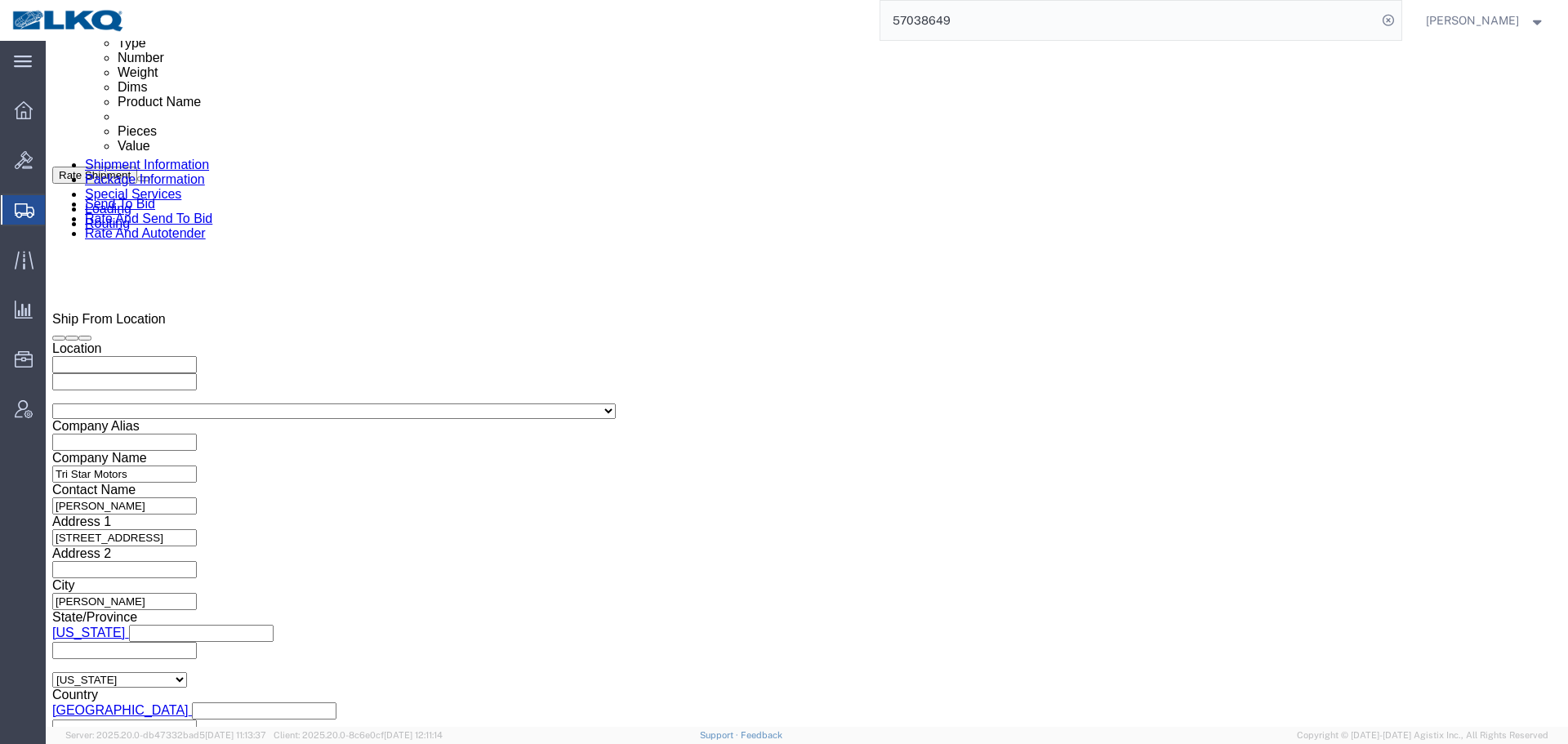
click input "2:00 AM"
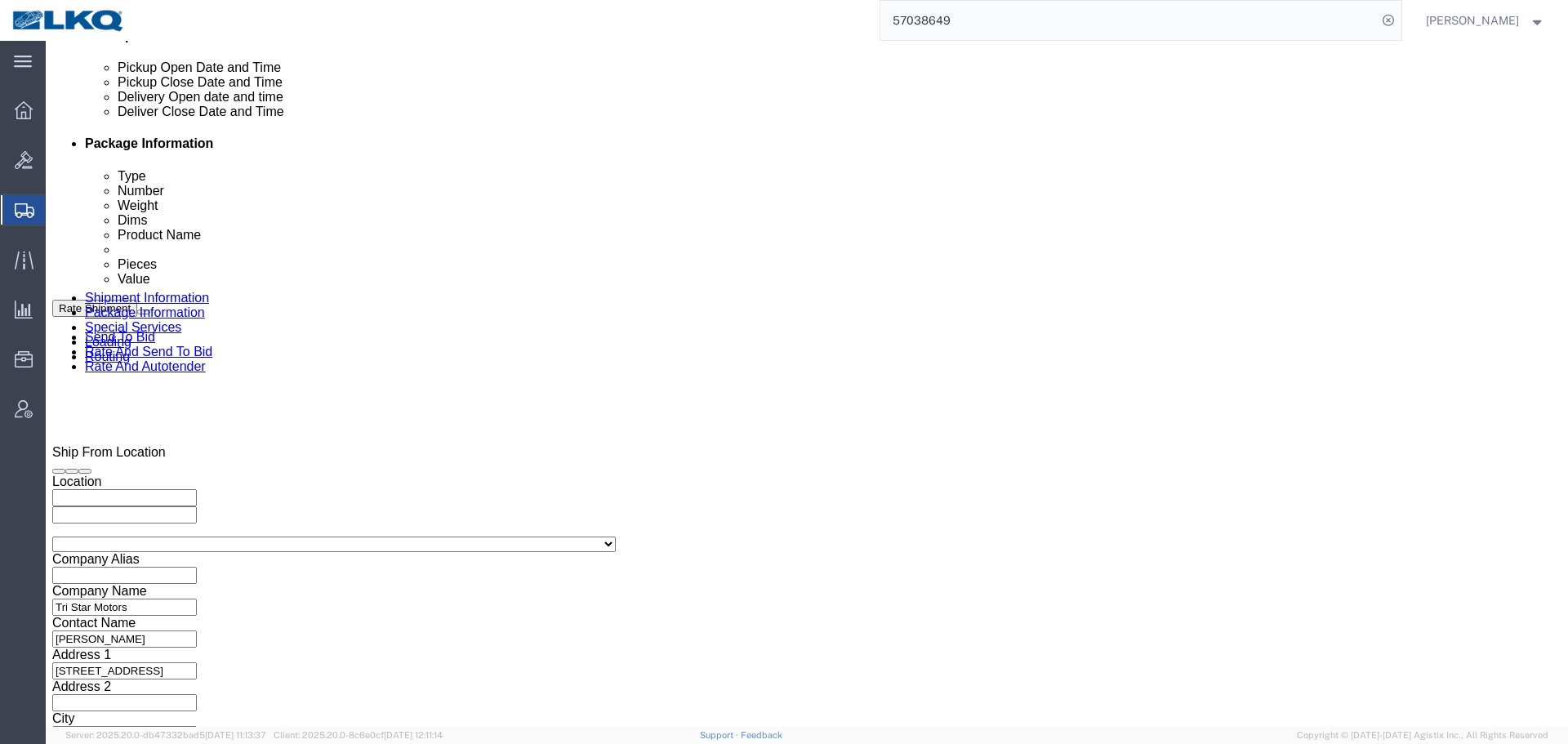
scroll to position [650, 0]
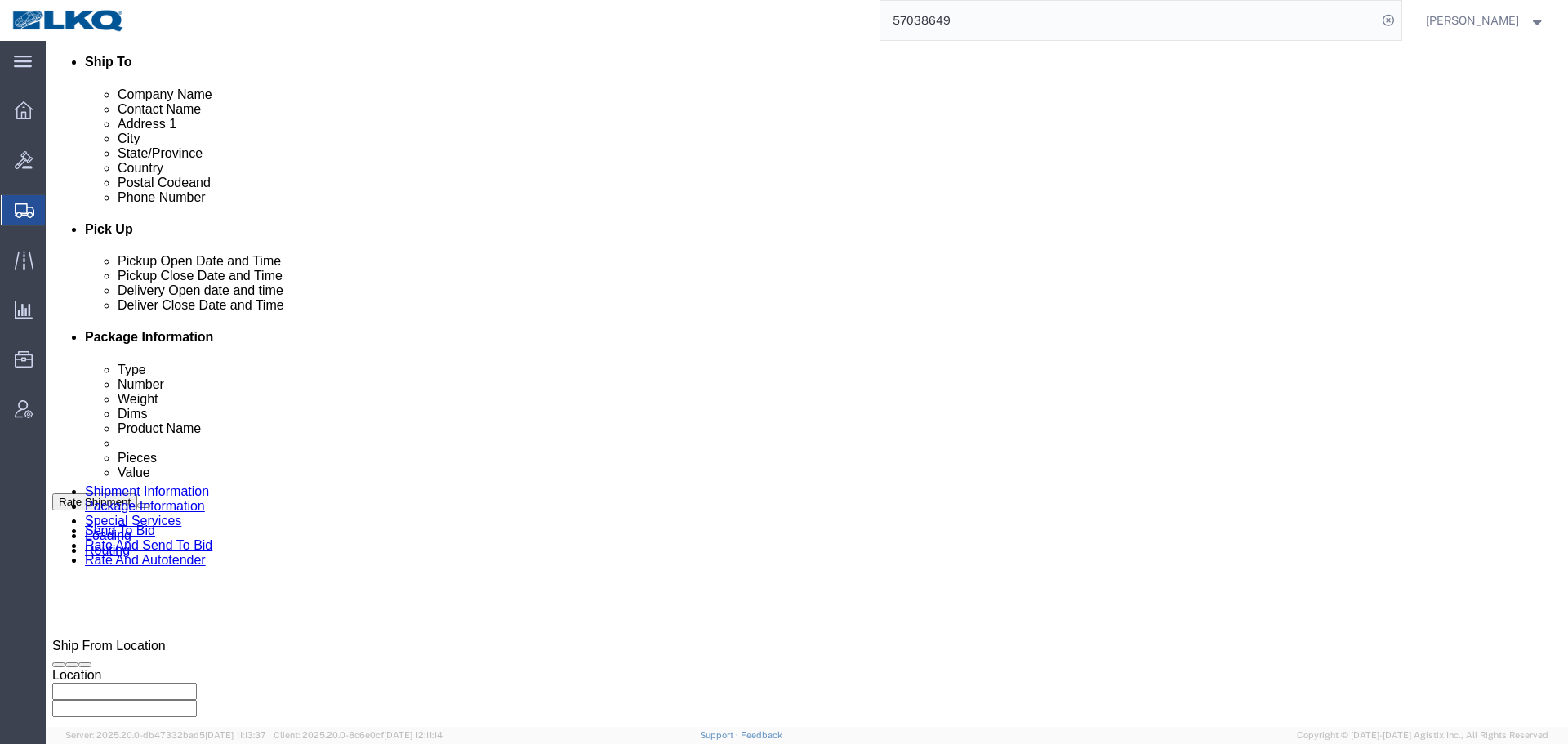
click div "Ship From Location Location My Profile Location 1100 - LKQ Crystal River 1103 -…"
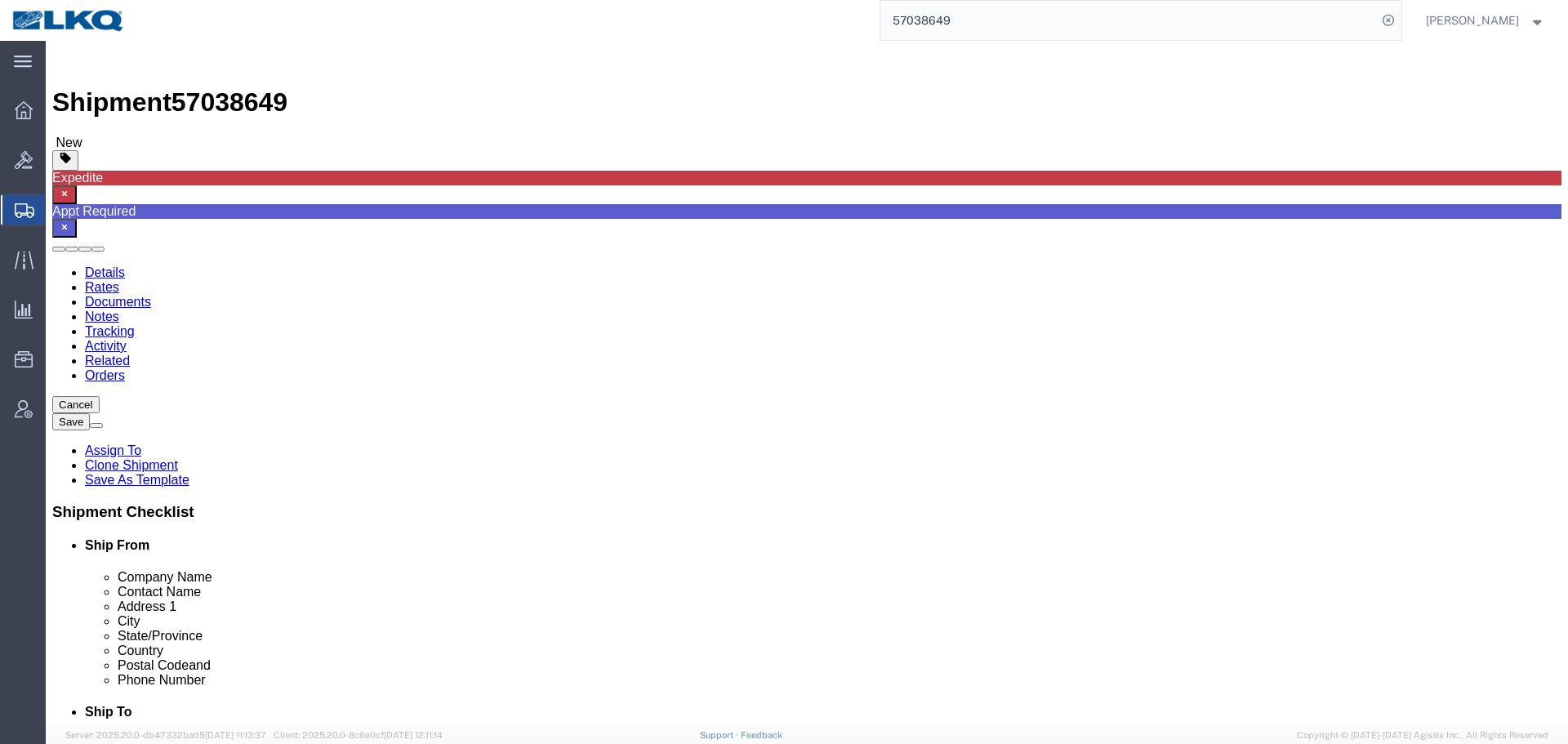
scroll to position [490, 0]
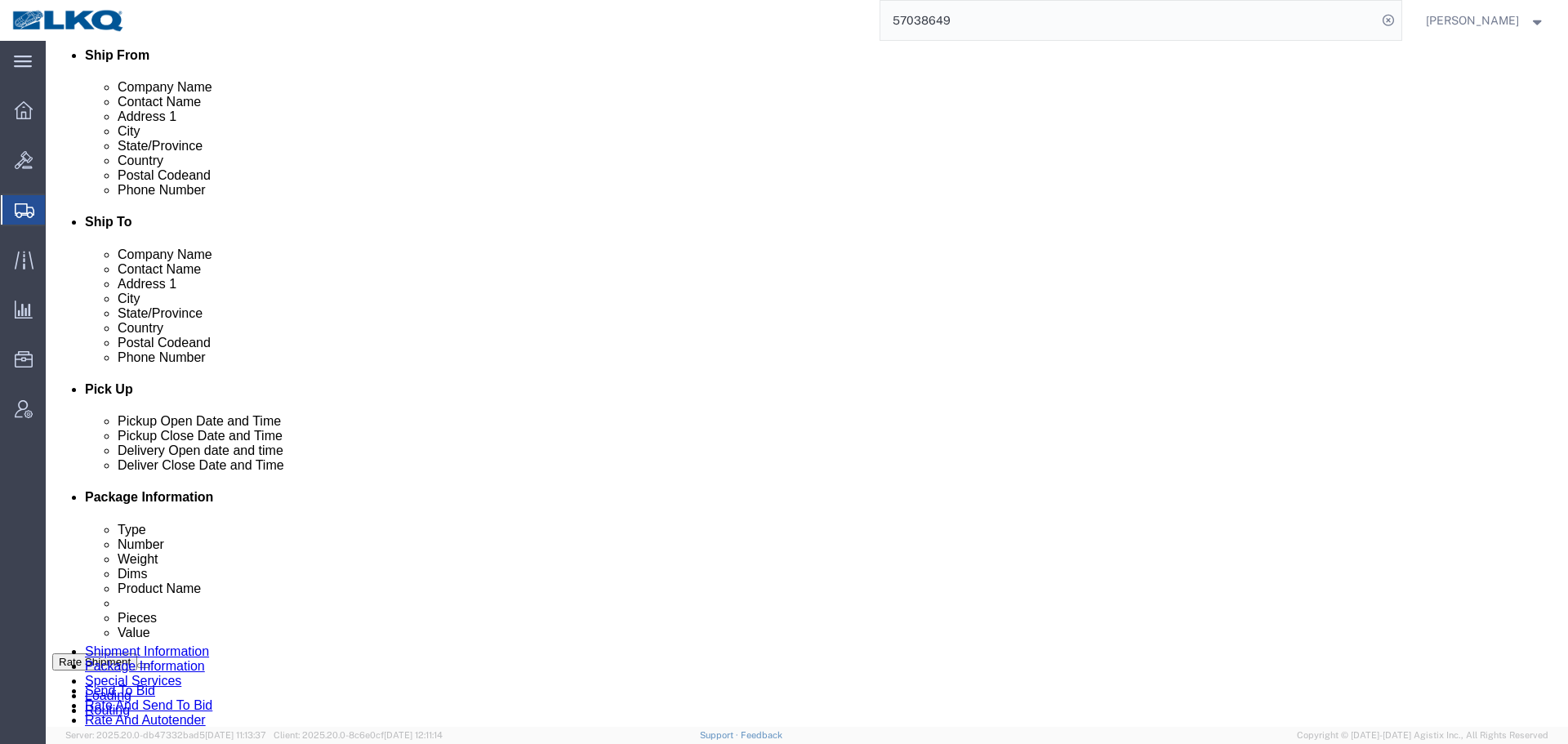
click div "Oct 09 2025 1:00 AM"
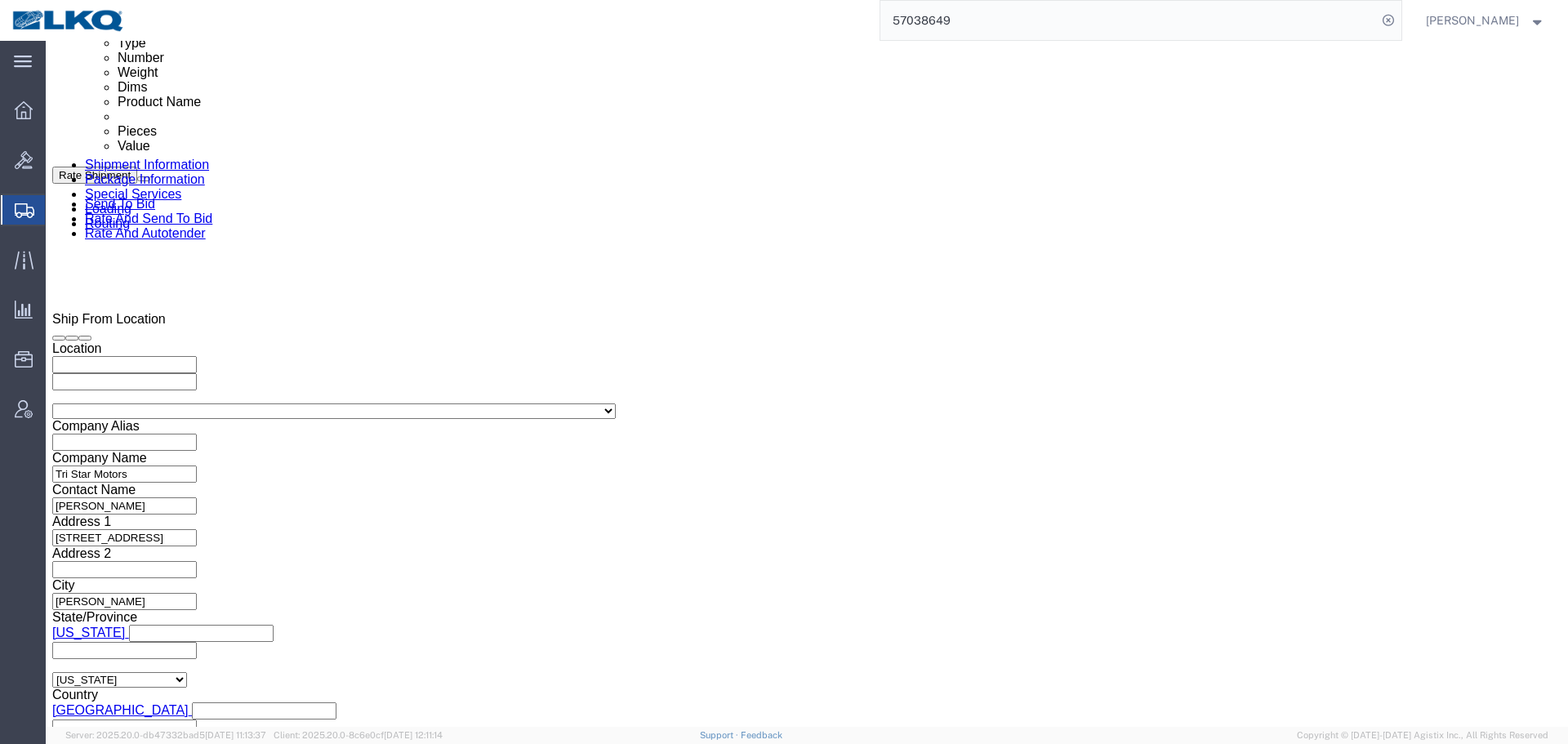
click input "1:00 AM"
click h3 "Leg 1"
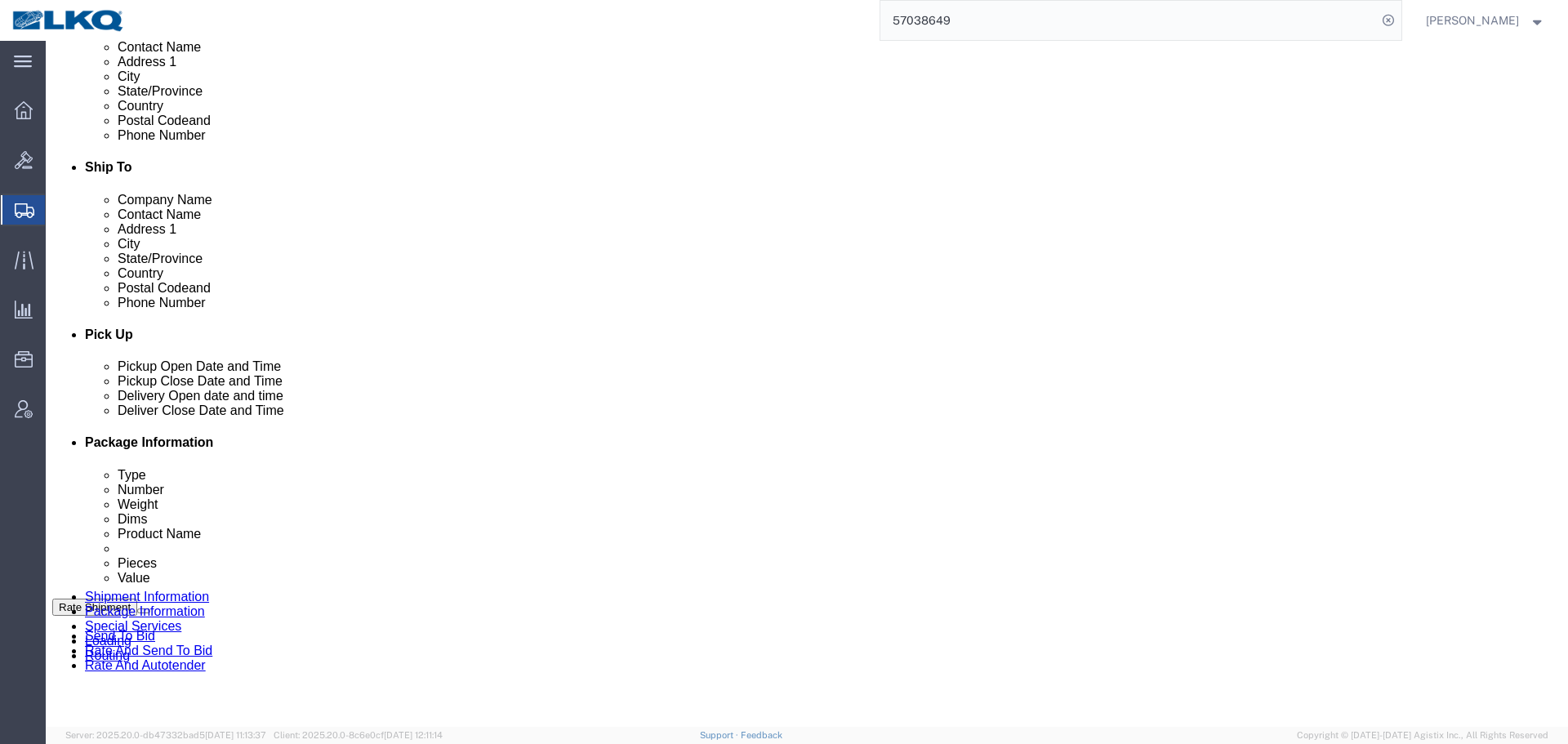
scroll to position [568, 0]
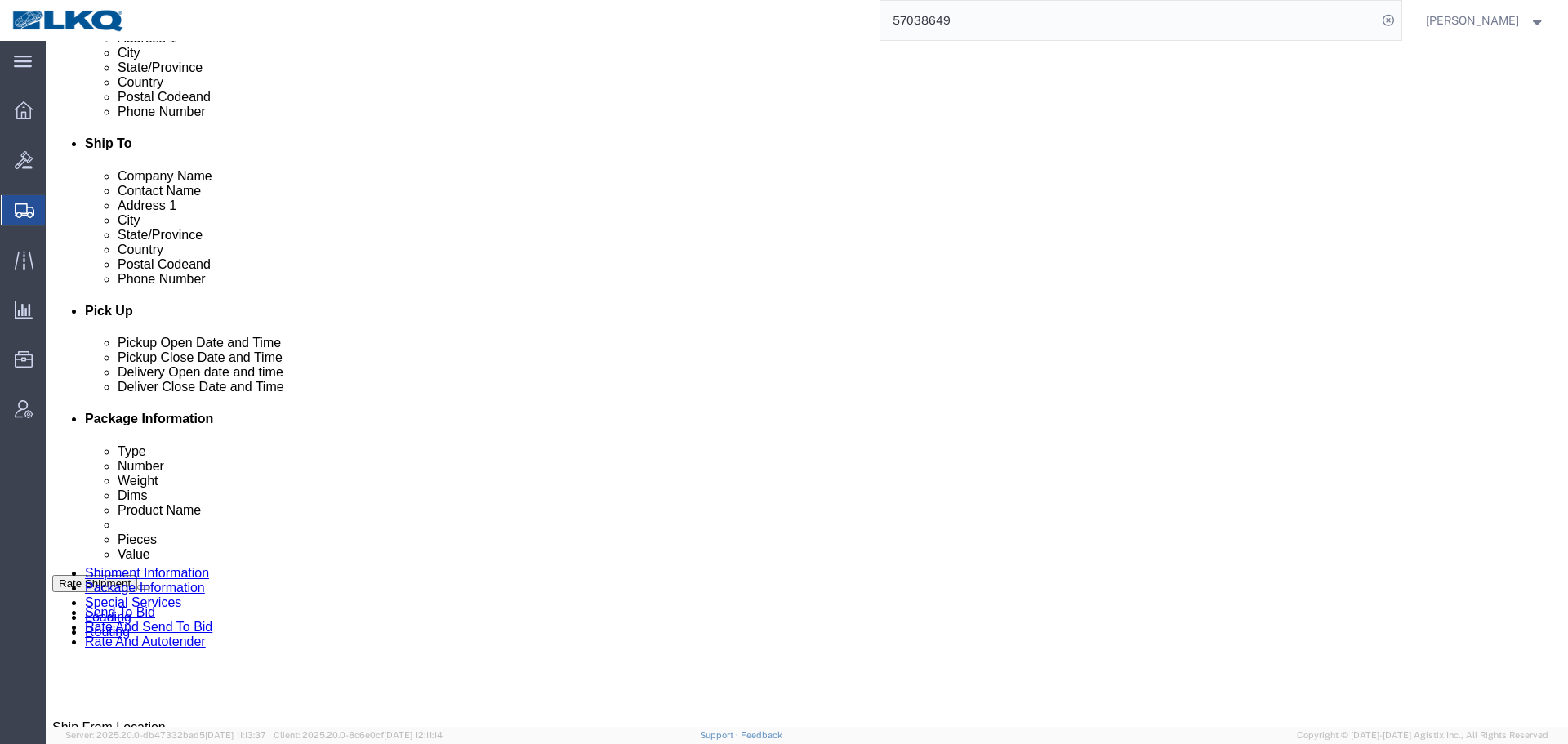
click div "Oct 09 2025 1:00 AM"
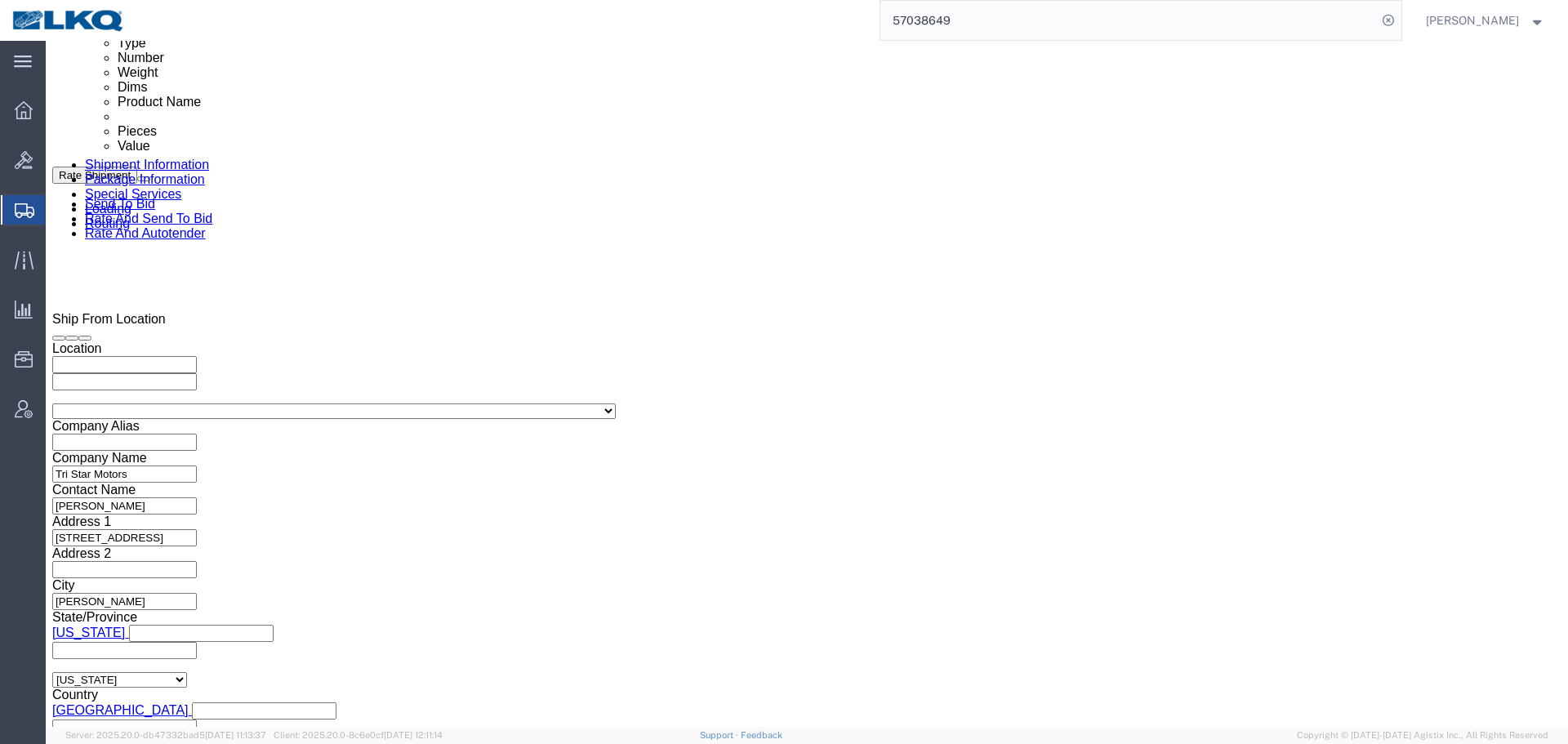
click div "Pickup Date: Pickup Start Date Pickup Start Time Pickup Open Date and Time Oct …"
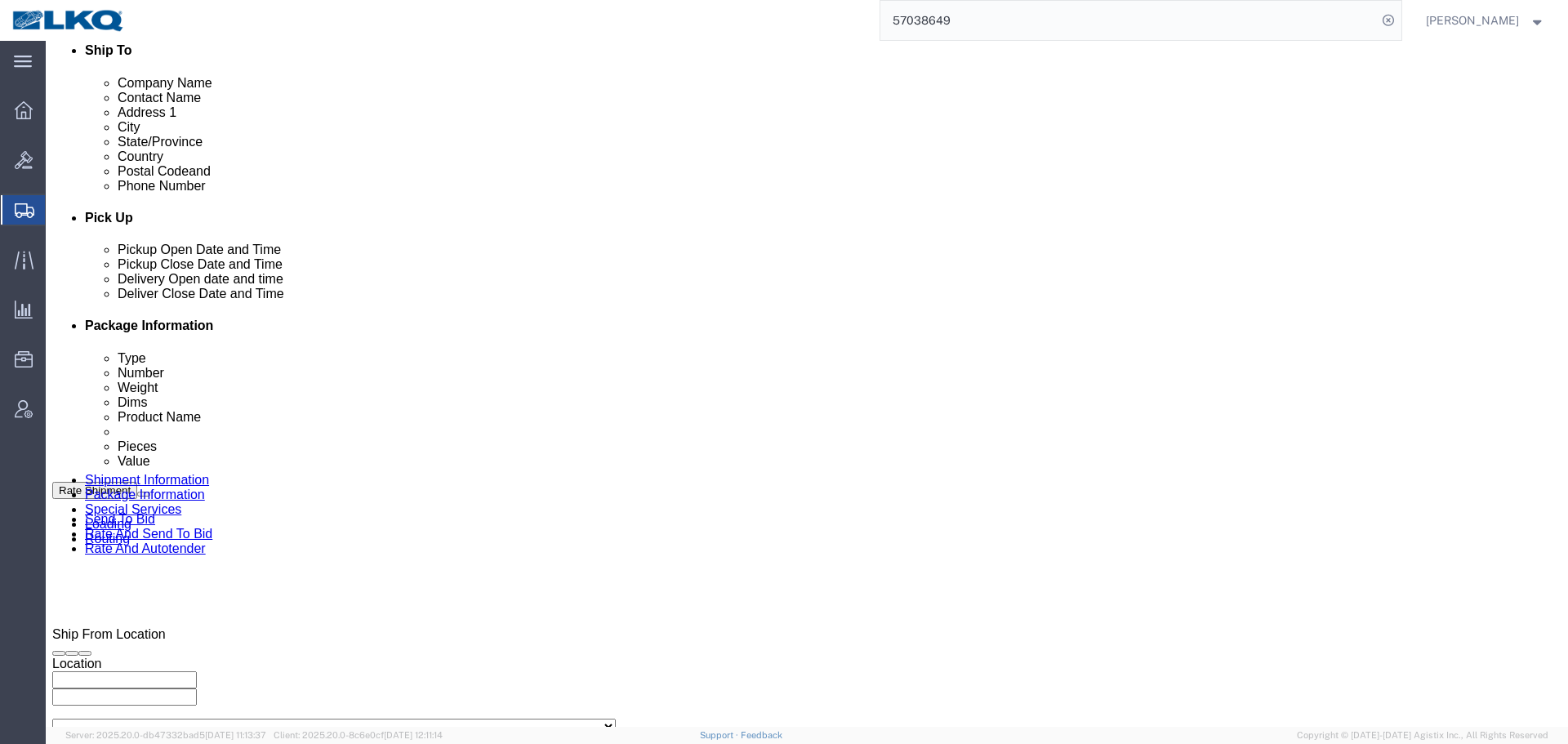
scroll to position [650, 0]
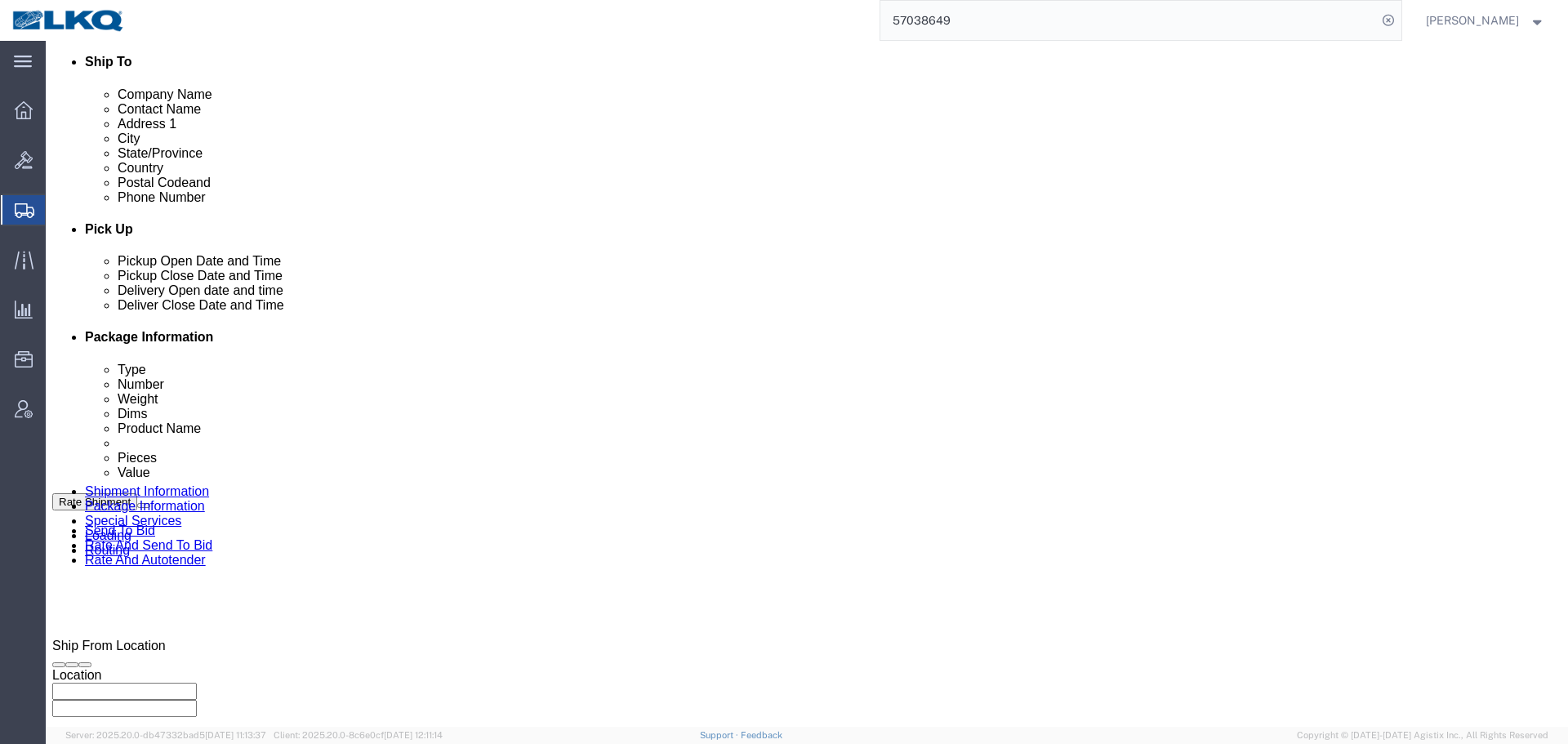
click div "Pickup Date and Time"
click div "Oct 08 2025 11:00 AM"
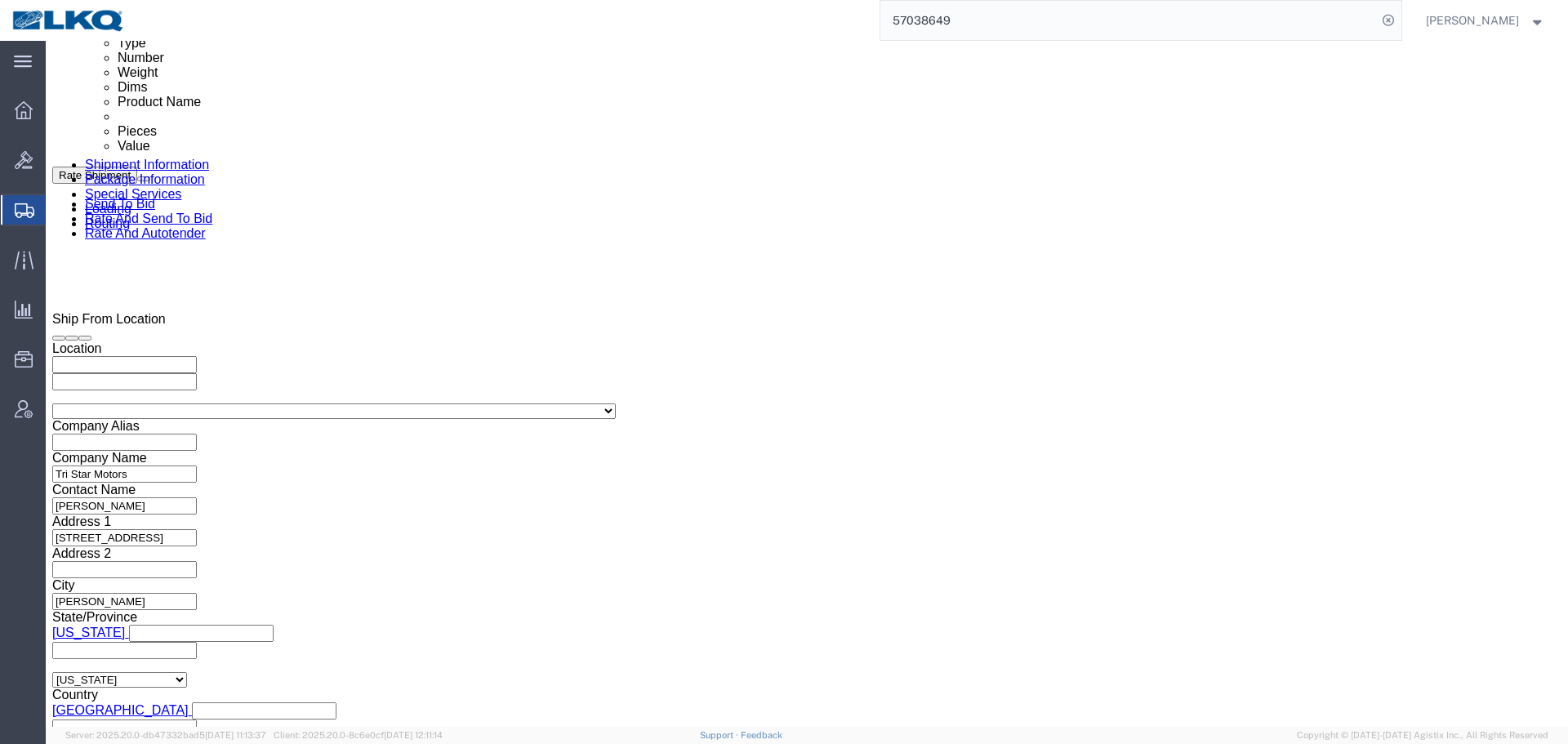
click input "11:00 AM"
click button "Apply"
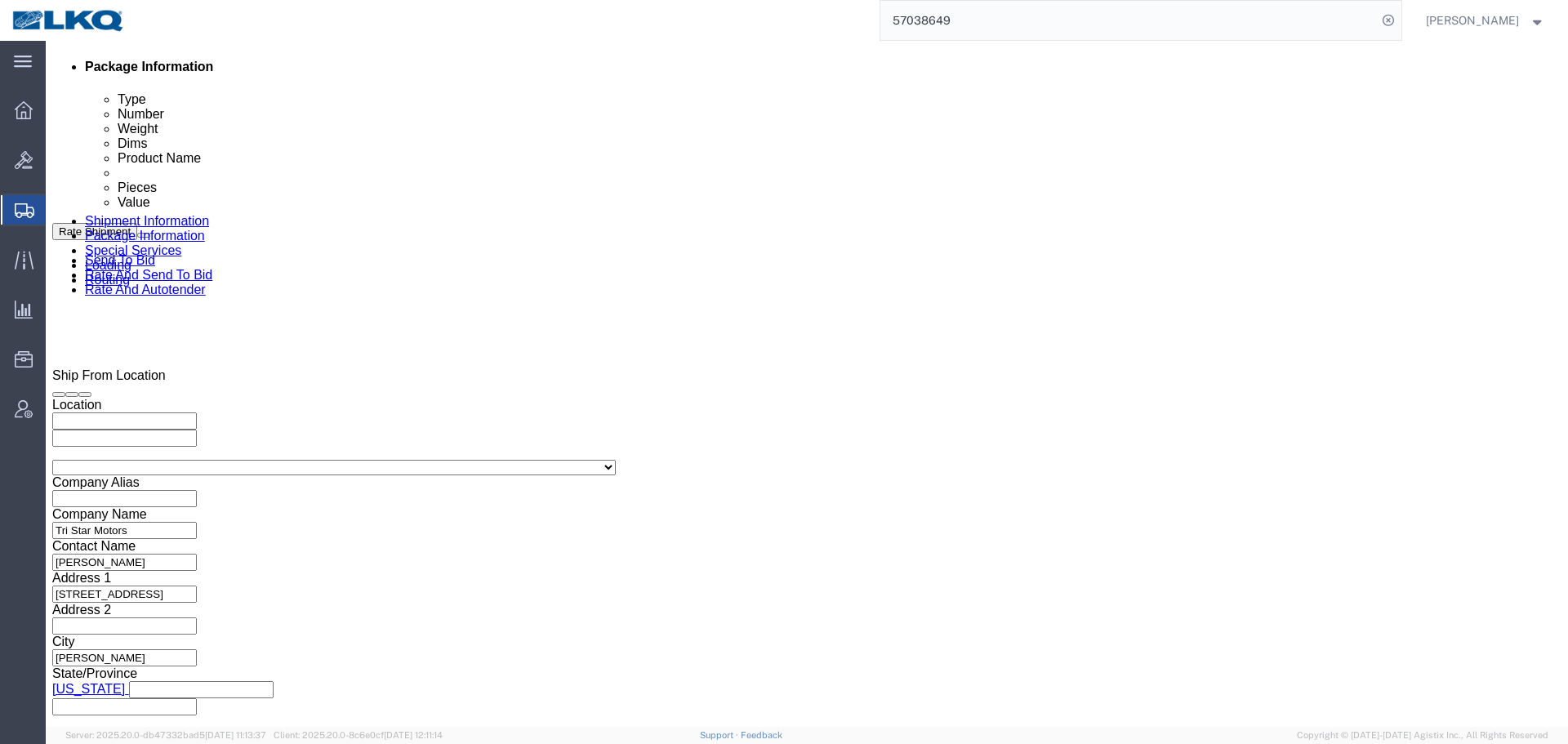
scroll to position [731, 0]
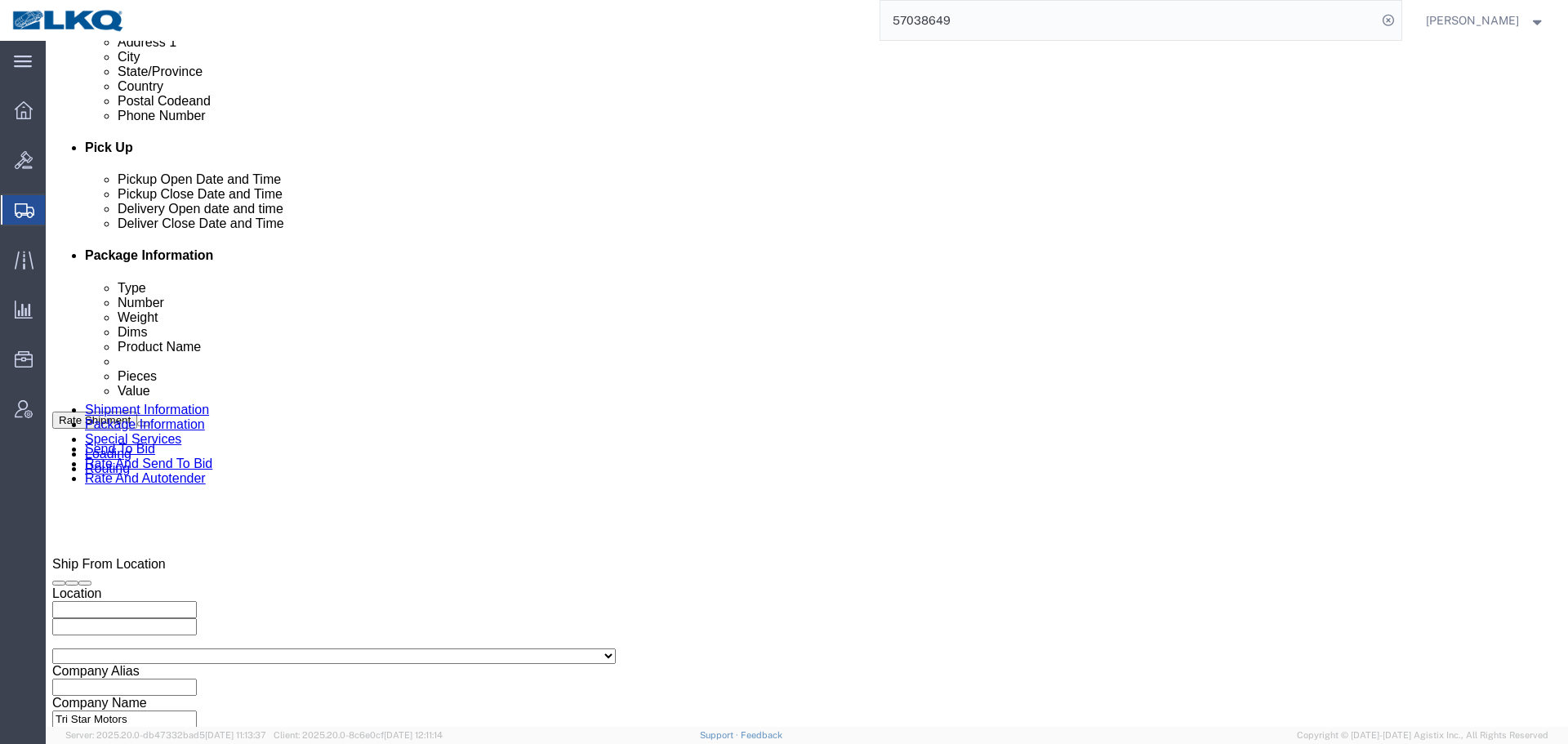
click div "Oct 08 2025 3:00 PM"
click button "Apply"
click div "Oct 10 2025 1:00 AM"
click div "Open Time 1:00 AM"
click input "1:00 AM"
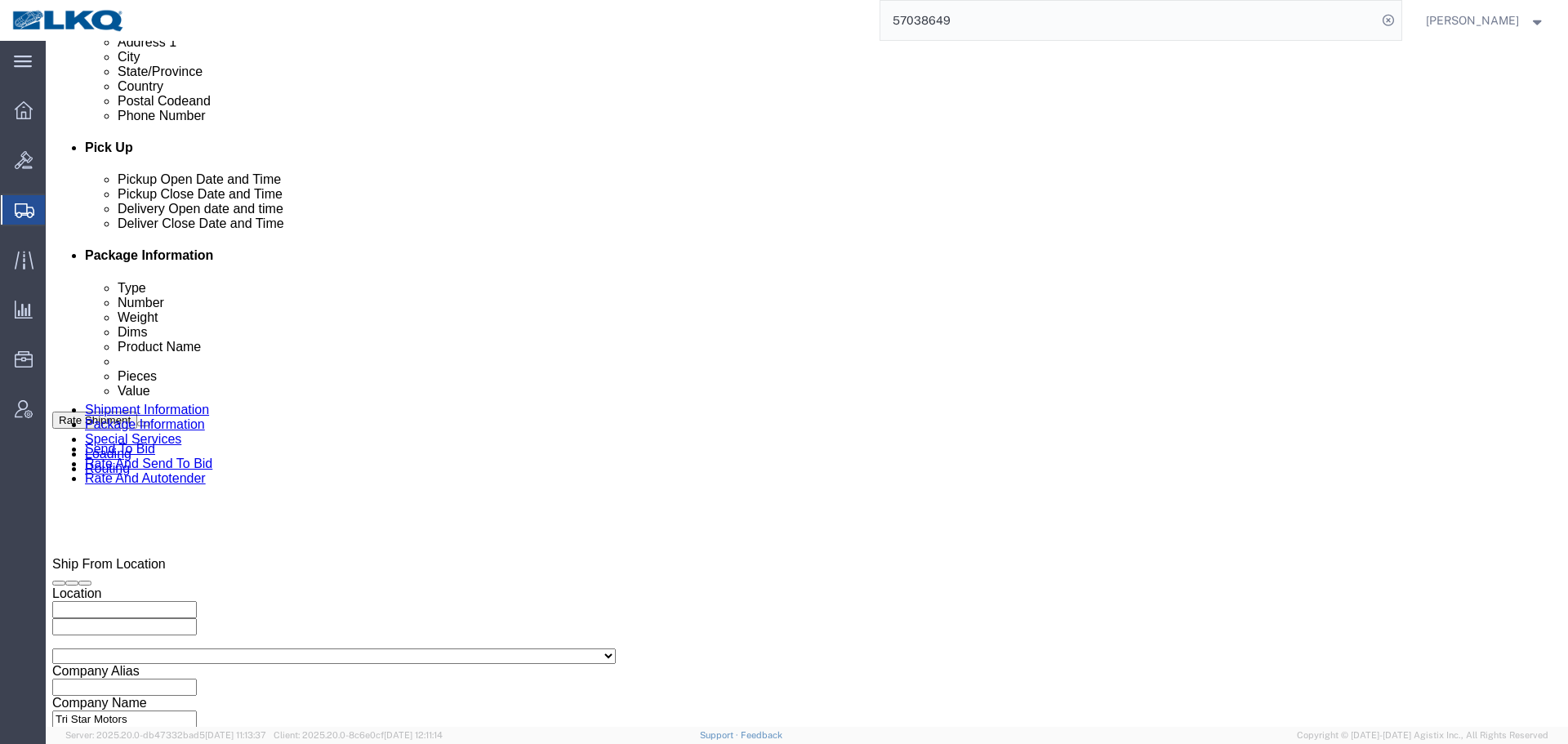
type input "11:00 AM"
click div "Pickup Date: Pickup Start Date Pickup Start Time Pickup Open Date and Time Oct …"
click div
click input "2:00 AM"
type input "1101"
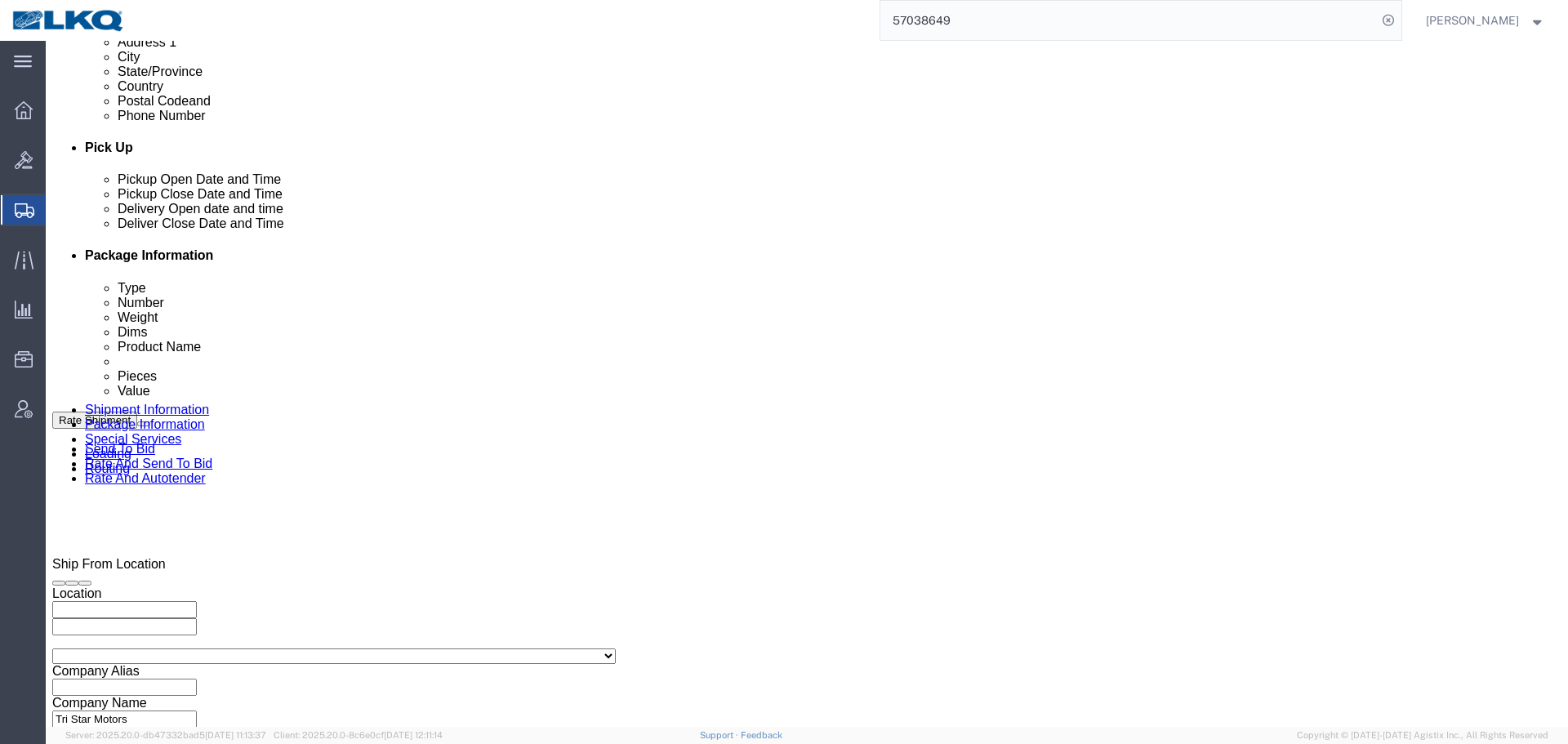
type input "11:01 AM"
click button "Apply"
click button "Save"
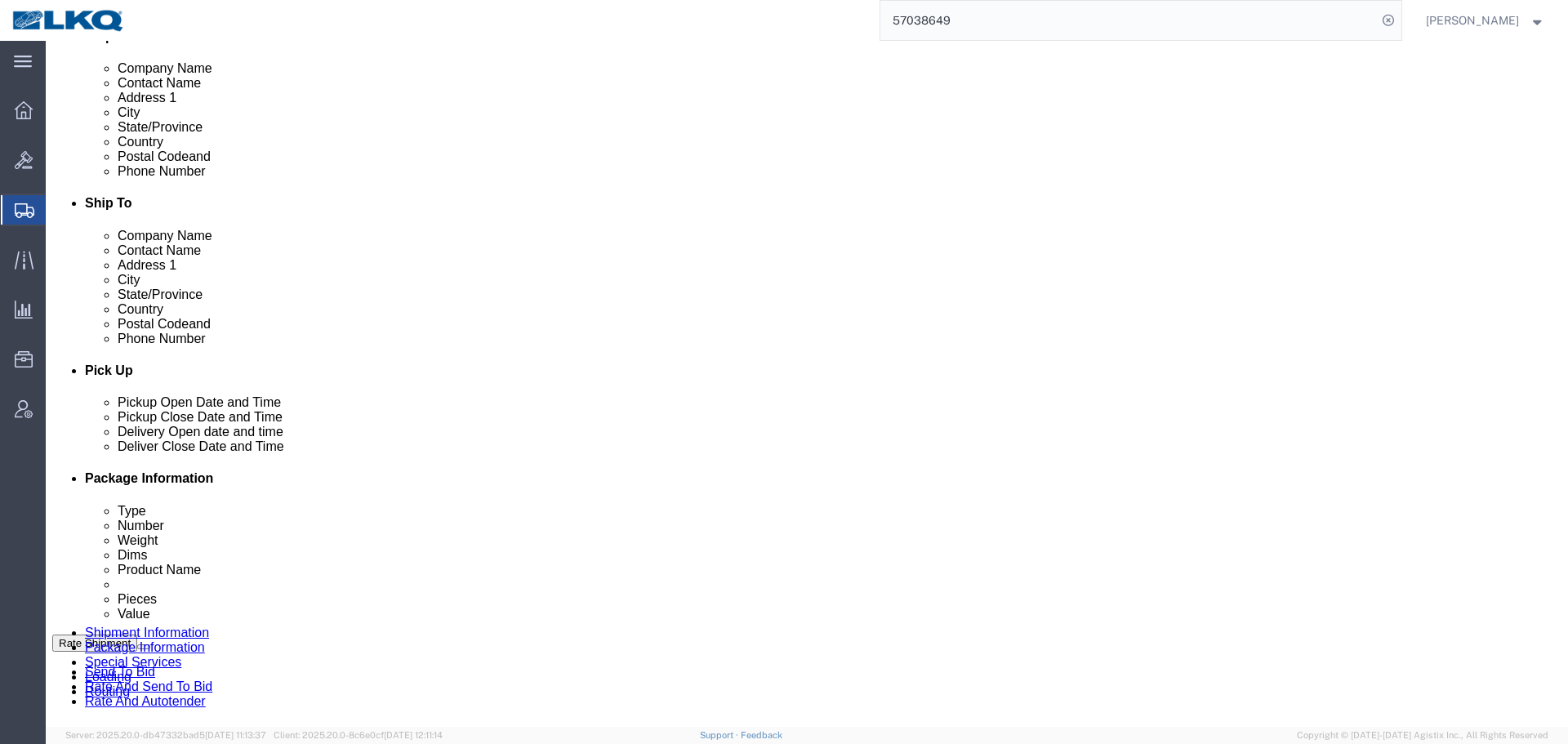
scroll to position [487, 0]
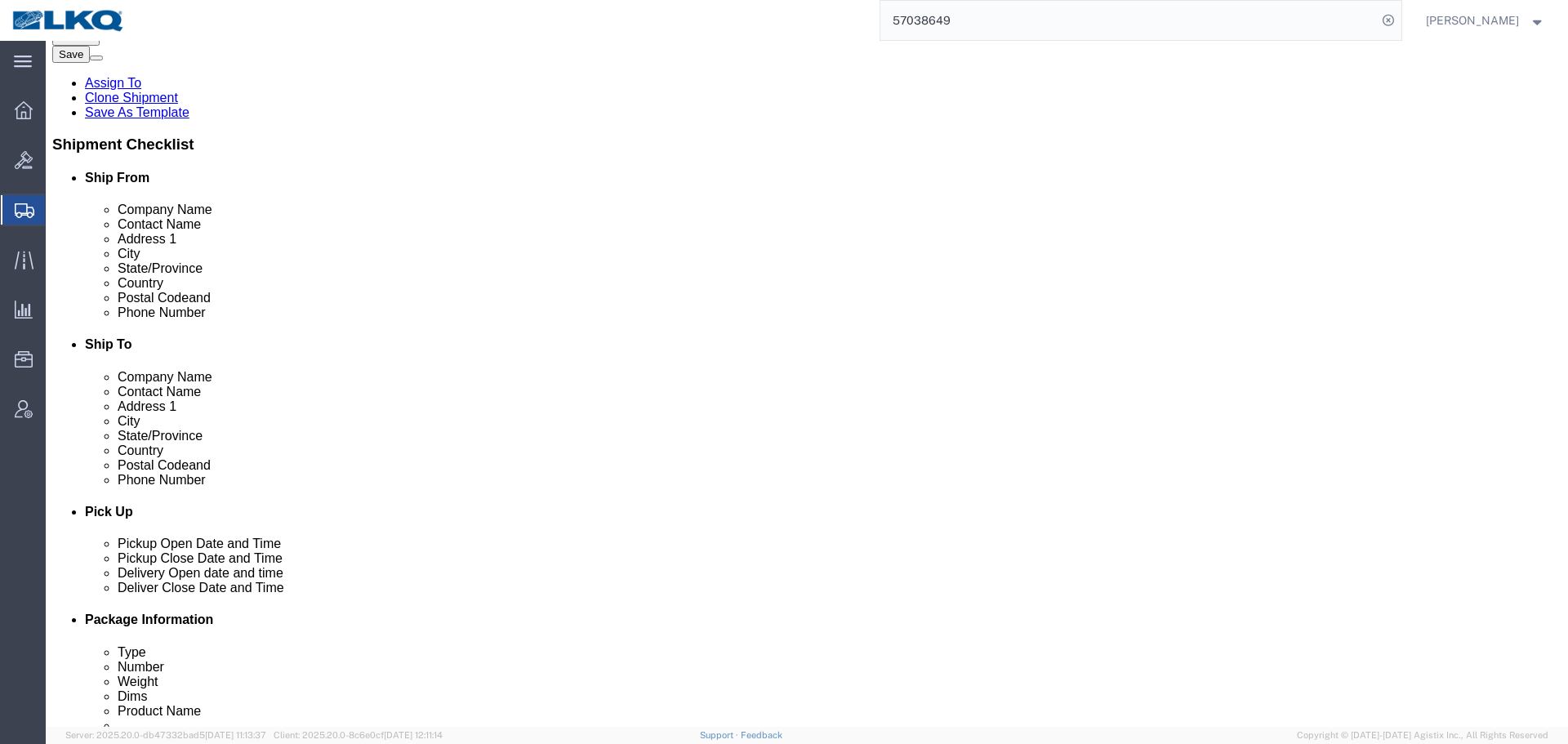
scroll to position [323, 0]
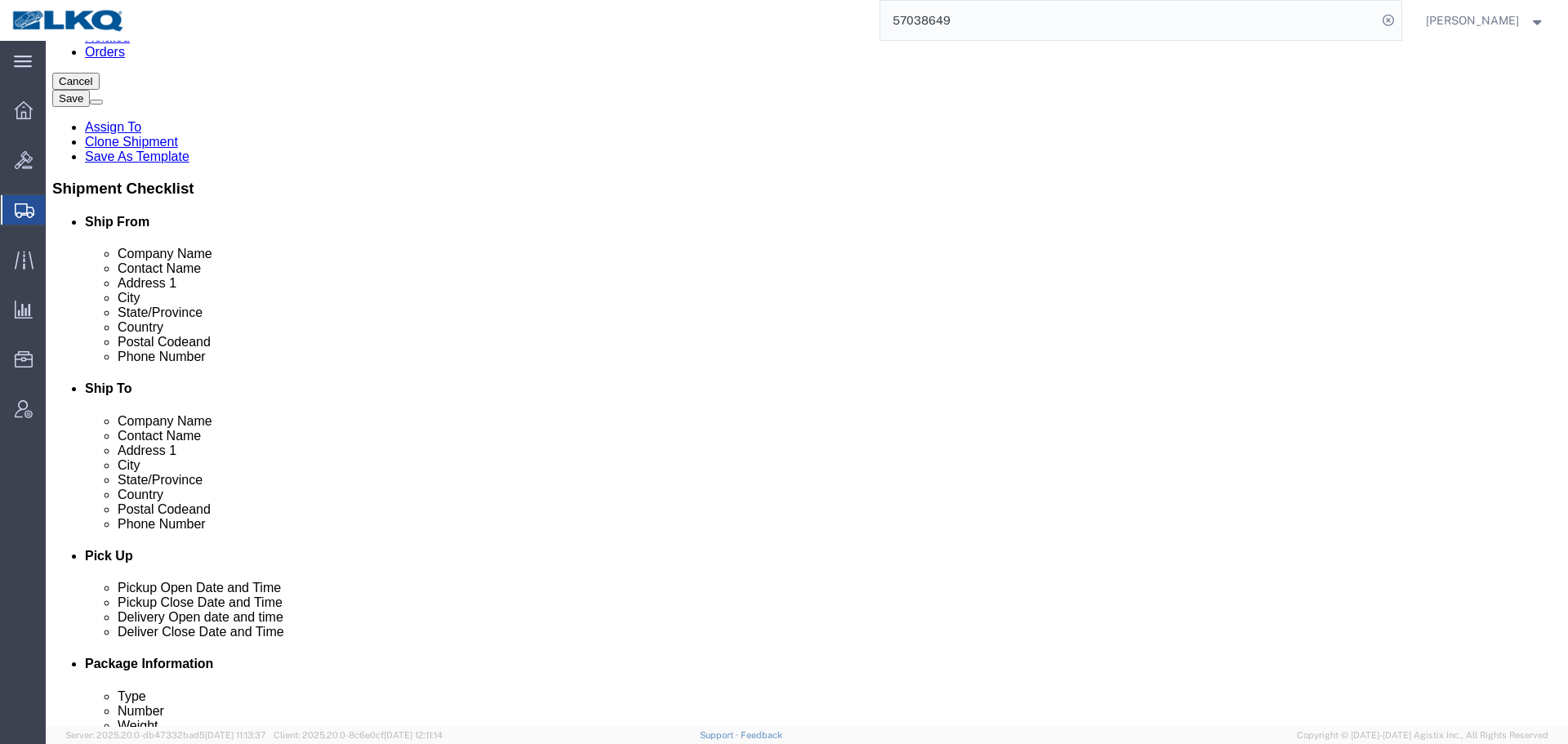
click input "54002"
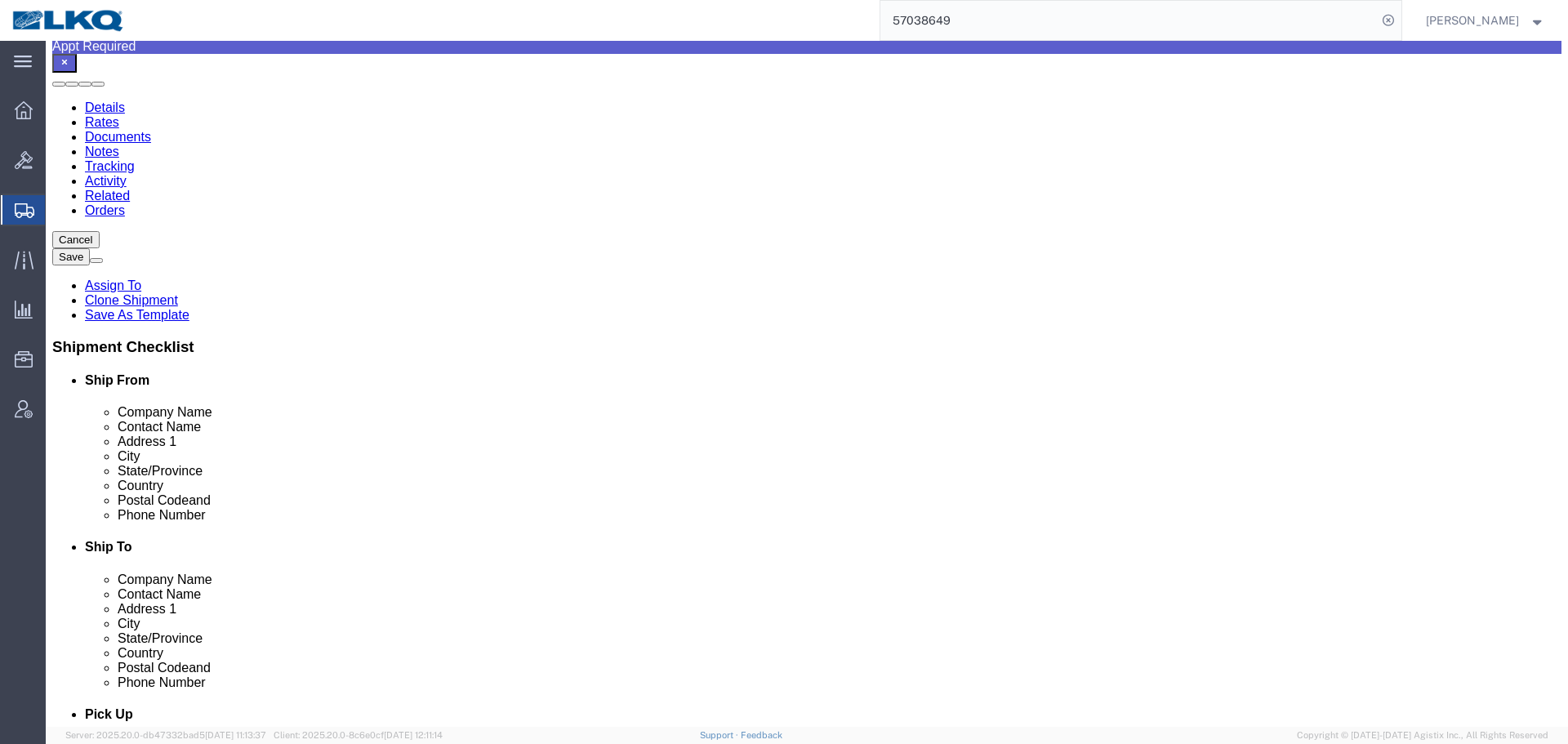
scroll to position [160, 0]
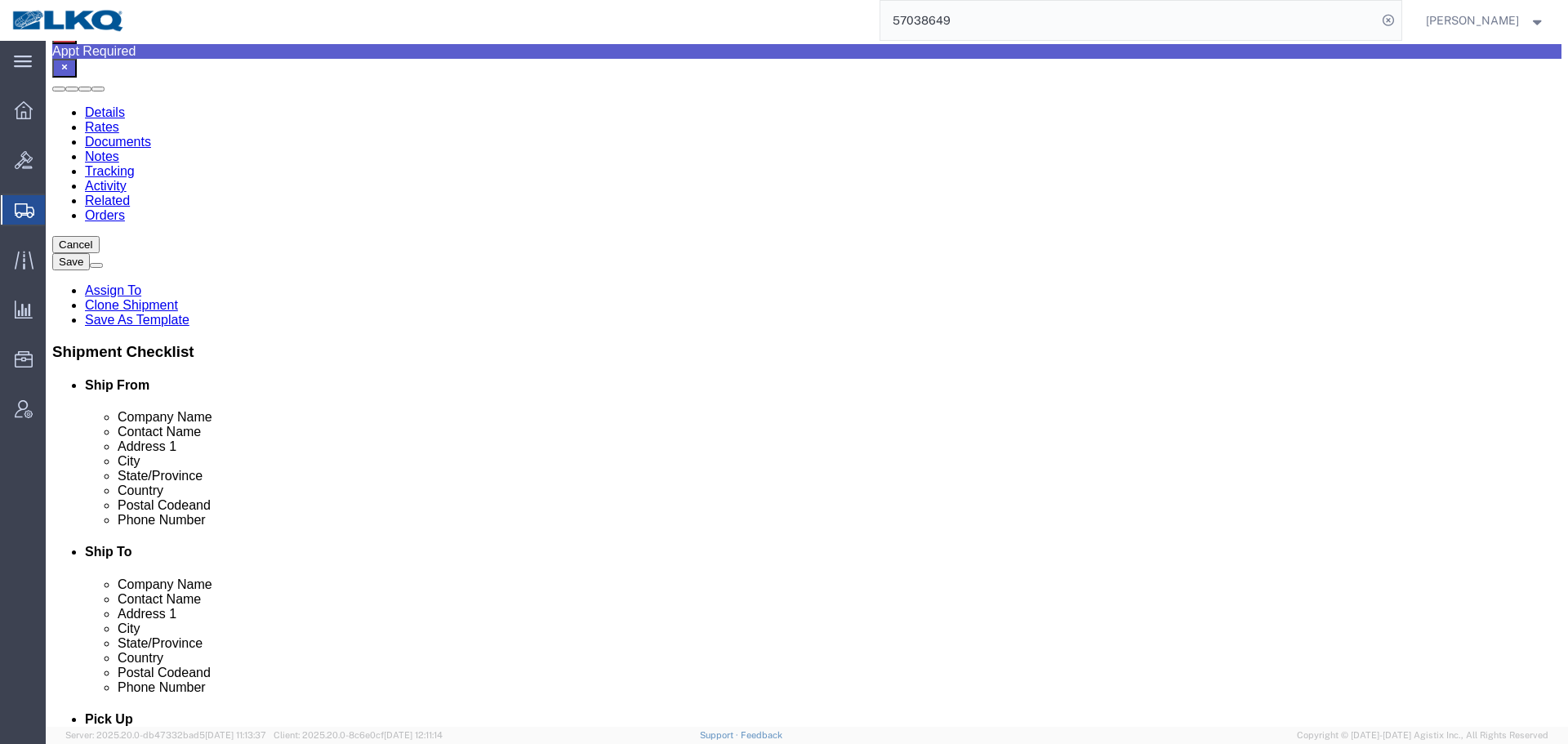
click input "75050"
click button "Save"
click div
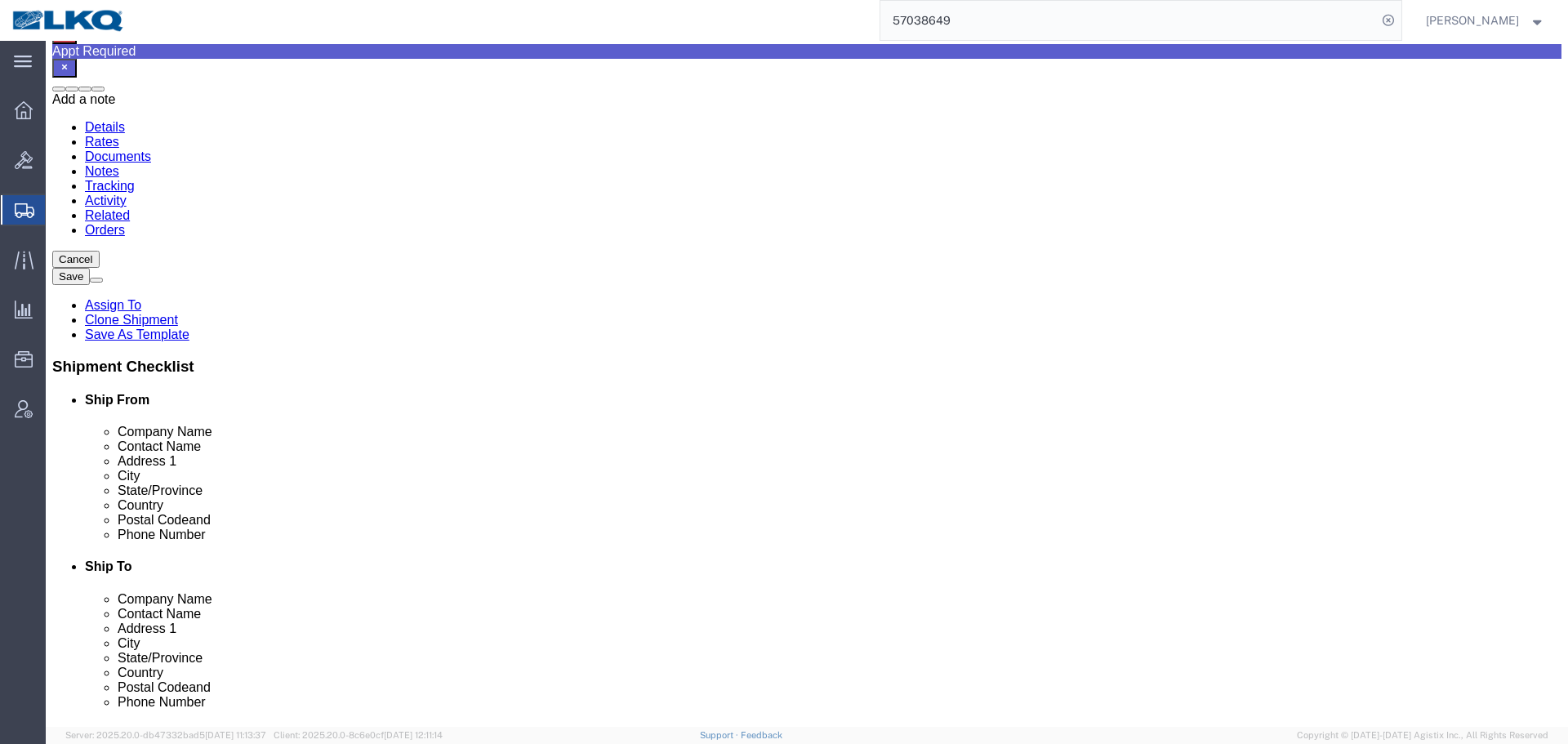
click span
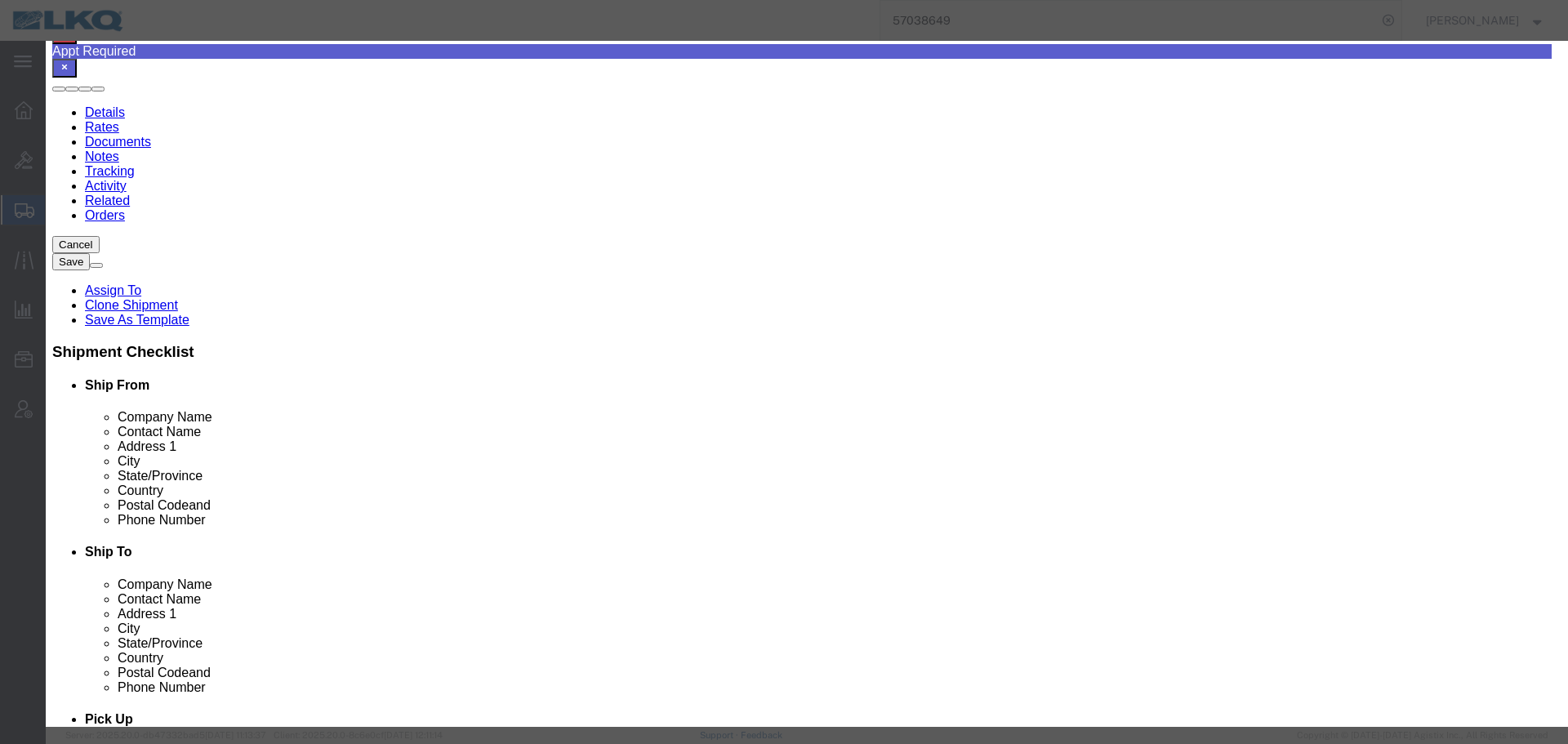
click select "Select Approval Bid Notes Carrier Change Notes Claim Notes Content Hazmat Notes…"
select select "BID_NOTES"
click select "Select Approval Bid Notes Carrier Change Notes Claim Notes Content Hazmat Notes…"
click select "Select Private to Account Private to Vendor Public"
select select "PRIVATE_TO_ACCOUNT"
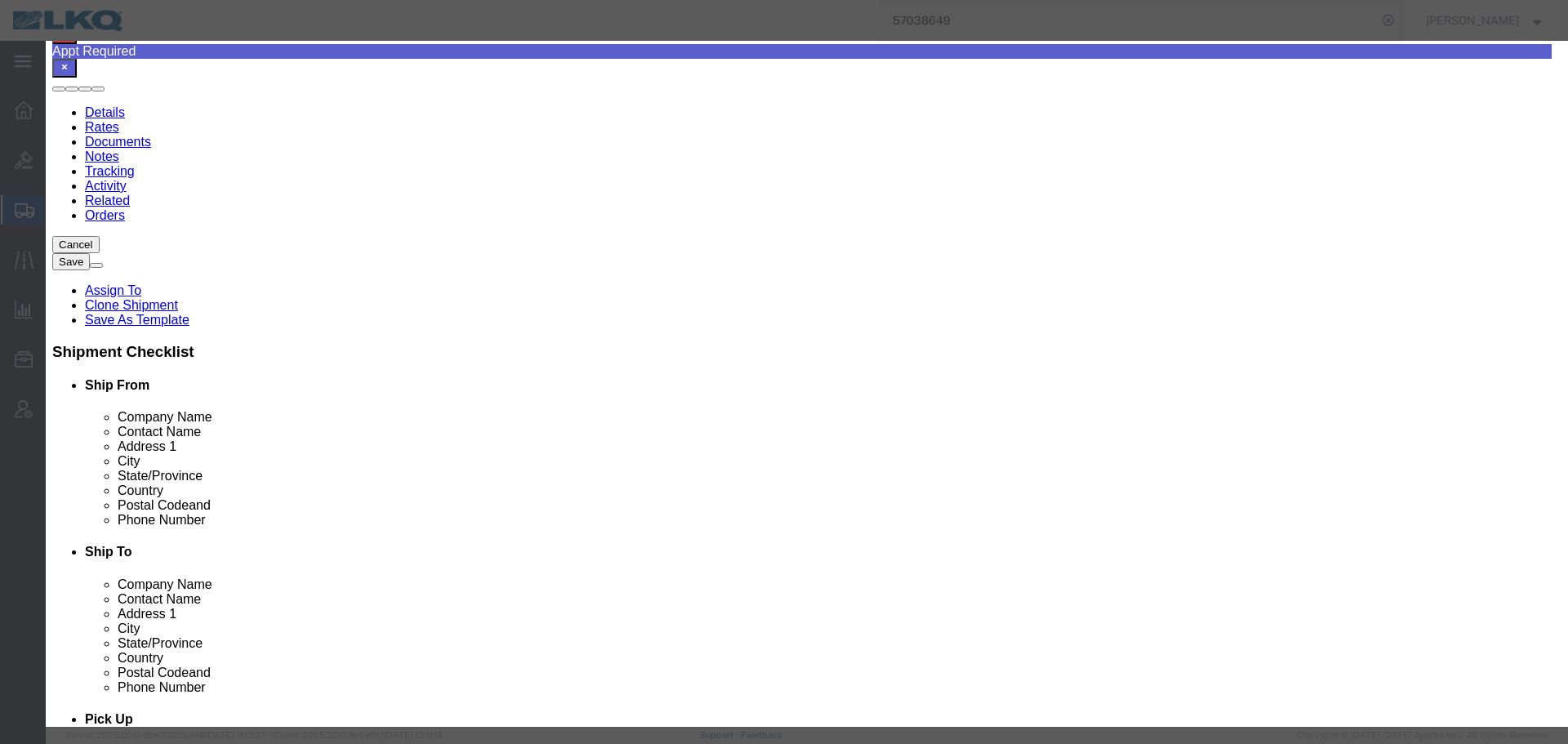
click select "Select Private to Account Private to Vendor Public"
click textarea
paste textarea "$2,262"
drag, startPoint x: 533, startPoint y: 221, endPoint x: 495, endPoint y: 221, distance: 38.0
click div "Note Type Select Approval Bid Notes Carrier Change Notes Claim Notes Content Ha…"
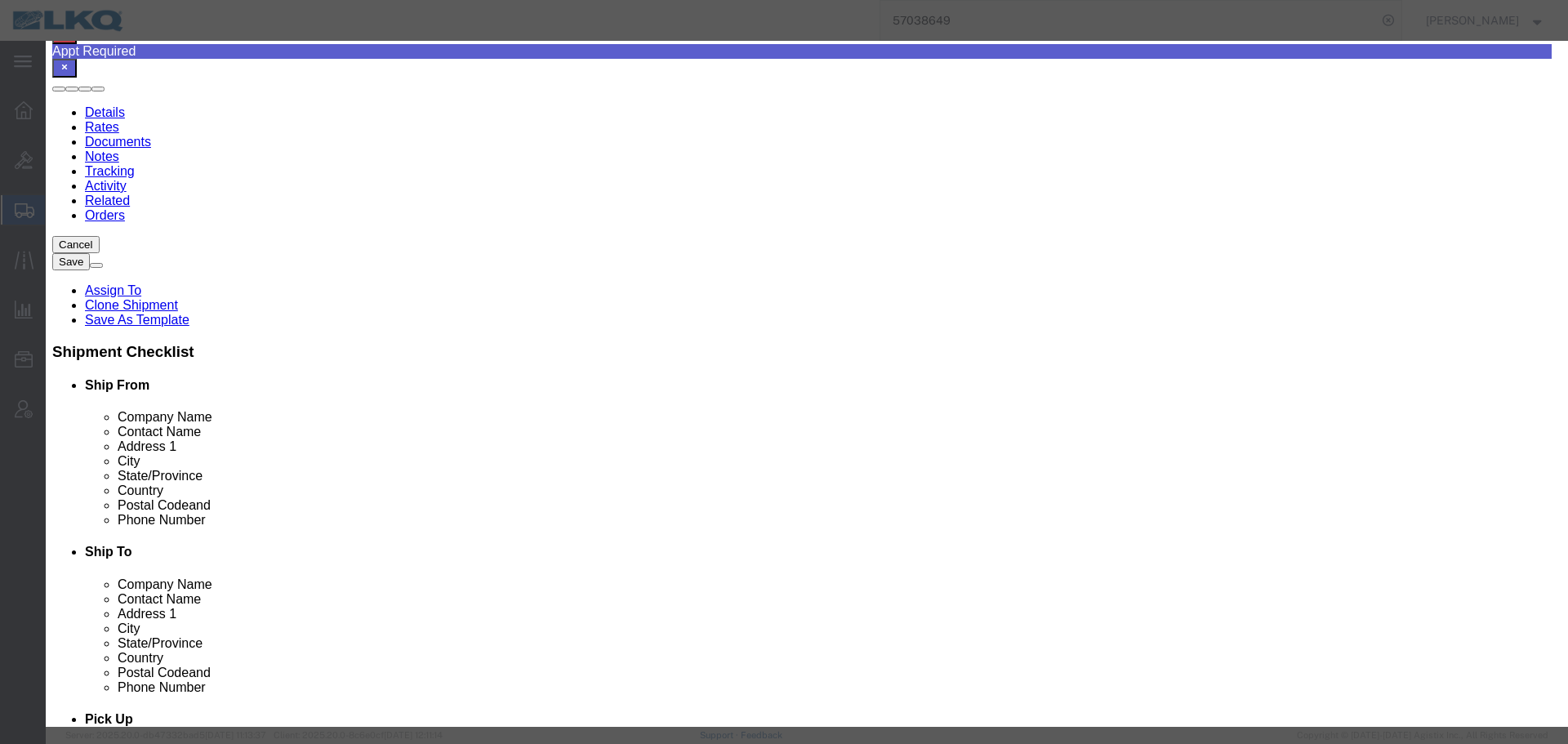
click textarea "DAT: $2,262"
type textarea "DAT: $2262"
click button "Save"
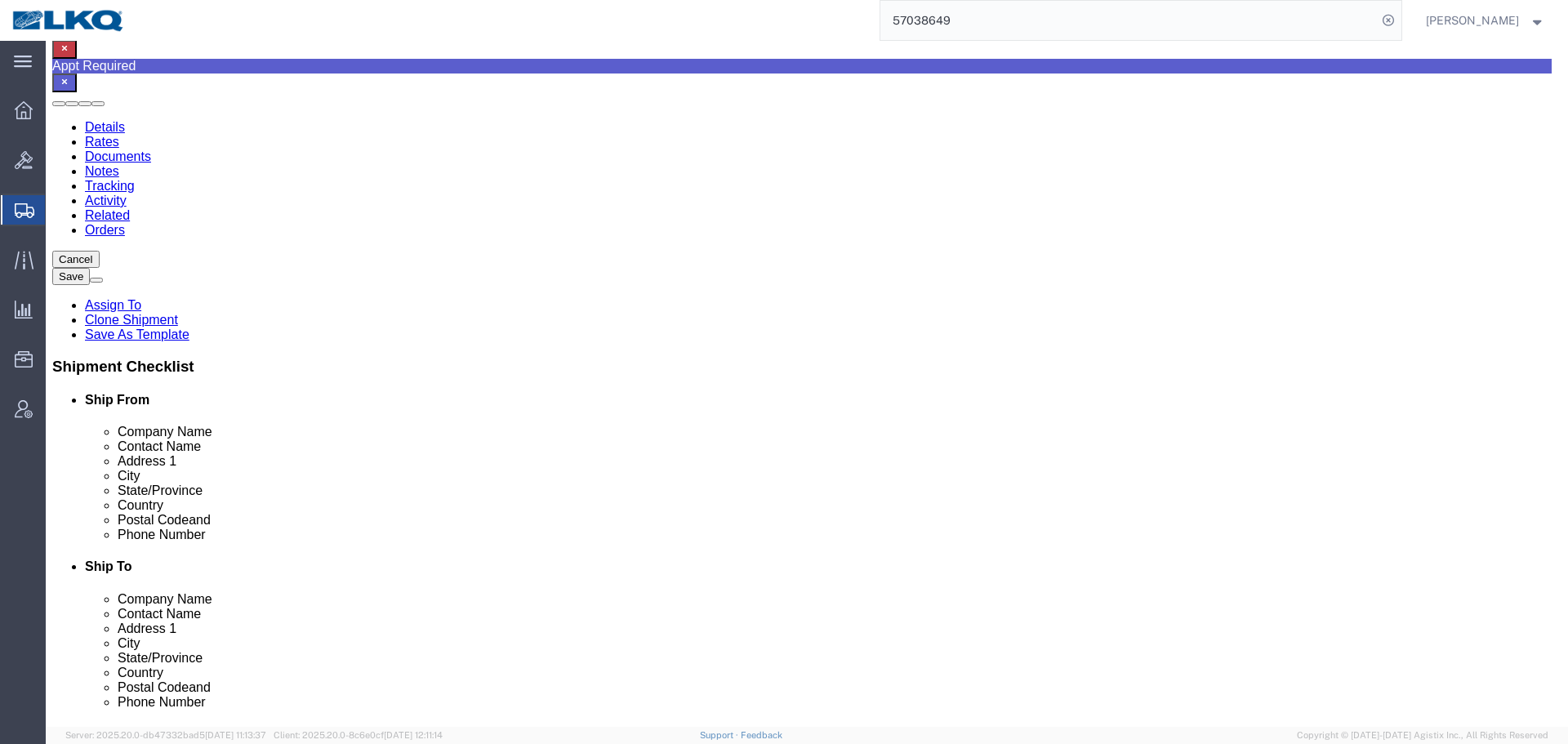
scroll to position [0, 0]
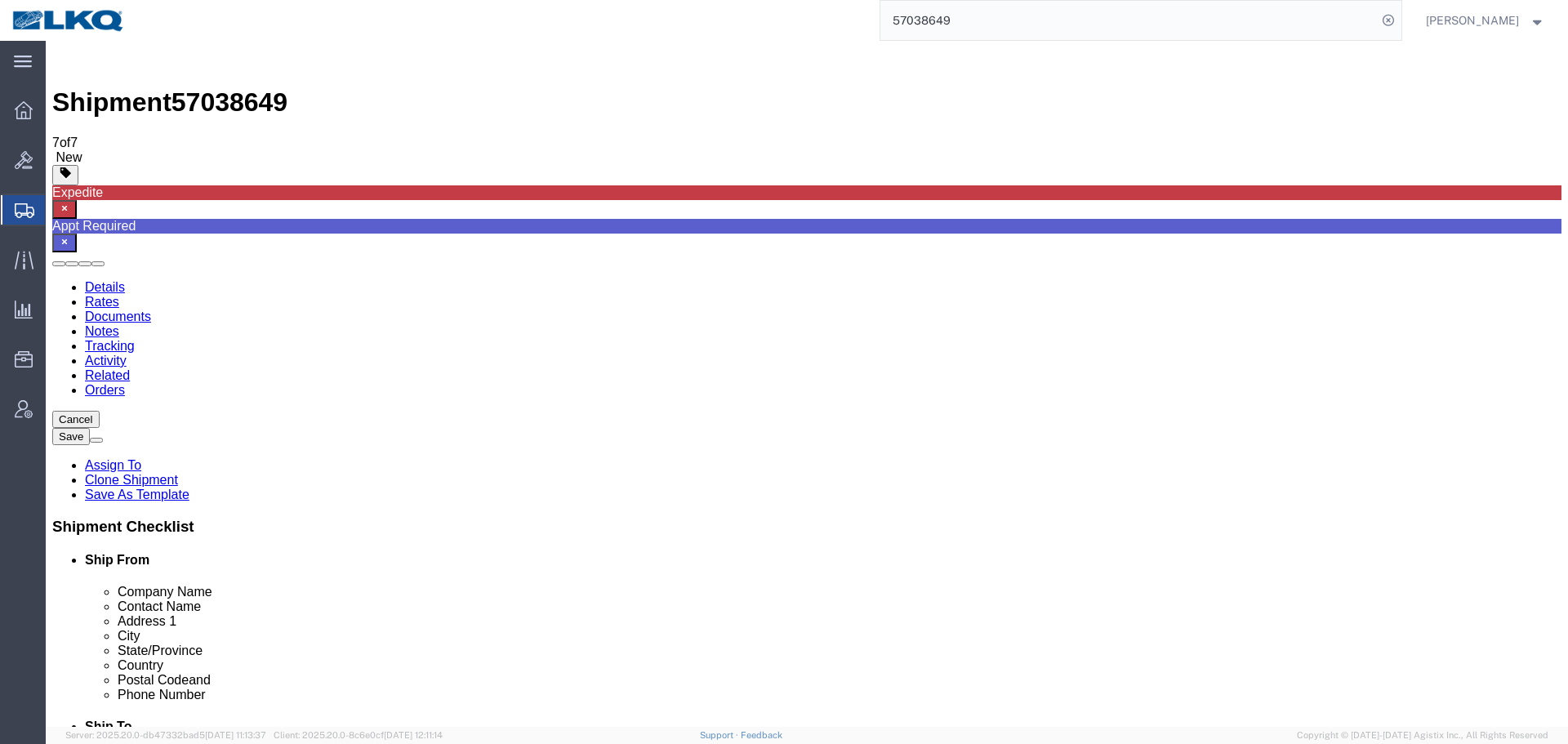
copy span "KOCH"
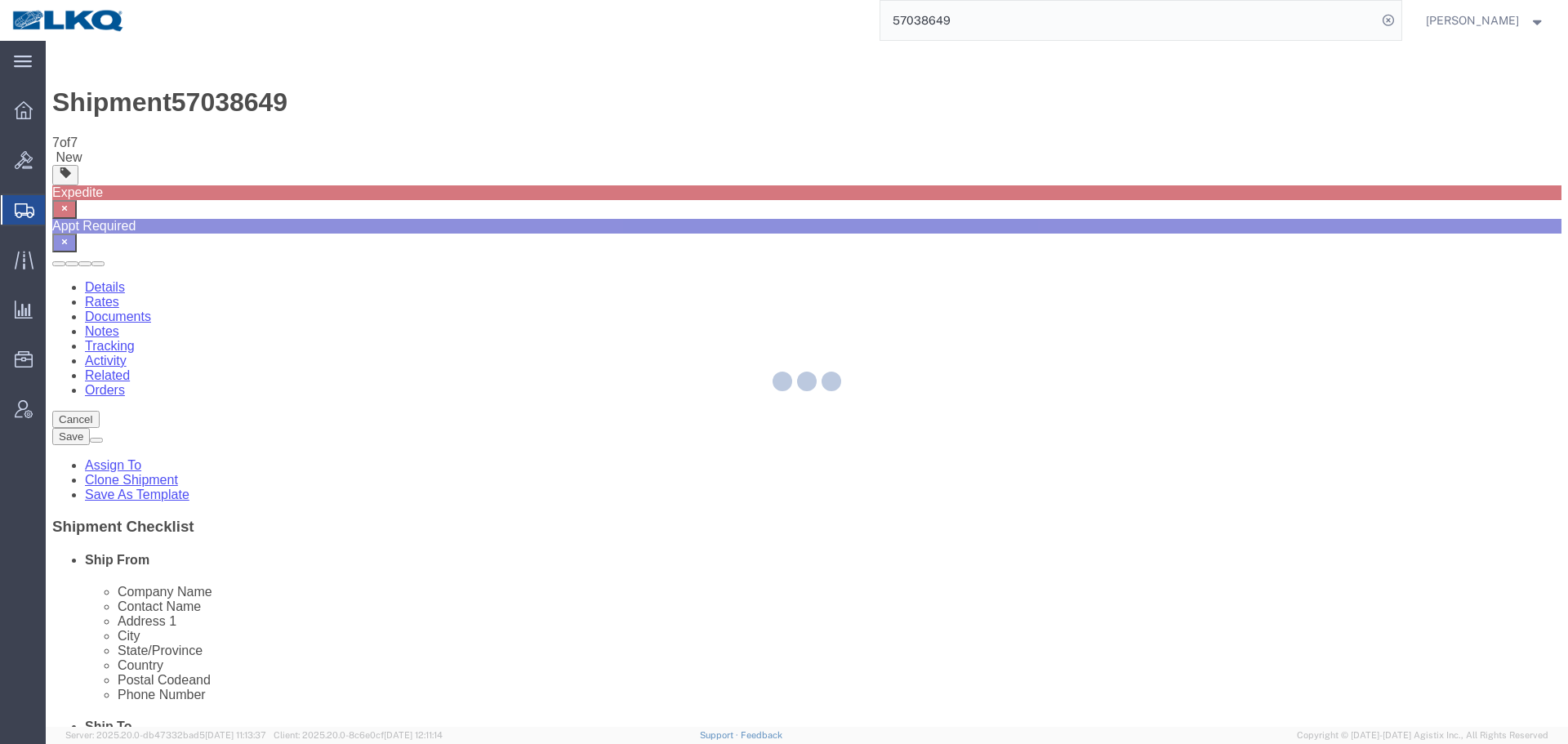
select select "27708"
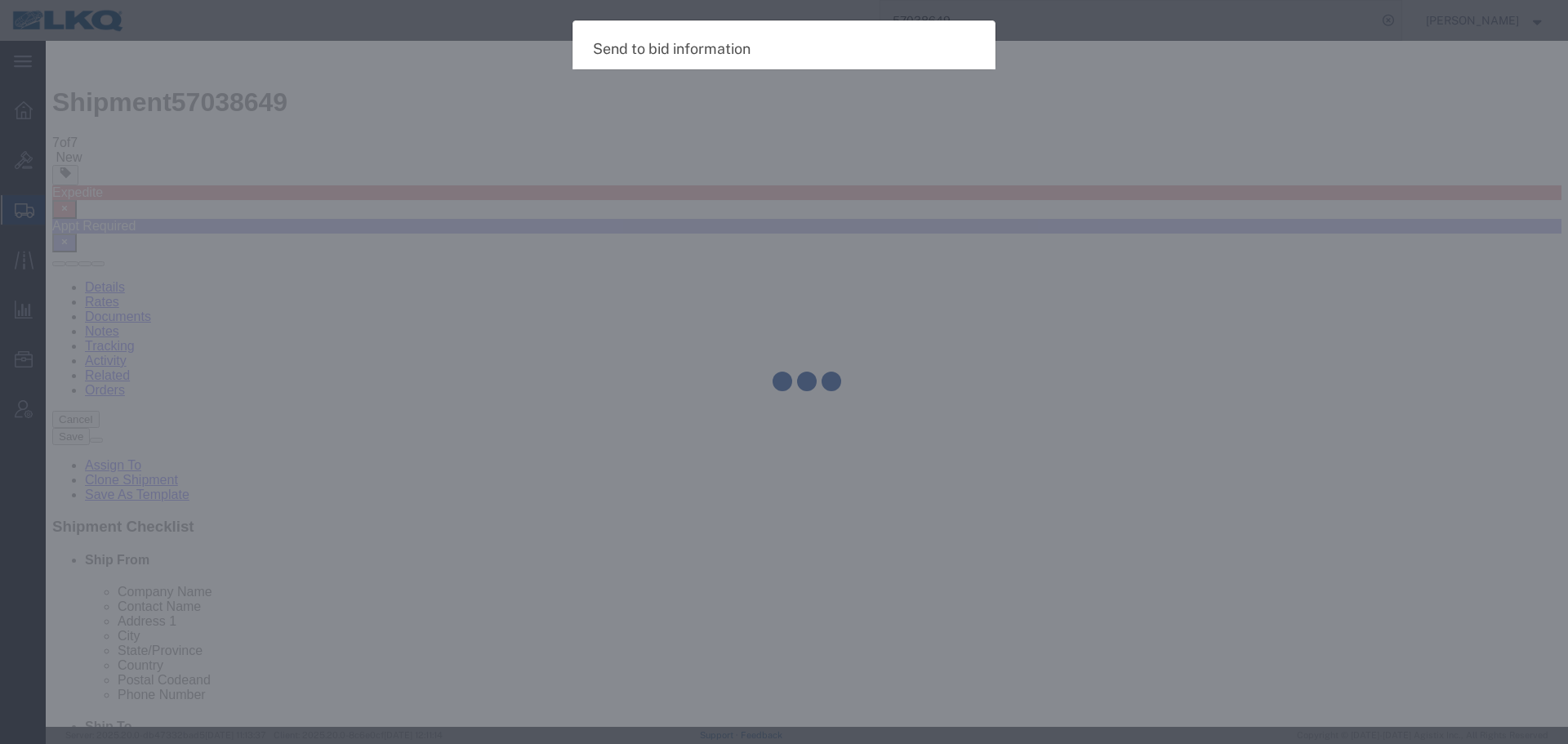
select select "TL"
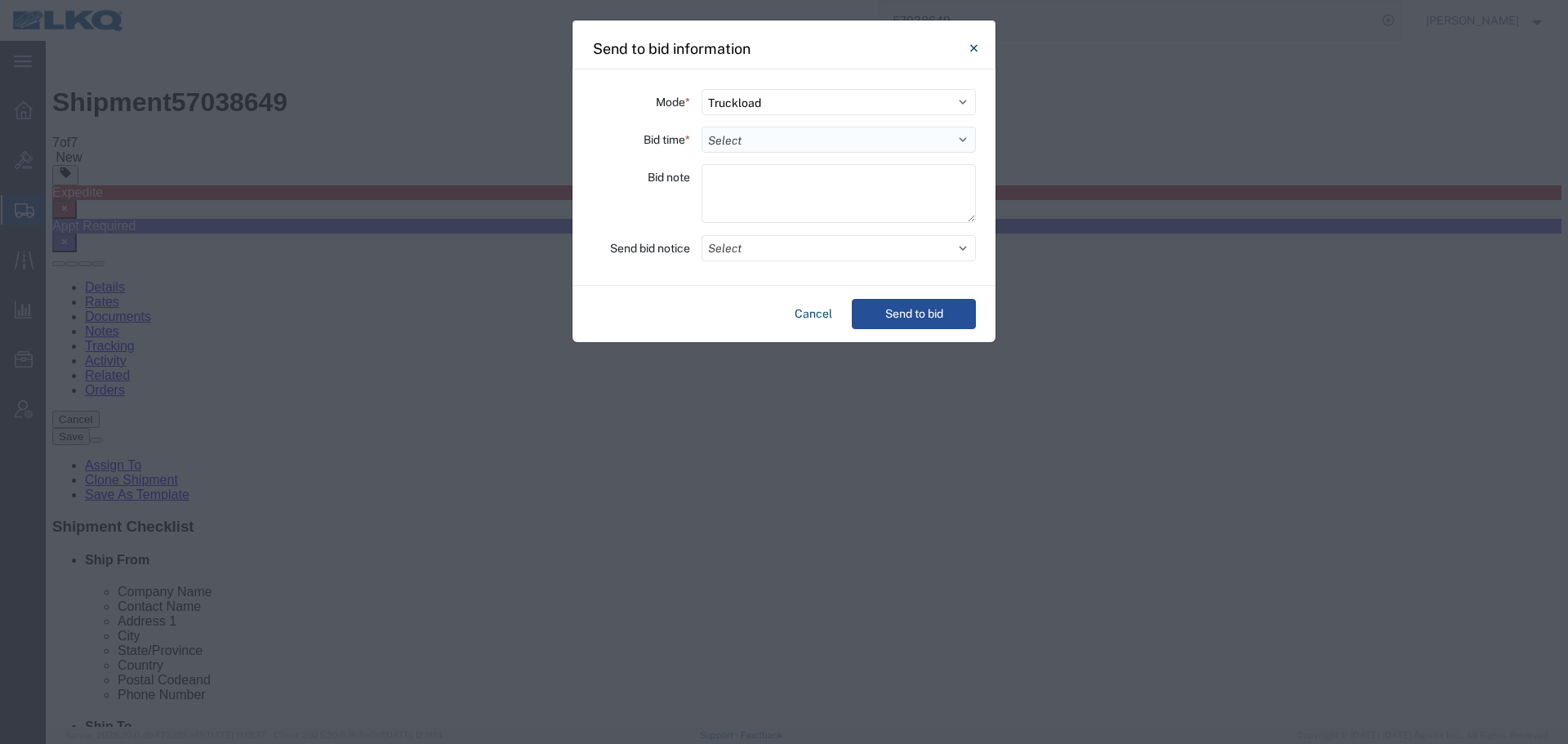
click at [753, 136] on select "Select 30 Min (Rush) 1 Hour (Rush) 2 Hours (Rush) 4 Hours (Rush) 8 Hours (Rush)…" at bounding box center [839, 139] width 275 height 26
select select "12"
click at [702, 126] on select "Select 30 Min (Rush) 1 Hour (Rush) 2 Hours (Rush) 4 Hours (Rush) 8 Hours (Rush)…" at bounding box center [839, 139] width 275 height 26
click at [754, 254] on button "Select" at bounding box center [839, 248] width 275 height 26
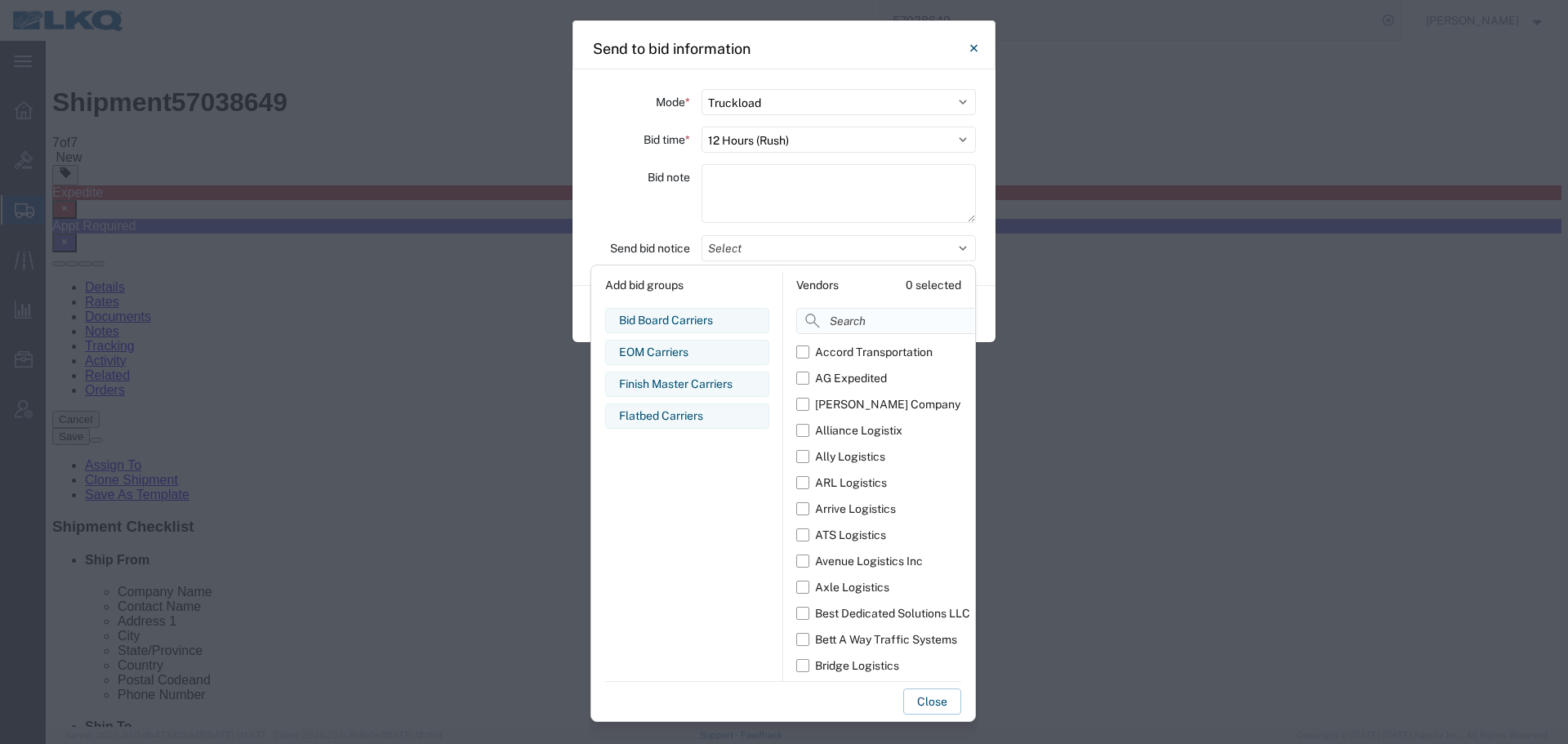
click at [836, 319] on input at bounding box center [922, 321] width 252 height 26
paste input "KOCH"
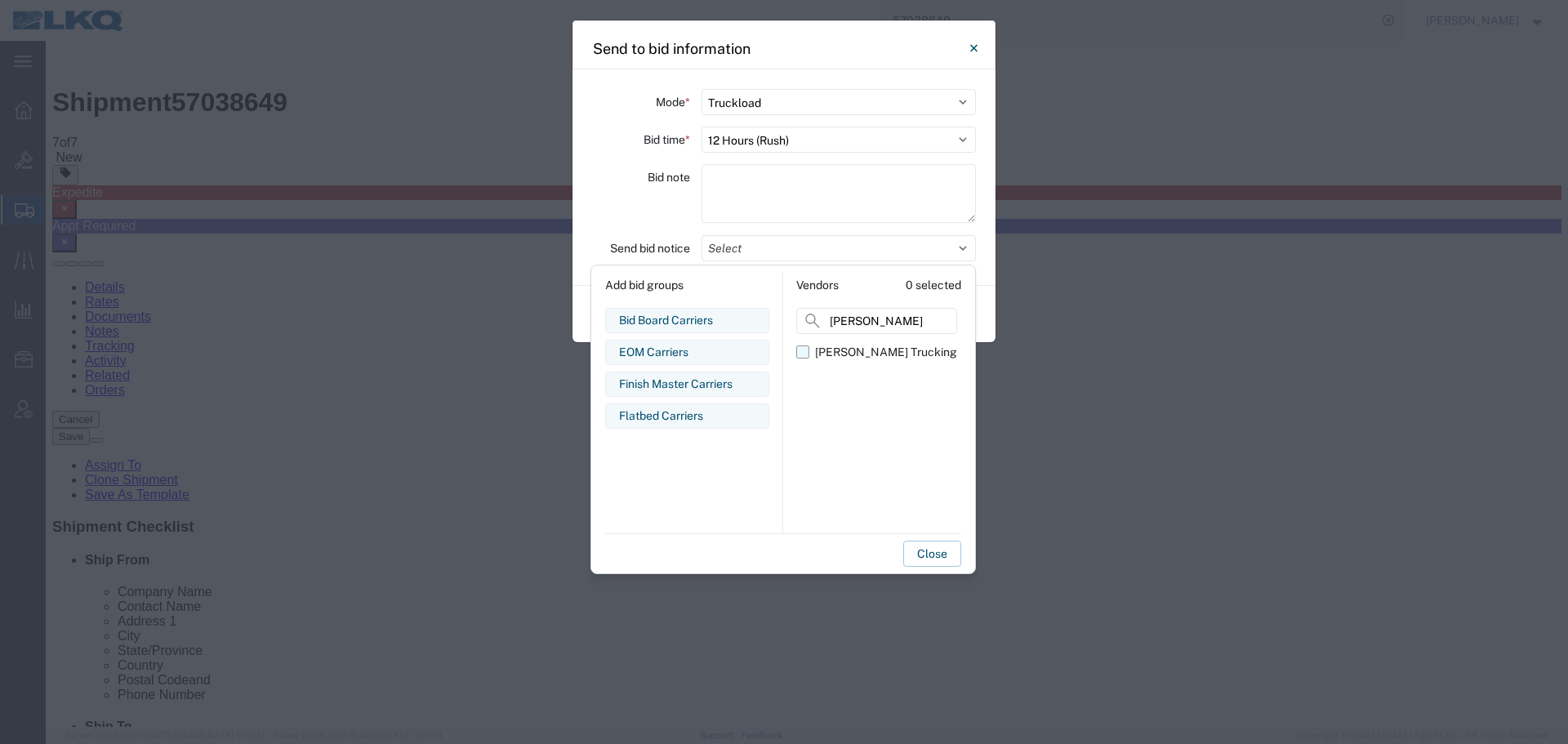
type input "KOCH"
click at [804, 357] on label "Koch Trucking" at bounding box center [876, 352] width 161 height 26
click at [0, 0] on input "Koch Trucking" at bounding box center [0, 0] width 0 height 0
click at [640, 217] on div "Bid note" at bounding box center [642, 196] width 98 height 64
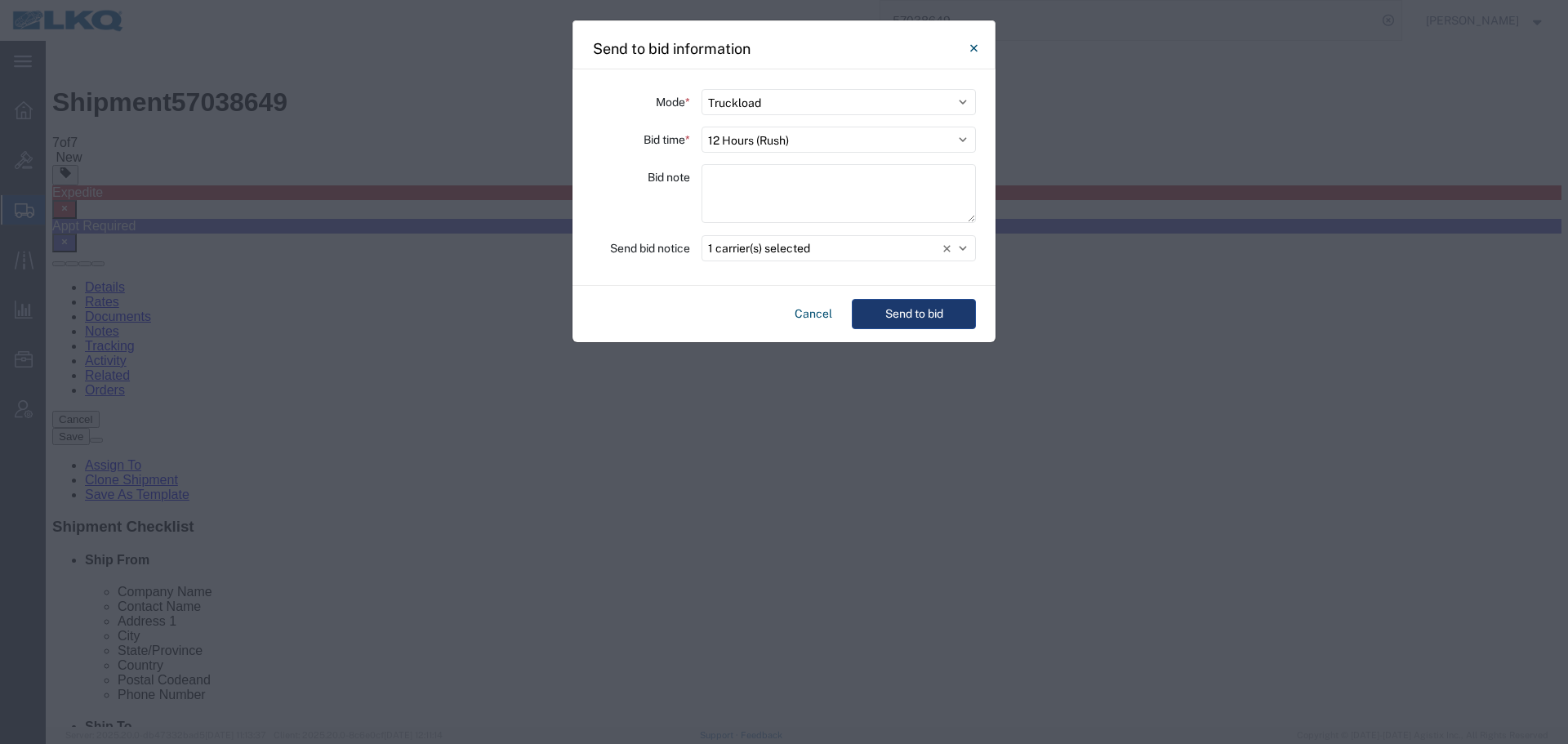
click at [949, 304] on button "Send to bid" at bounding box center [914, 313] width 125 height 30
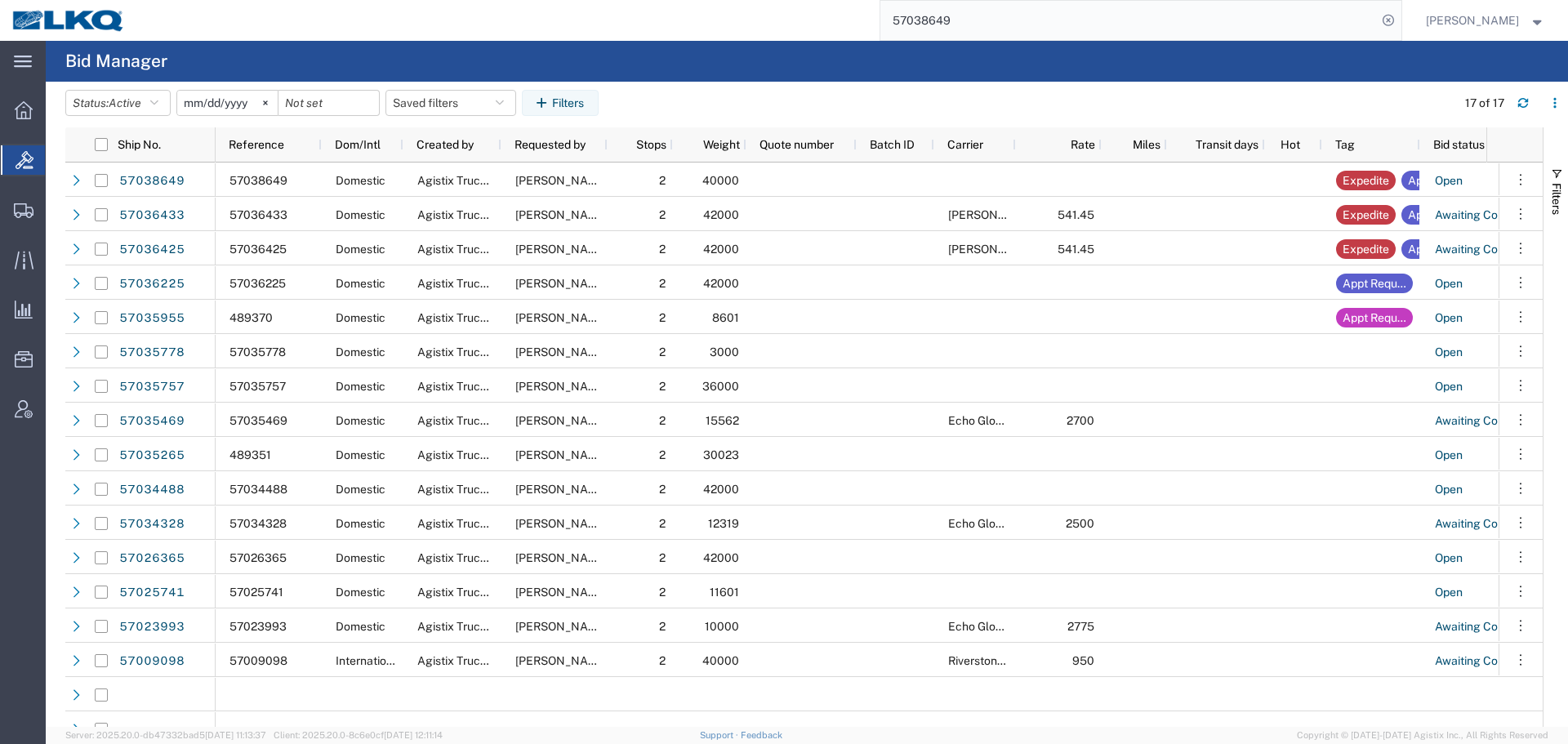
click at [995, 23] on input "57038649" at bounding box center [1129, 20] width 496 height 39
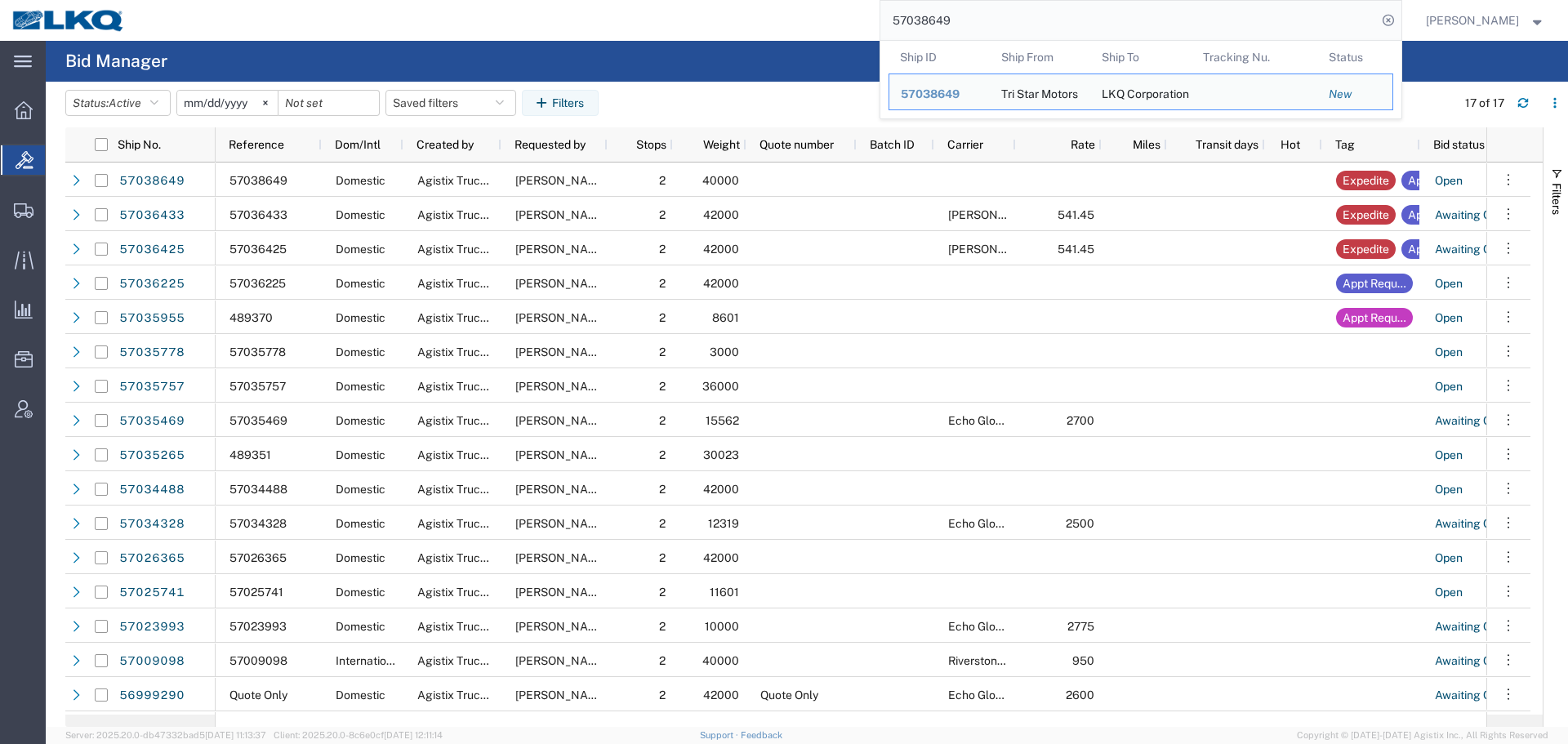
paste input "6984307"
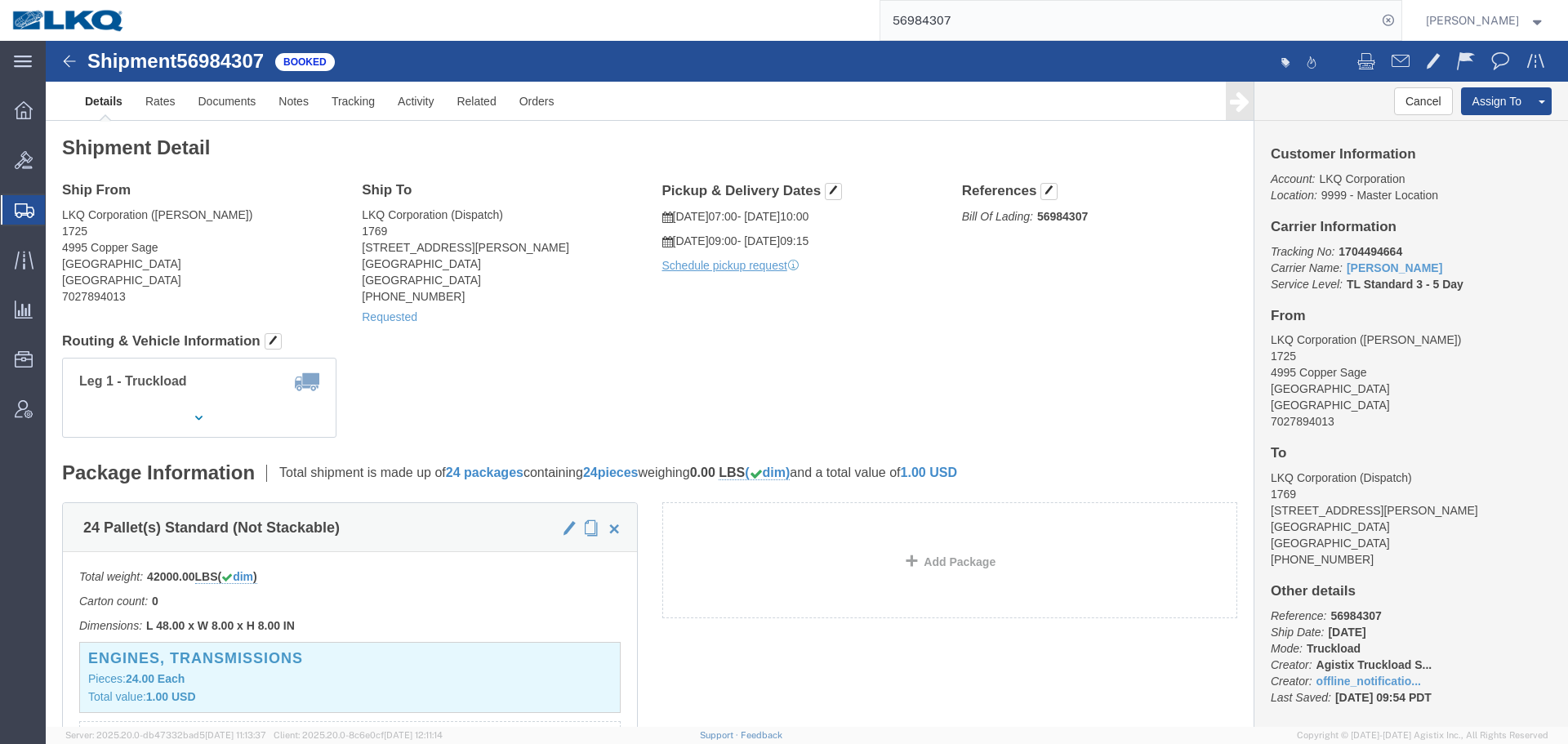
click h4 "Routing & Vehicle Information"
click div "Shipment Detail Ship From LKQ Corporation (Jeremy Hornyak) 1725 4995 Copper Sag…"
click h4 "Routing & Vehicle Information"
click at [969, 15] on input "56984307" at bounding box center [1129, 20] width 496 height 39
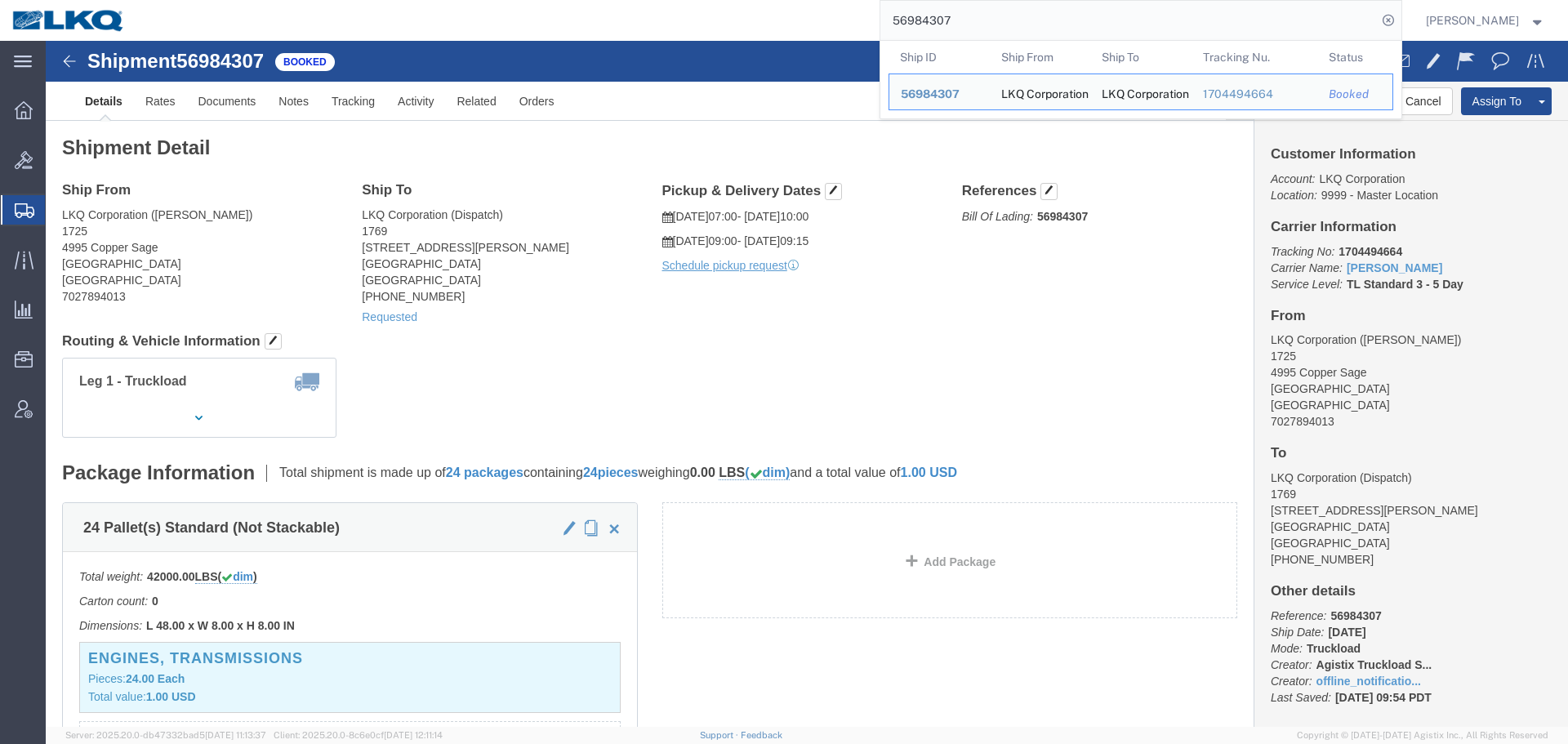
paste input "7038649"
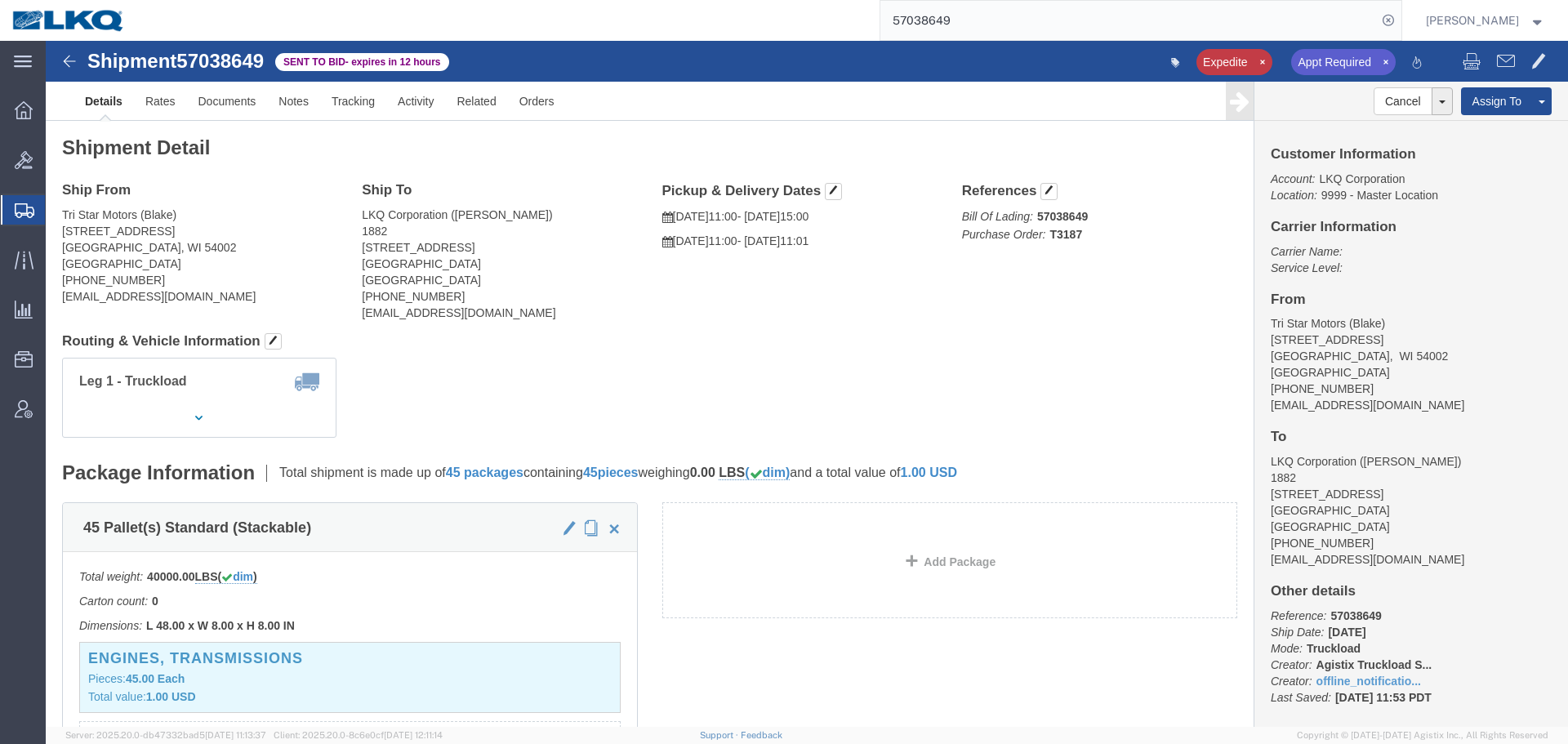
click div "Appt Required"
click div "Ship From Tri Star Motors (Blake) 320 10th Avenue Baldwin, WI 54002 United Stat…"
click link "Rates"
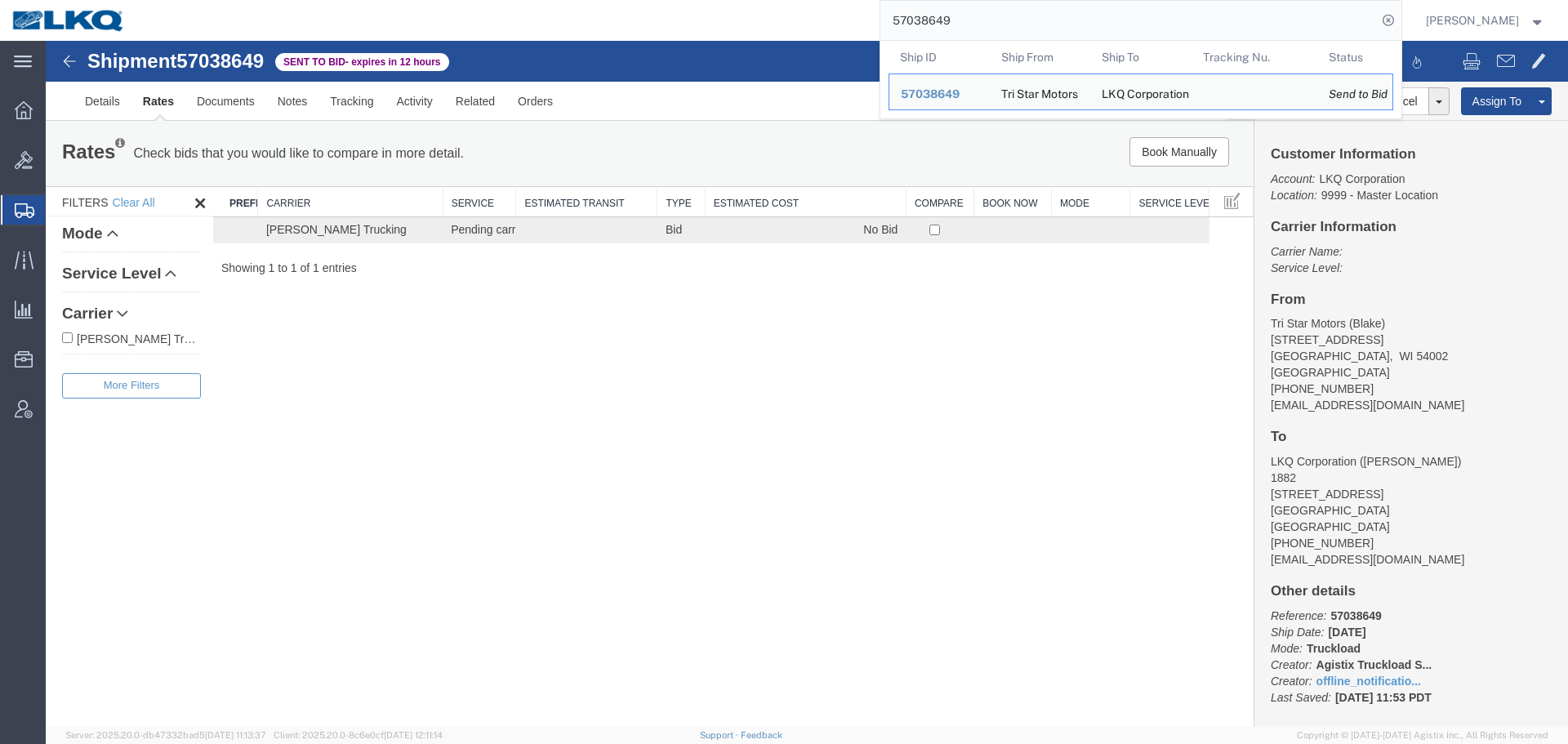
click at [981, 23] on input "57038649" at bounding box center [1129, 20] width 496 height 39
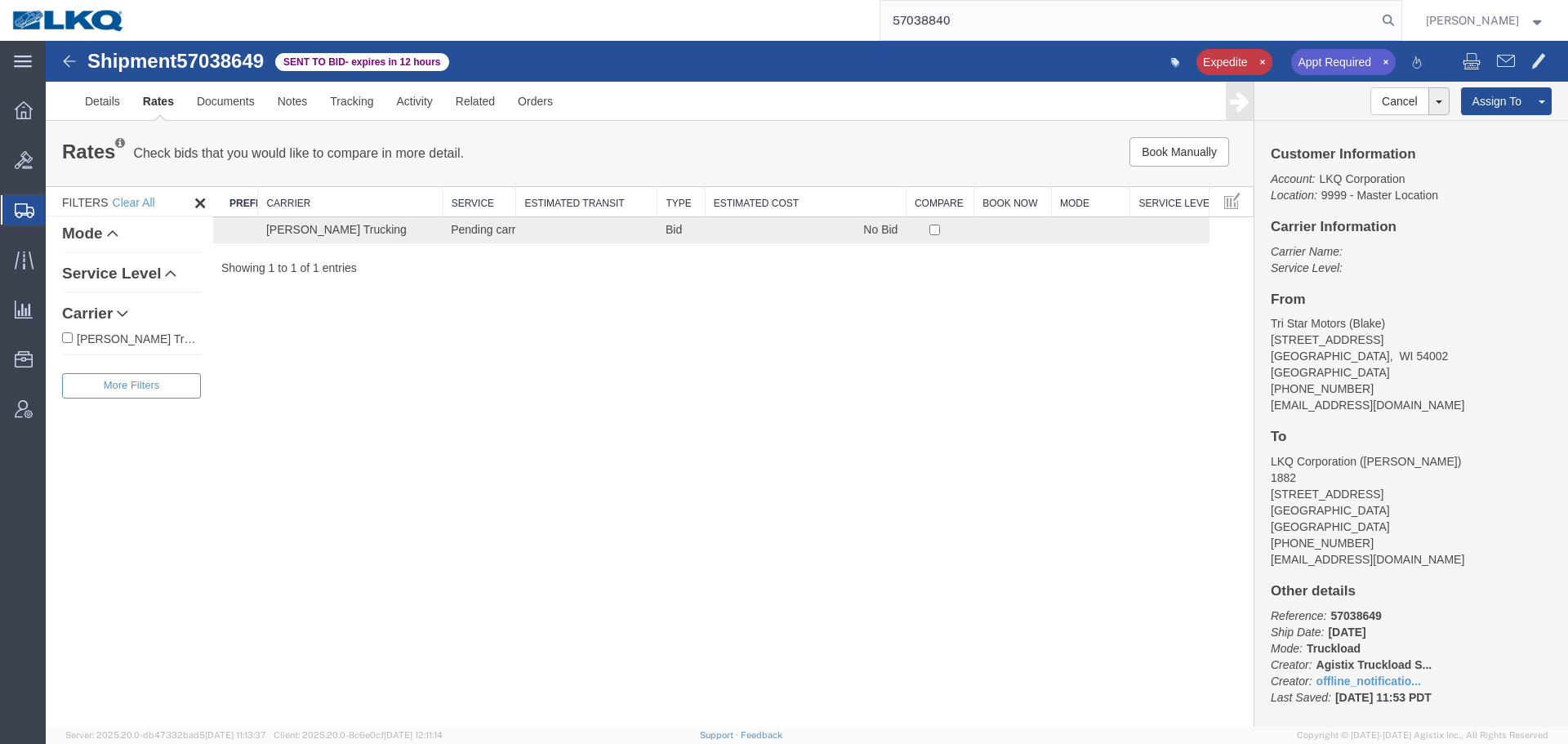
type input "57038840"
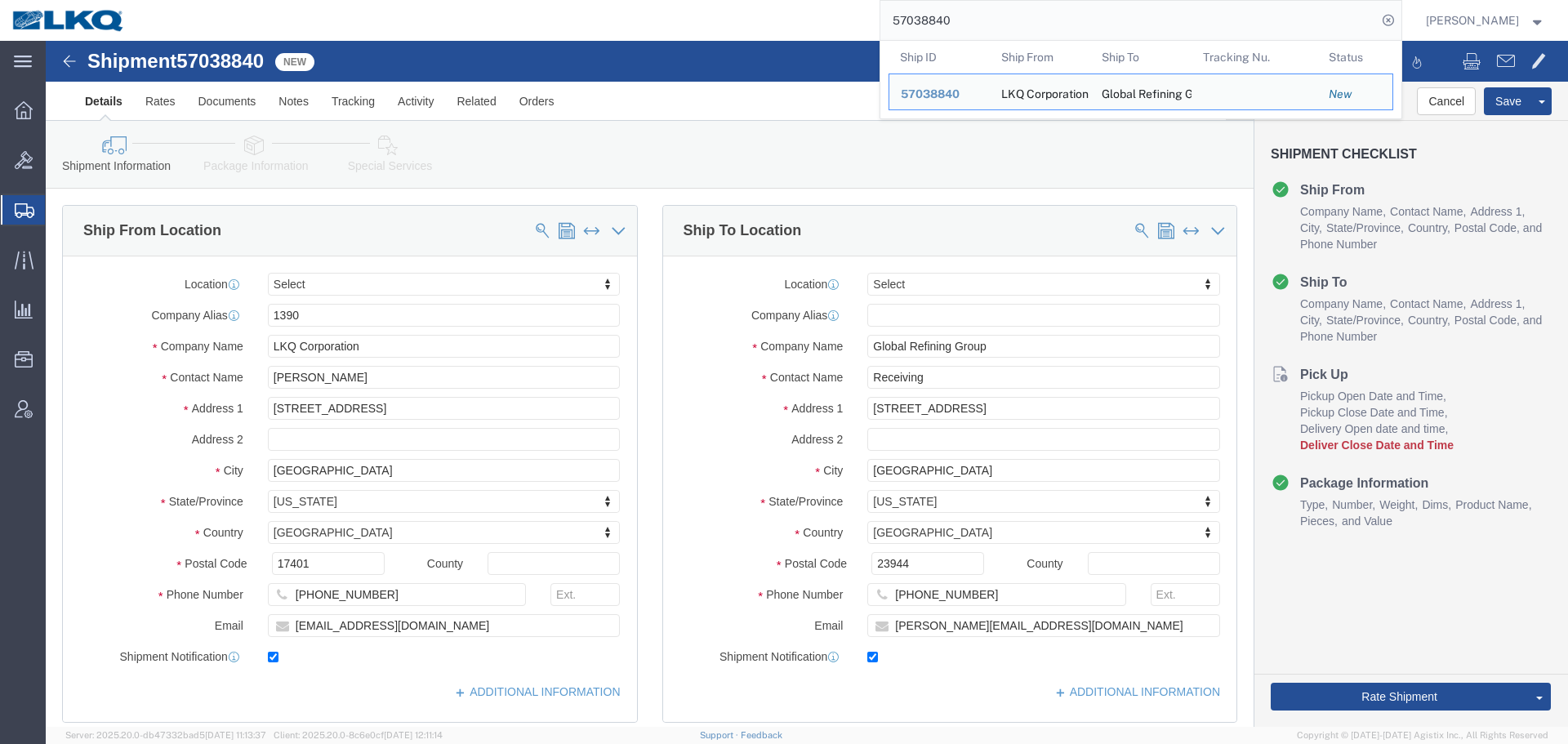
select select
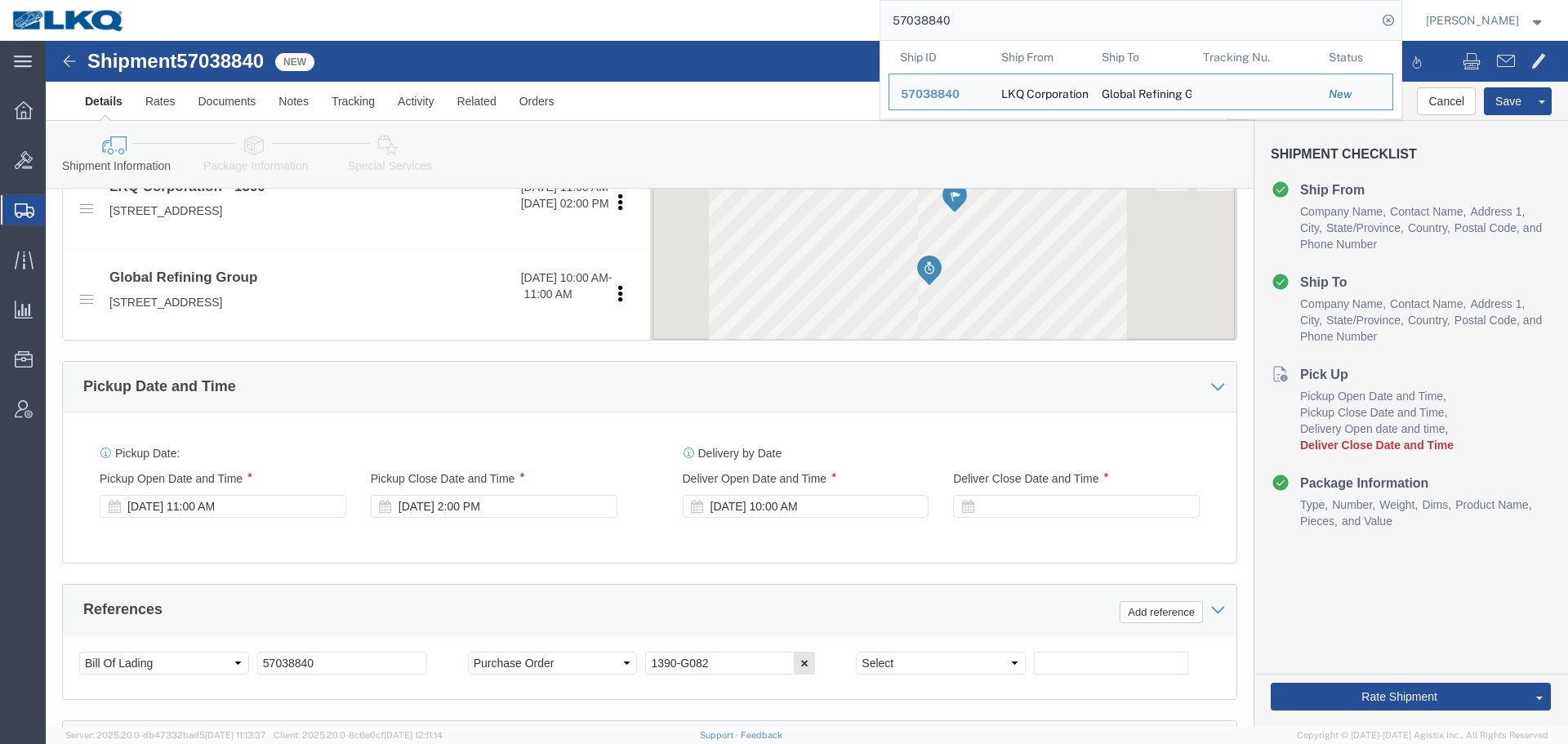
scroll to position [817, 0]
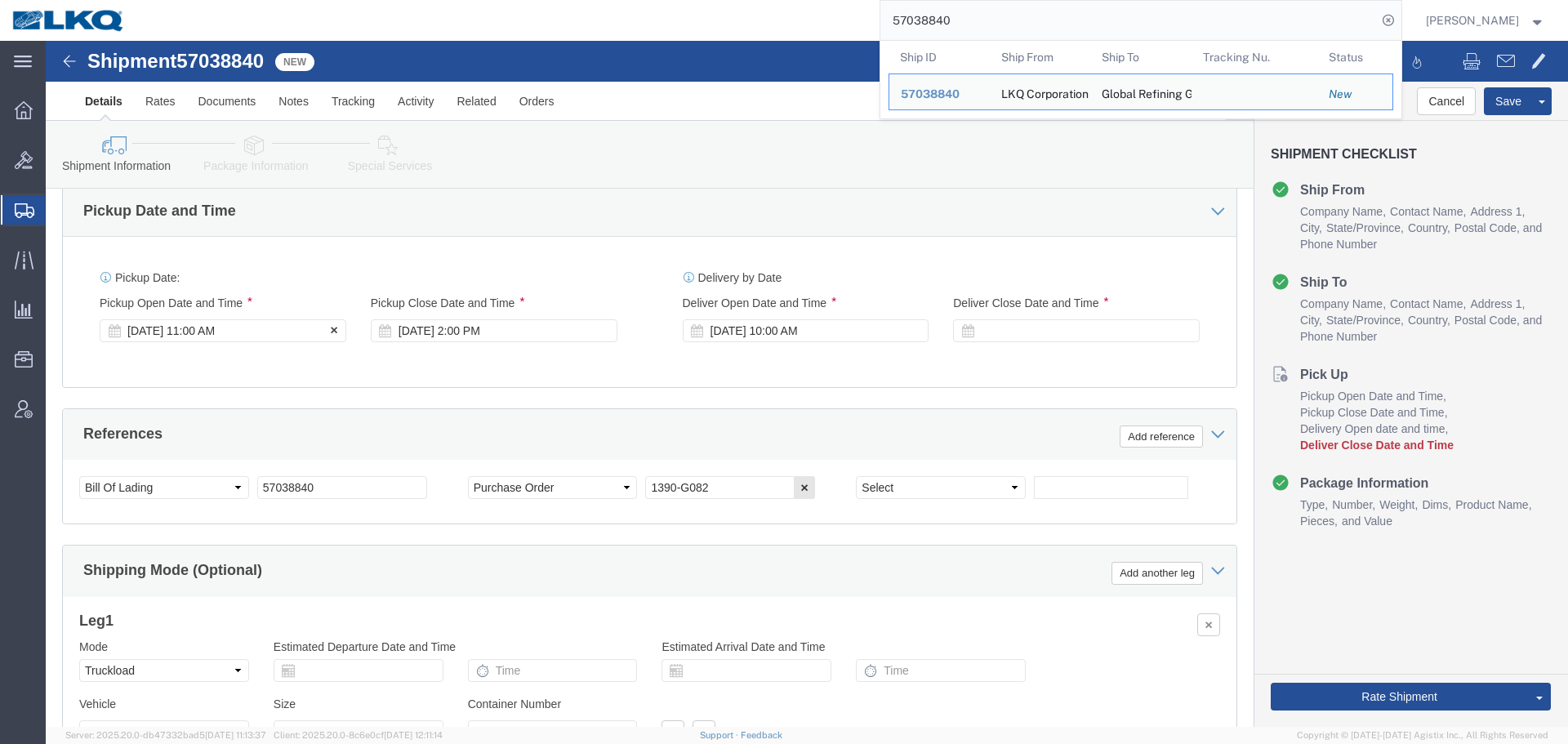
click div "Oct 15 2025 11:00 AM"
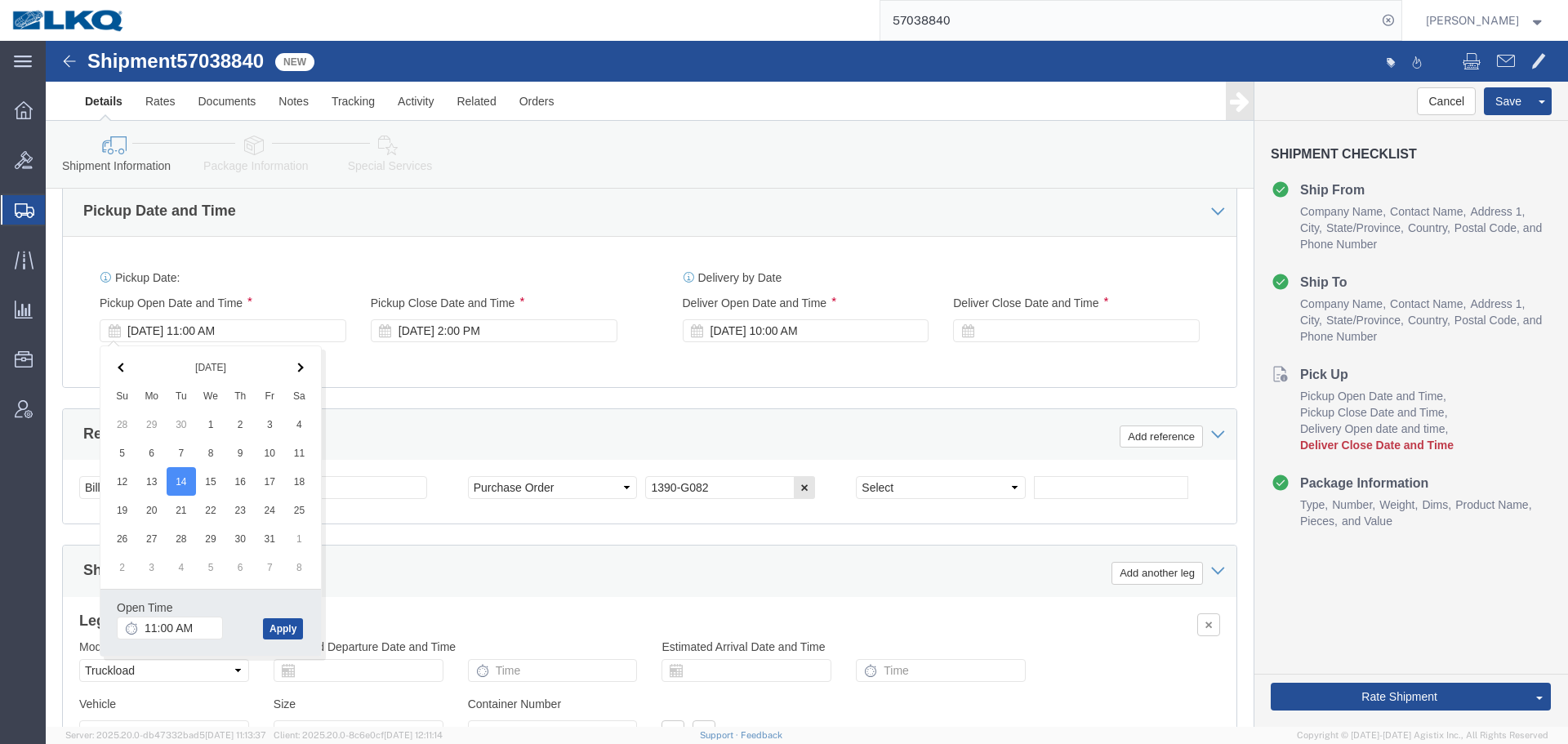
click button "Apply"
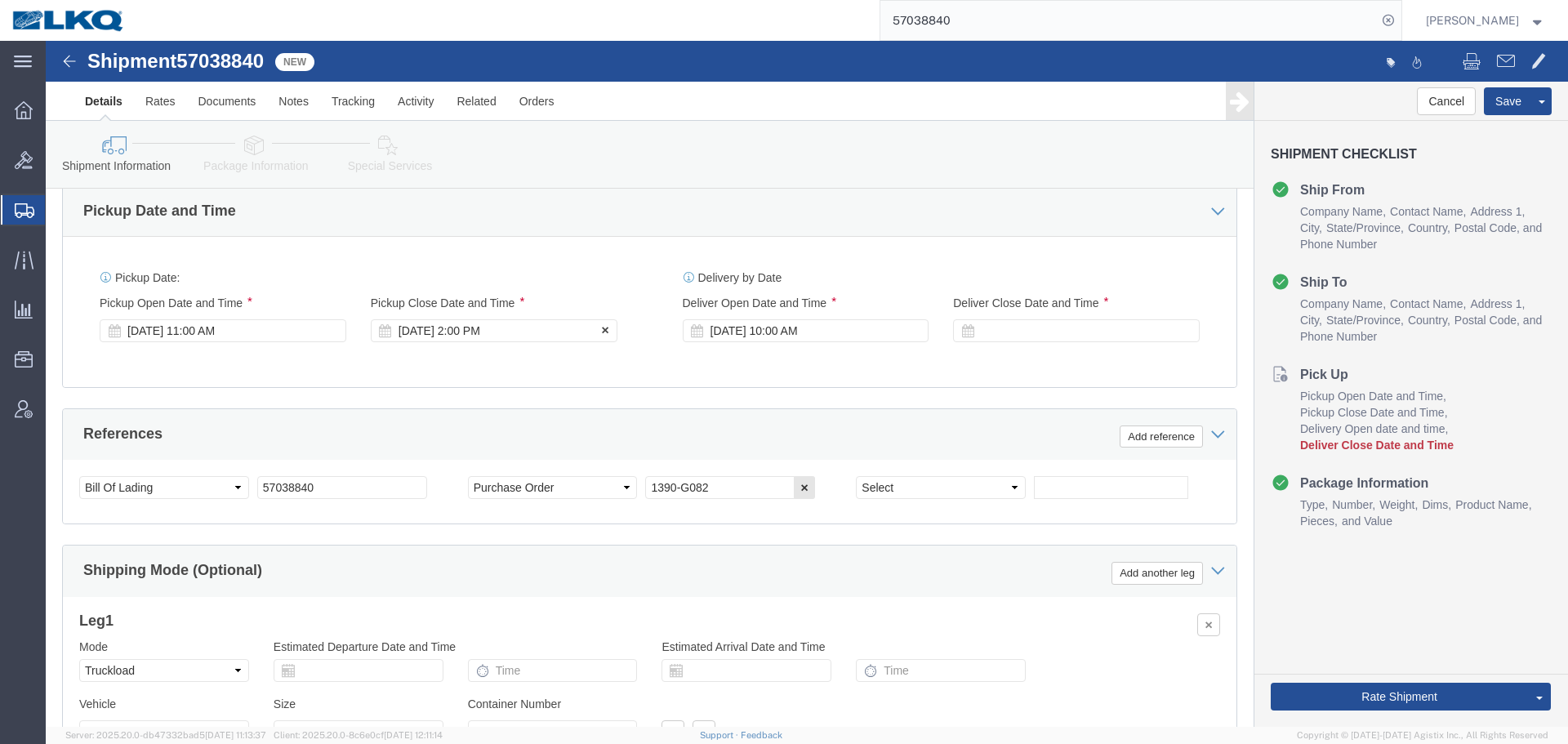
click div "Oct 15 2025 2:00 PM"
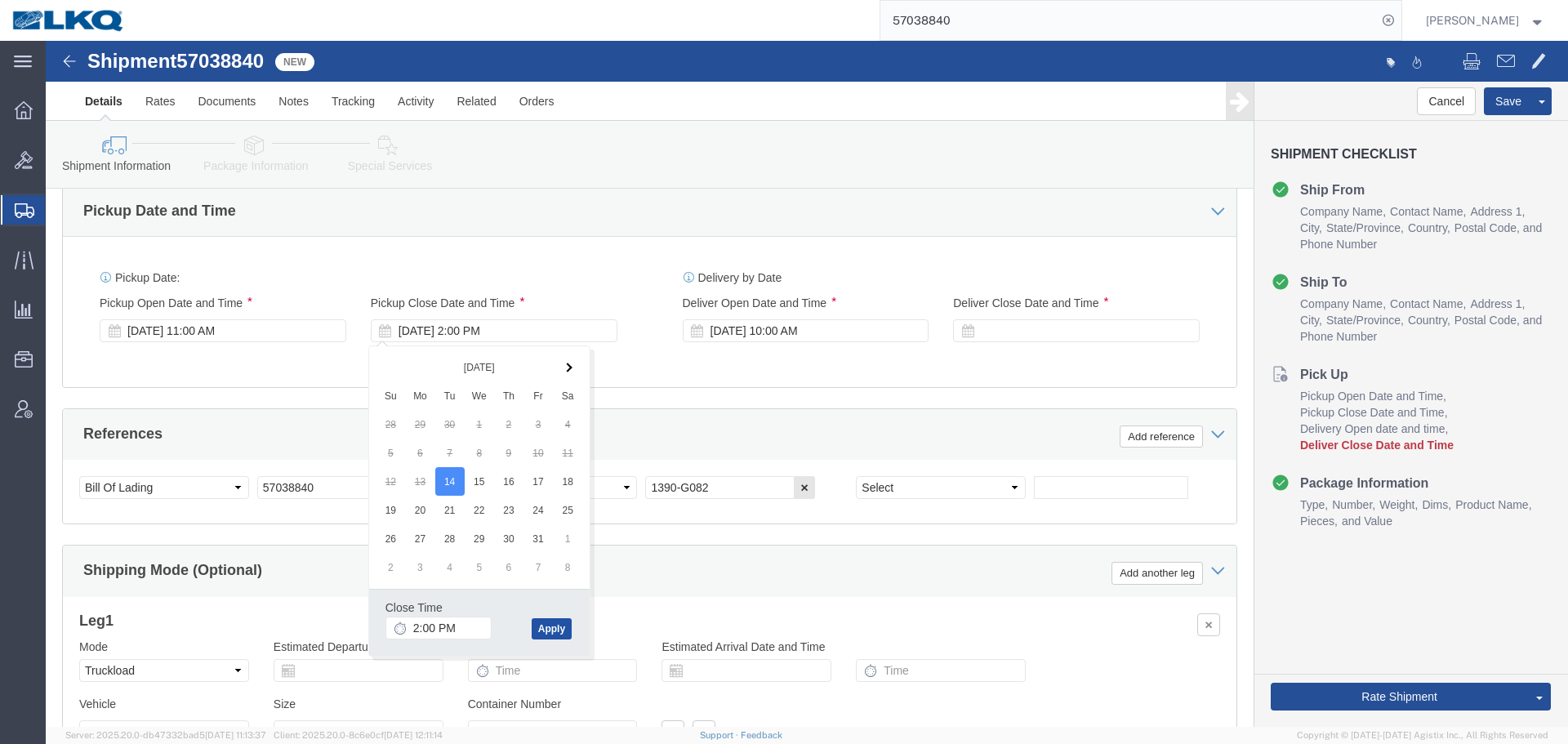
click button "Apply"
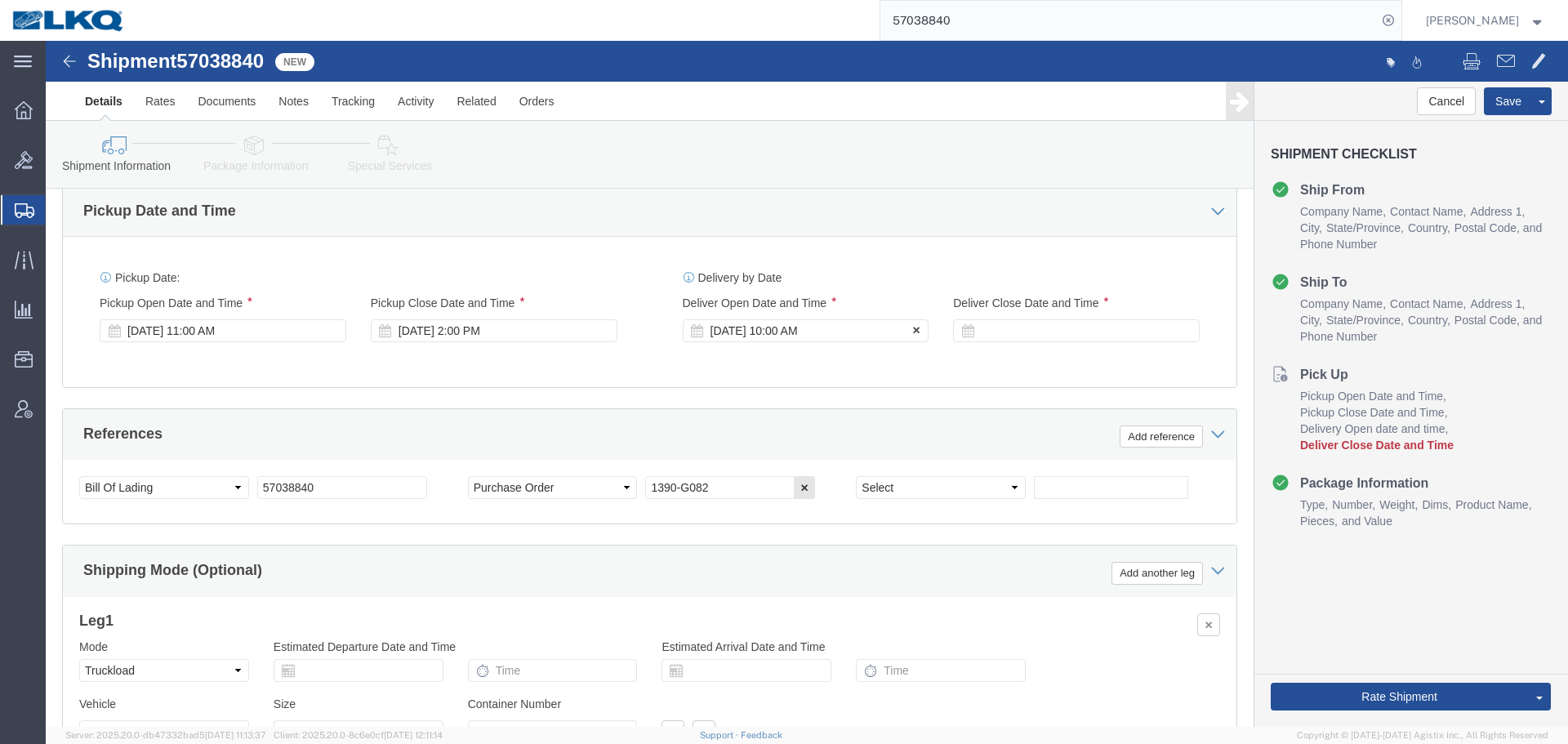
click div "Oct 16 2025 10:00 AM"
click button "Apply"
click div
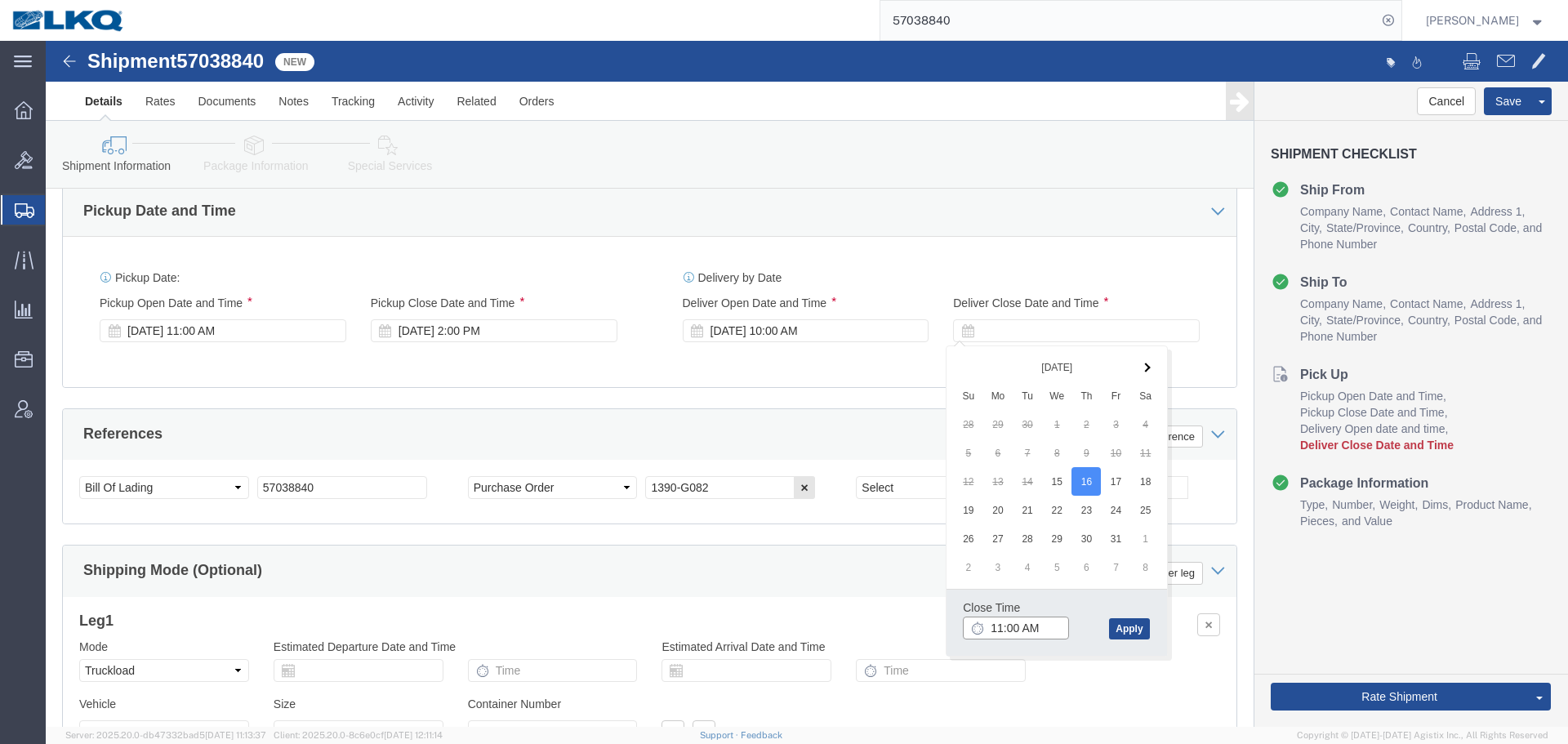
click input "11:00 AM"
type input "1:01 AM"
click input "1:01 AM"
type input "10:01 AM"
click button "Apply"
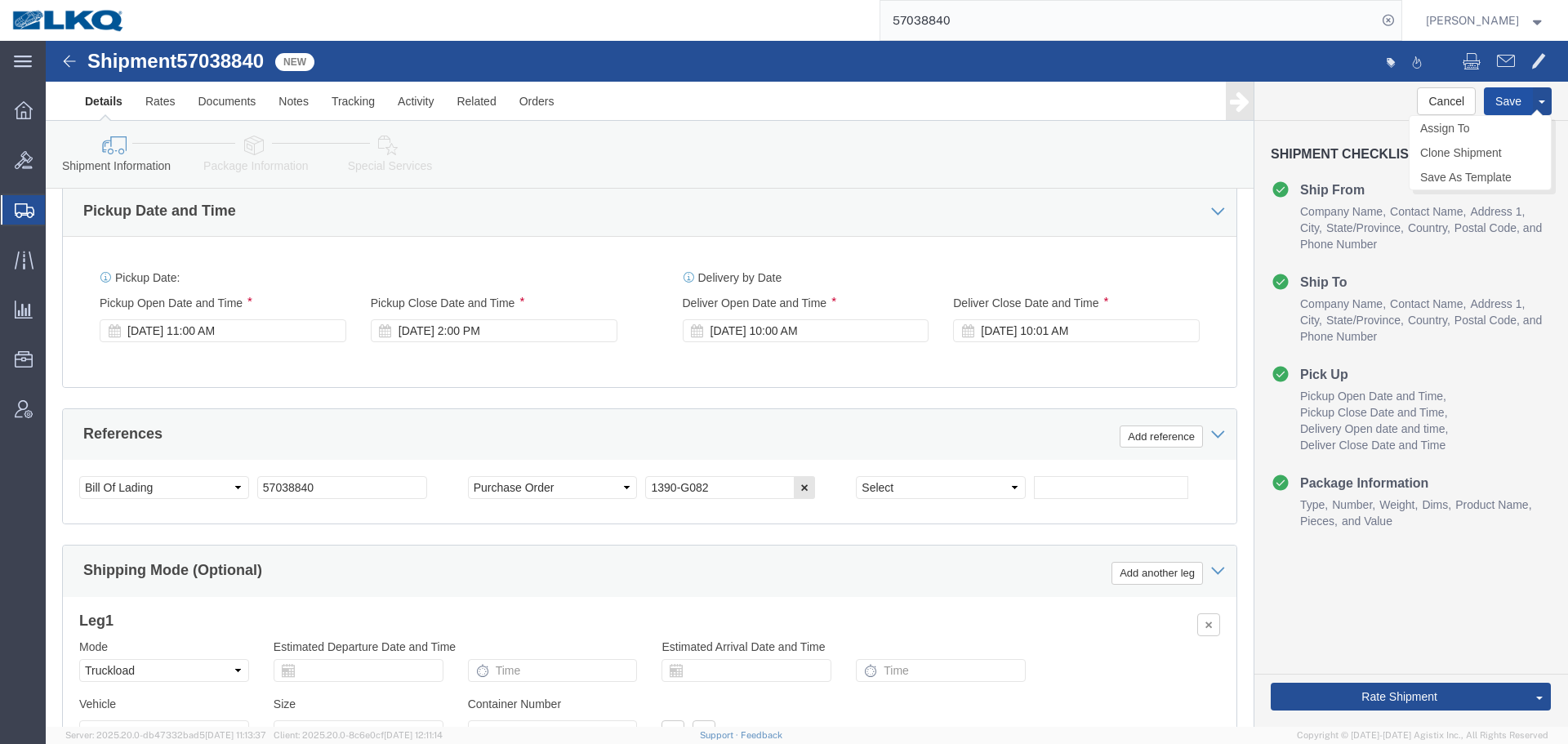
click button "Save"
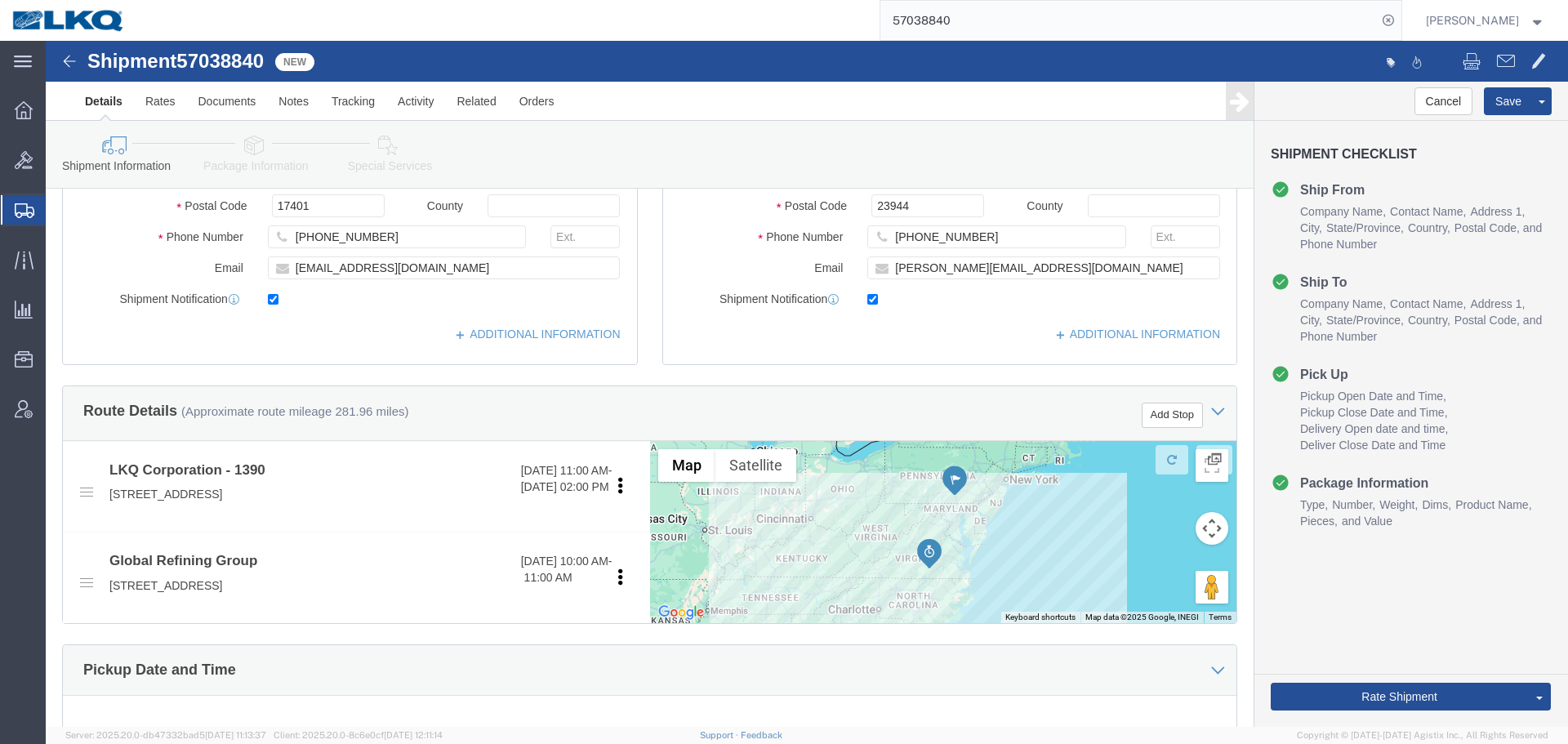
scroll to position [571, 0]
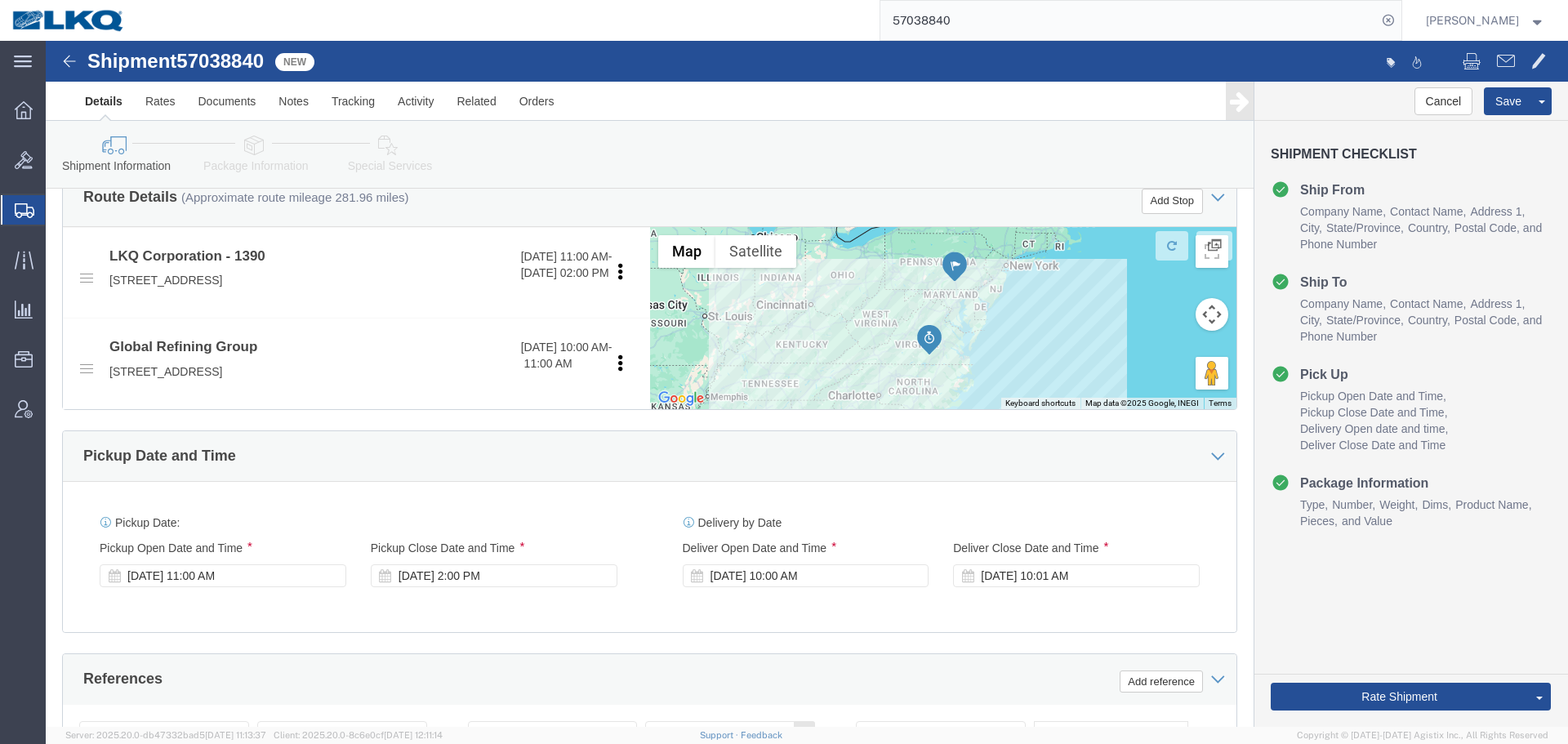
click at [974, 18] on input "57038840" at bounding box center [1129, 20] width 496 height 39
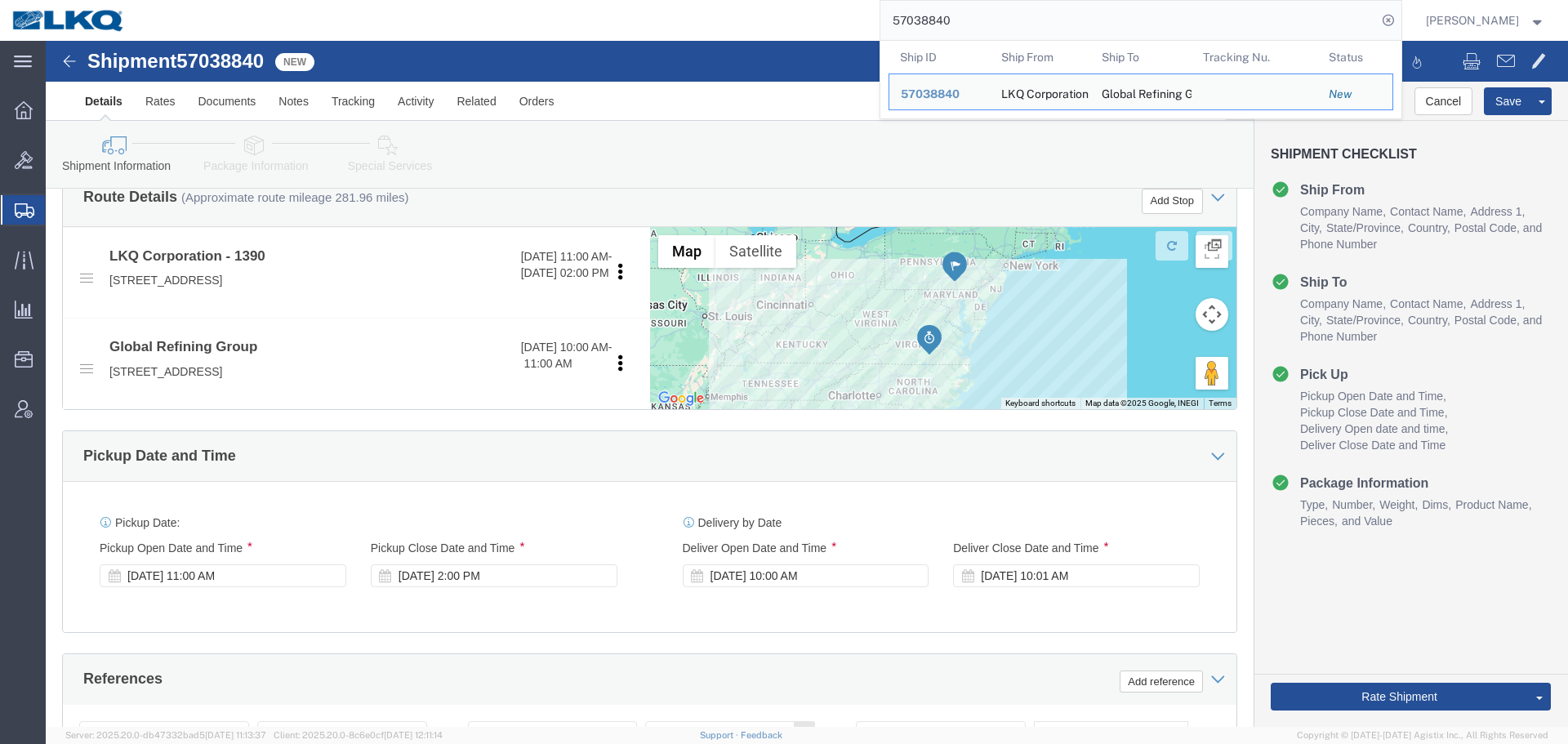
paste input "30360137"
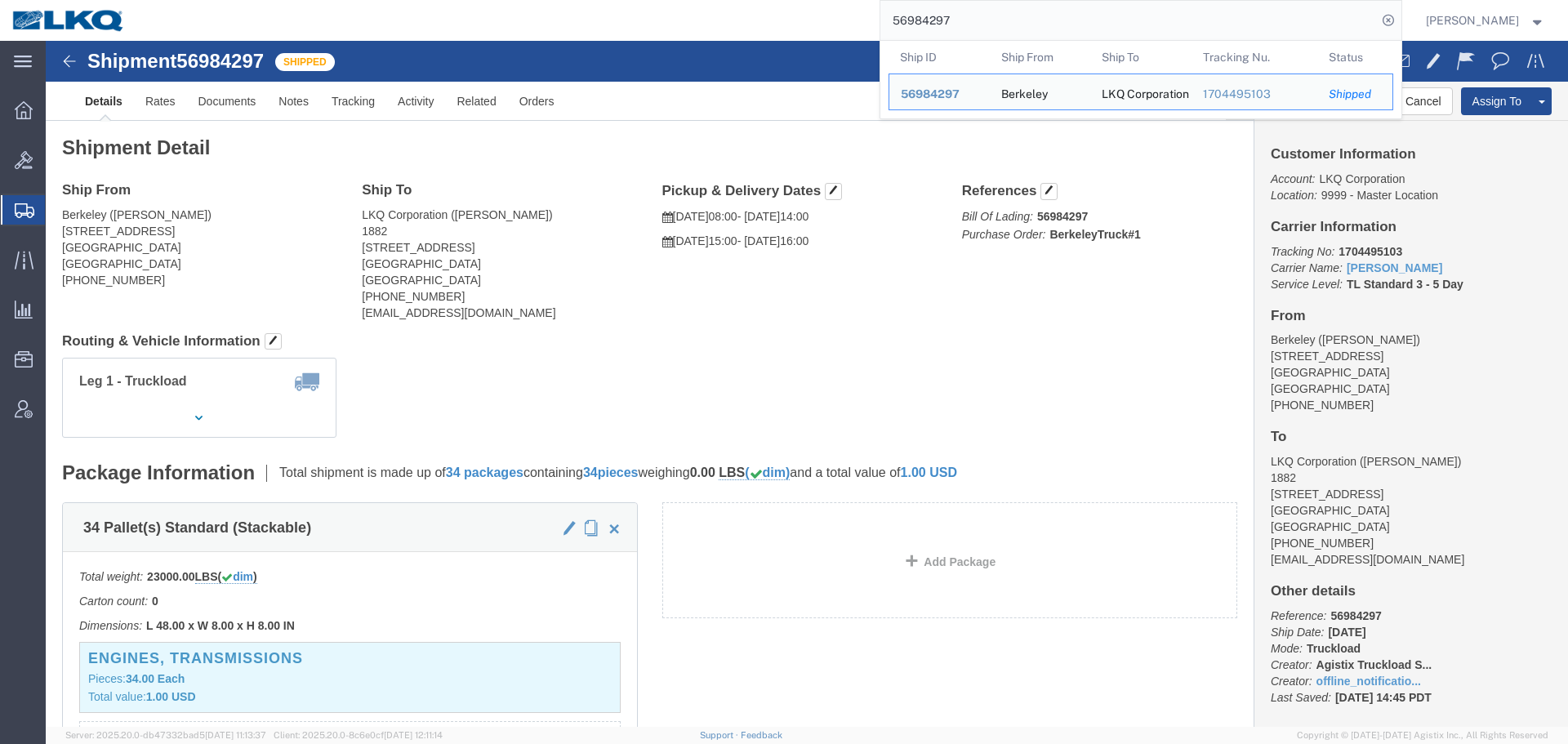
click h4 "Routing & Vehicle Information"
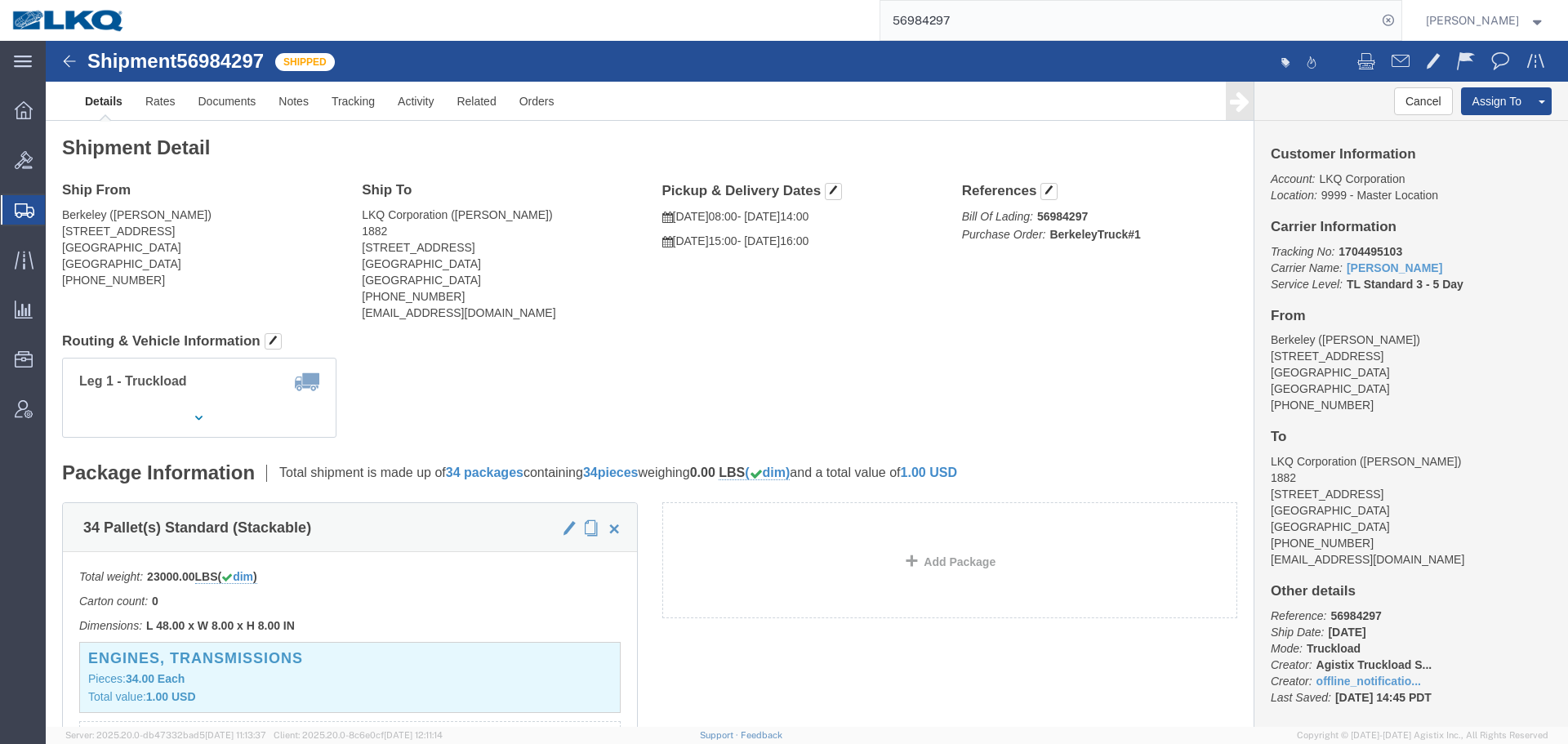
click h4 "Routing & Vehicle Information"
click at [979, 36] on input "56984297" at bounding box center [1129, 20] width 496 height 39
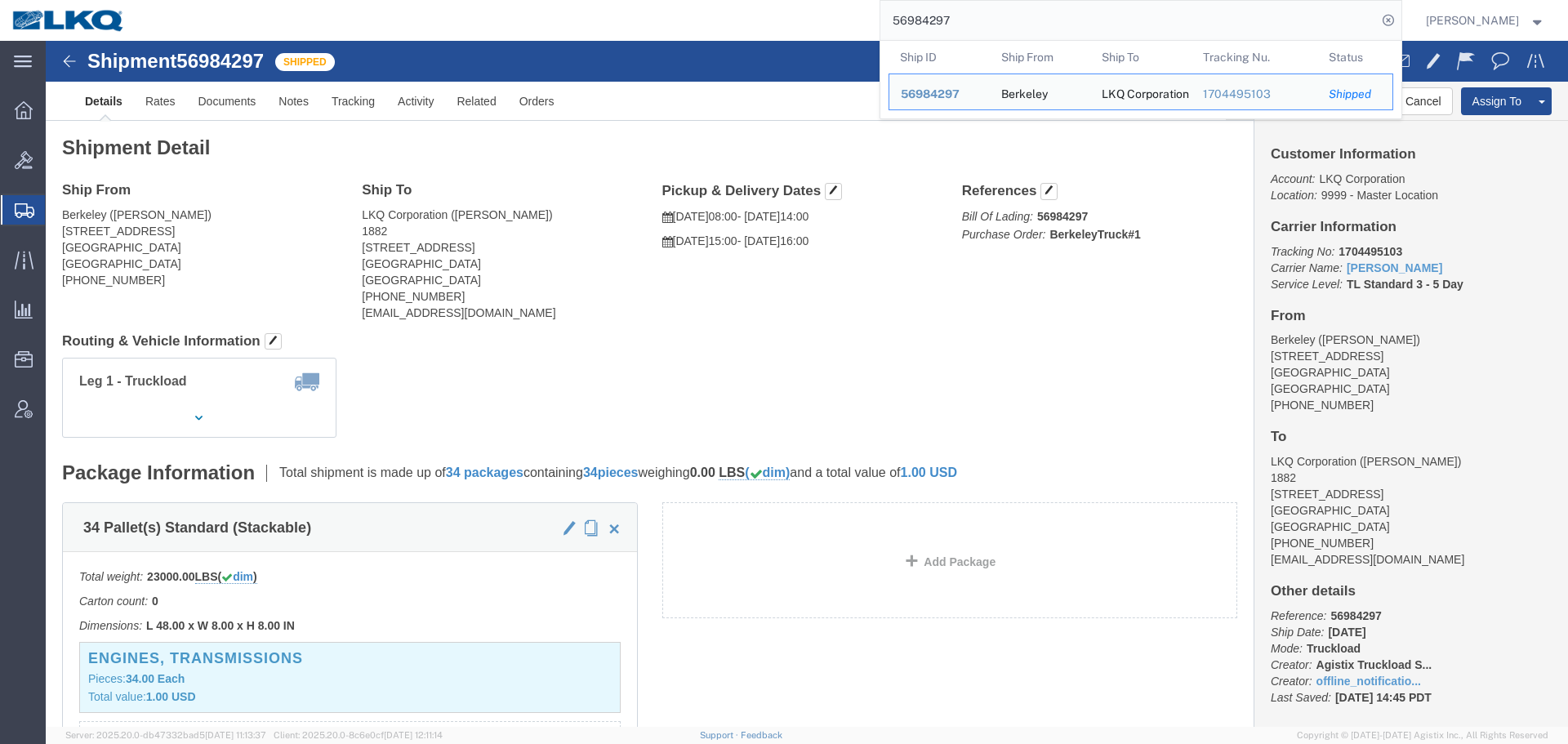
paste input "7010931"
type input "57010931"
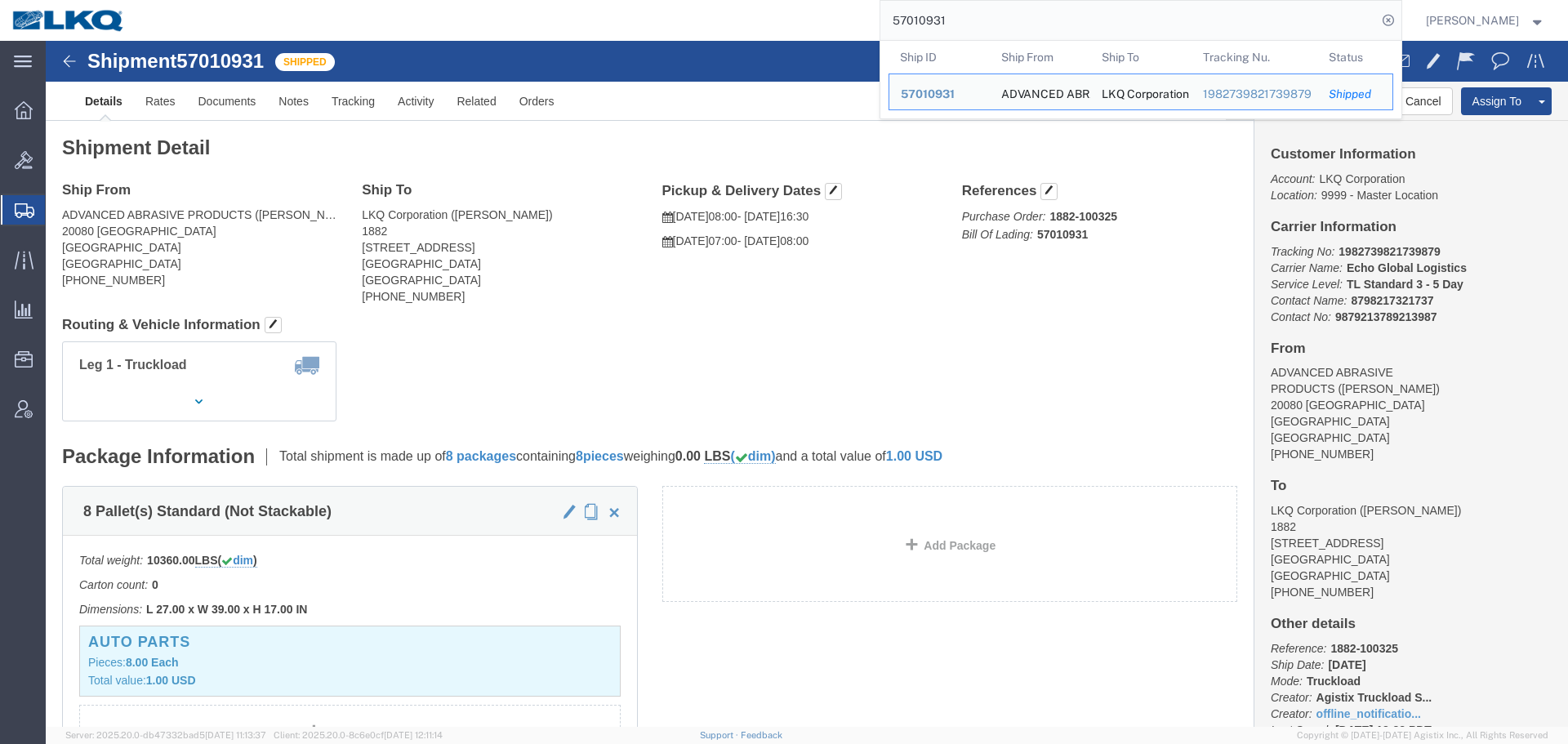
click div "Shipment Detail Ship From ADVANCED ABRASIVE PRODUCTS (CHRIS) 20080 TRENTWOOD CT…"
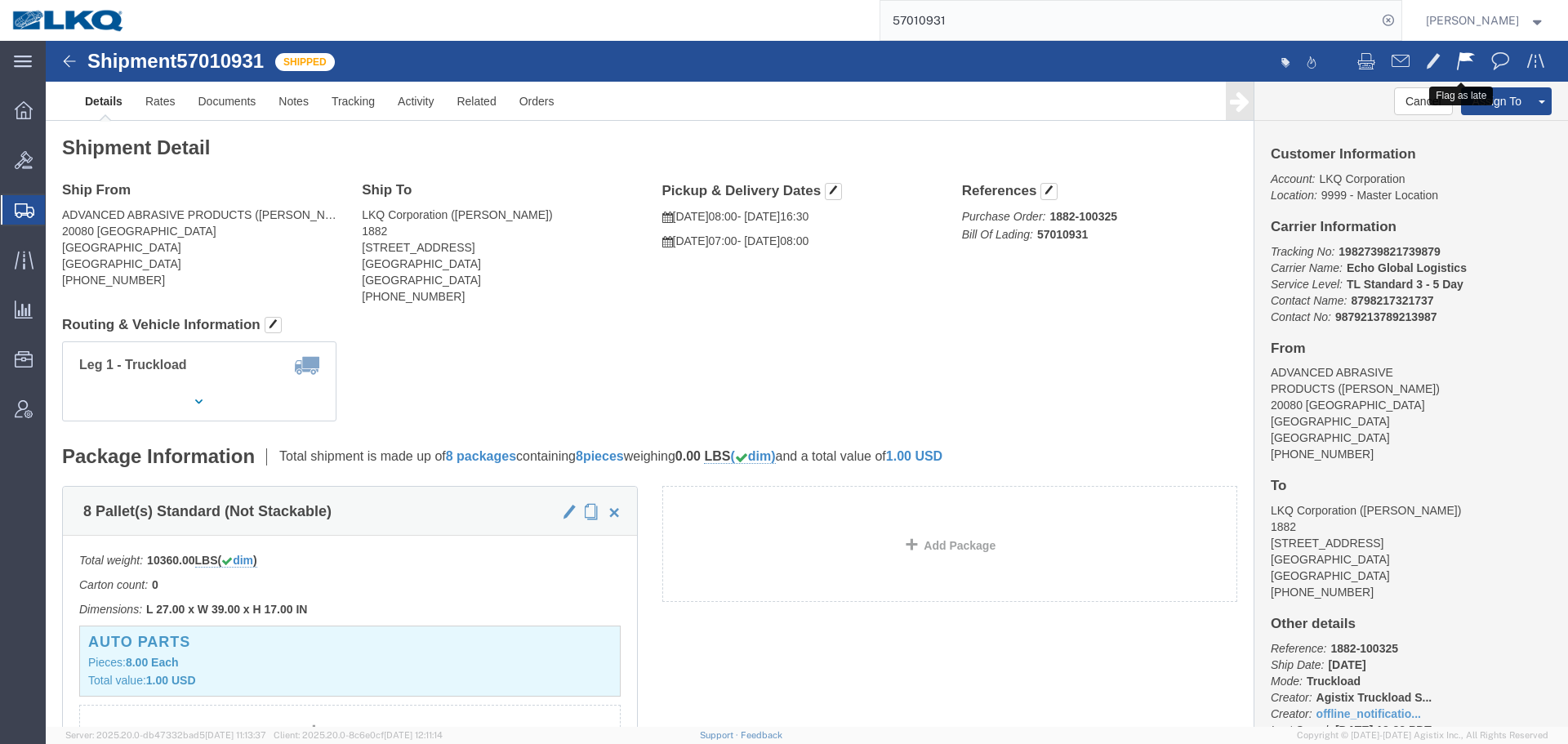
click span
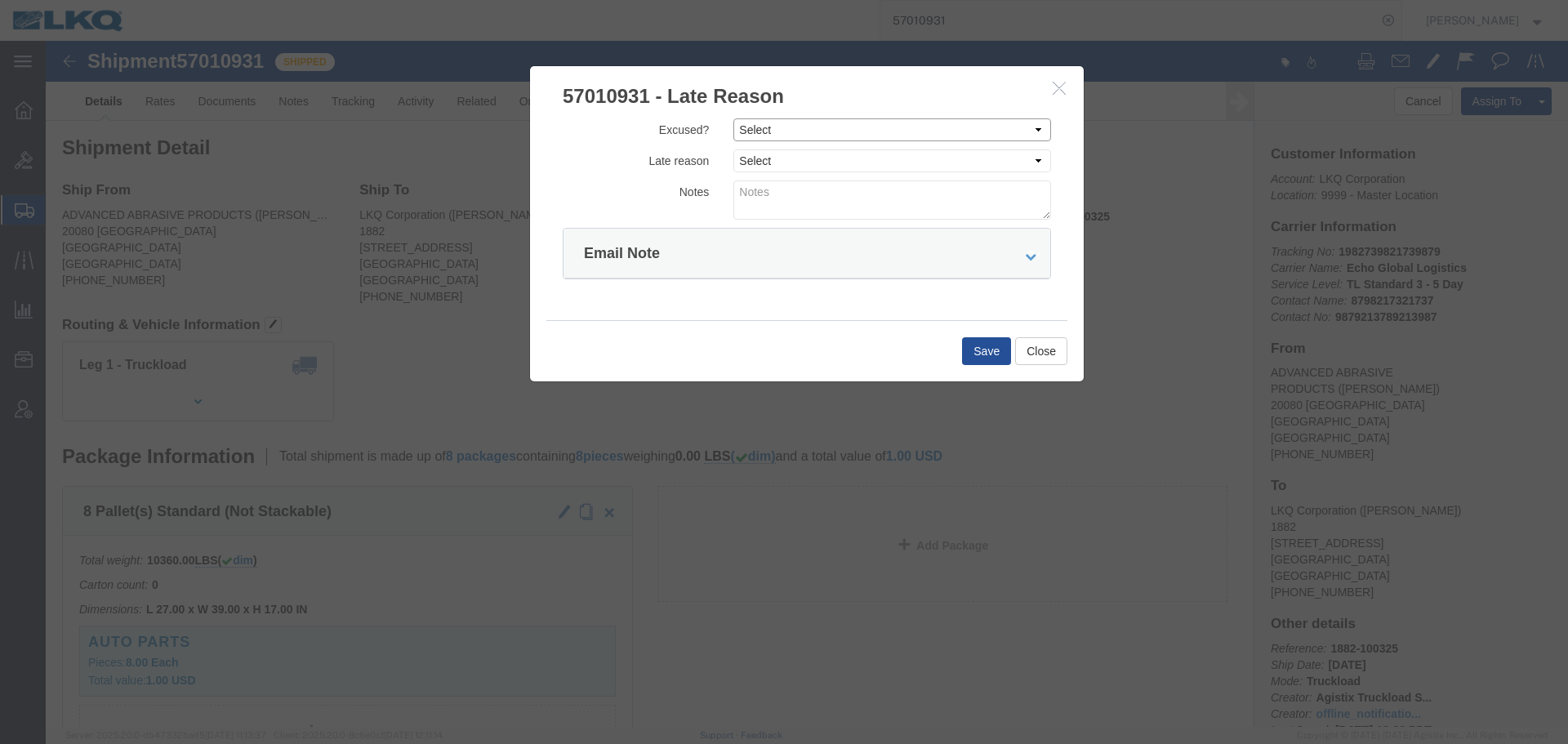
click select "Select Excused Not Excused"
select select "NOT_EXCUSED"
click select "Select Excused Not Excused"
click select "Select Bad Carrier Data Carrier Admin Error Delay Accident Driver Error Lack of…"
select select "DRIVER_ERROR"
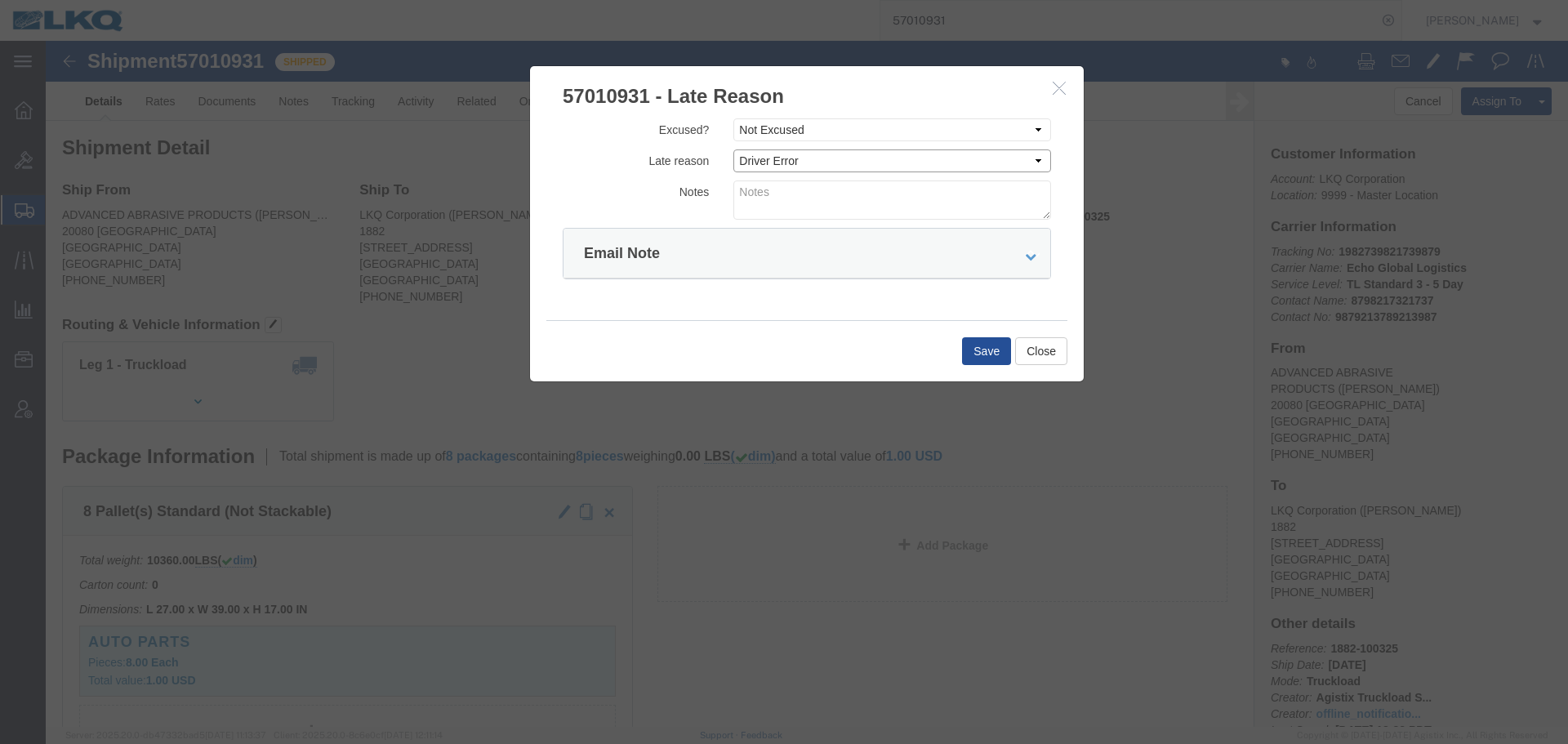
click select "Select Bad Carrier Data Carrier Admin Error Delay Accident Driver Error Lack of…"
click textarea
type textarea "d"
type textarea "10/06 delivery"
click button "Save"
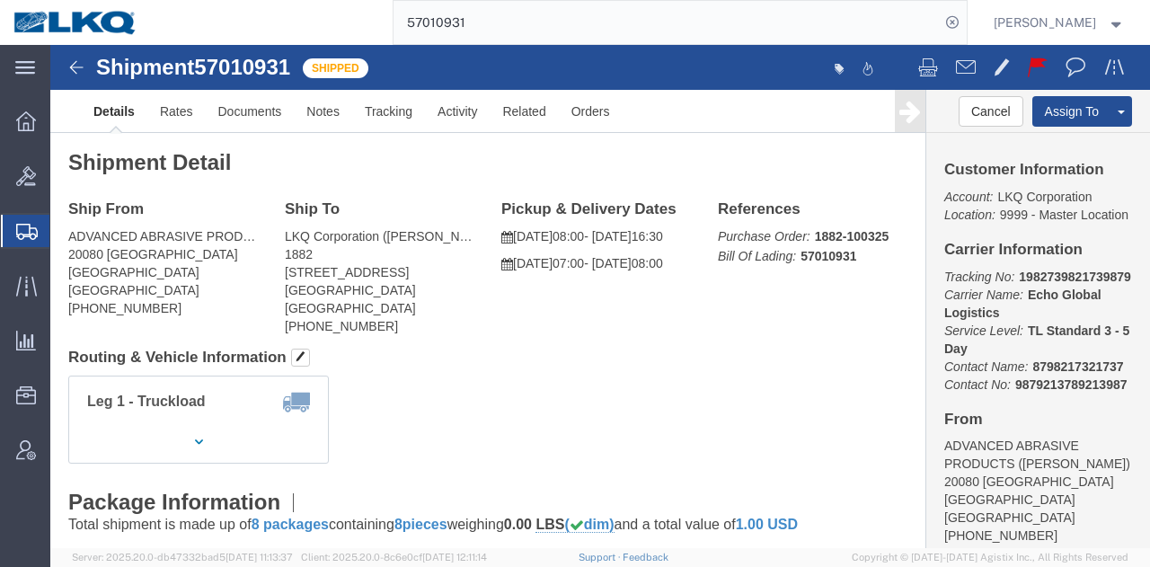
click div "Shipment Detail Ship From ADVANCED ABRASIVE PRODUCTS (CHRIS) 20080 TRENTWOOD CT…"
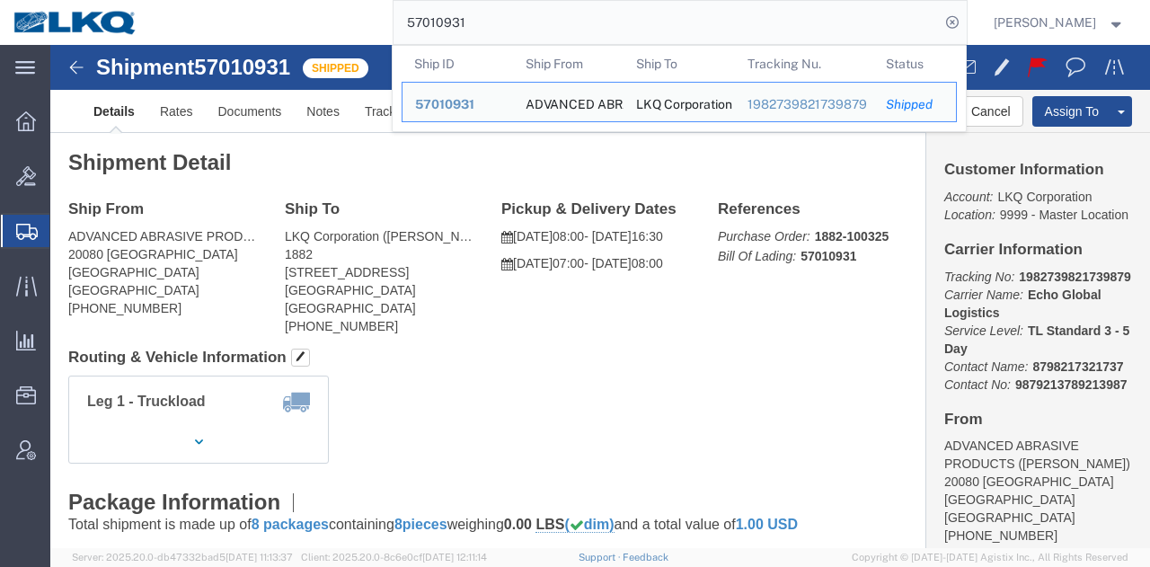
click at [708, 19] on input "57010931" at bounding box center [667, 22] width 546 height 43
paste input "38649"
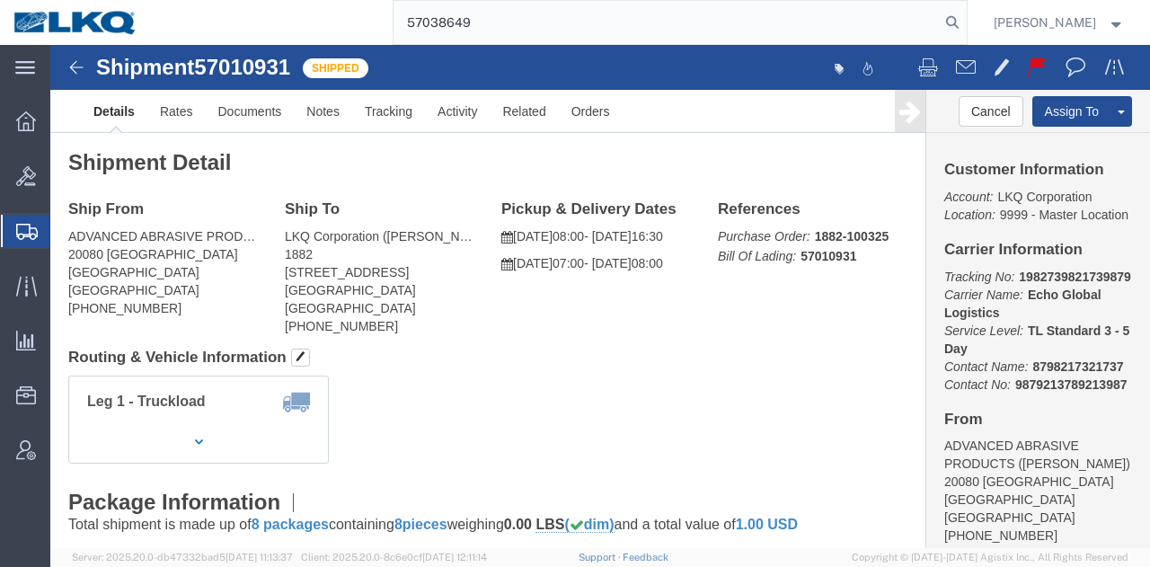
type input "57038649"
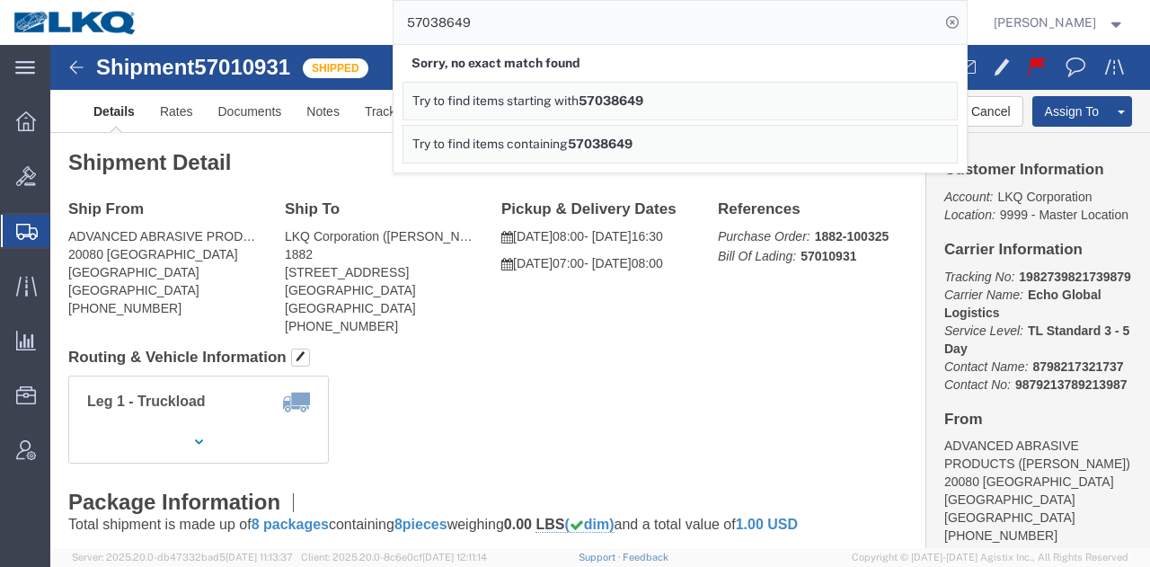
click div "Leg 1 - Truckload Vehicle 1: Standard Dry Van (53 Feet) Number of trucks: 1"
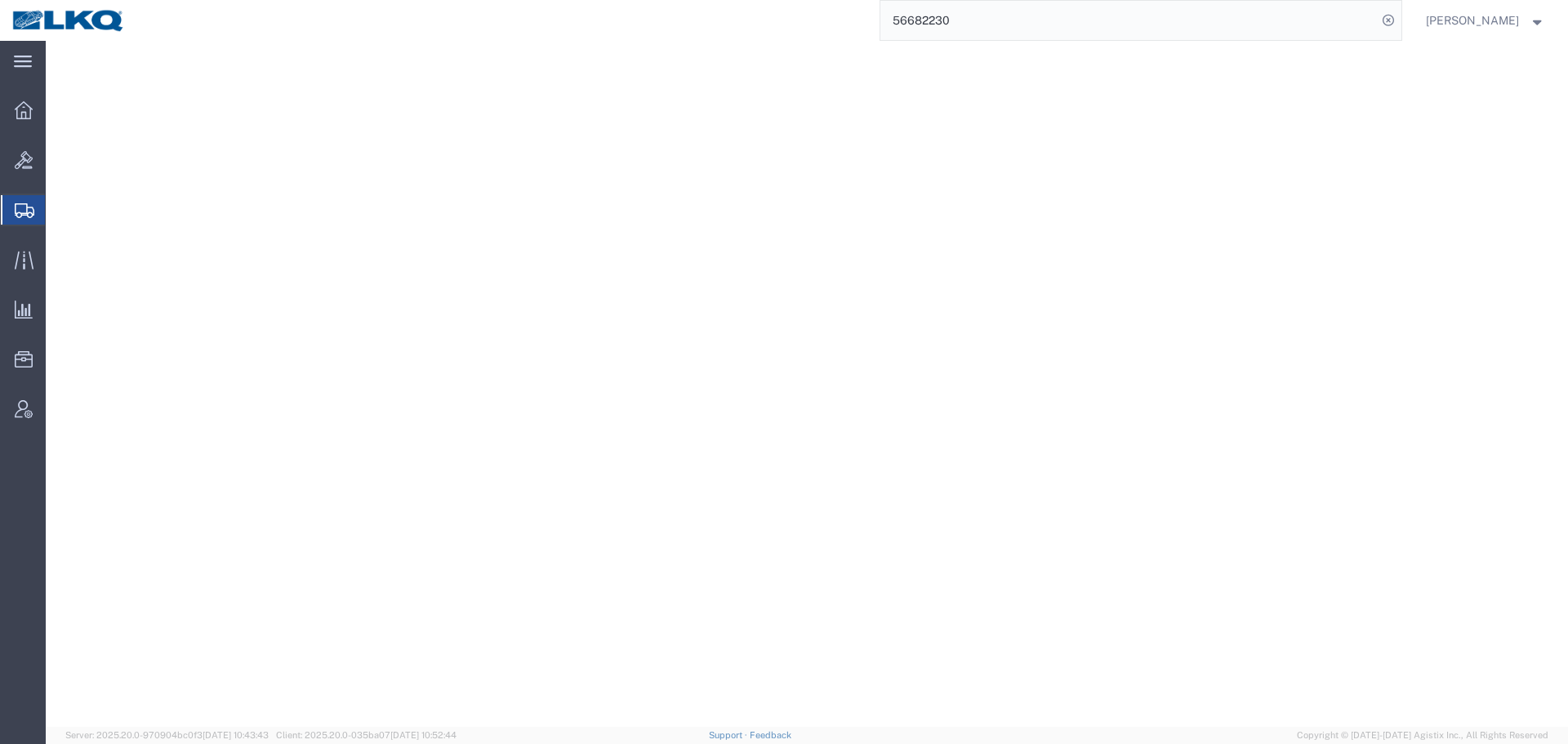
select select "27578"
select select "30704"
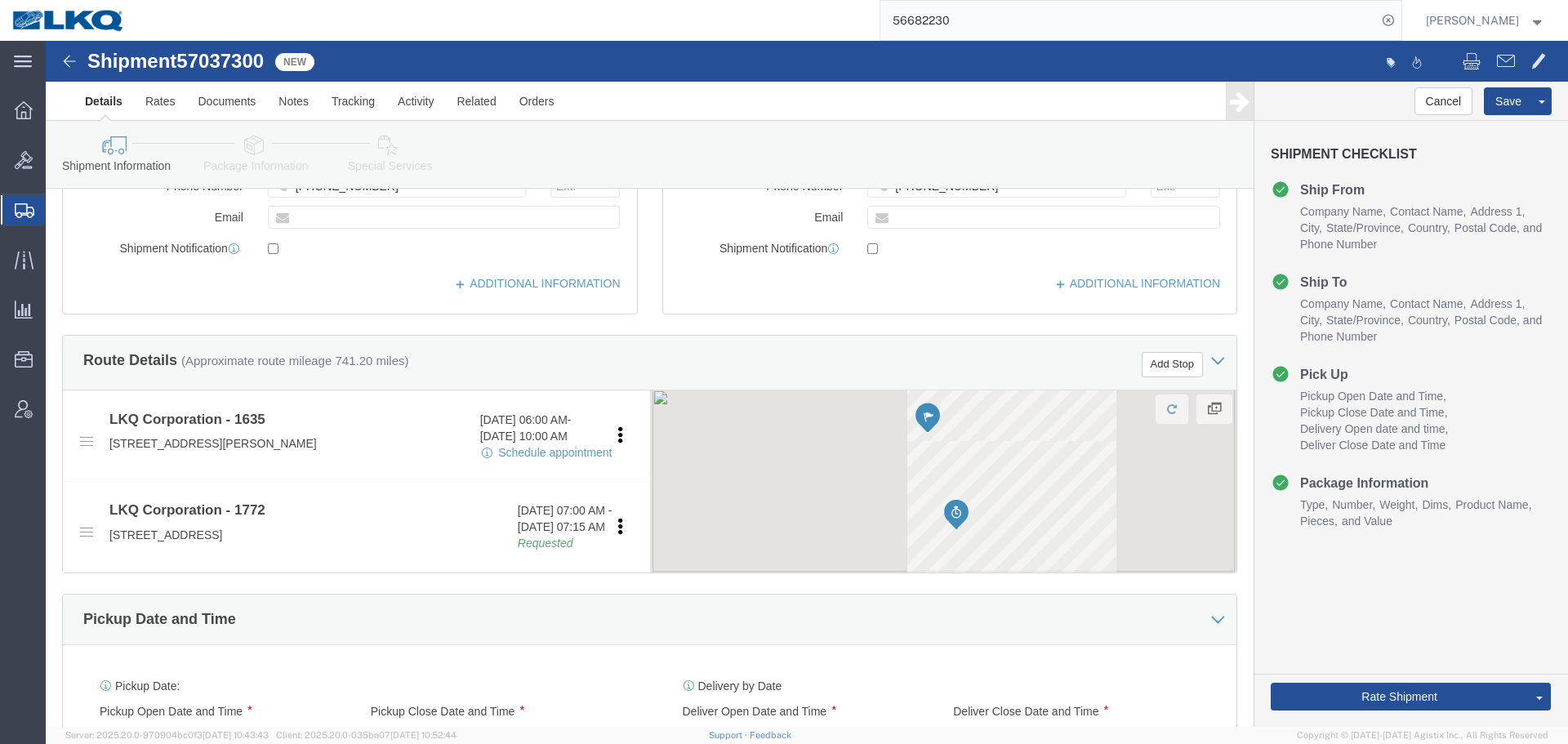
scroll to position [735, 0]
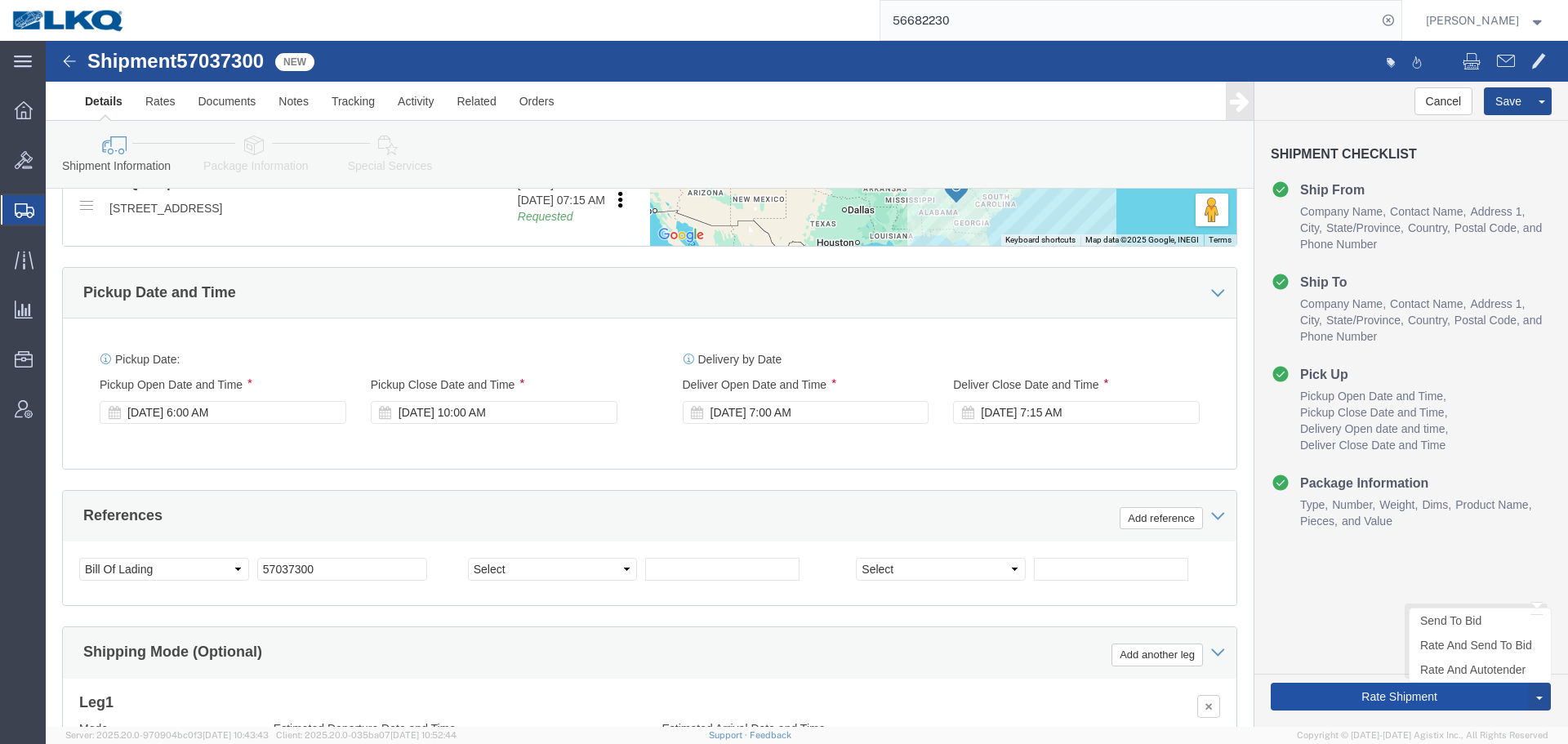
click button "Rate Shipment"
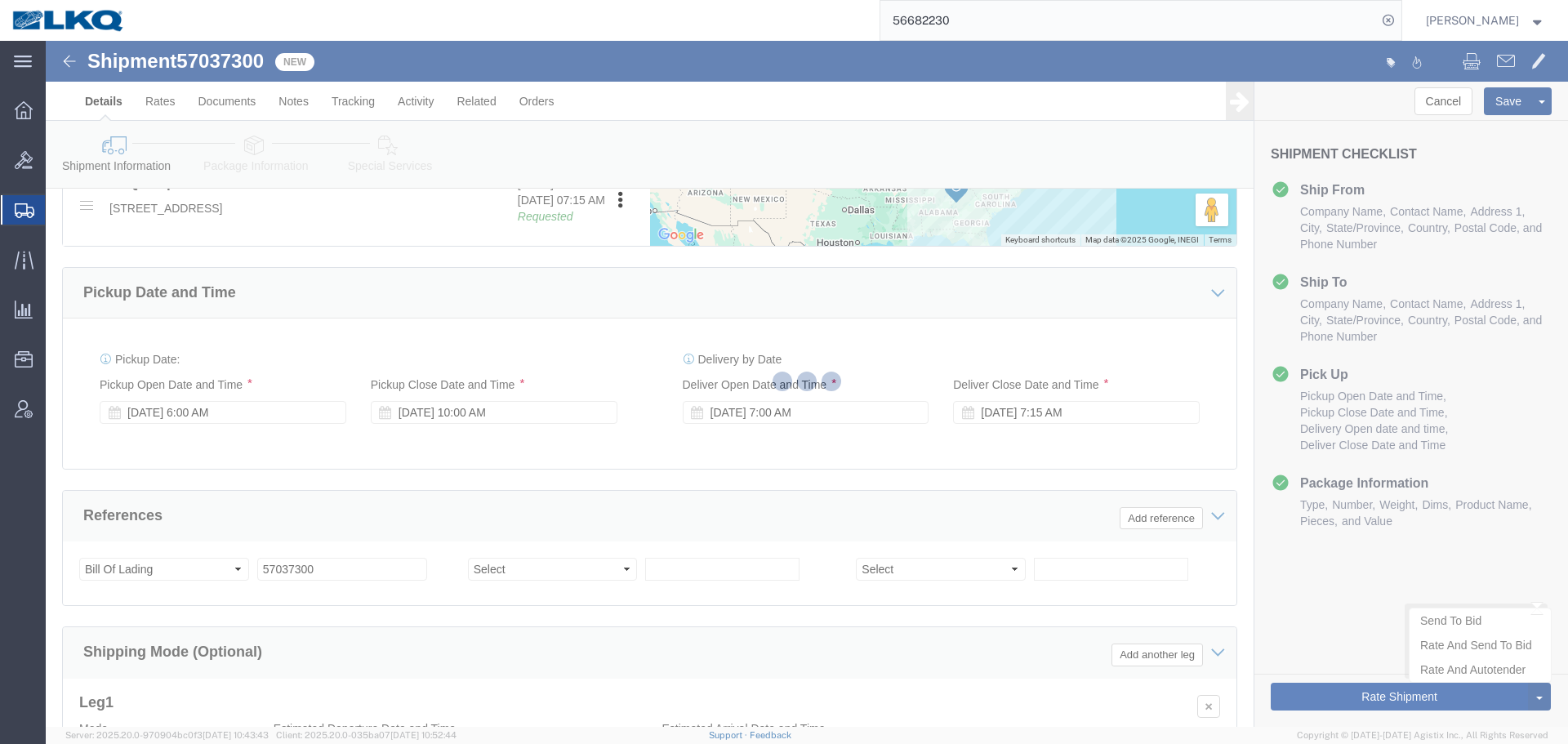
type button "Rate Shipment"
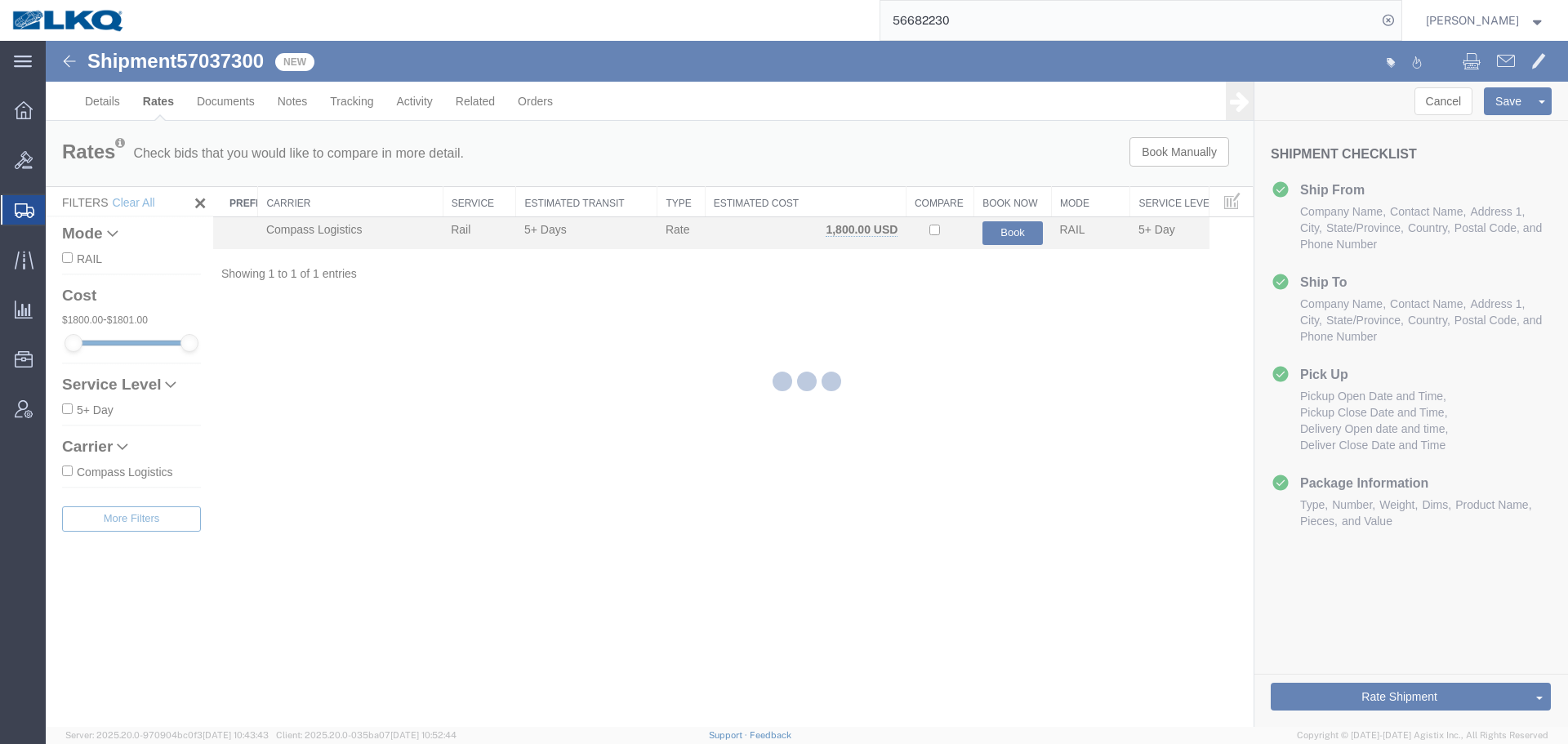
scroll to position [0, 0]
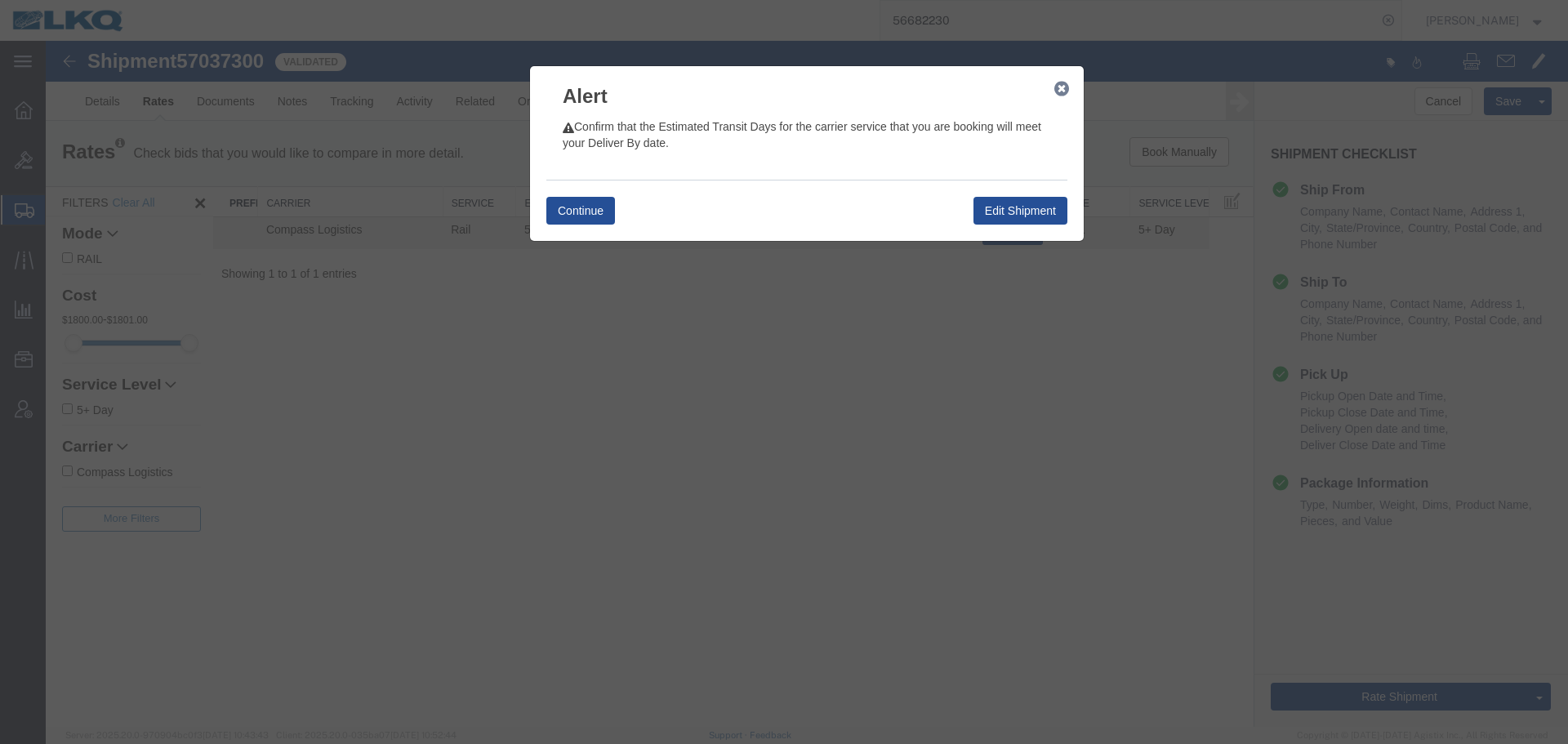
click at [1066, 94] on icon "button" at bounding box center [1062, 89] width 15 height 13
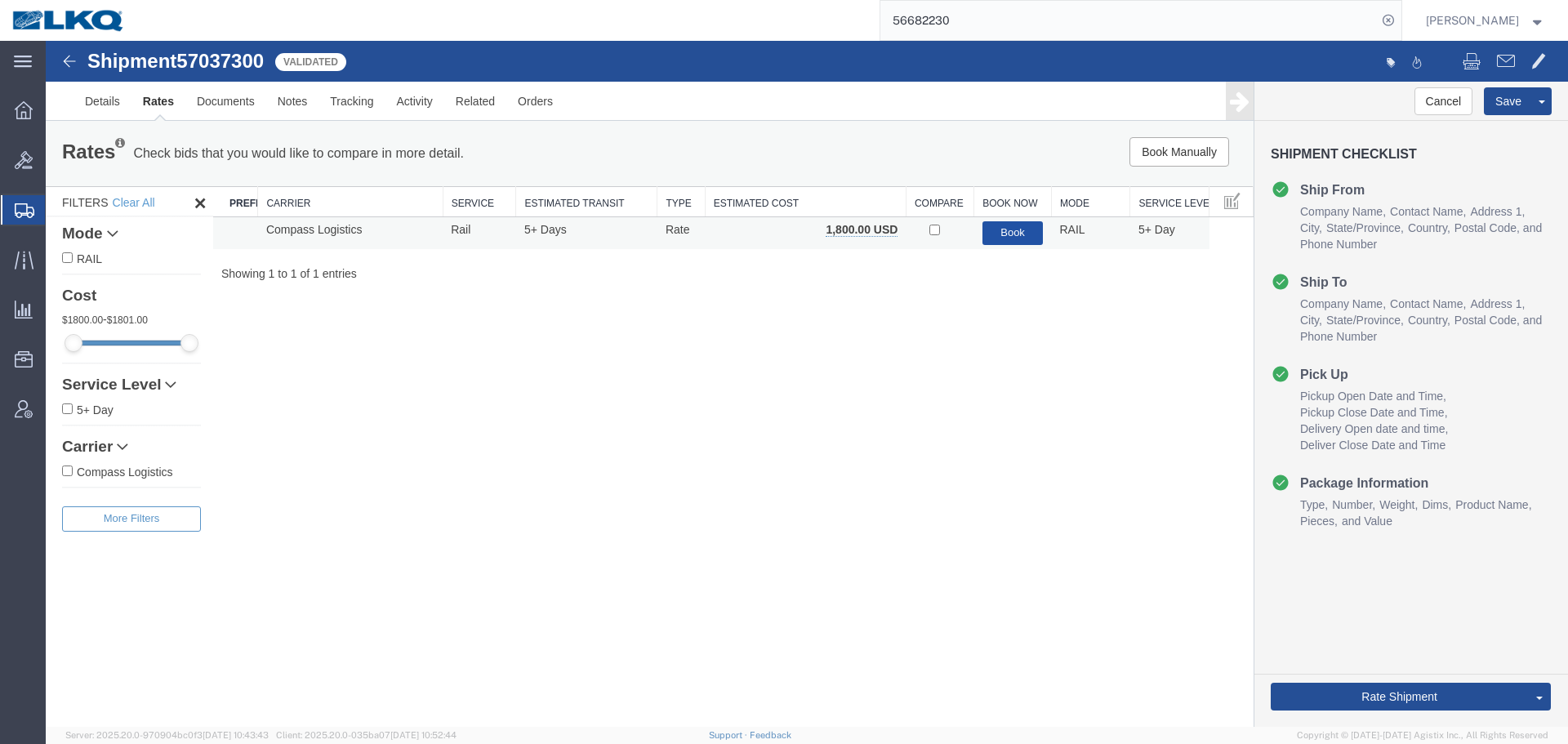
click at [998, 236] on button "Book" at bounding box center [1013, 233] width 61 height 24
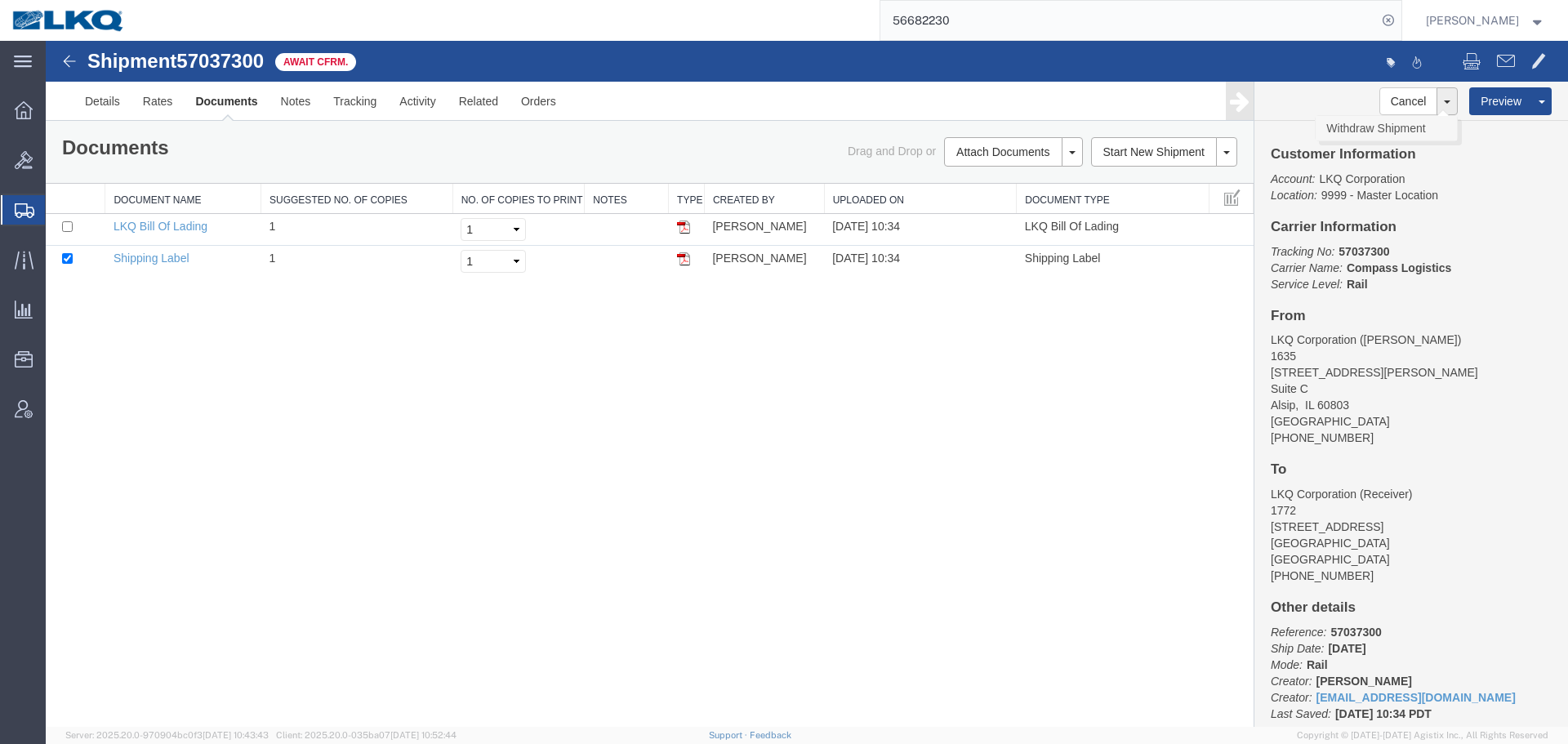
click at [1357, 125] on link "Withdraw Shipment" at bounding box center [1386, 128] width 141 height 25
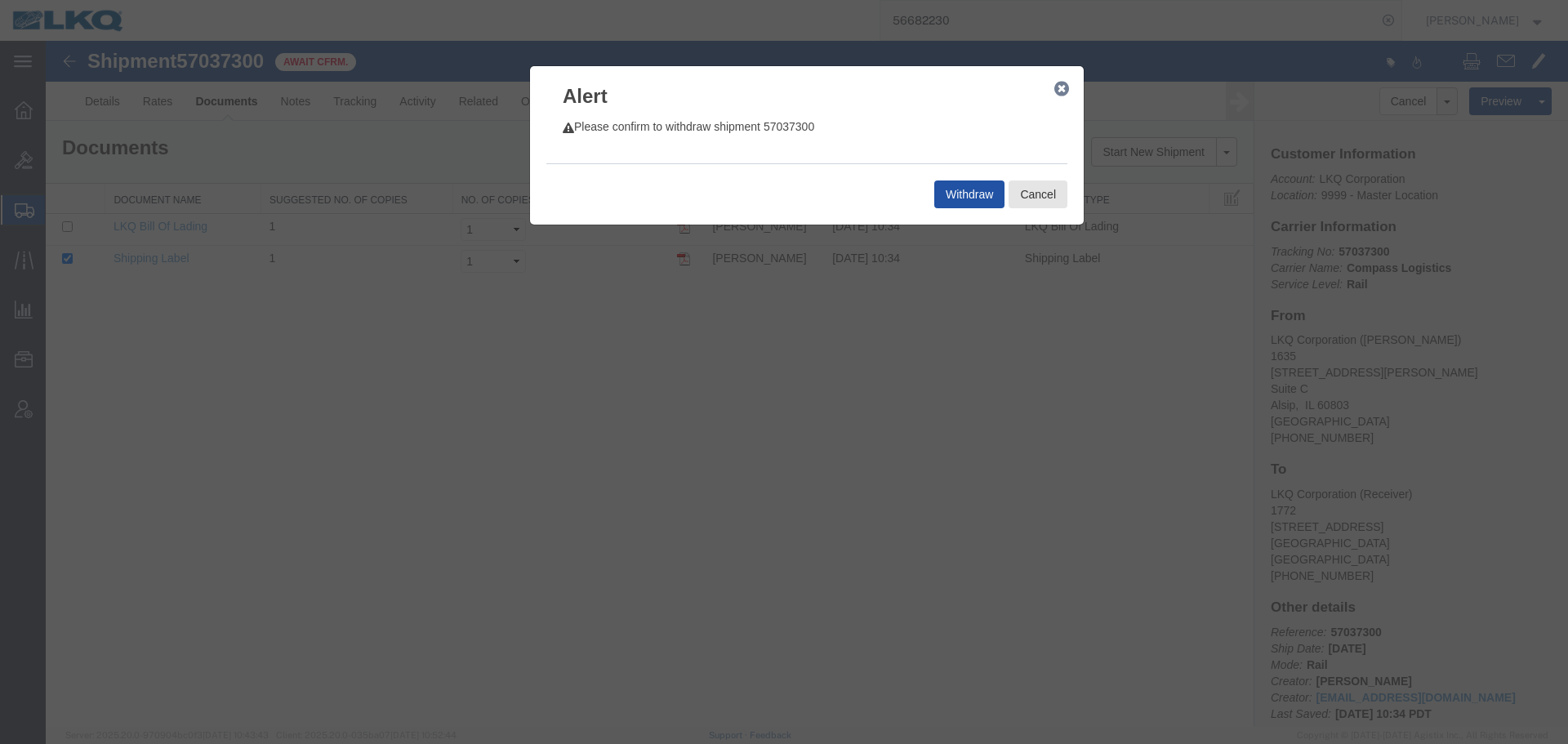
click at [956, 205] on button "Withdraw" at bounding box center [969, 194] width 70 height 28
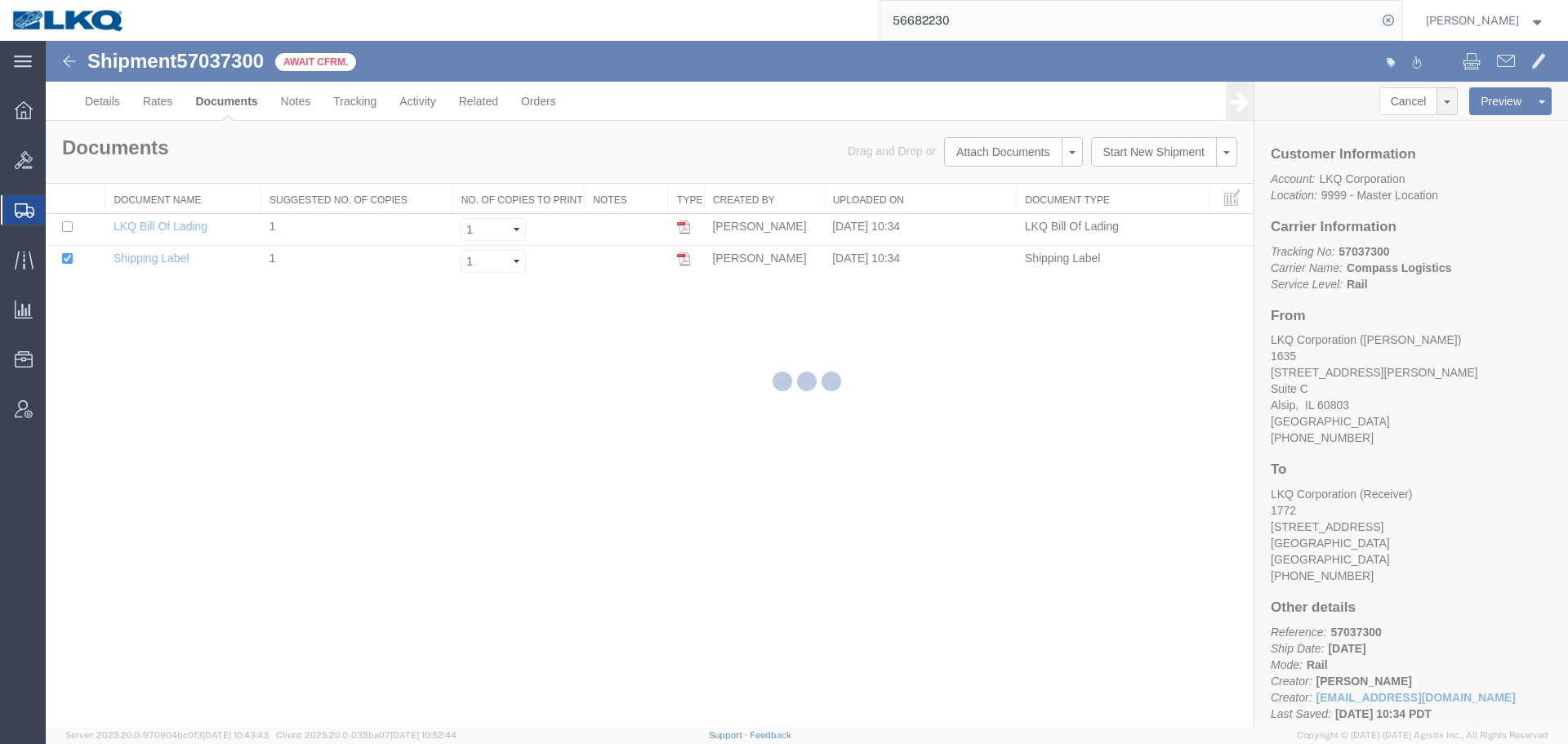
select select "27578"
select select "30704"
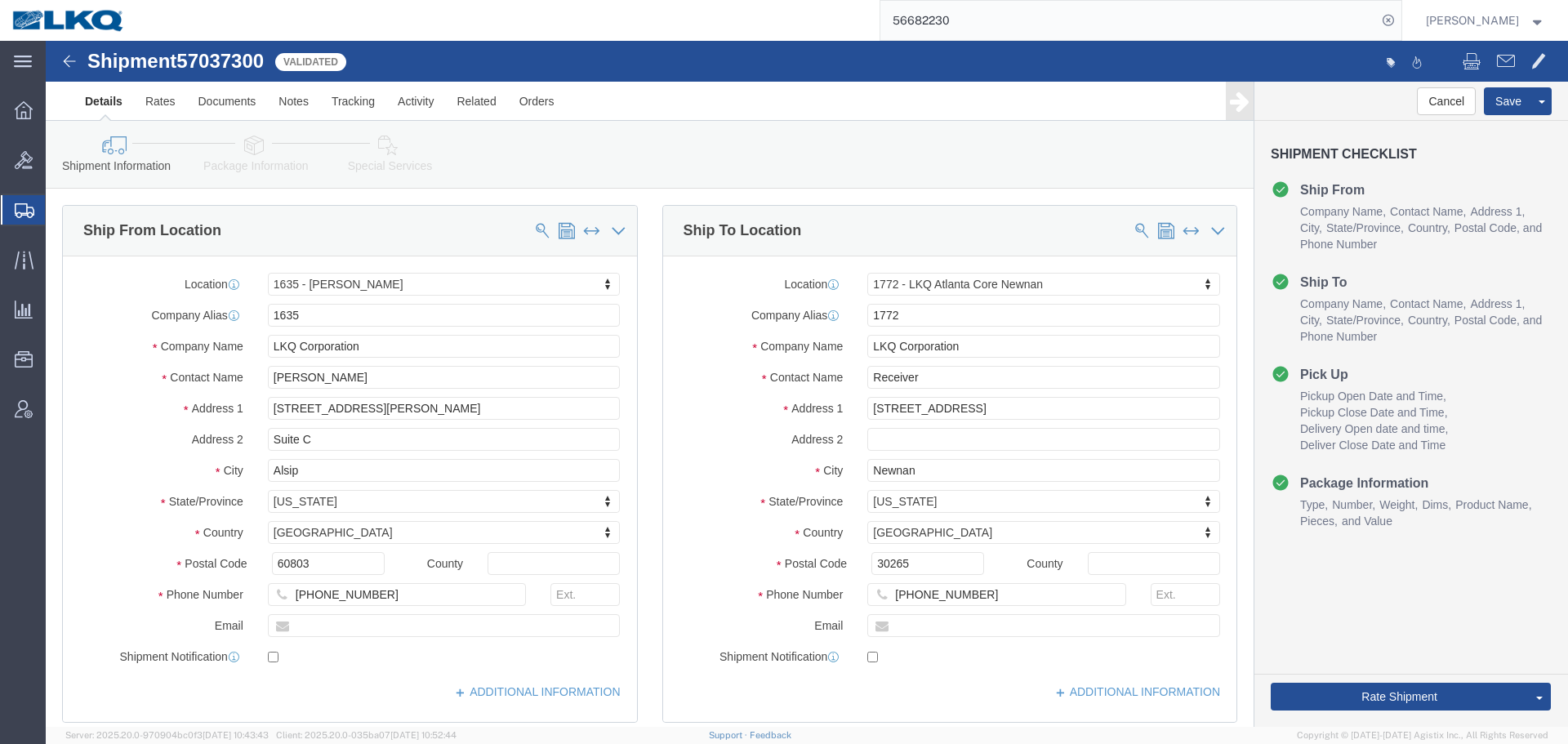
scroll to position [571, 0]
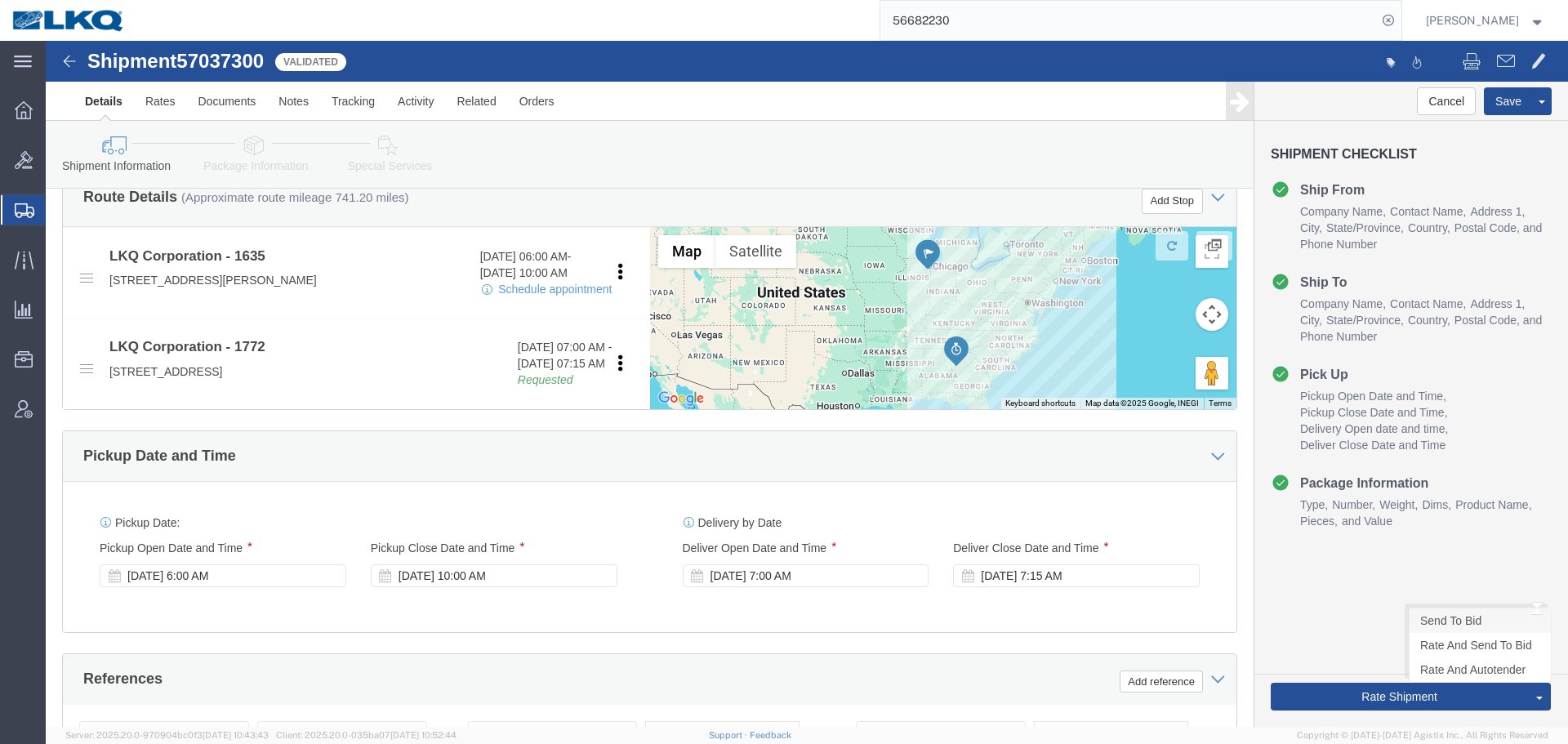
click link "Send To Bid"
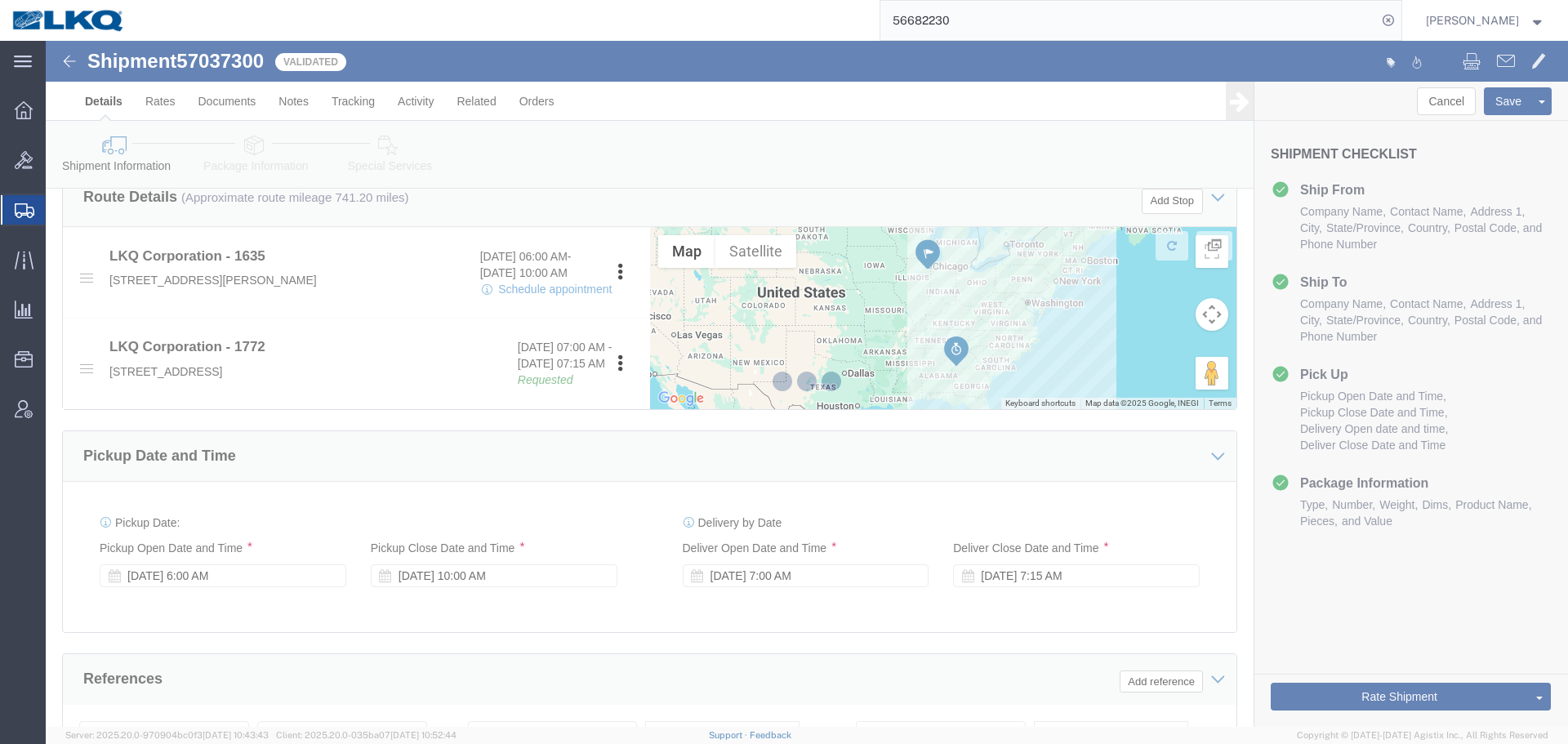
select select "RAIL"
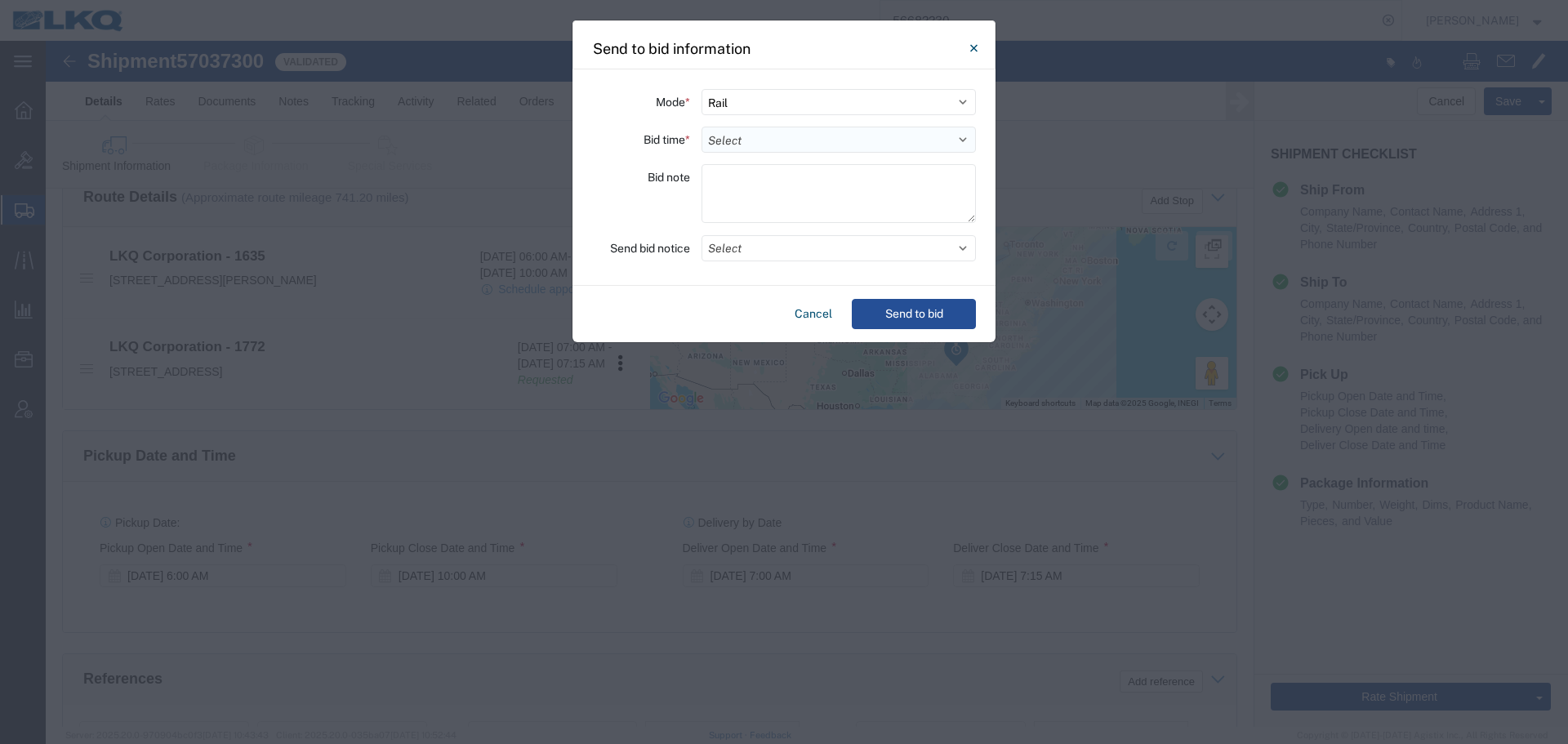
click at [821, 141] on select "Select 30 Min (Rush) 1 Hour (Rush) 2 Hours (Rush) 4 Hours (Rush) 8 Hours (Rush)…" at bounding box center [839, 139] width 275 height 26
drag, startPoint x: 821, startPoint y: 141, endPoint x: 778, endPoint y: 142, distance: 43.0
click at [821, 141] on select "Select 30 Min (Rush) 1 Hour (Rush) 2 Hours (Rush) 4 Hours (Rush) 8 Hours (Rush)…" at bounding box center [839, 139] width 275 height 26
click at [780, 101] on select "Select Small Parcel Truckload Air Rail Less than Truckload Ocean Freight Multi-…" at bounding box center [839, 102] width 275 height 26
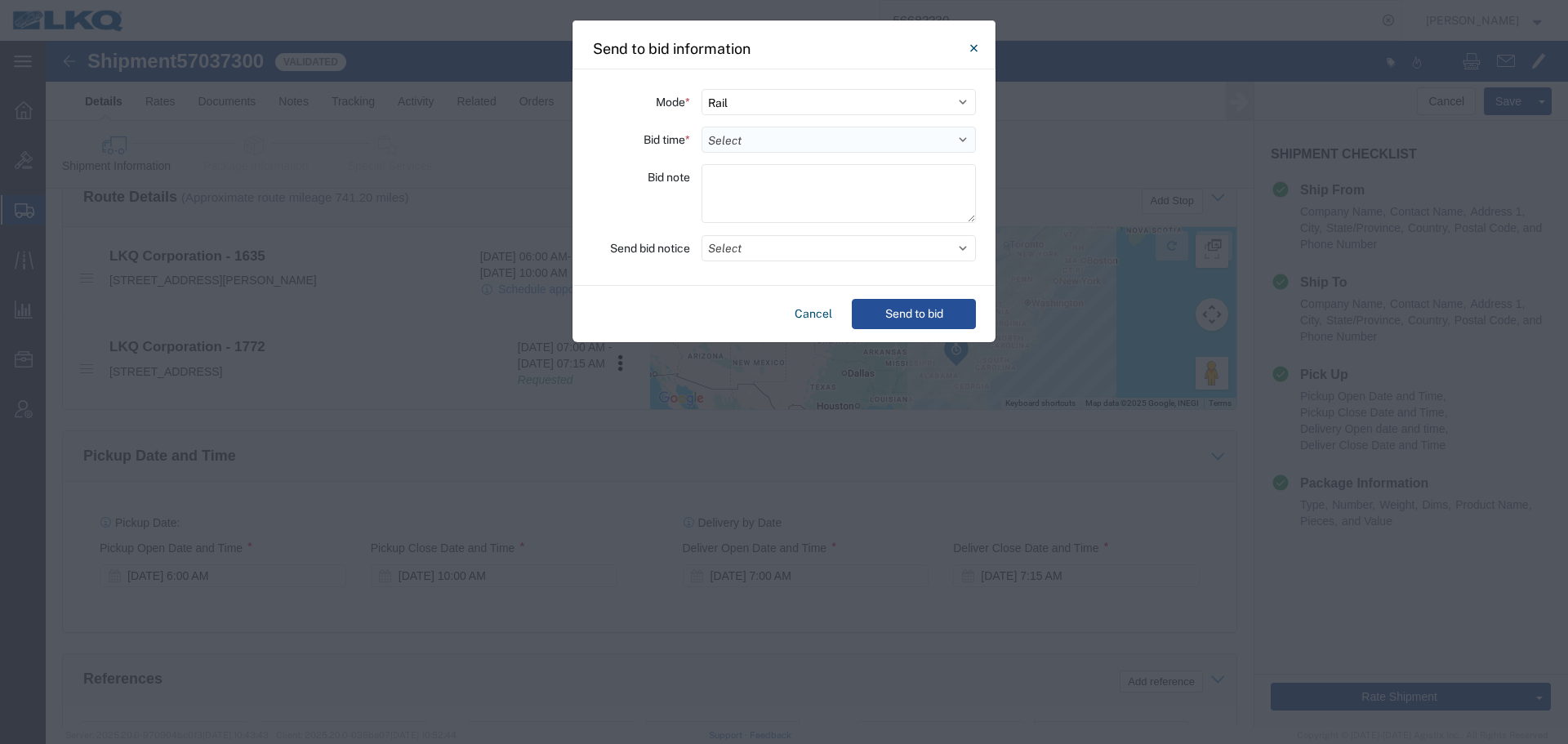
click at [778, 142] on select "Select 30 Min (Rush) 1 Hour (Rush) 2 Hours (Rush) 4 Hours (Rush) 8 Hours (Rush)…" at bounding box center [839, 139] width 275 height 26
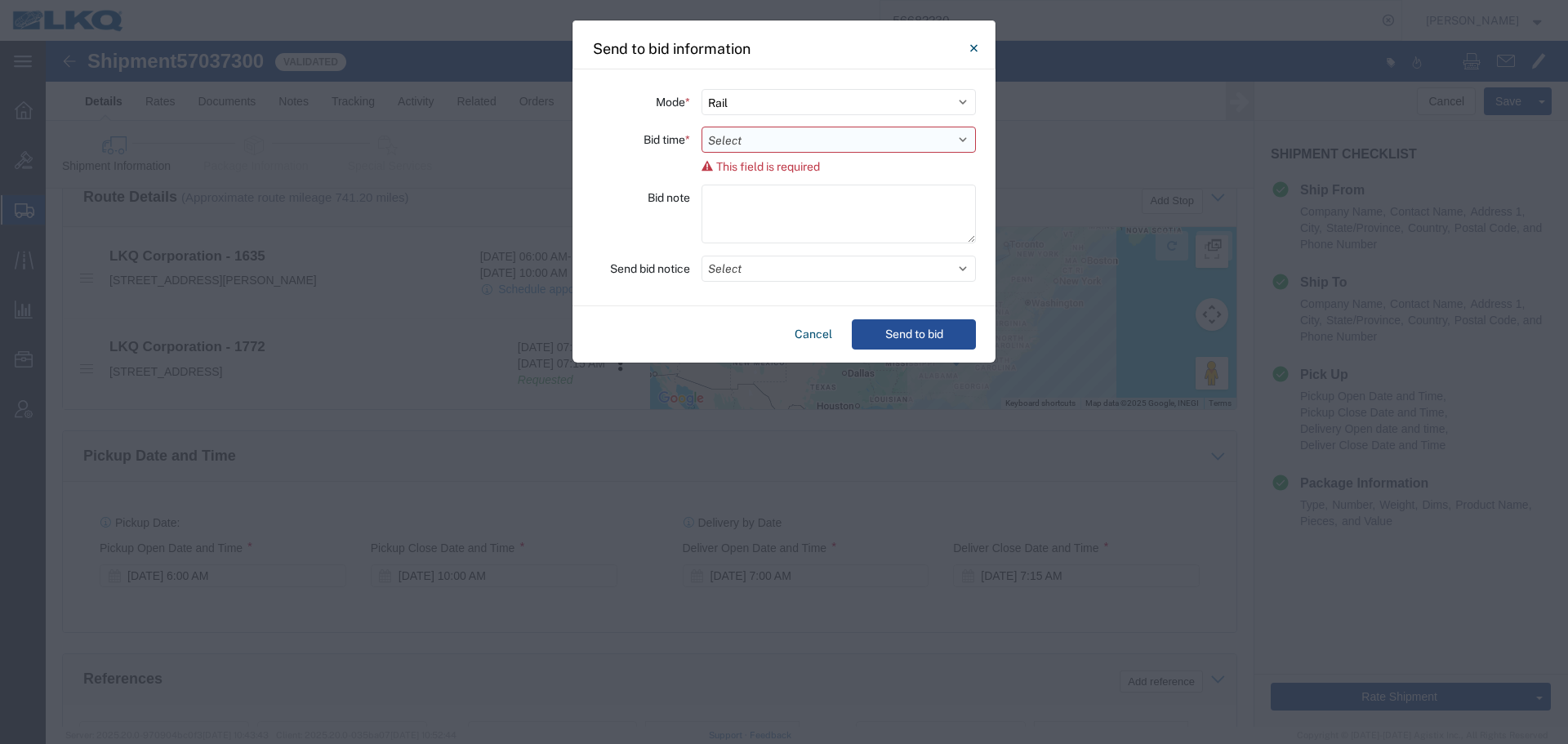
select select "24"
click at [702, 126] on select "Select 30 Min (Rush) 1 Hour (Rush) 2 Hours (Rush) 4 Hours (Rush) 8 Hours (Rush)…" at bounding box center [839, 139] width 275 height 26
click at [762, 274] on div "Mode * Select Small Parcel Truckload Air Rail Less than Truckload Ocean Freight…" at bounding box center [784, 187] width 424 height 237
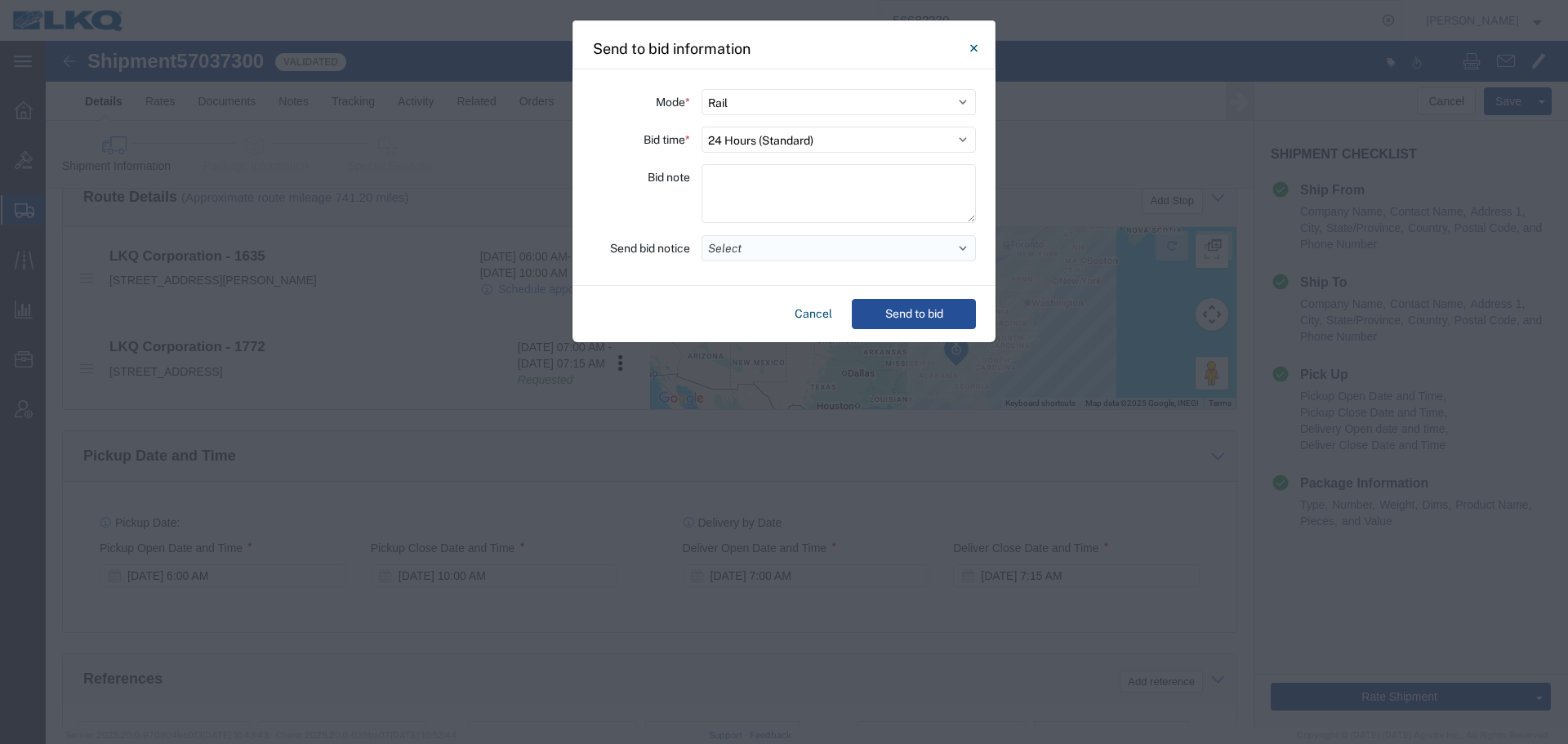
click at [762, 241] on button "Select" at bounding box center [839, 248] width 275 height 26
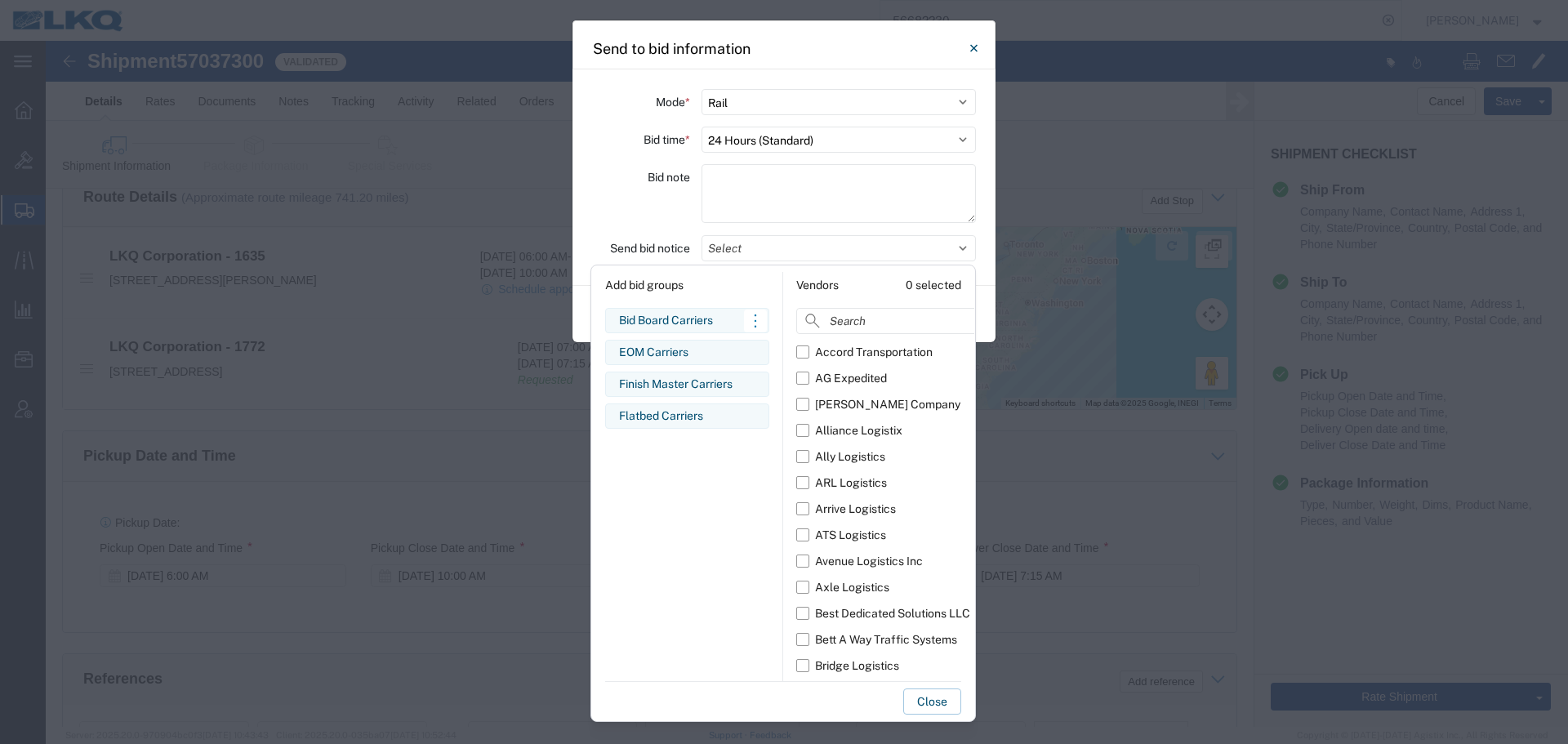
click at [714, 323] on div "Bid Board Carriers" at bounding box center [687, 320] width 136 height 17
click at [641, 197] on div "Bid note" at bounding box center [642, 196] width 98 height 64
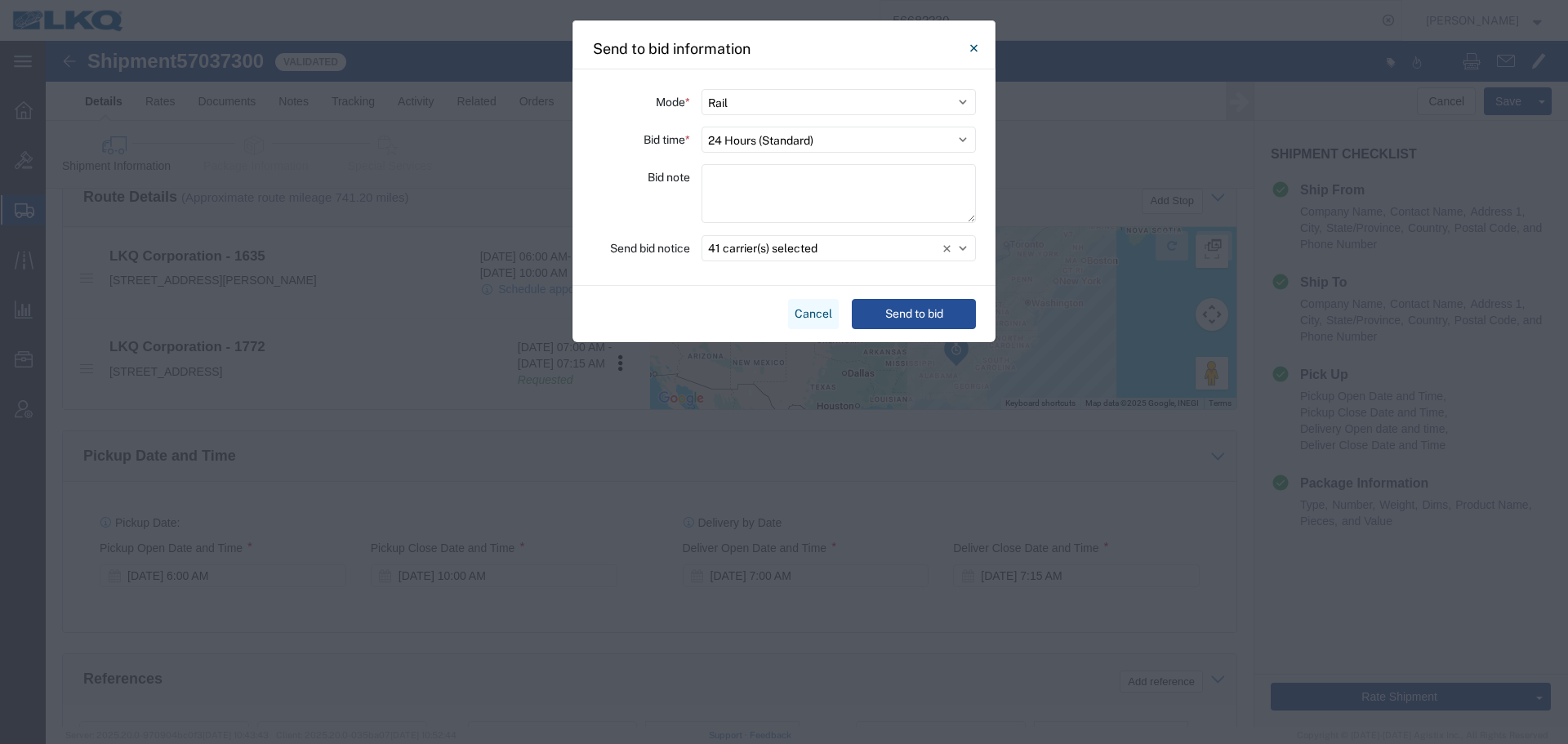
click at [822, 304] on button "Cancel" at bounding box center [814, 313] width 51 height 30
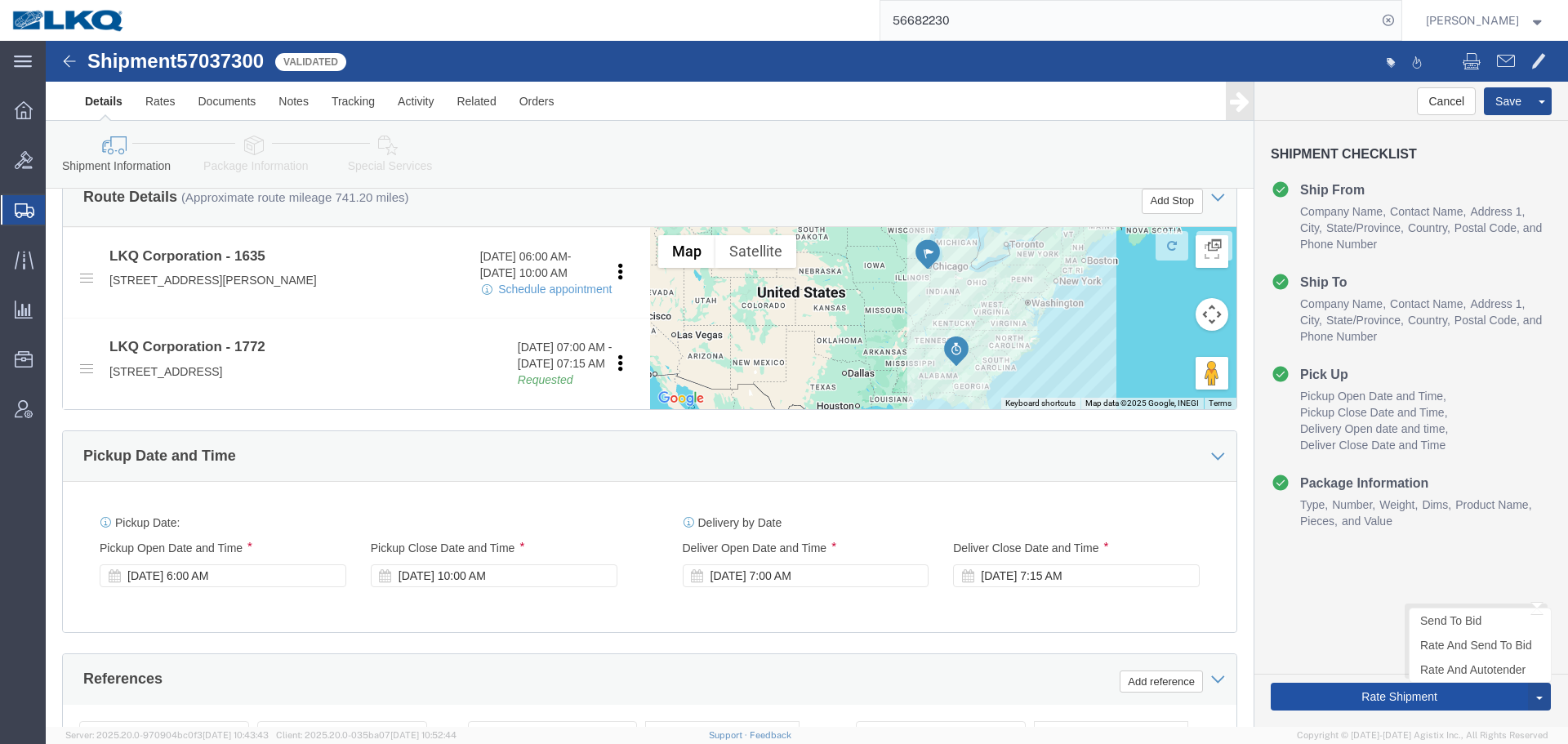
click button "Rate Shipment"
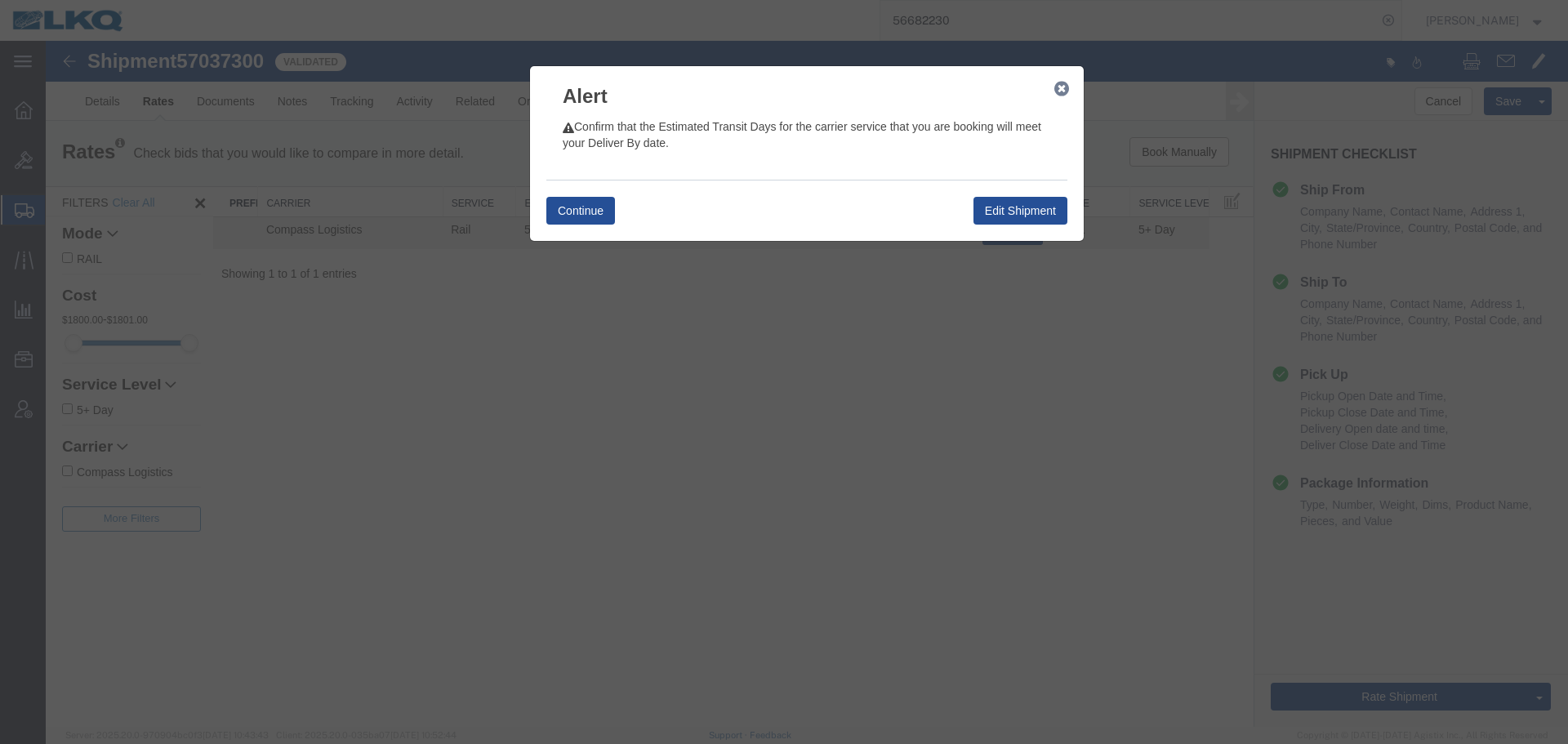
scroll to position [0, 0]
click at [1064, 83] on icon "button" at bounding box center [1062, 89] width 15 height 13
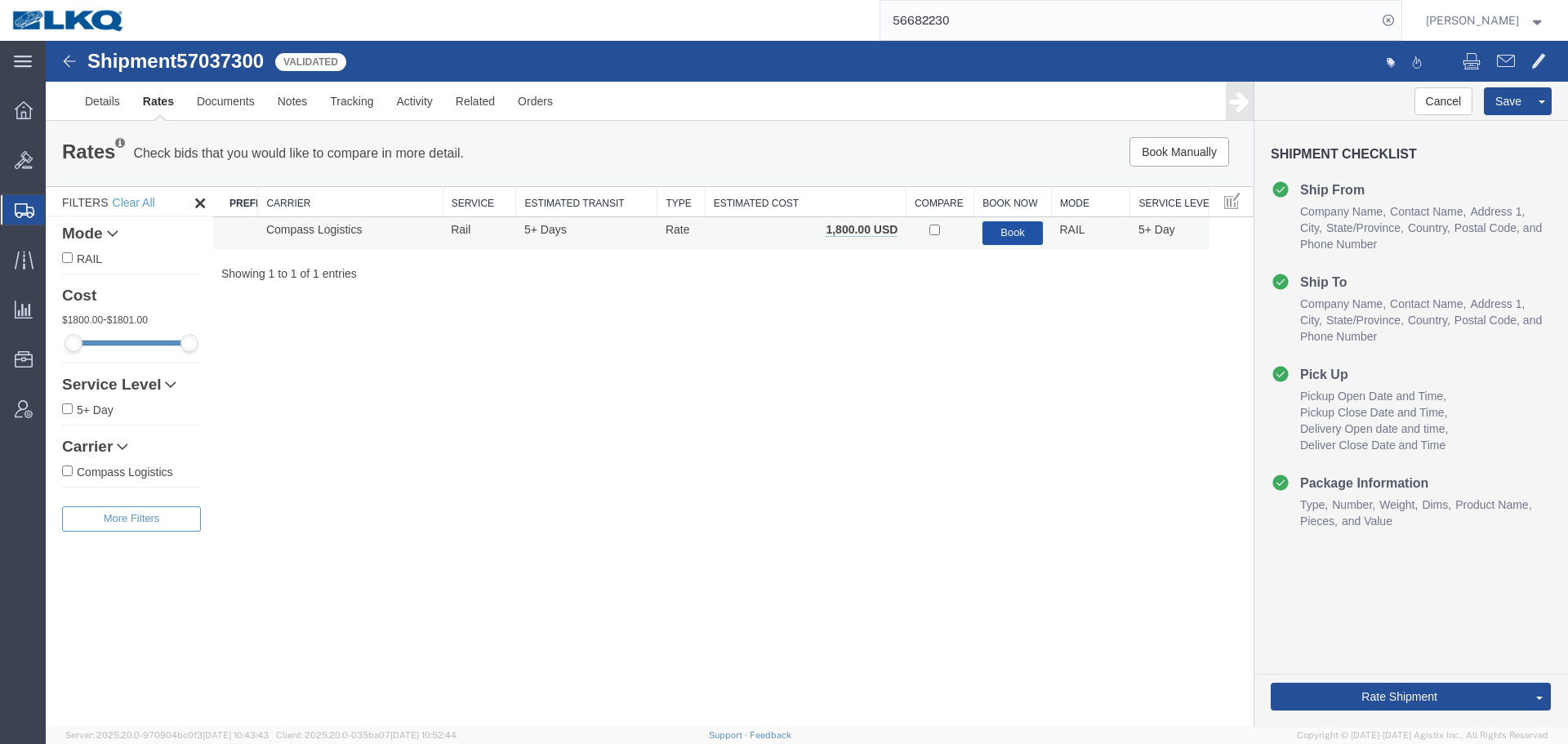
click at [1025, 223] on button "Book" at bounding box center [1013, 233] width 61 height 24
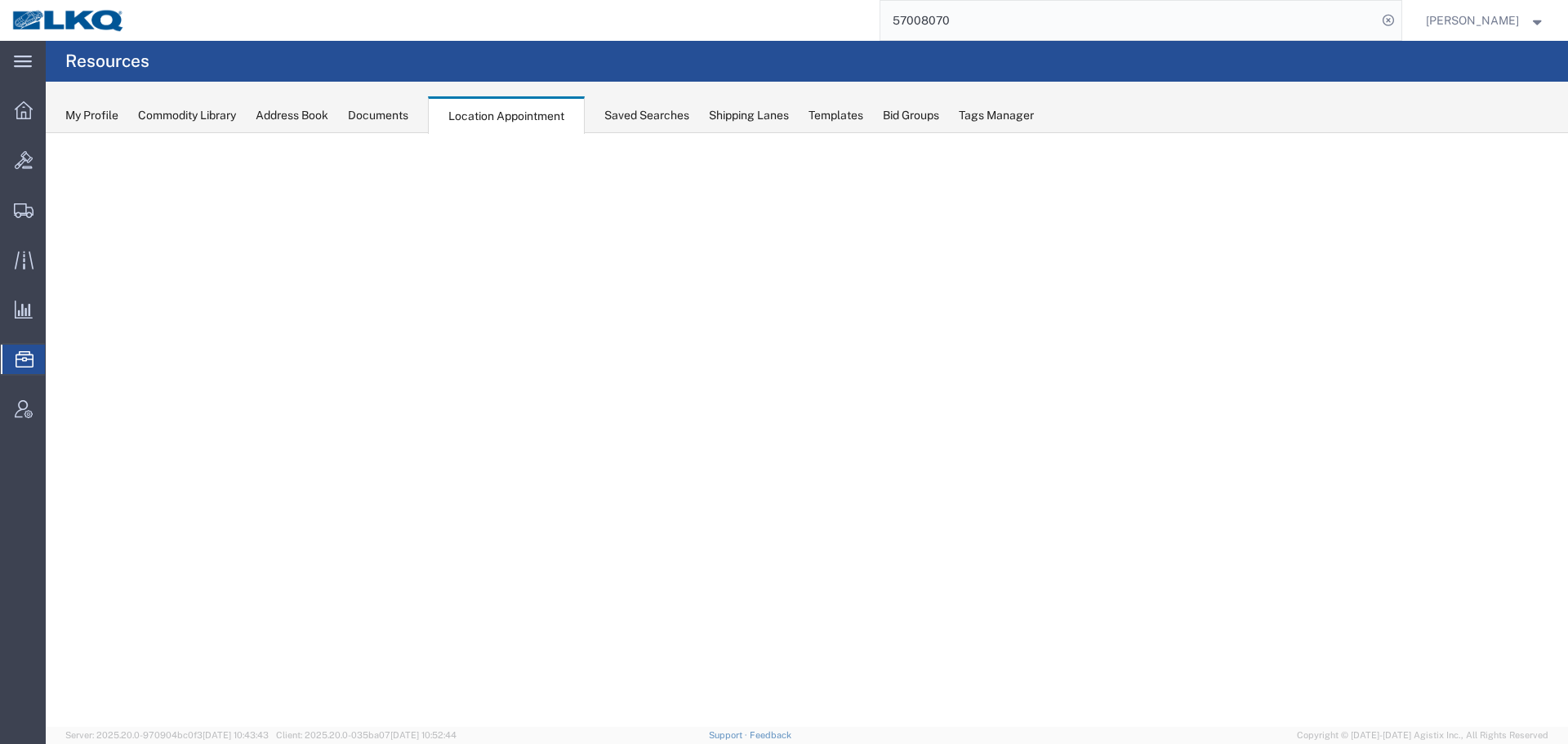
select select "27634"
select select "agendaWeek"
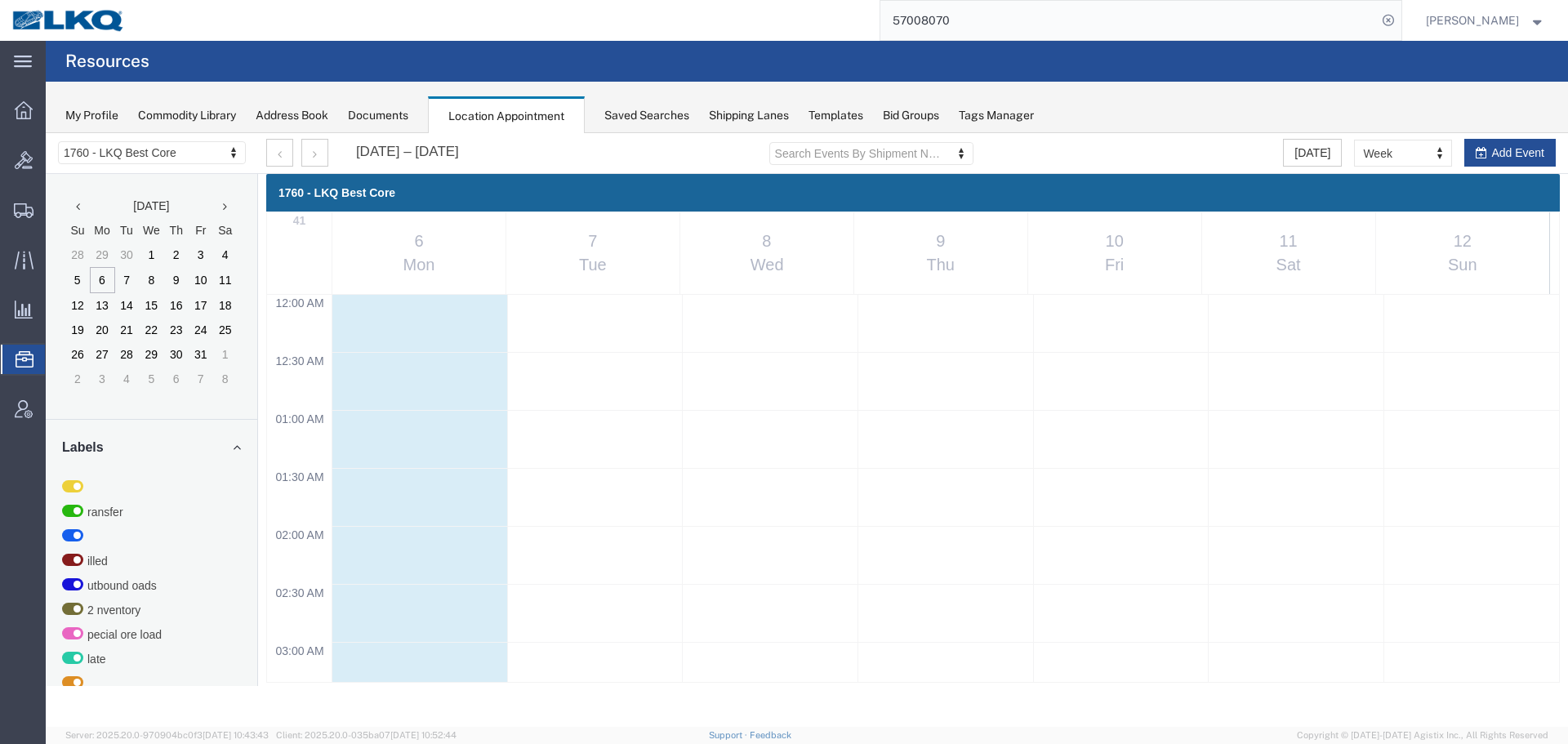
scroll to position [1023, 0]
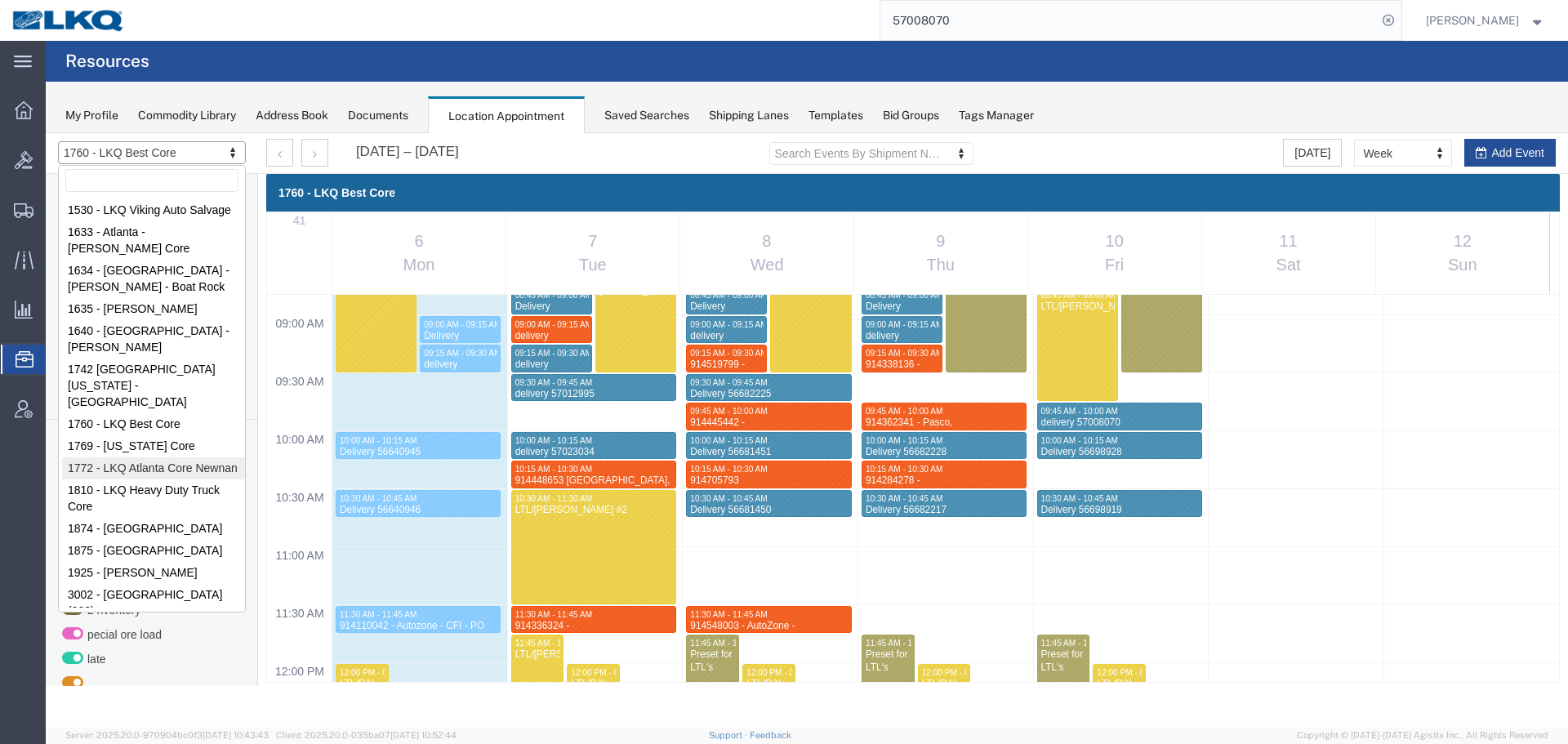
select select "30704"
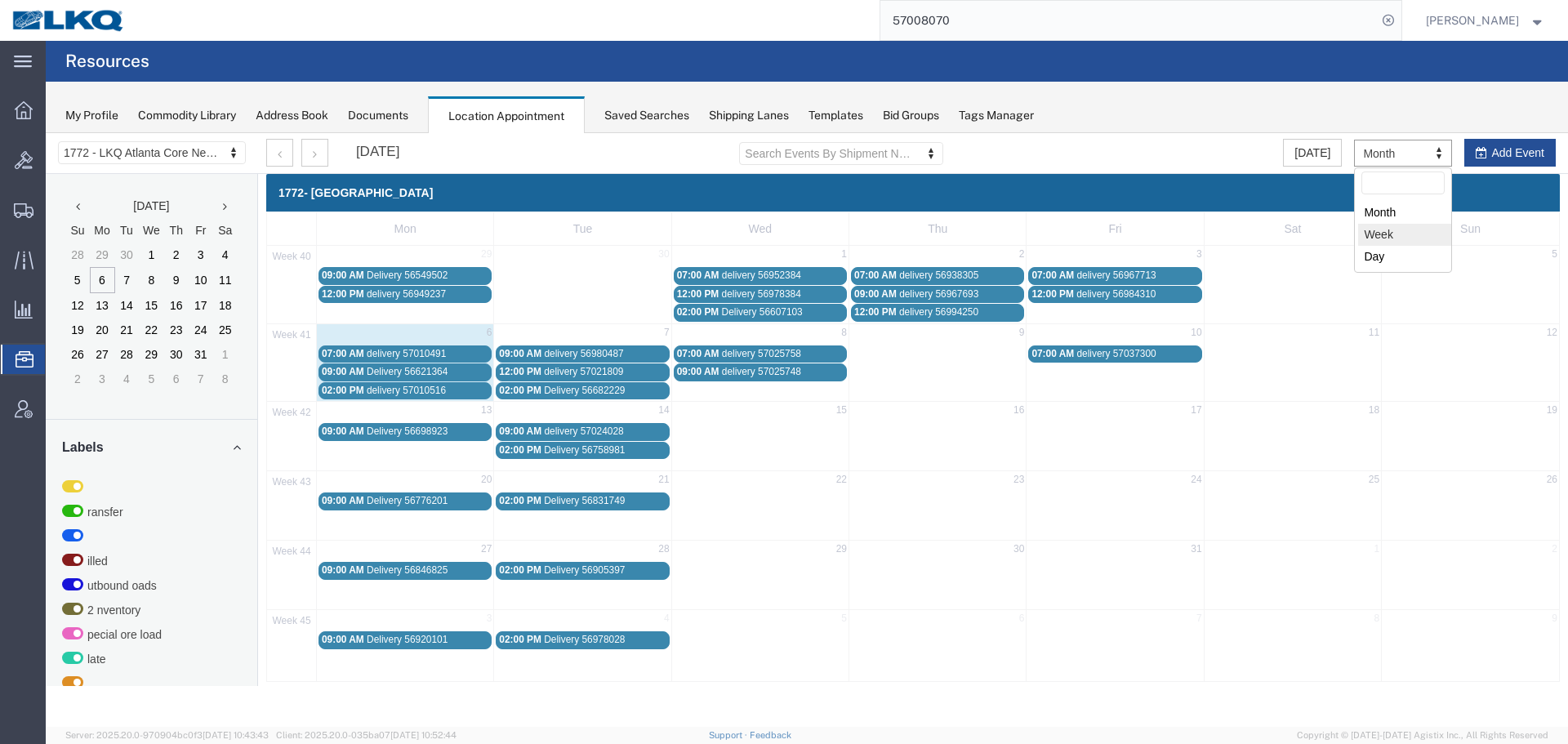
select select "agendaWeek"
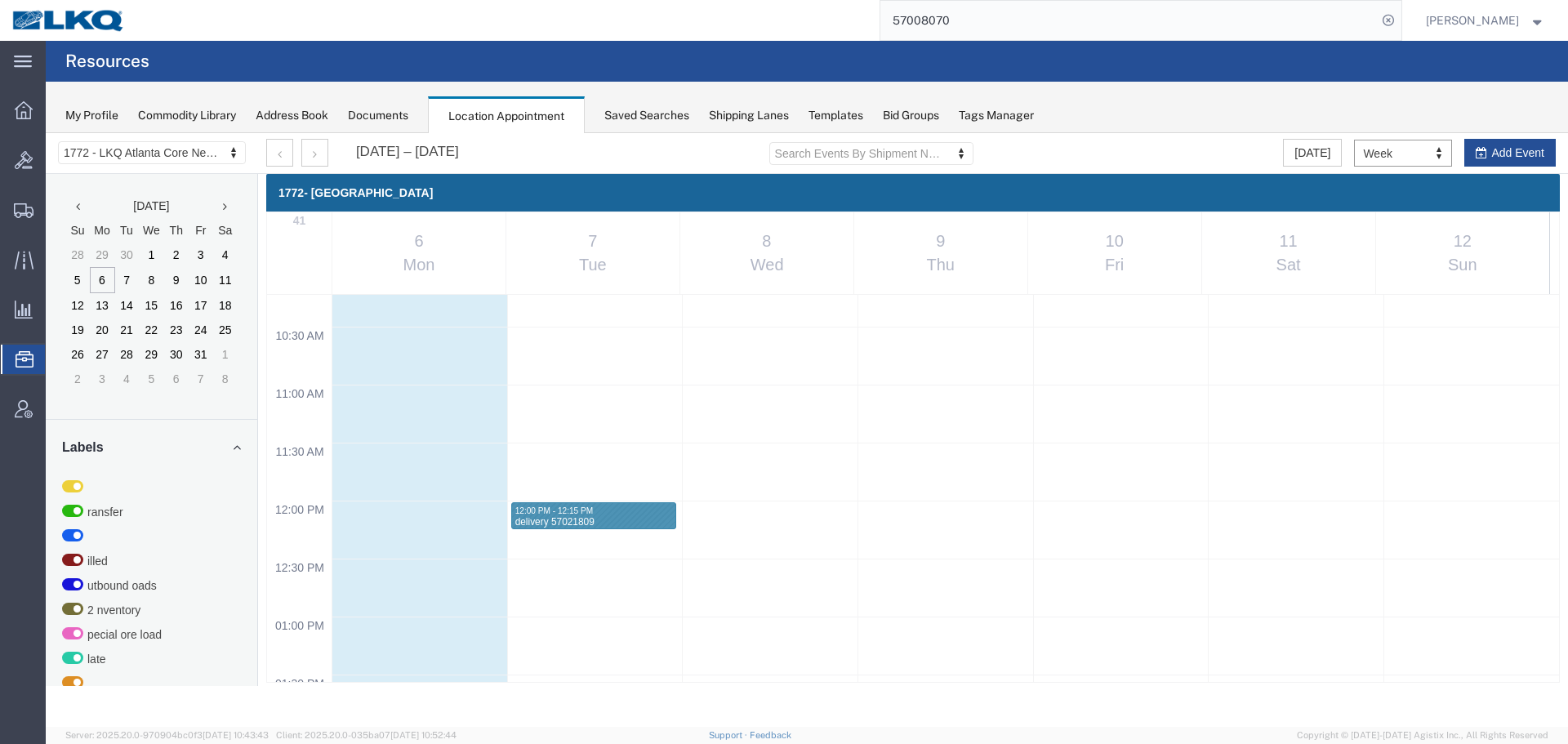
scroll to position [1186, 0]
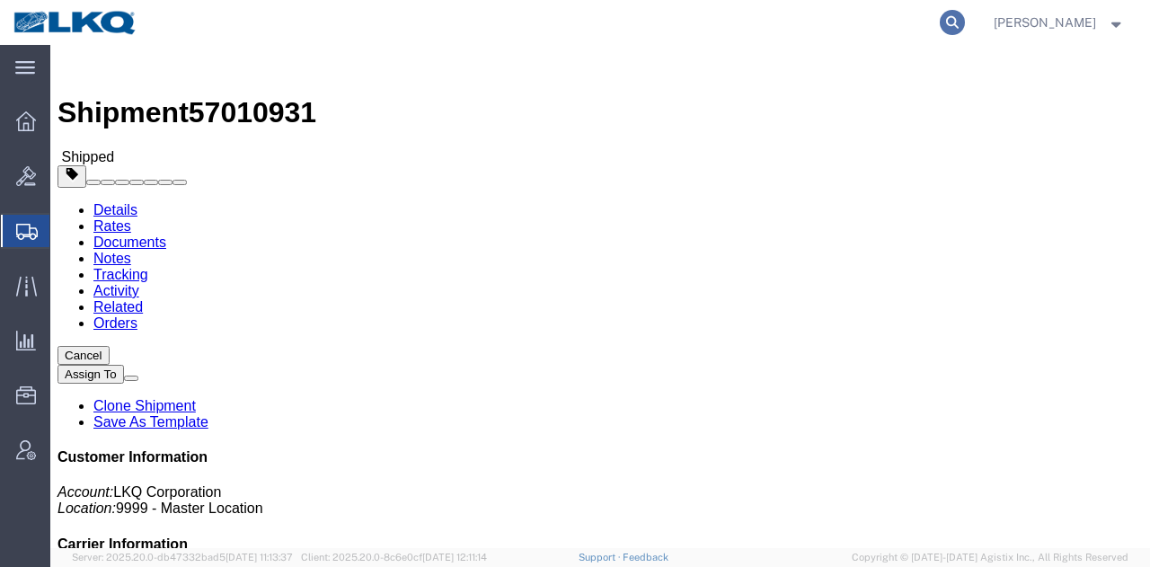
click at [956, 24] on icon at bounding box center [952, 22] width 25 height 25
paste input "57038649"
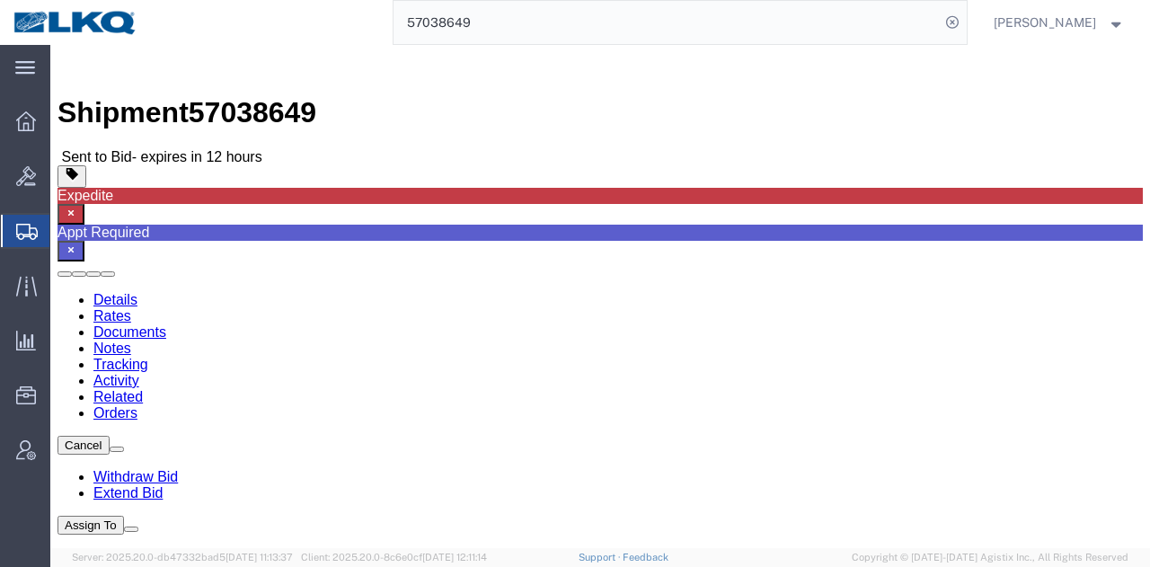
click address "LKQ Corporation ([PERSON_NAME]) 1882 [STREET_ADDRESS] [PHONE_NUMBER] [EMAIL_ADD…"
drag, startPoint x: 412, startPoint y: 191, endPoint x: 334, endPoint y: 193, distance: 77.3
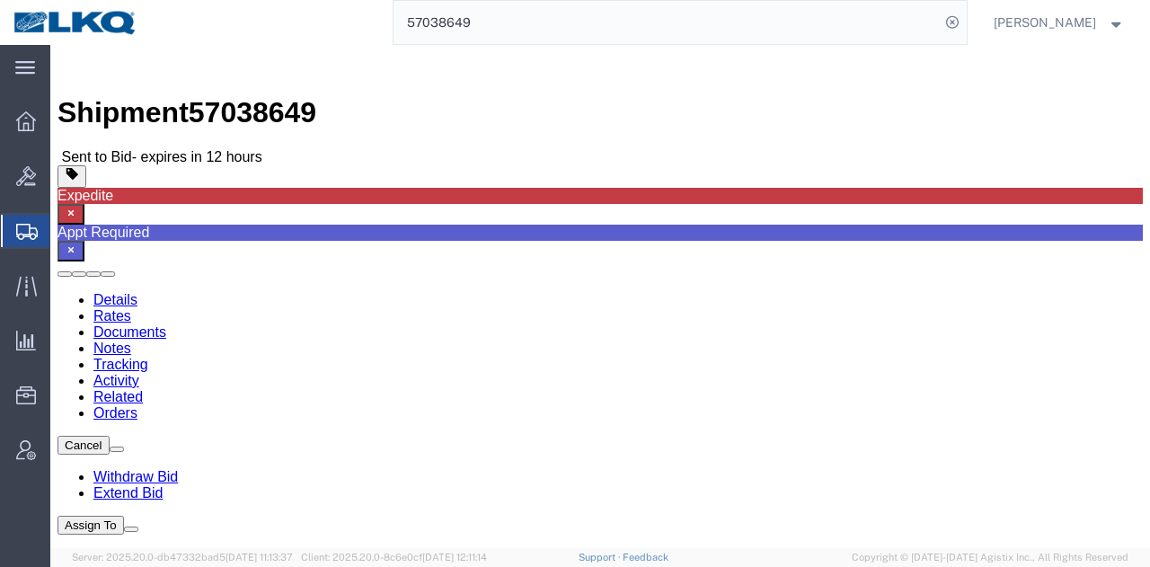
click address "LKQ Corporation ([PERSON_NAME]) 1882 [STREET_ADDRESS] [PHONE_NUMBER] [EMAIL_ADD…"
copy address "[PERSON_NAME]"
click at [605, 25] on input "57038649" at bounding box center [667, 22] width 546 height 43
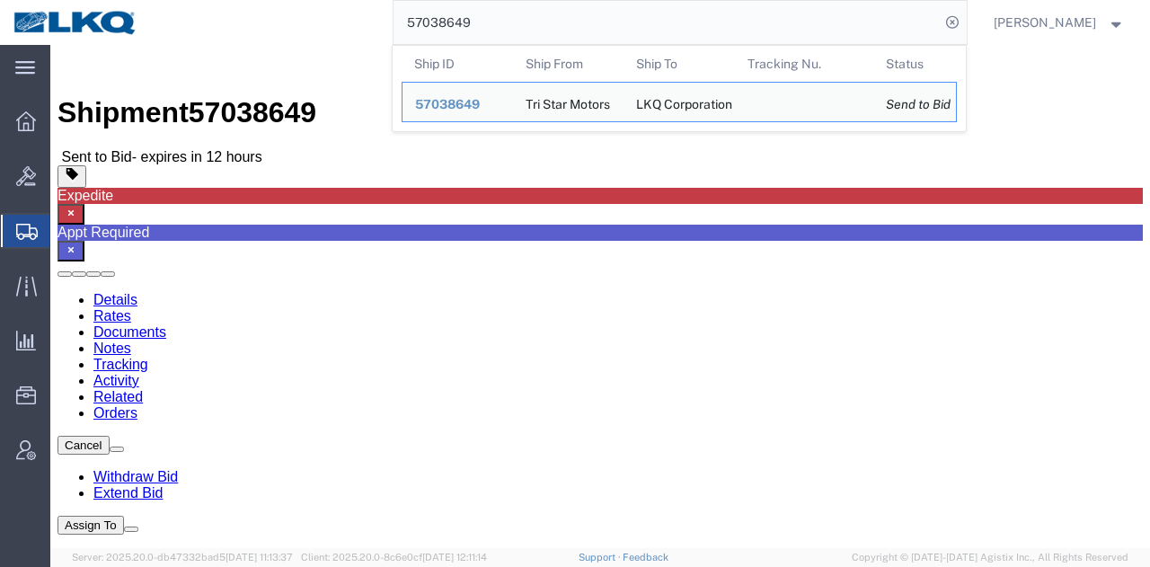
paste input "9151"
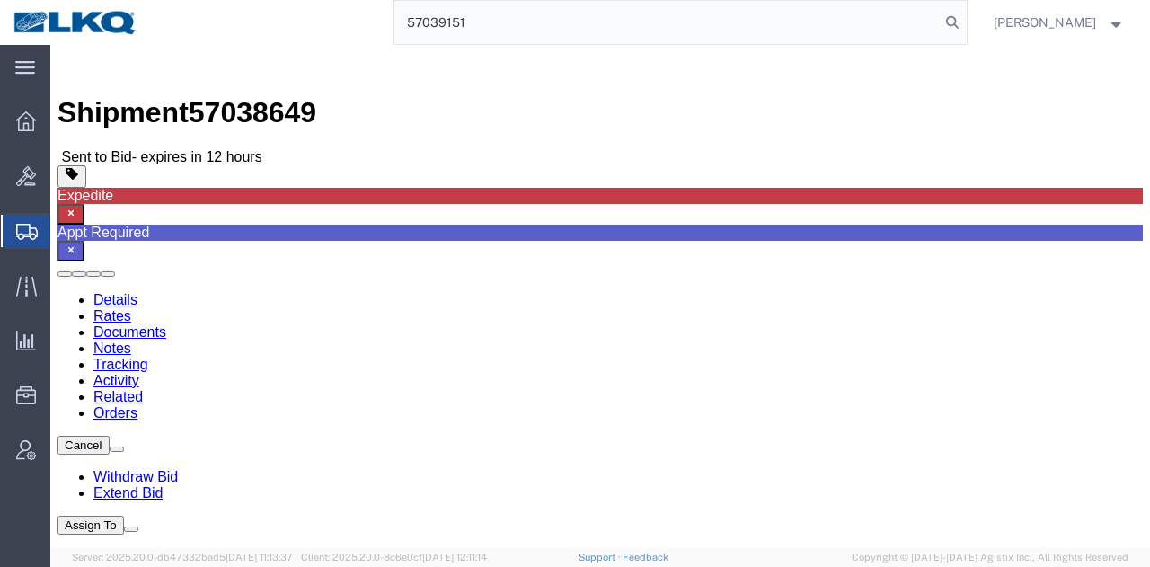
type input "57039151"
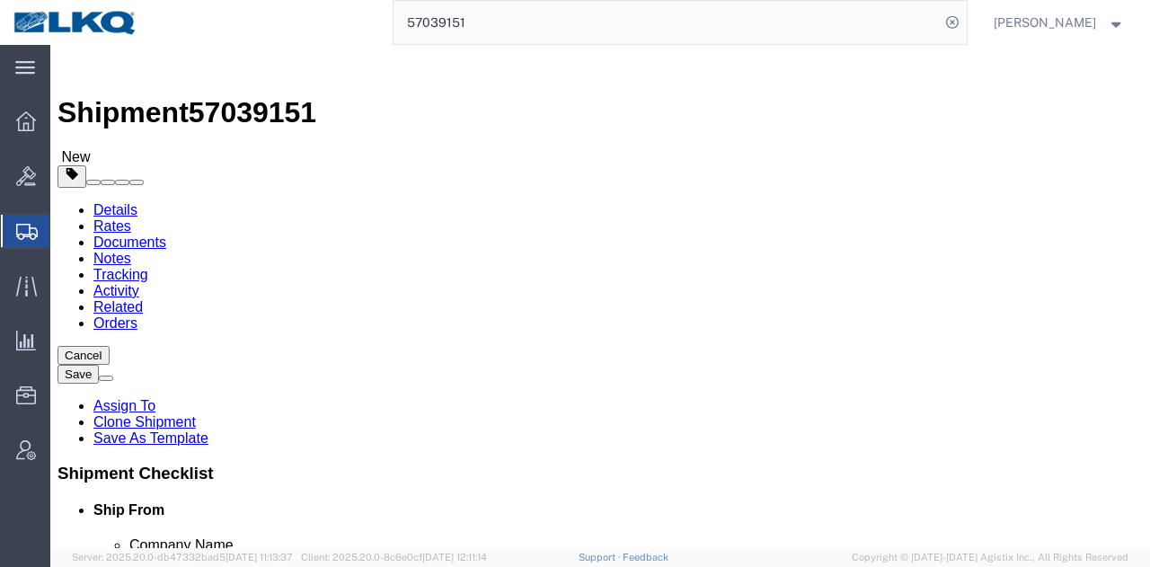
select select "28716"
select select "27634"
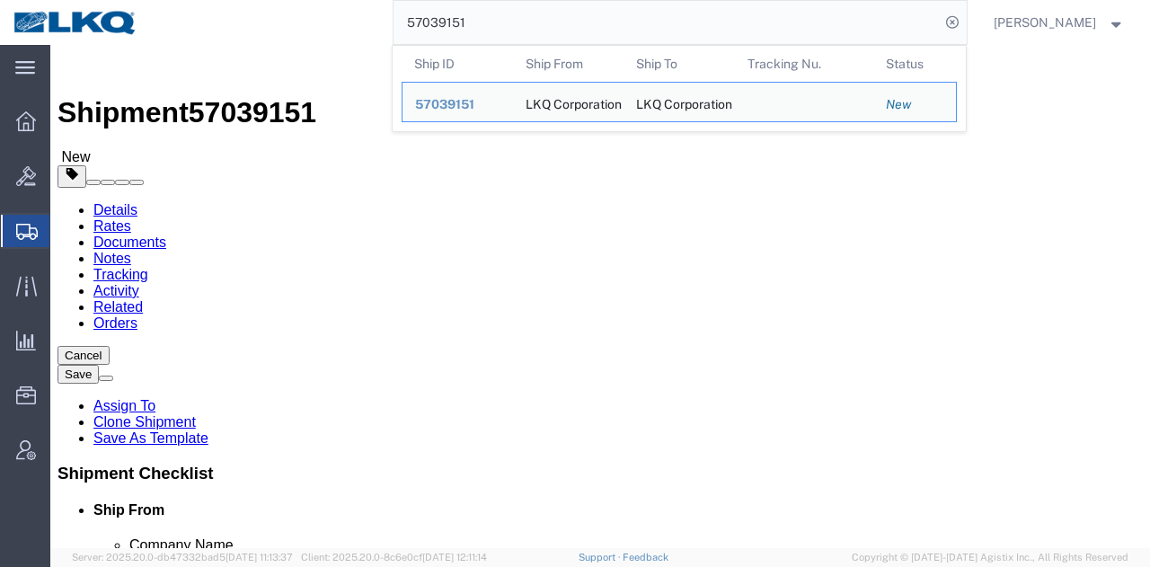
paste input "6994171"
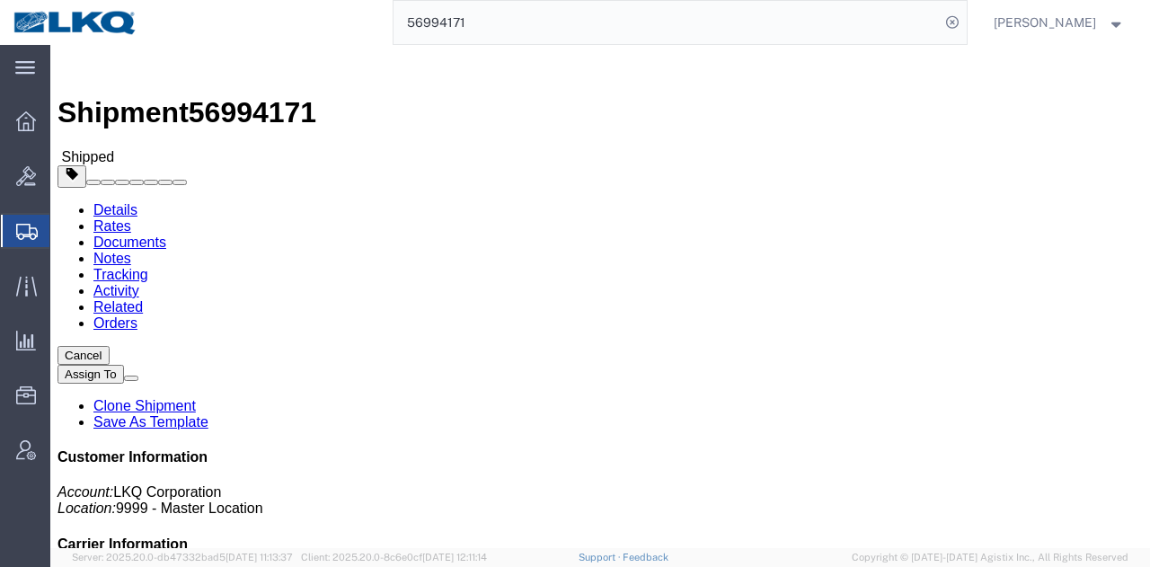
click div "Leg 1 - Truckload Vehicle 1: Standard Dry Van (53 Feet) Number of trucks: 1"
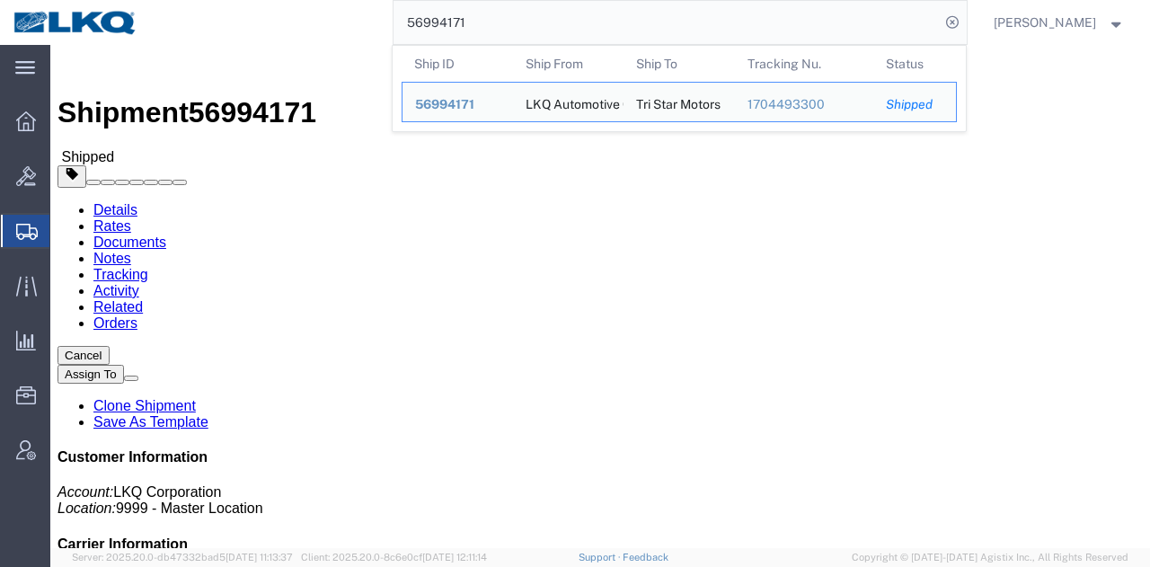
click at [485, 44] on input "56994171" at bounding box center [667, 22] width 546 height 43
paste input "7038649"
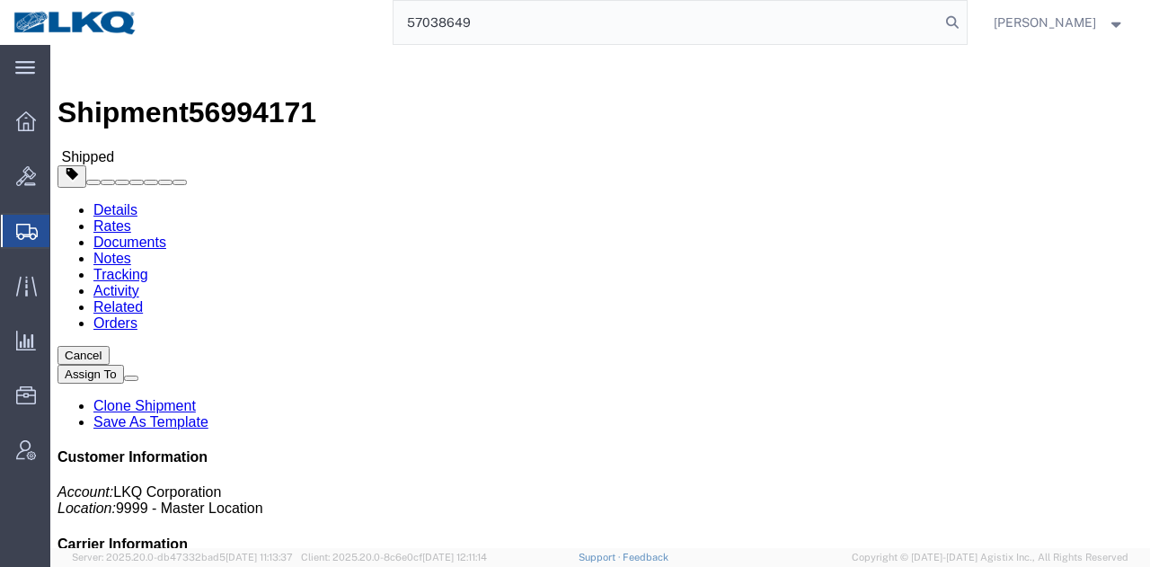
type input "57038649"
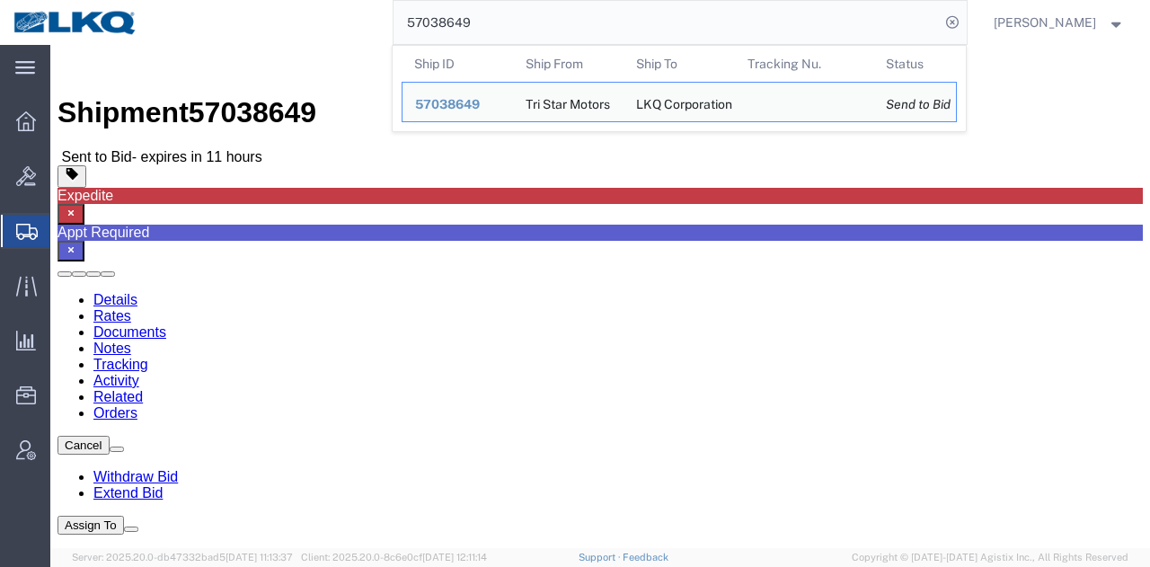
click h4 "Routing & Vehicle Information"
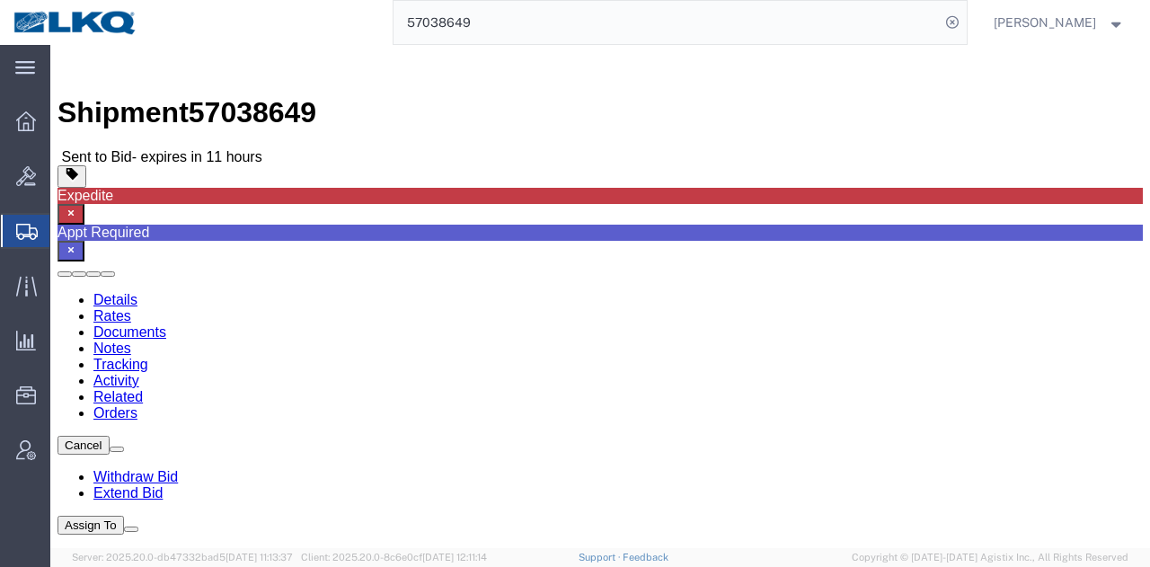
click button "button"
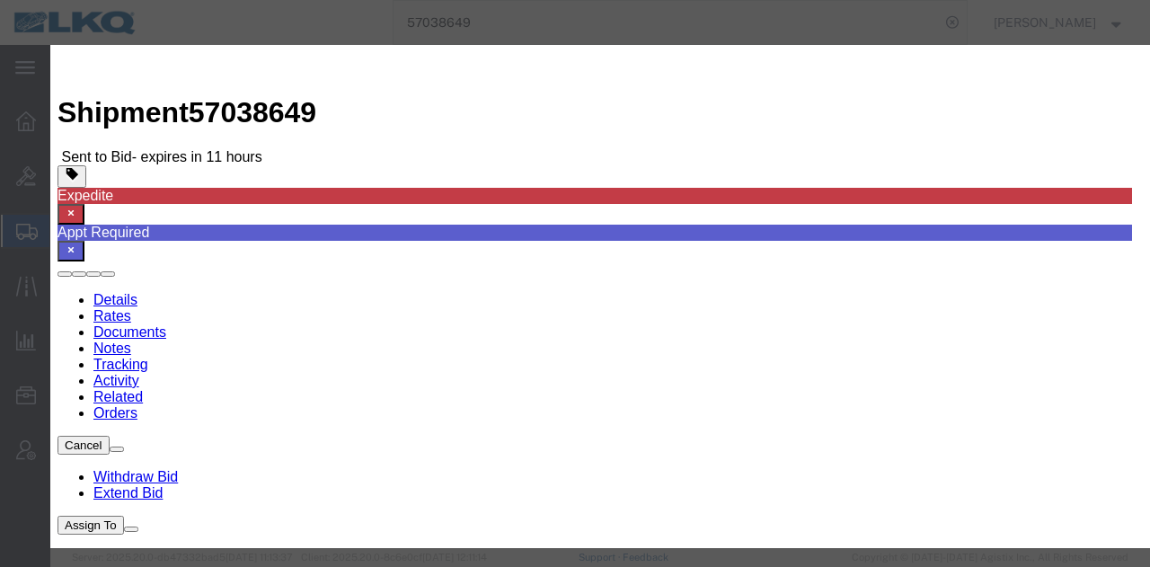
click div "[DATE] 11:00 AM"
click input "11:00 AM"
type input "09"
type input "9:00 AM"
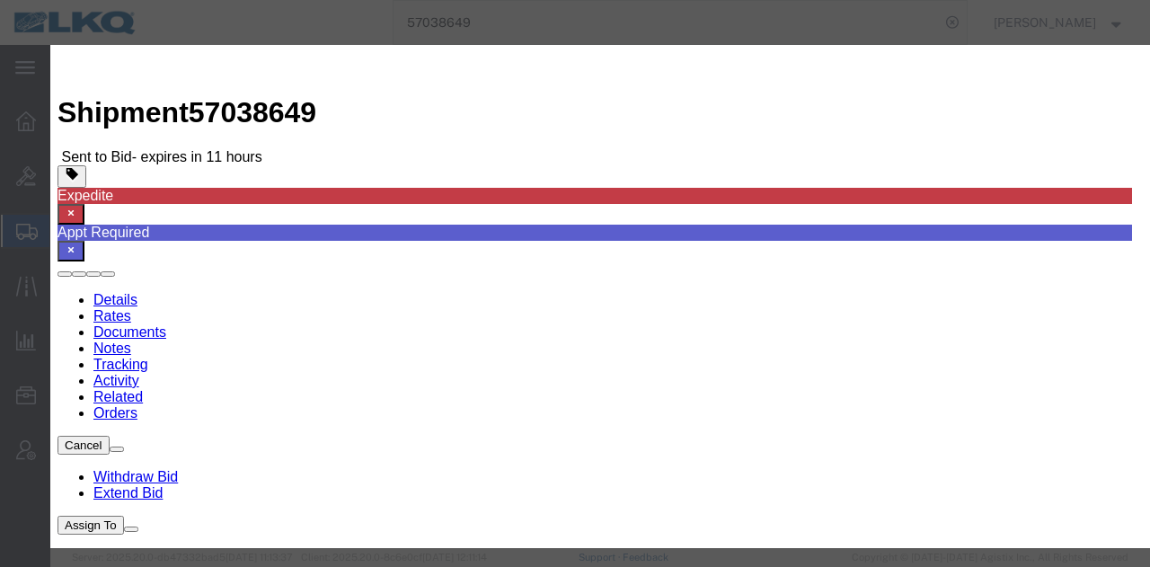
click button "Apply"
click div "[DATE] 11:01 AM"
click input "11:01 AM"
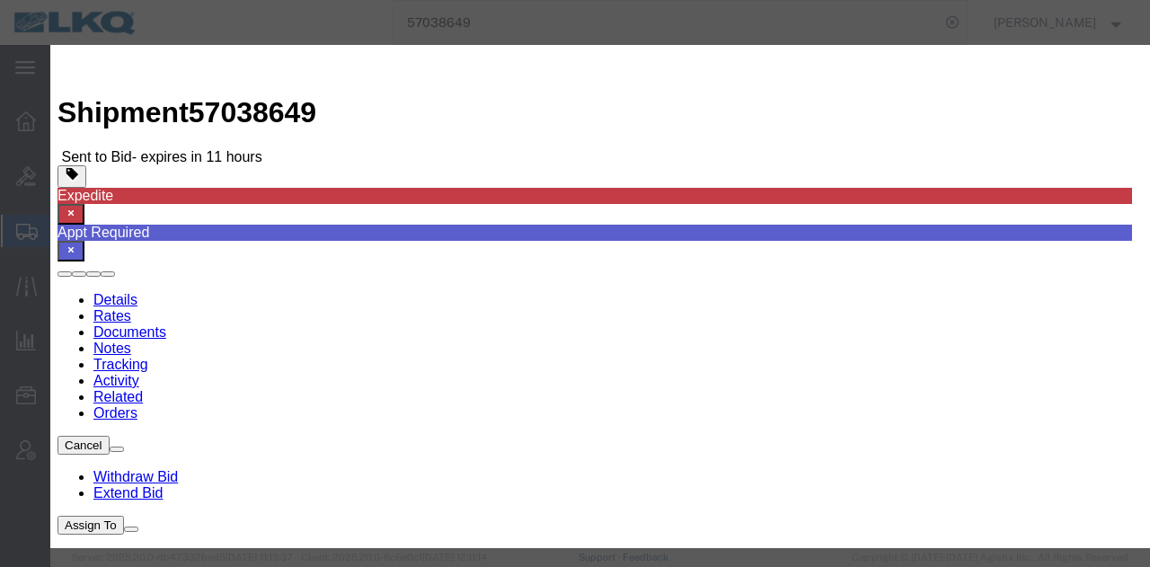
type input "0901"
type input "9:01 AM"
click button "Apply"
click div "[DATE] 9:01 AM"
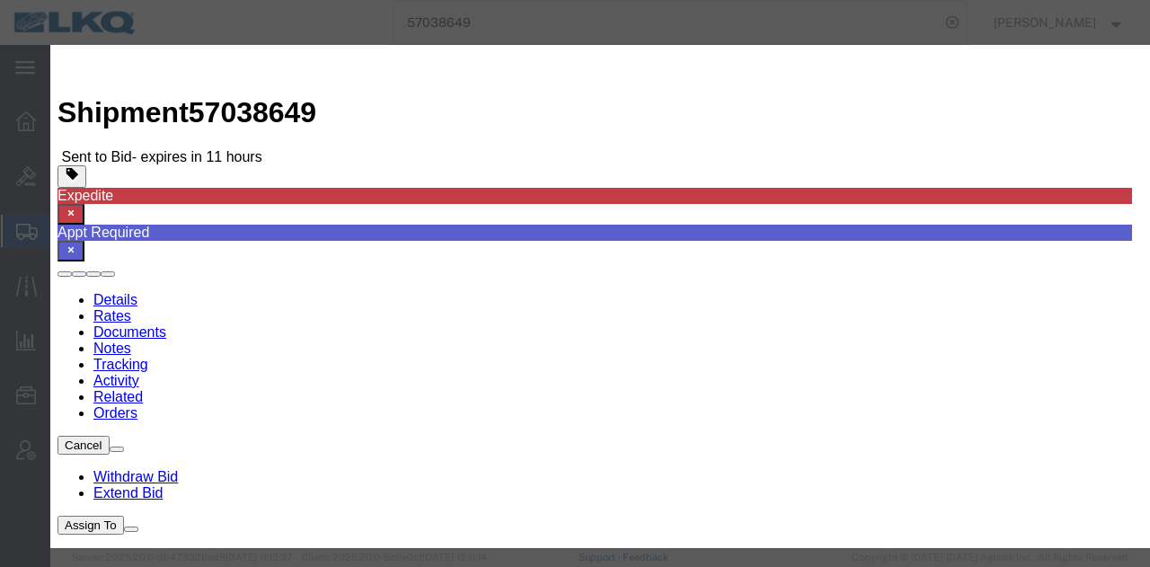
scroll to position [151, 0]
click button "Apply"
click button "Save"
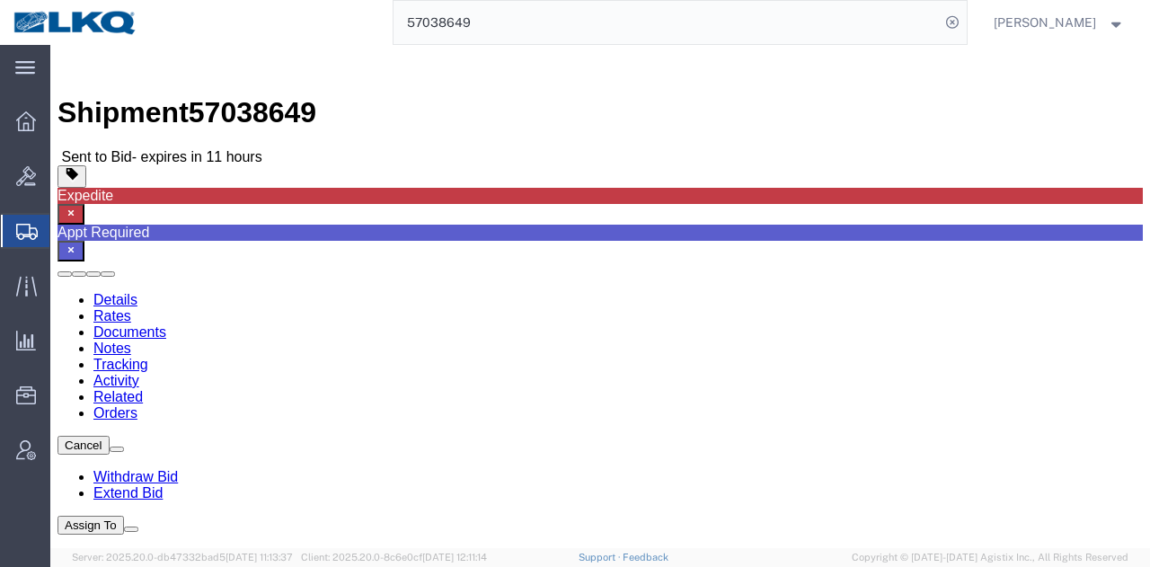
click button "Close"
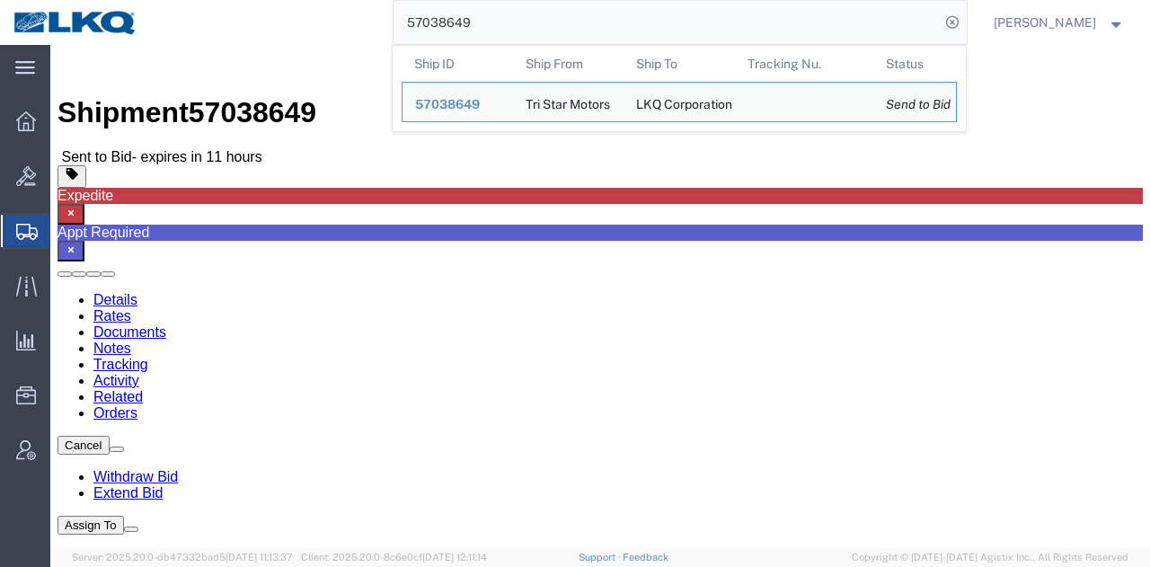
click at [712, 12] on input "57038649" at bounding box center [667, 22] width 546 height 43
paste input "26431"
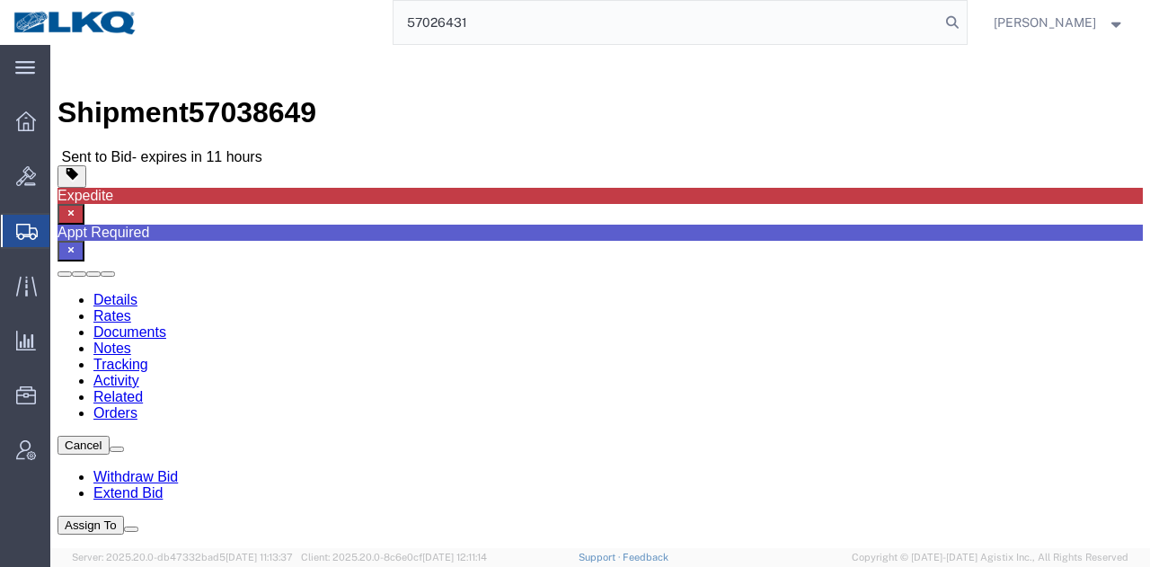
type input "57026431"
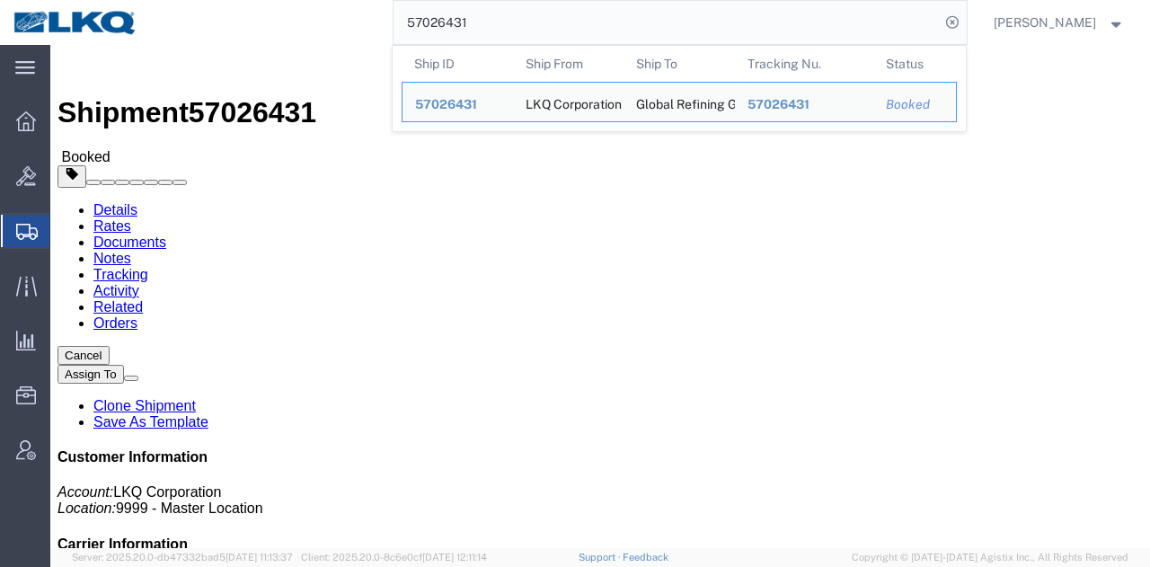
click div "Leg 1 - Truckload Vehicle 1: Standard Dry Van (53 Feet) Number of trucks: 1"
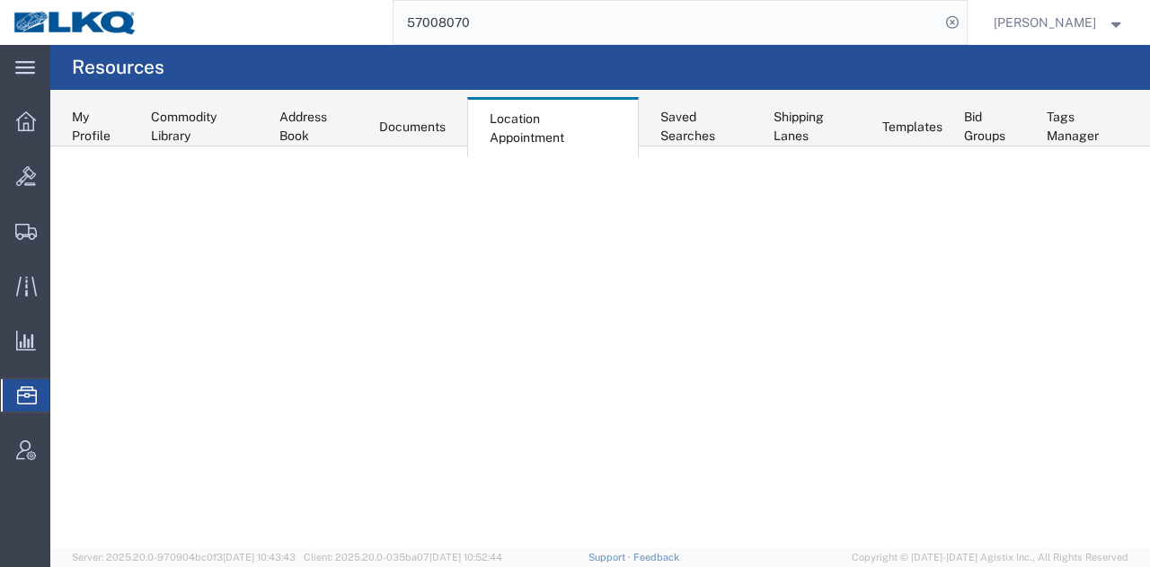
select select "30704"
select select "agendaWeek"
